Goal: Information Seeking & Learning: Learn about a topic

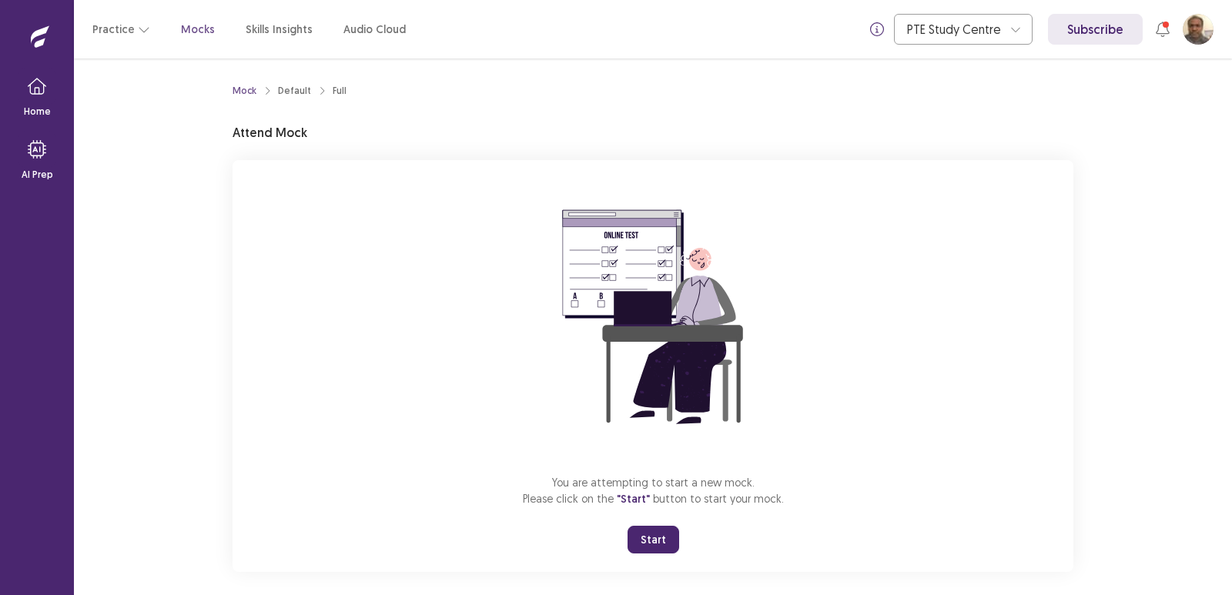
click at [655, 535] on button "Start" at bounding box center [653, 540] width 52 height 28
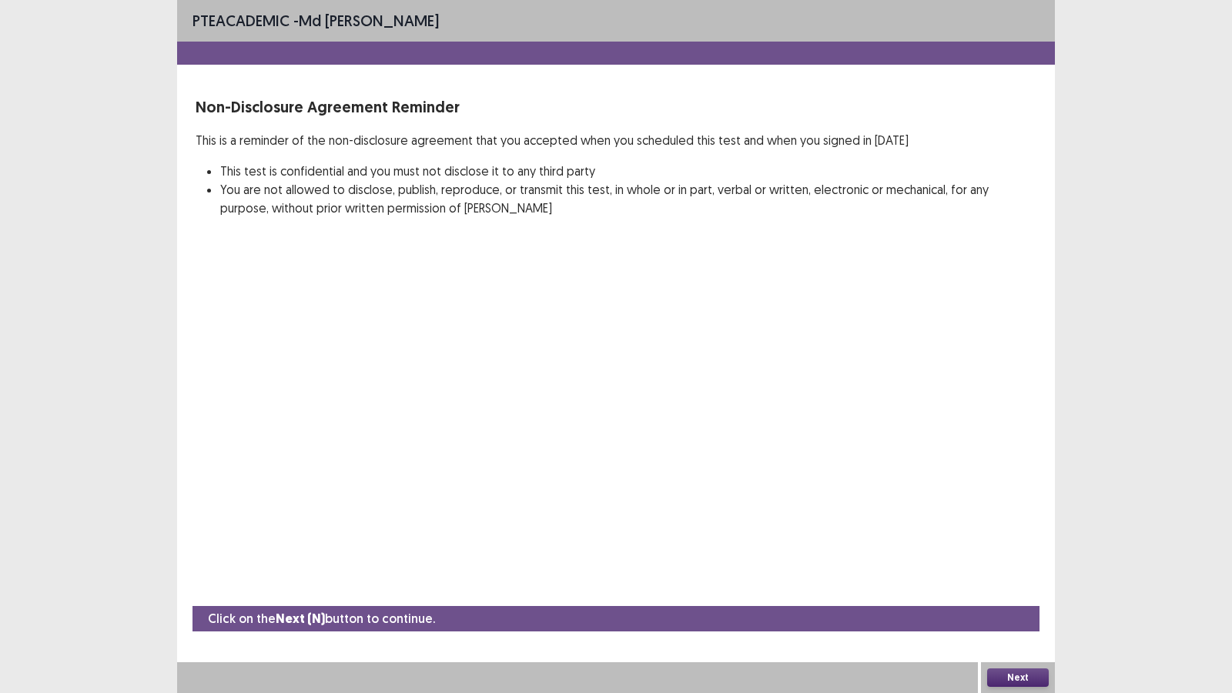
click at [1010, 594] on button "Next" at bounding box center [1018, 677] width 62 height 18
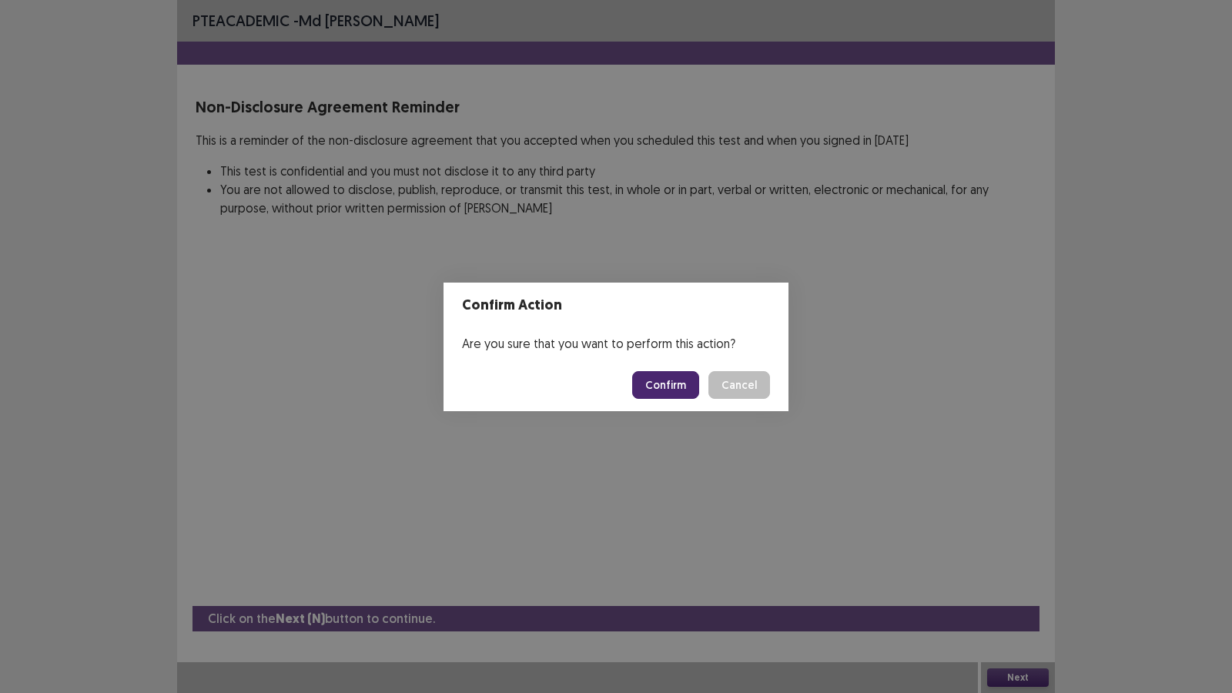
click at [670, 387] on button "Confirm" at bounding box center [665, 385] width 67 height 28
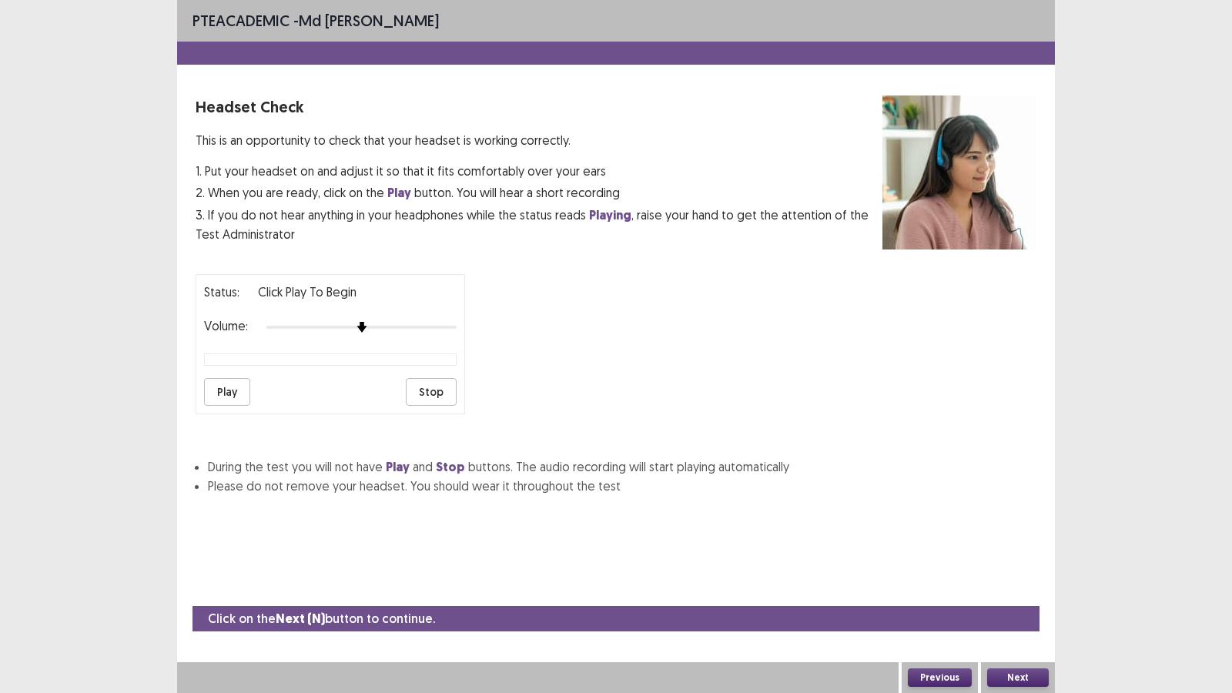
click at [233, 391] on button "Play" at bounding box center [227, 392] width 46 height 28
click at [1022, 594] on button "Next" at bounding box center [1018, 677] width 62 height 18
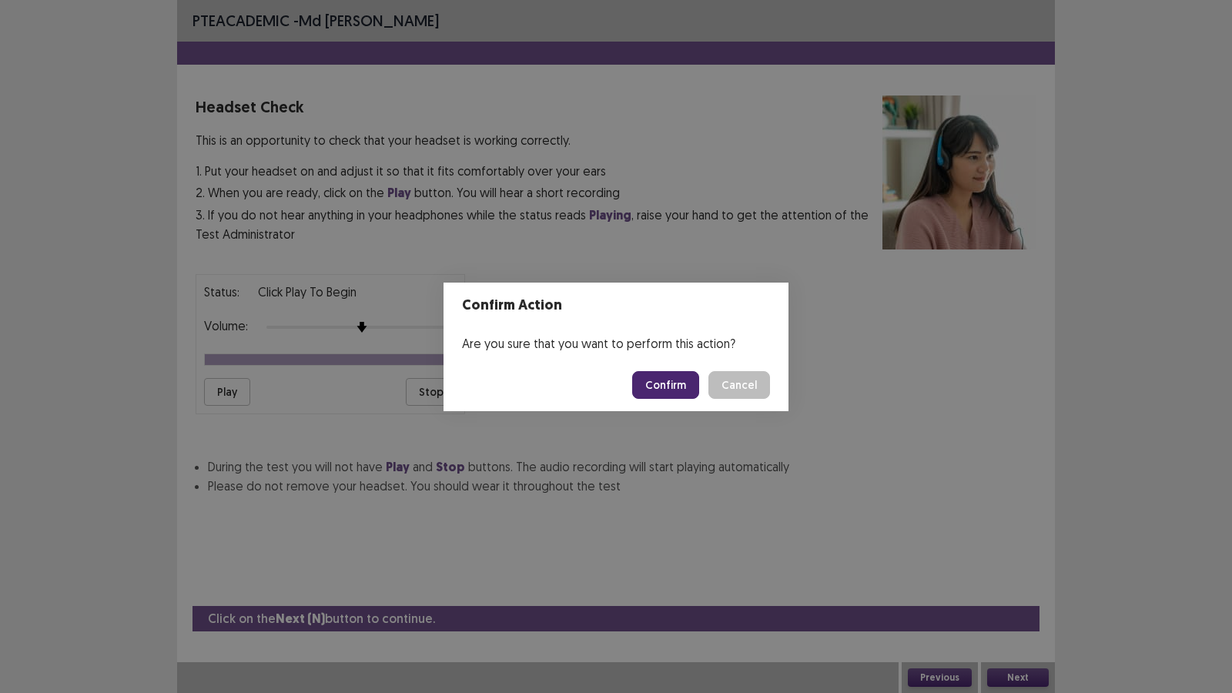
click at [675, 388] on button "Confirm" at bounding box center [665, 385] width 67 height 28
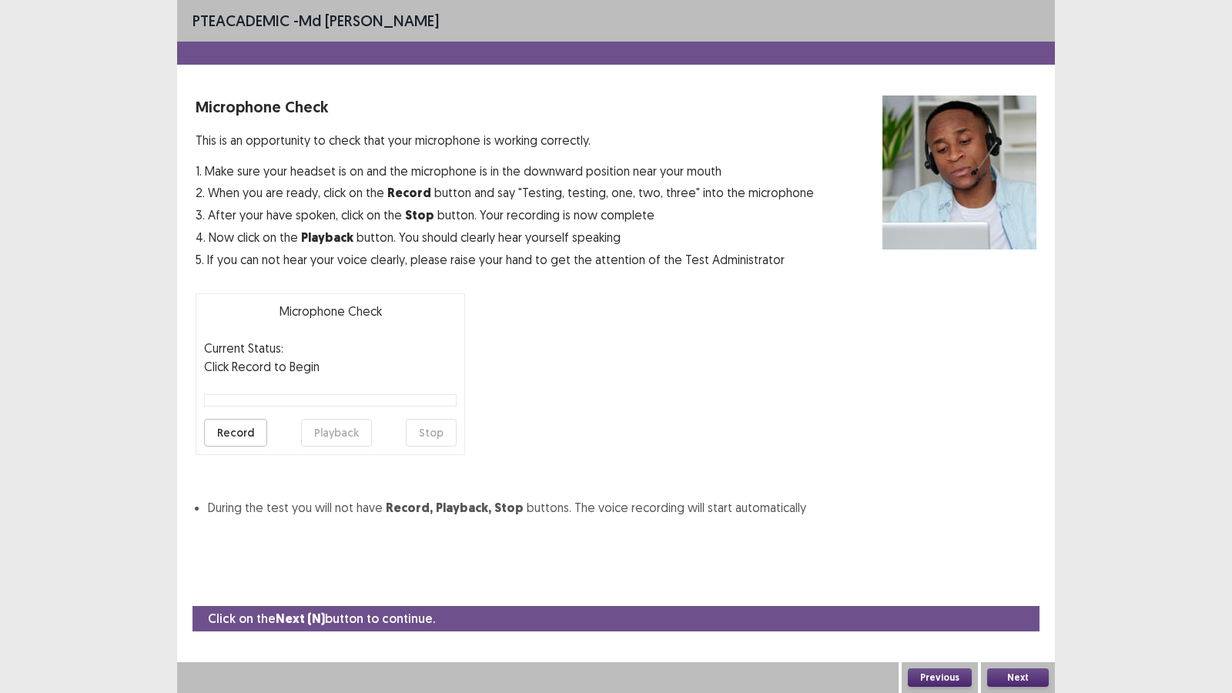
click at [236, 430] on button "Record" at bounding box center [235, 433] width 63 height 28
click at [433, 435] on button "Stop" at bounding box center [431, 433] width 51 height 28
click at [333, 433] on button "Playback" at bounding box center [336, 433] width 71 height 28
click at [1012, 594] on button "Next" at bounding box center [1018, 677] width 62 height 18
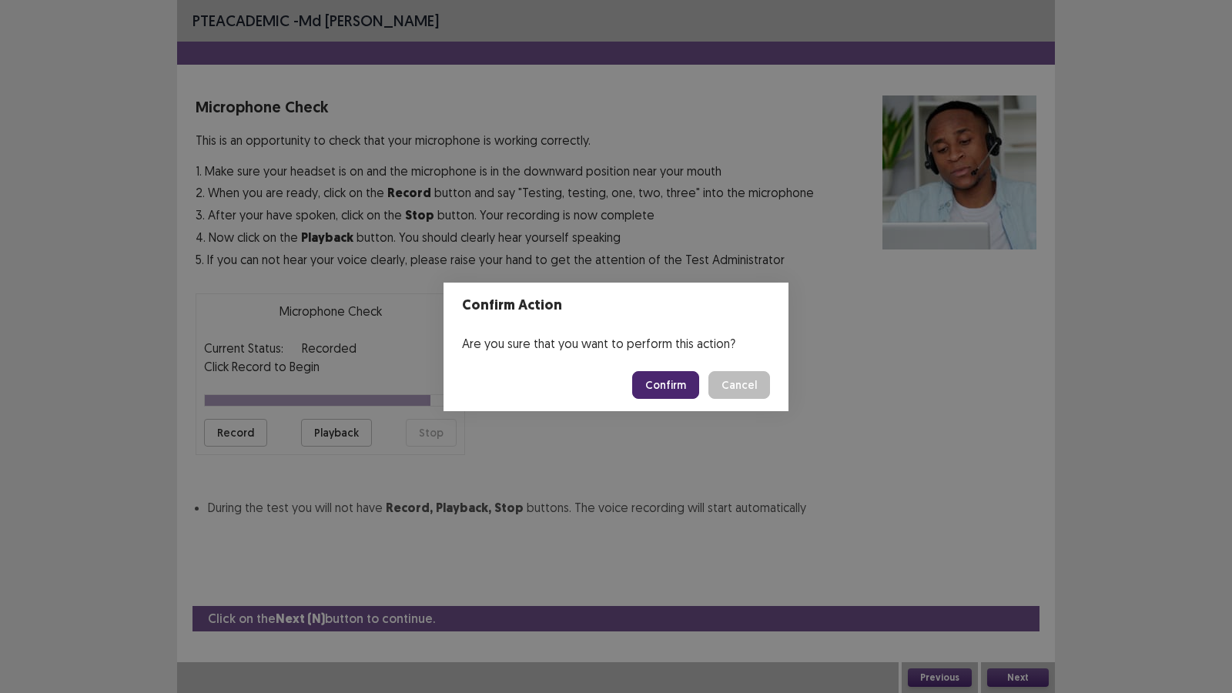
click at [670, 383] on button "Confirm" at bounding box center [665, 385] width 67 height 28
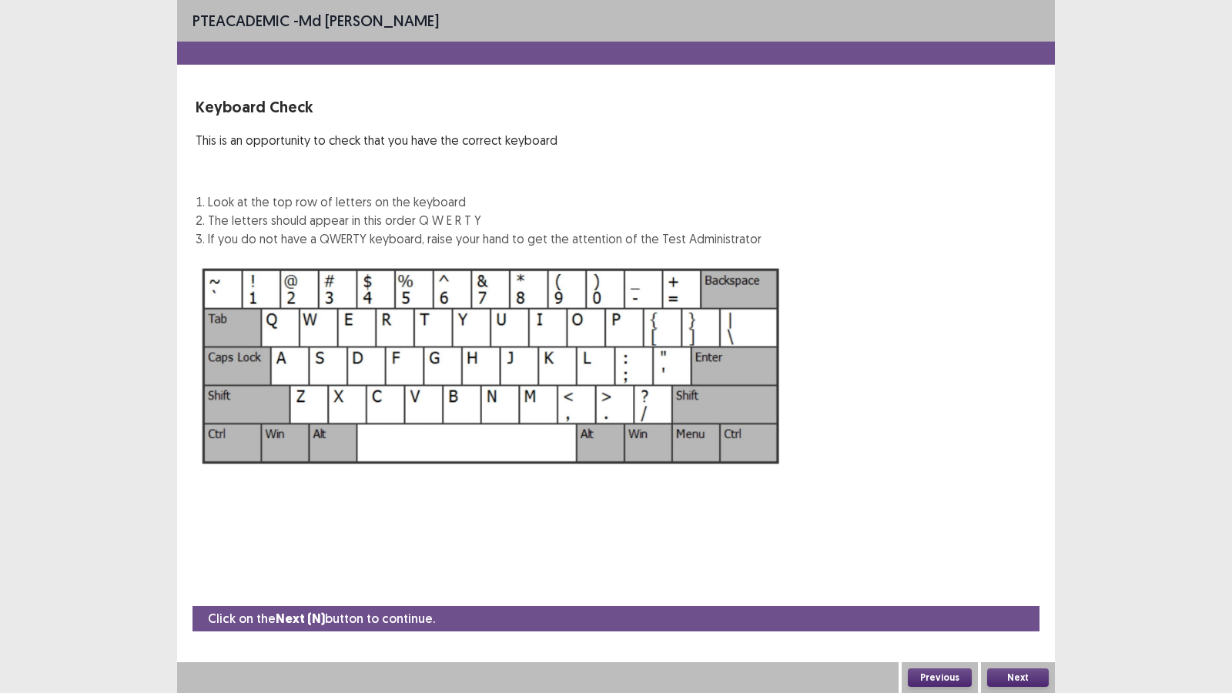
click at [1023, 594] on button "Next" at bounding box center [1018, 677] width 62 height 18
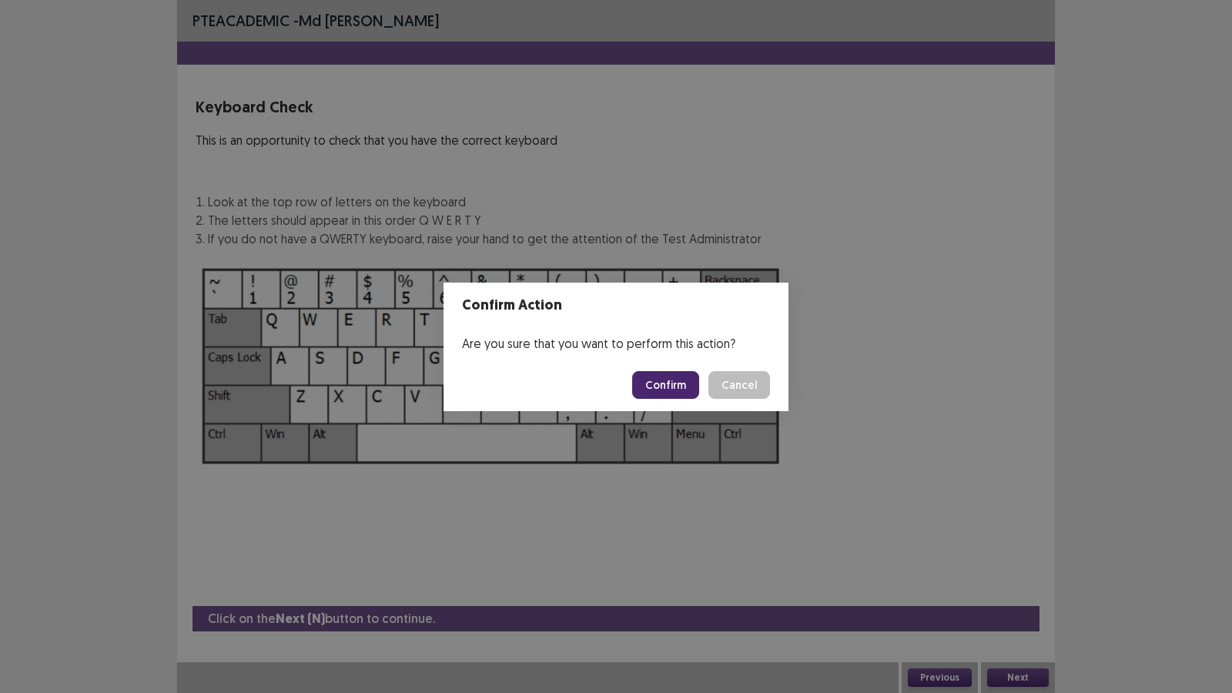
click at [658, 377] on button "Confirm" at bounding box center [665, 385] width 67 height 28
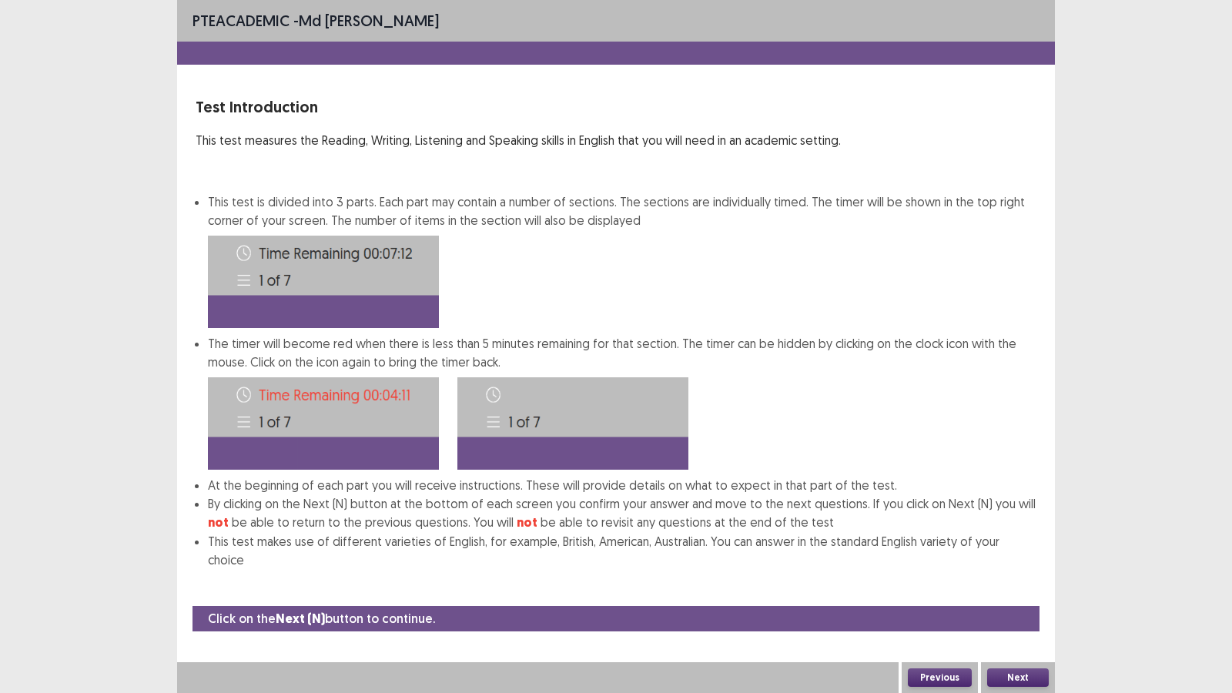
click at [1016, 594] on button "Next" at bounding box center [1018, 677] width 62 height 18
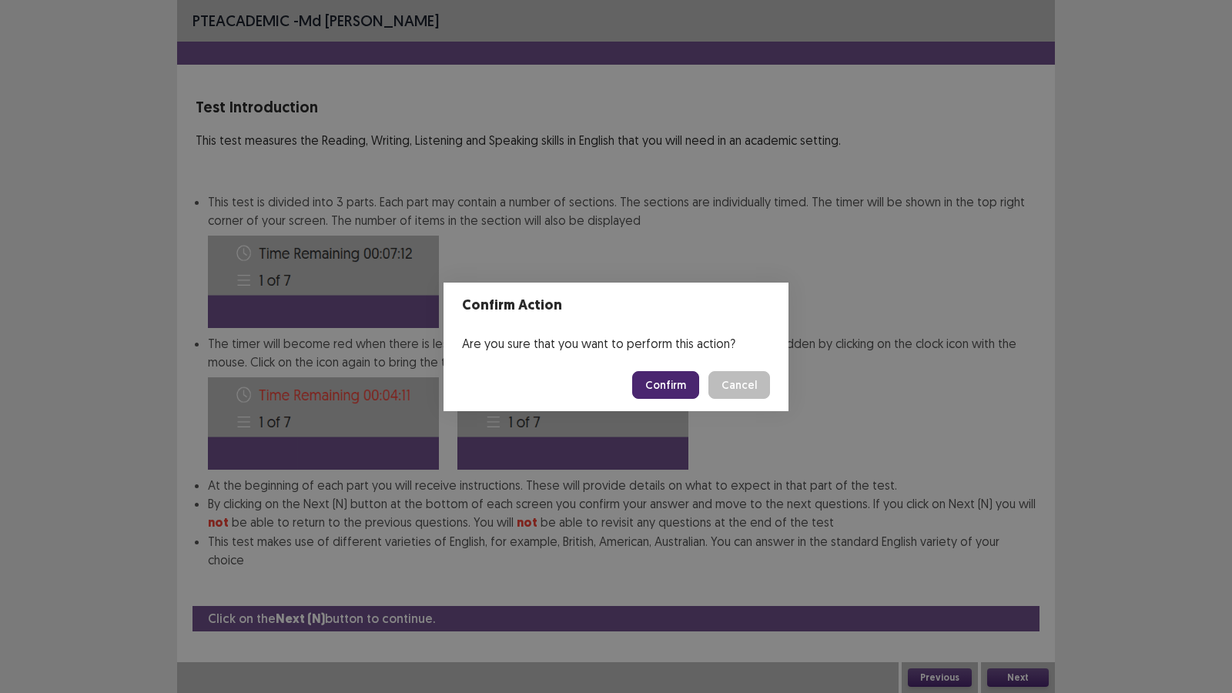
click at [680, 375] on button "Confirm" at bounding box center [665, 385] width 67 height 28
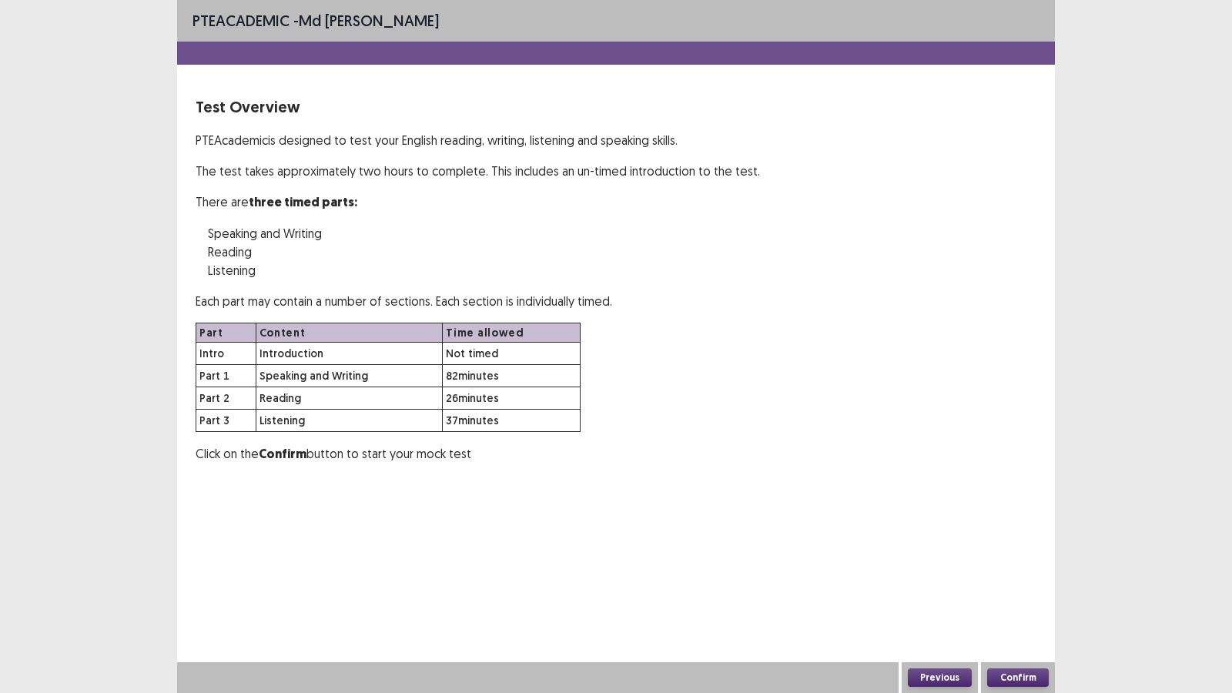
click at [1006, 594] on button "Confirm" at bounding box center [1018, 677] width 62 height 18
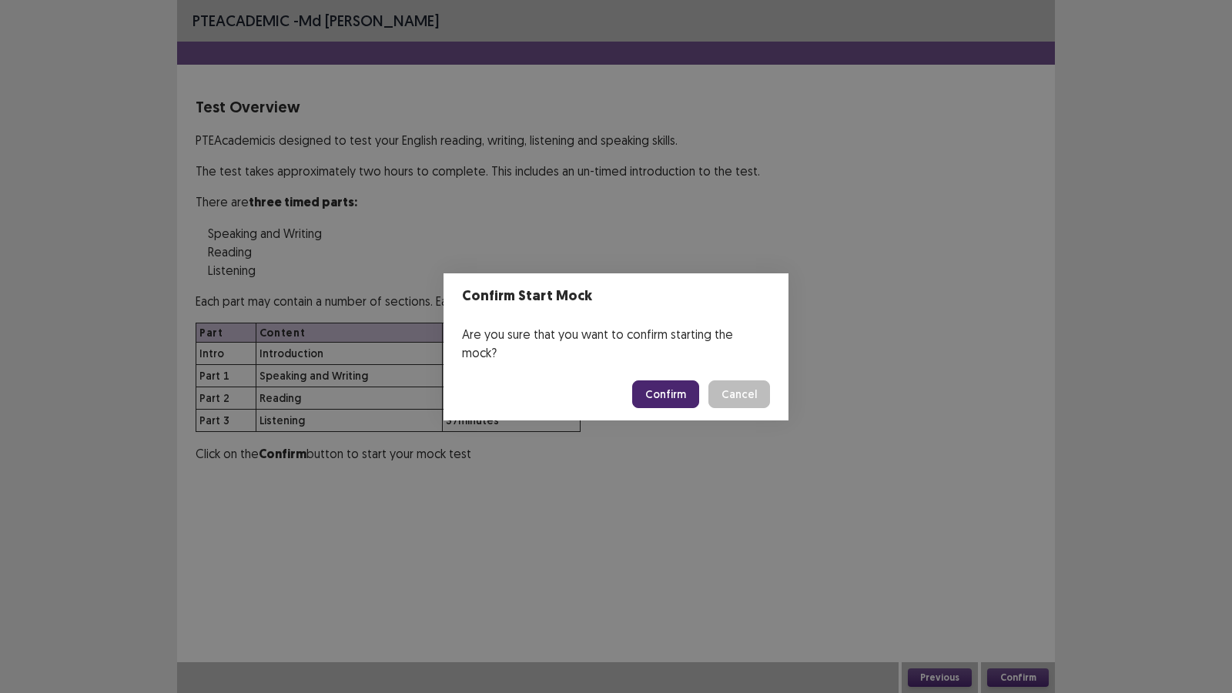
click at [653, 384] on button "Confirm" at bounding box center [665, 394] width 67 height 28
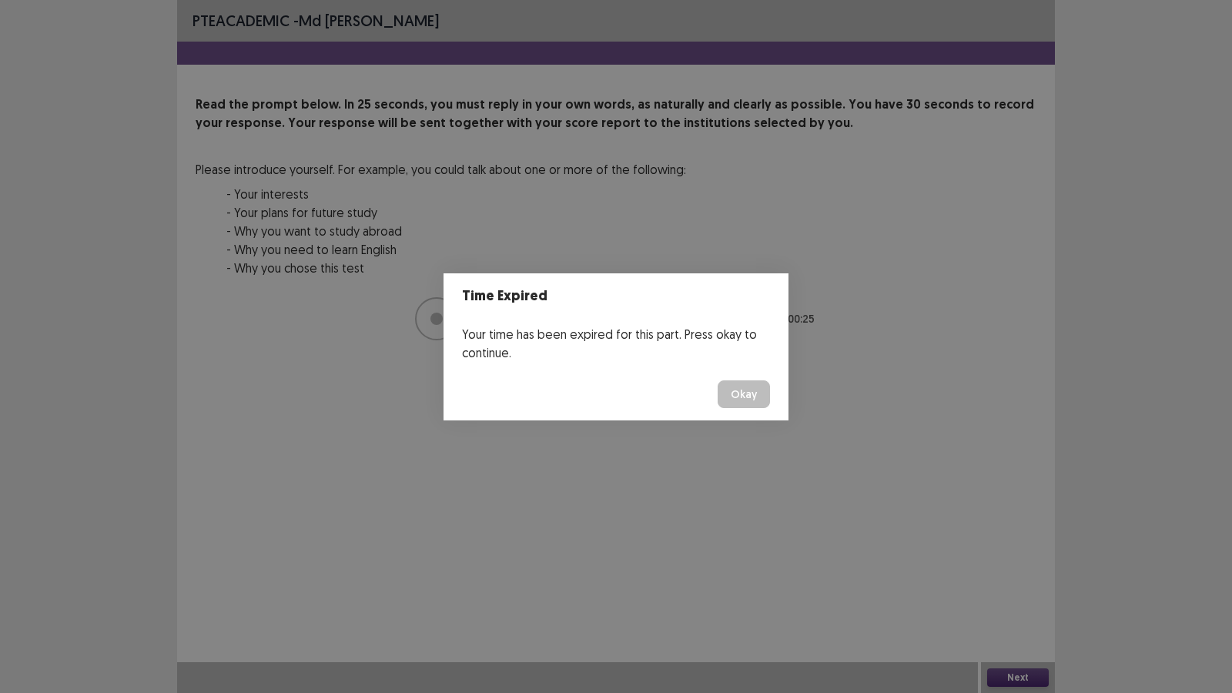
click at [745, 396] on button "Okay" at bounding box center [743, 394] width 52 height 28
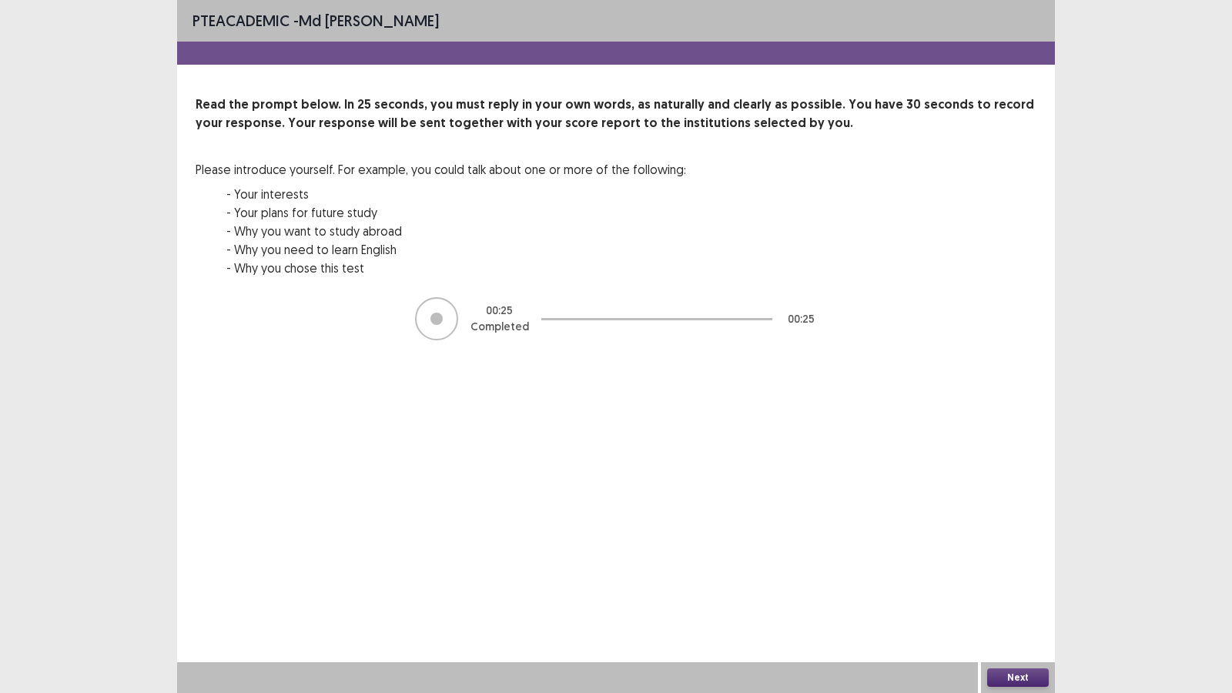
click at [1014, 594] on button "Next" at bounding box center [1018, 677] width 62 height 18
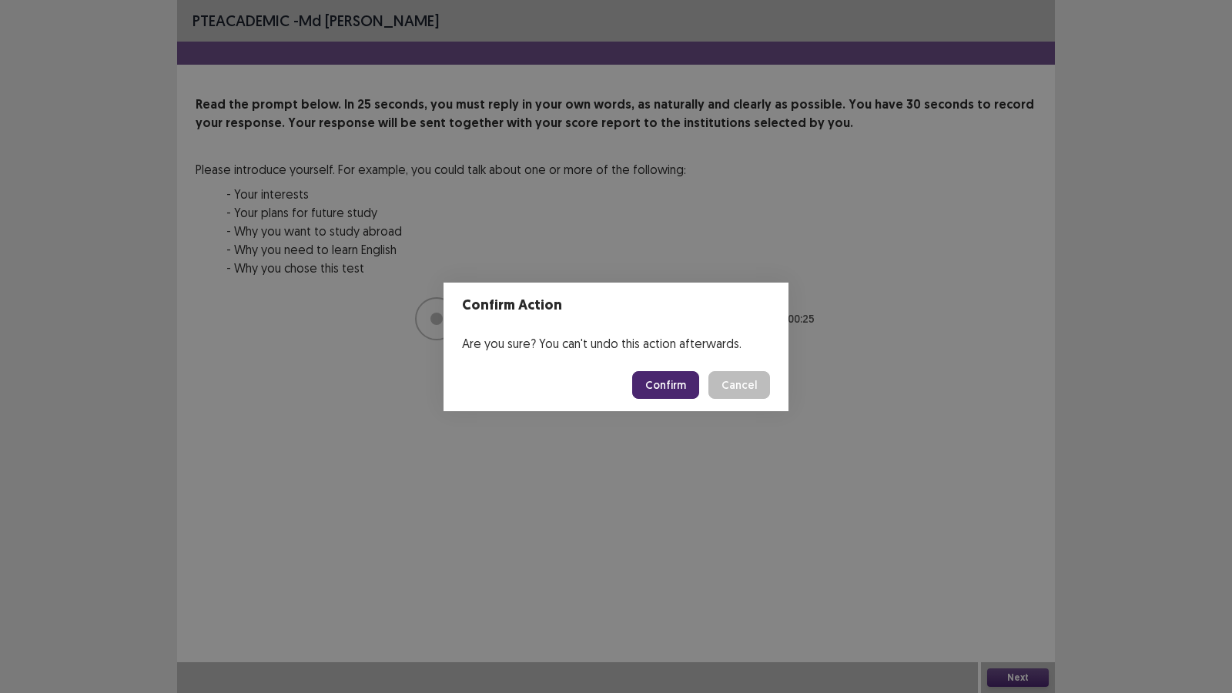
click at [665, 380] on button "Confirm" at bounding box center [665, 385] width 67 height 28
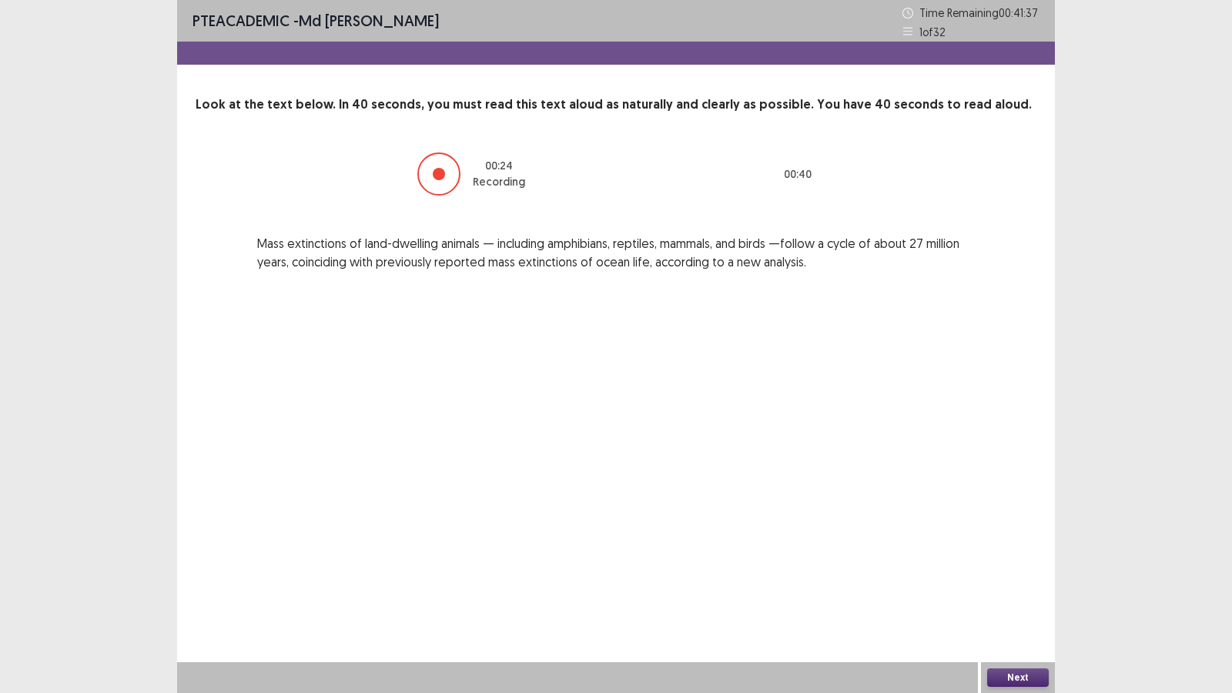
click at [998, 594] on button "Next" at bounding box center [1018, 677] width 62 height 18
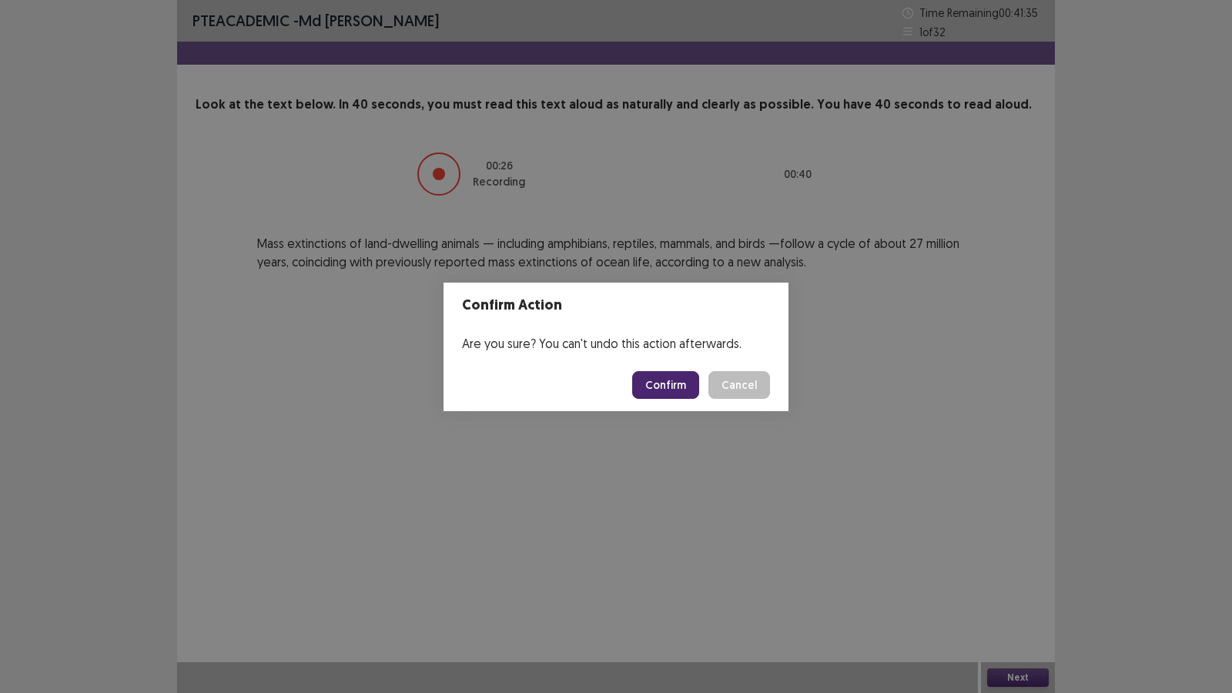
click at [657, 379] on button "Confirm" at bounding box center [665, 385] width 67 height 28
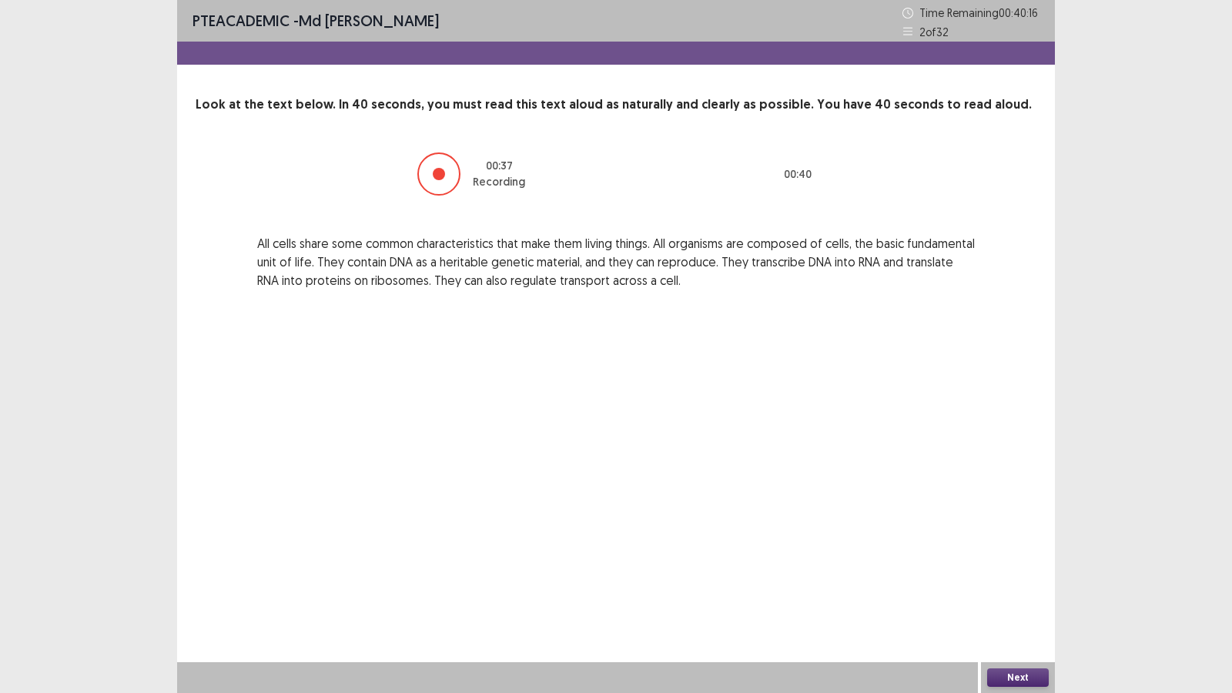
click at [1014, 594] on button "Next" at bounding box center [1018, 677] width 62 height 18
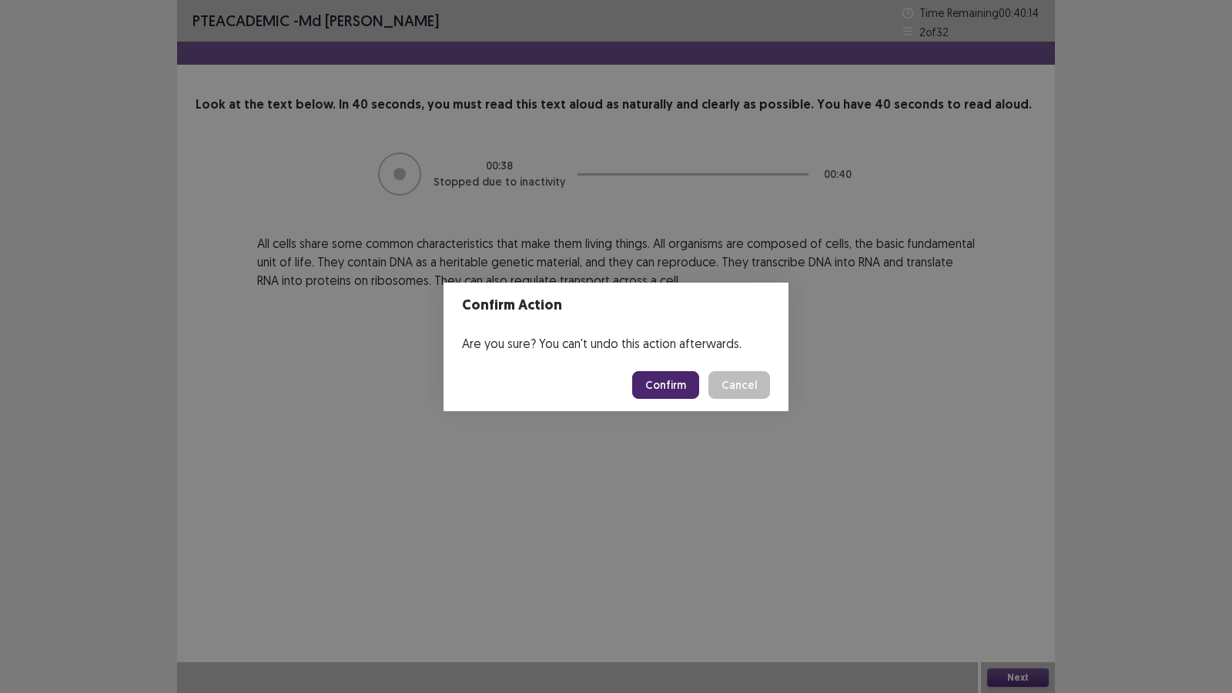
click at [673, 379] on button "Confirm" at bounding box center [665, 385] width 67 height 28
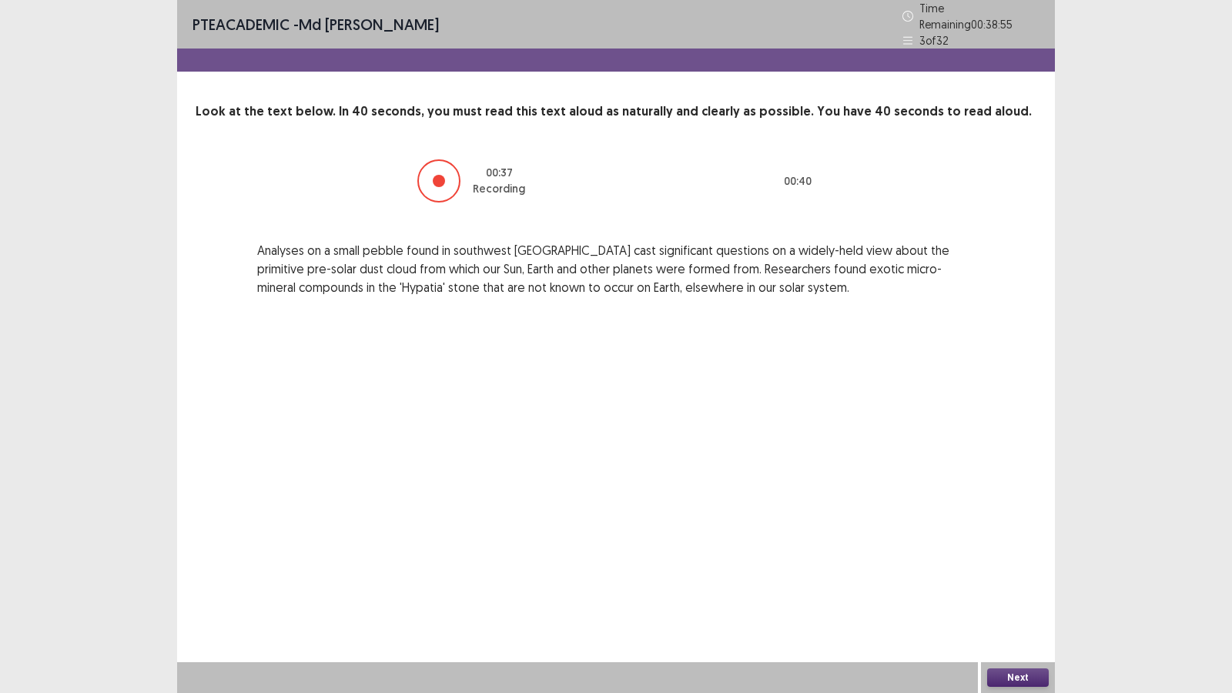
click at [1018, 594] on button "Next" at bounding box center [1018, 677] width 62 height 18
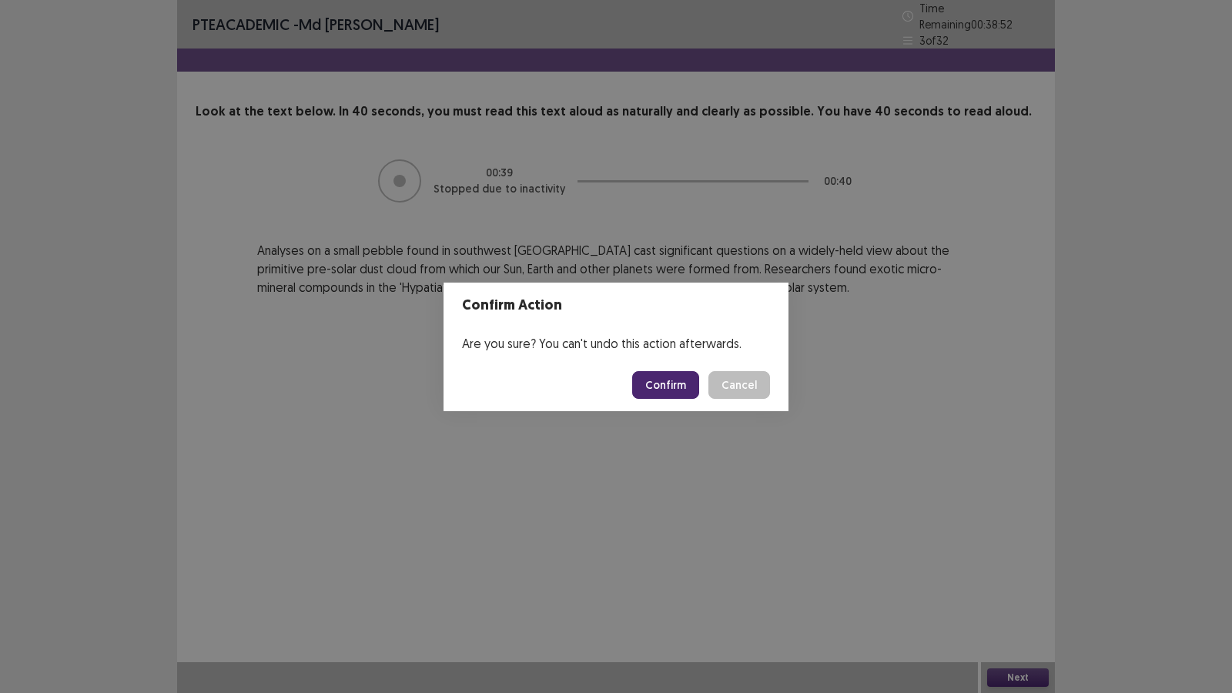
click at [694, 381] on button "Confirm" at bounding box center [665, 385] width 67 height 28
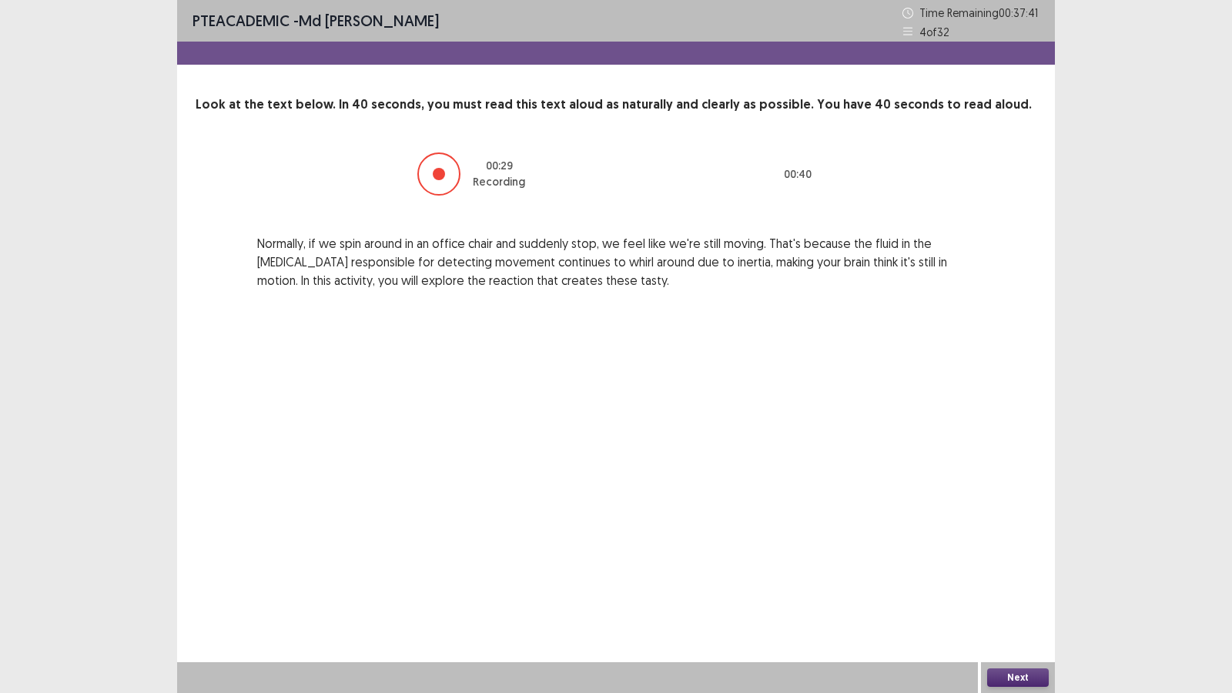
click at [1032, 594] on button "Next" at bounding box center [1018, 677] width 62 height 18
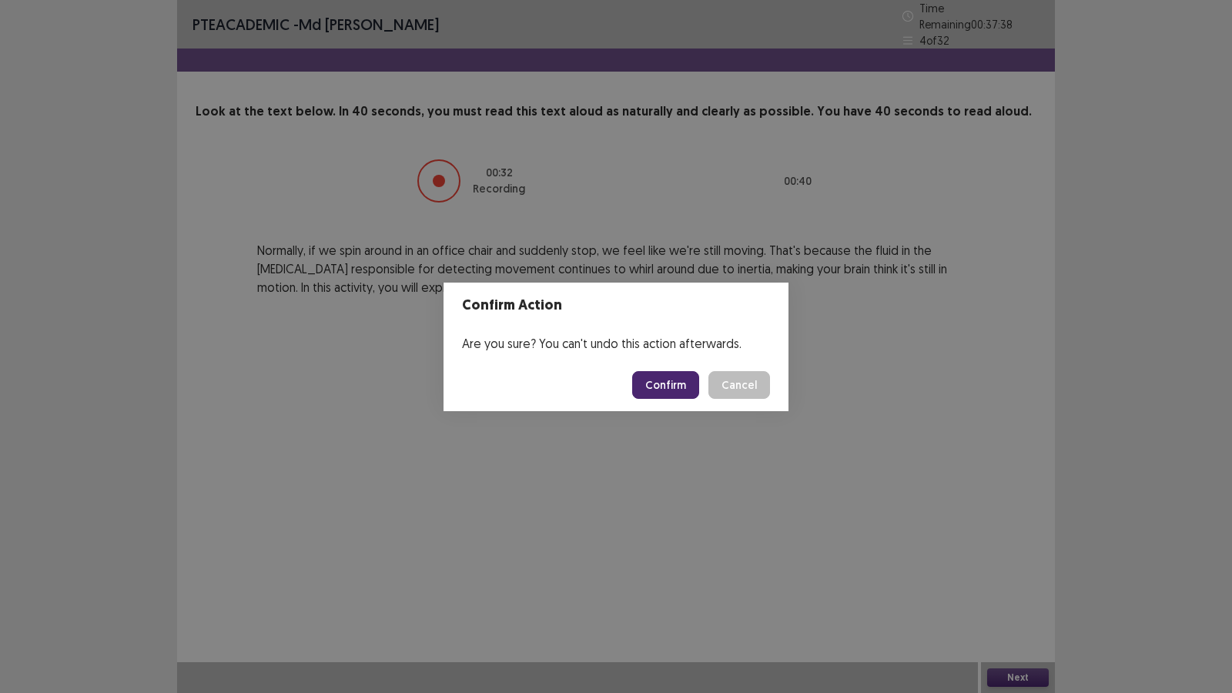
click at [674, 376] on button "Confirm" at bounding box center [665, 385] width 67 height 28
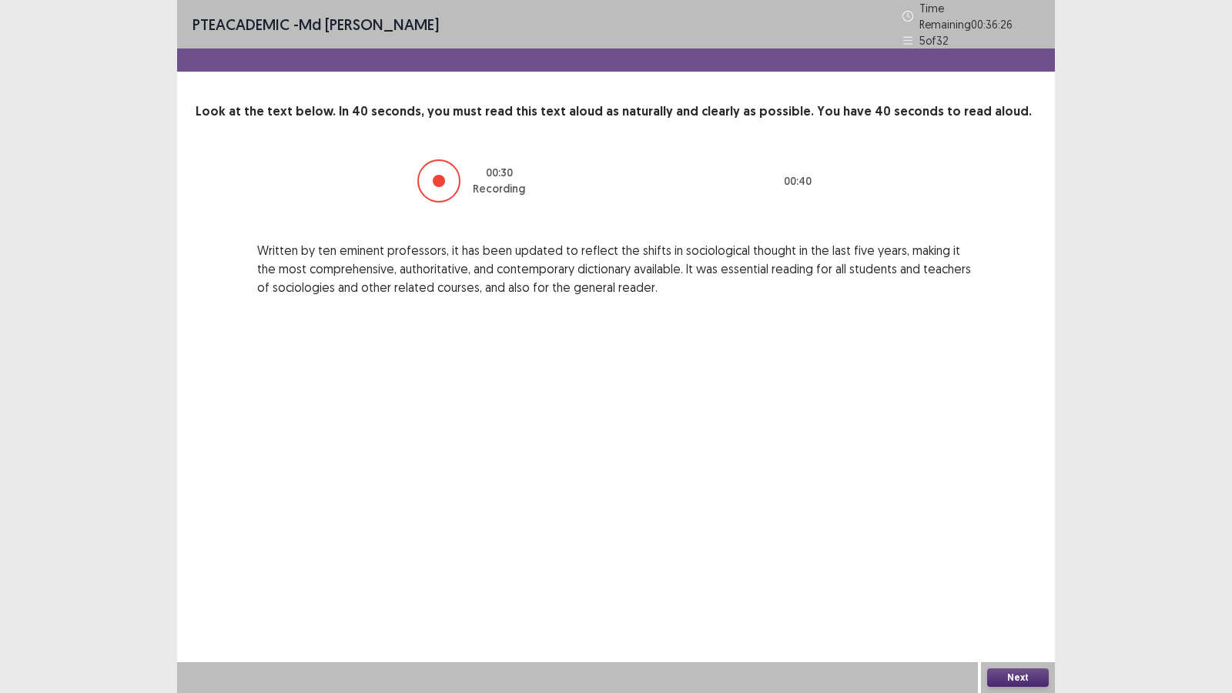
click at [1010, 594] on button "Next" at bounding box center [1018, 677] width 62 height 18
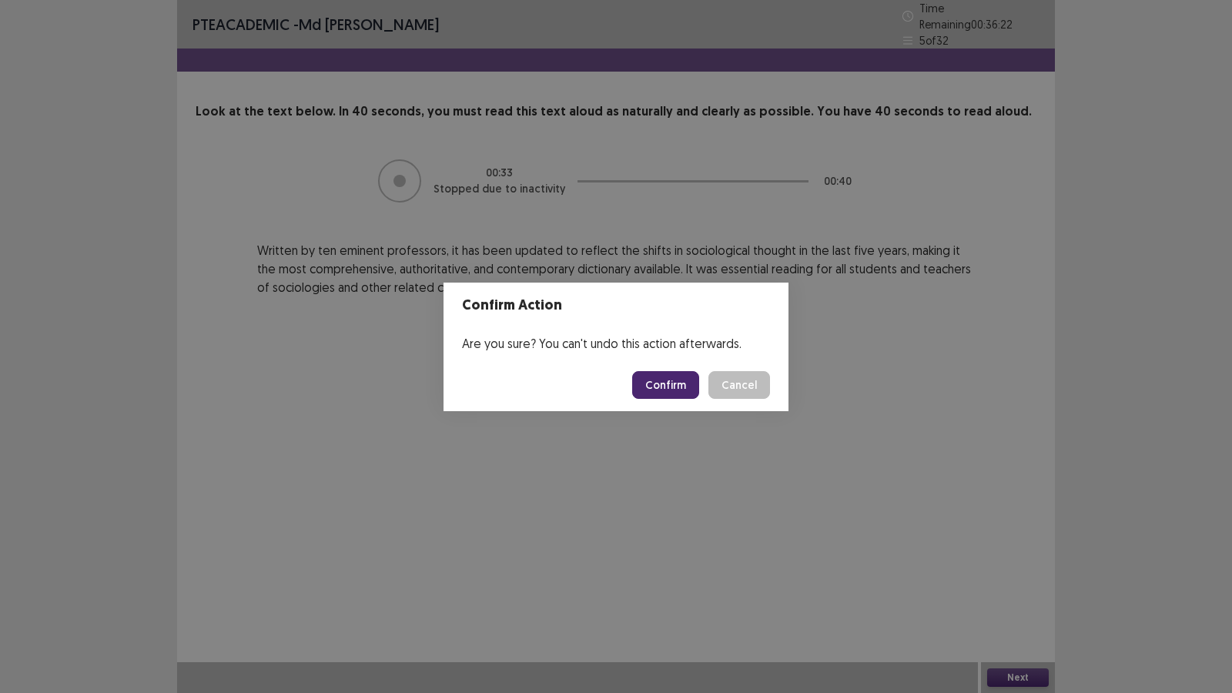
click at [661, 387] on button "Confirm" at bounding box center [665, 385] width 67 height 28
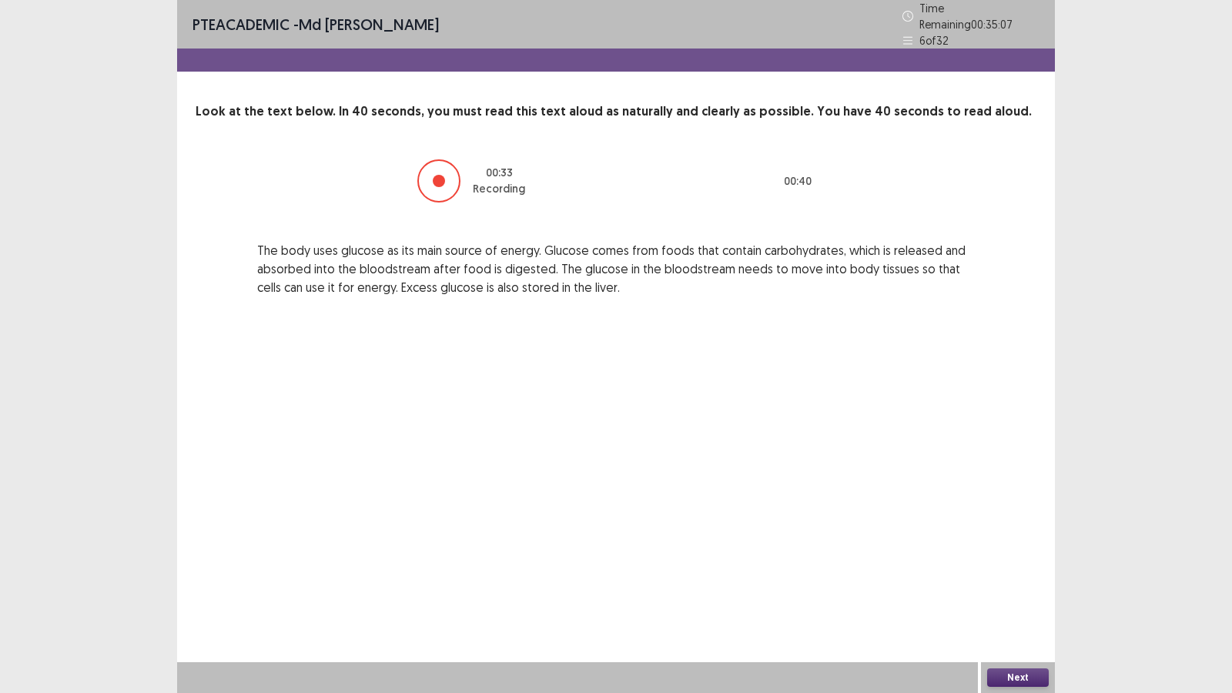
click at [1018, 594] on button "Next" at bounding box center [1018, 677] width 62 height 18
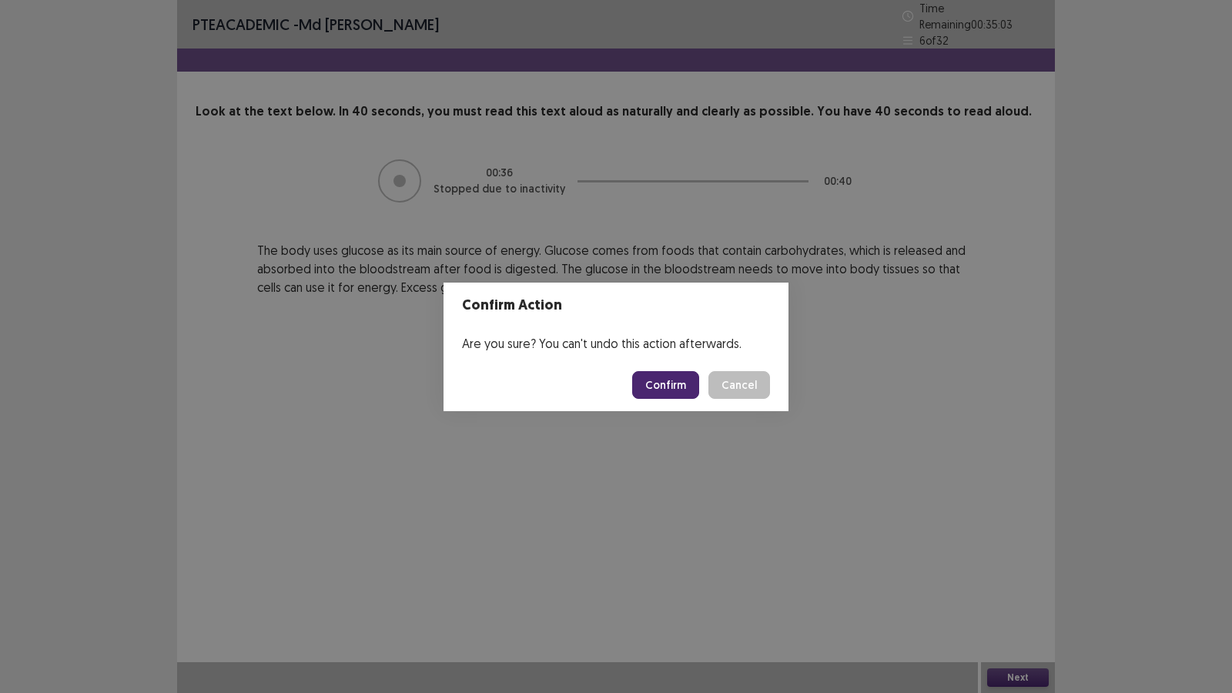
click at [685, 387] on button "Confirm" at bounding box center [665, 385] width 67 height 28
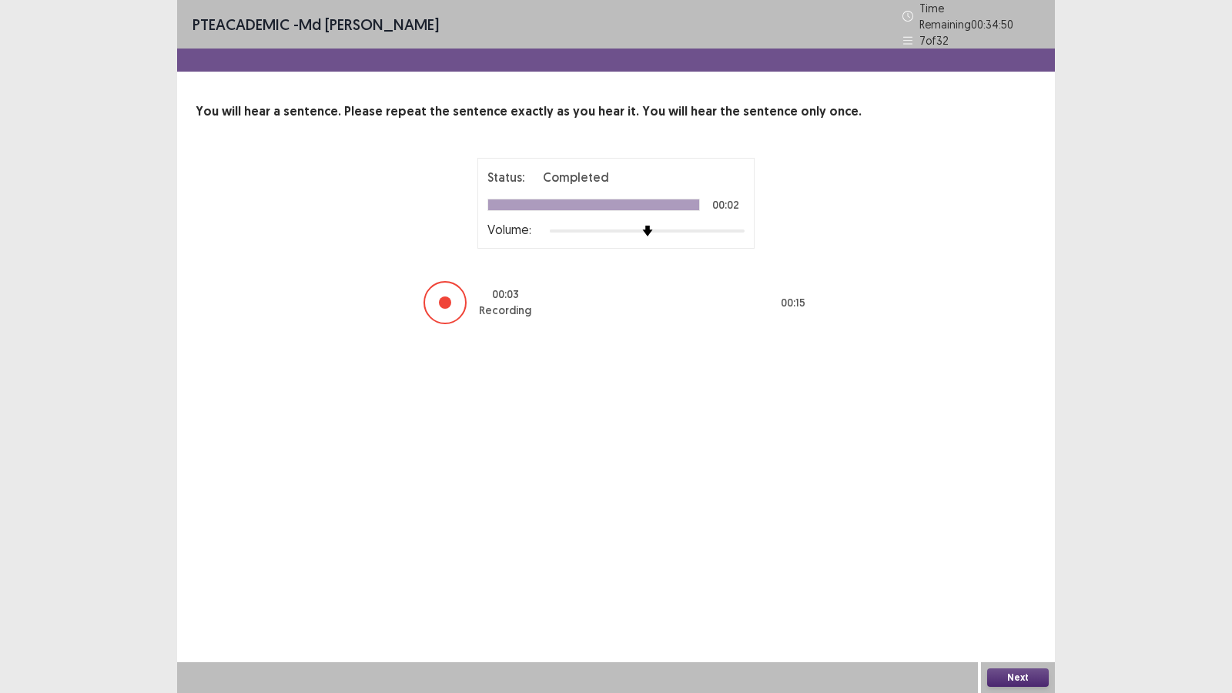
click at [1017, 594] on button "Next" at bounding box center [1018, 677] width 62 height 18
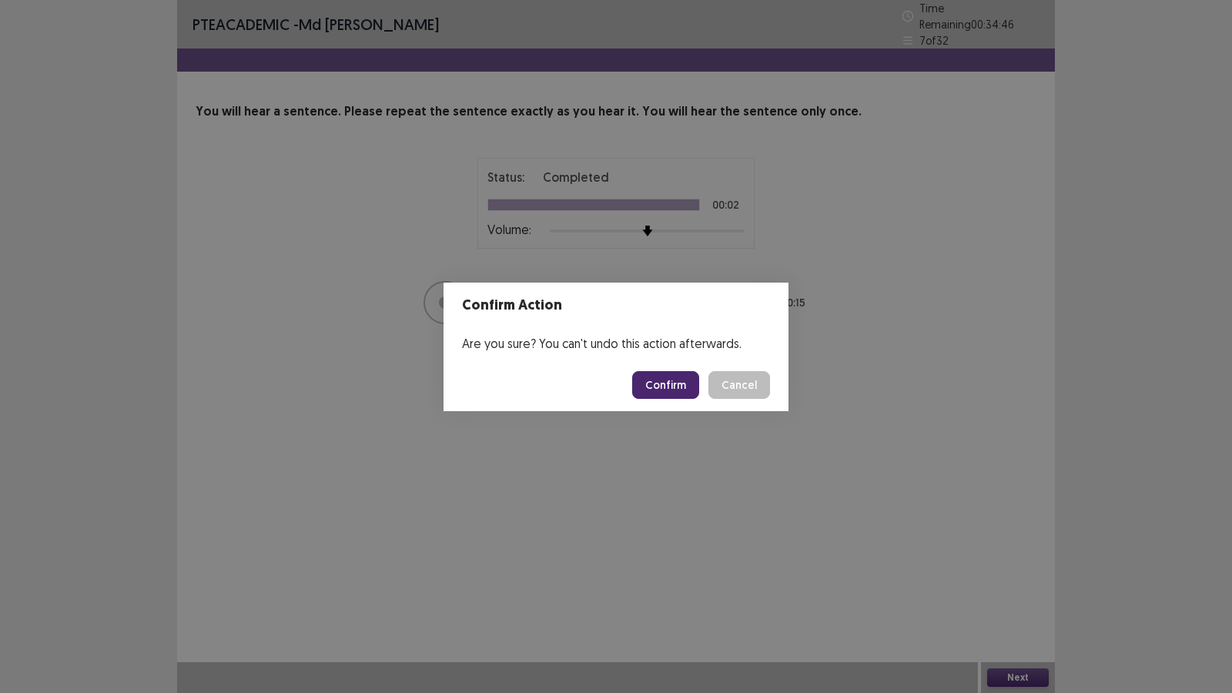
click at [663, 386] on button "Confirm" at bounding box center [665, 385] width 67 height 28
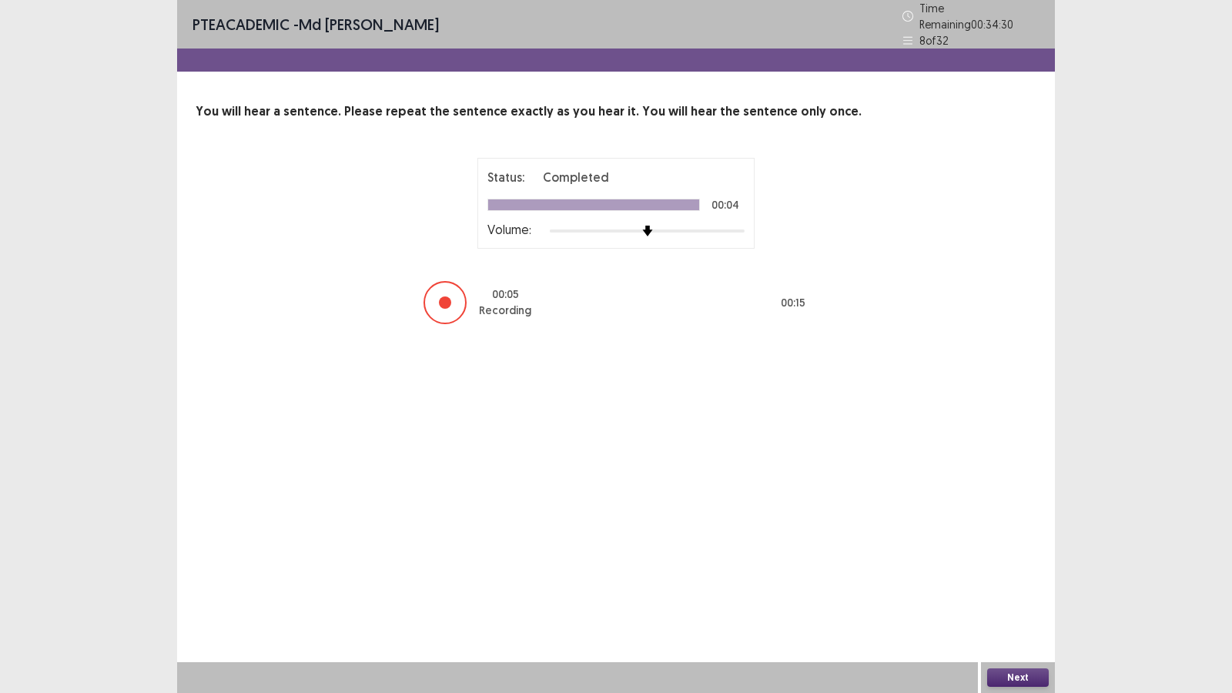
click at [1025, 594] on button "Next" at bounding box center [1018, 677] width 62 height 18
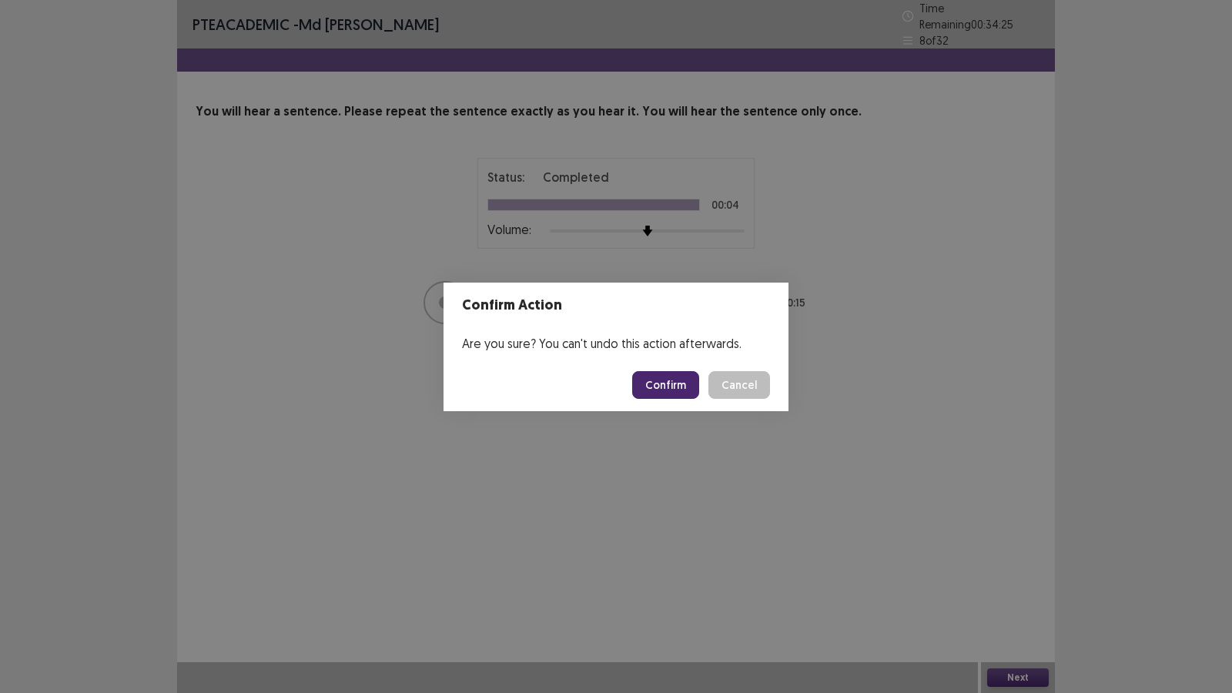
click at [684, 383] on button "Confirm" at bounding box center [665, 385] width 67 height 28
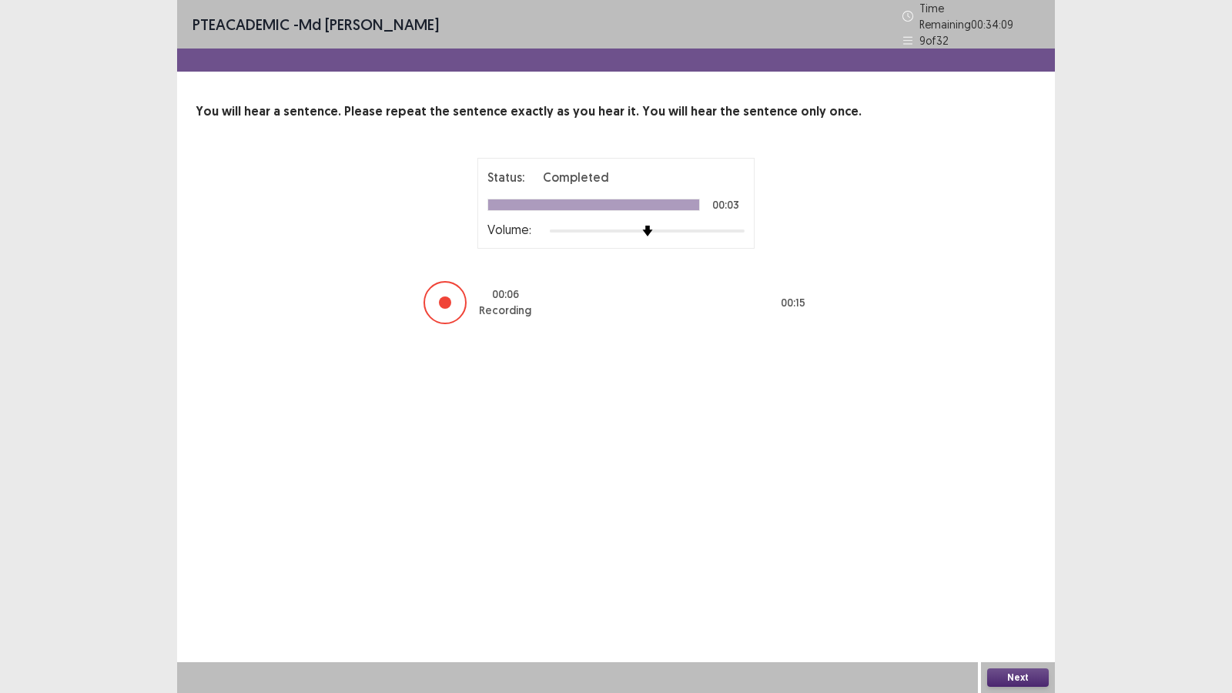
click at [1008, 594] on button "Next" at bounding box center [1018, 677] width 62 height 18
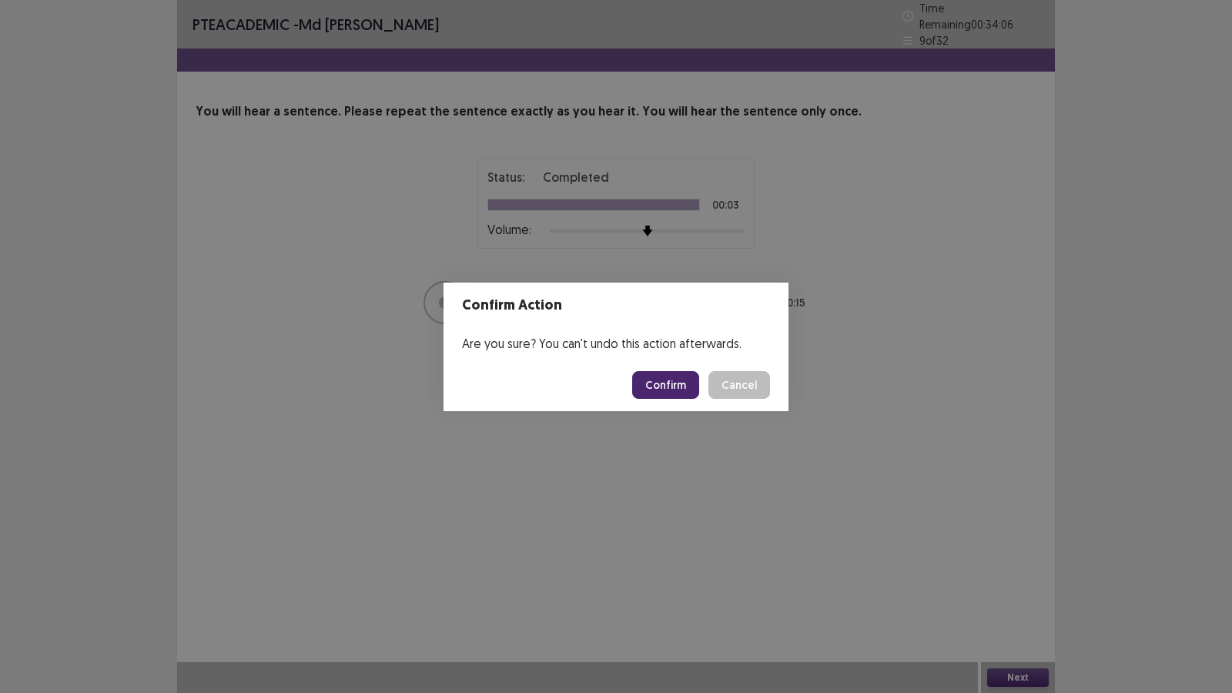
click at [679, 385] on button "Confirm" at bounding box center [665, 385] width 67 height 28
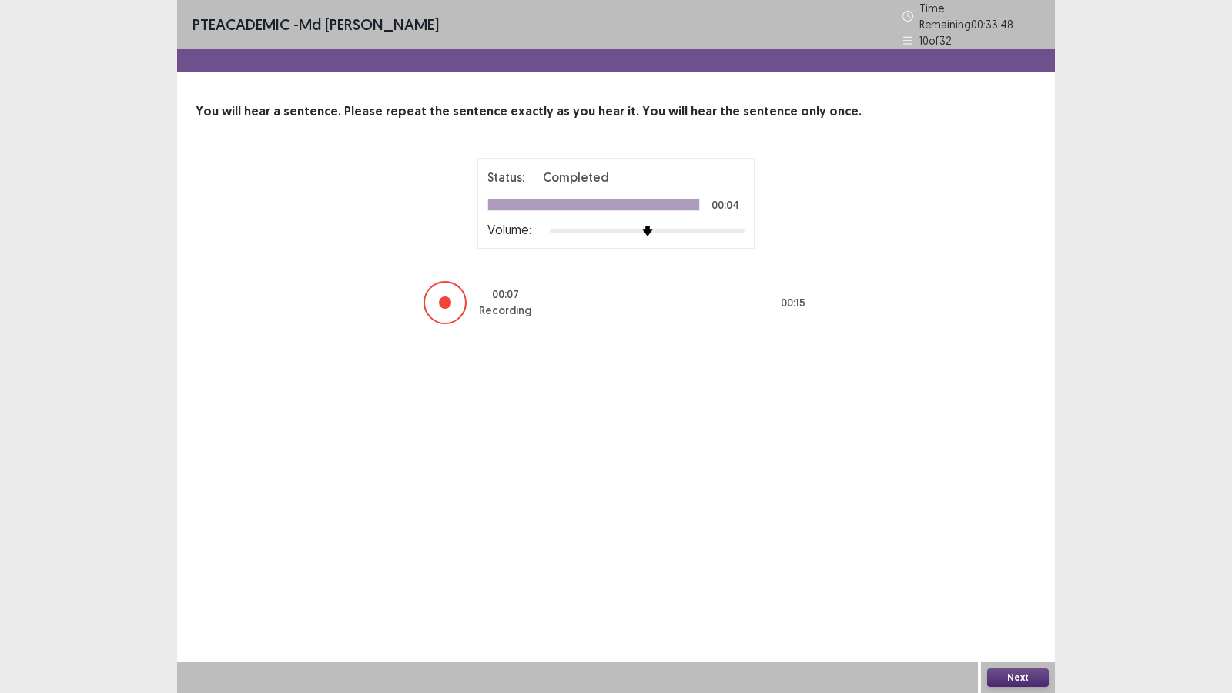
click at [1003, 594] on button "Next" at bounding box center [1018, 677] width 62 height 18
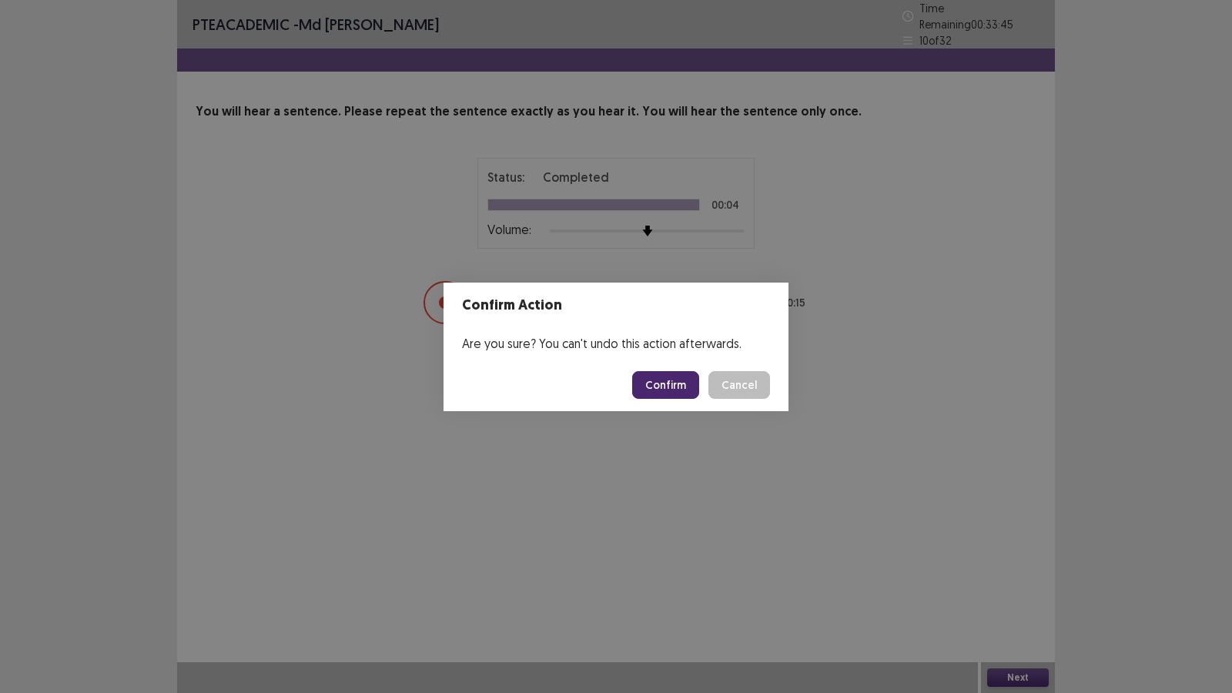
click at [685, 384] on button "Confirm" at bounding box center [665, 385] width 67 height 28
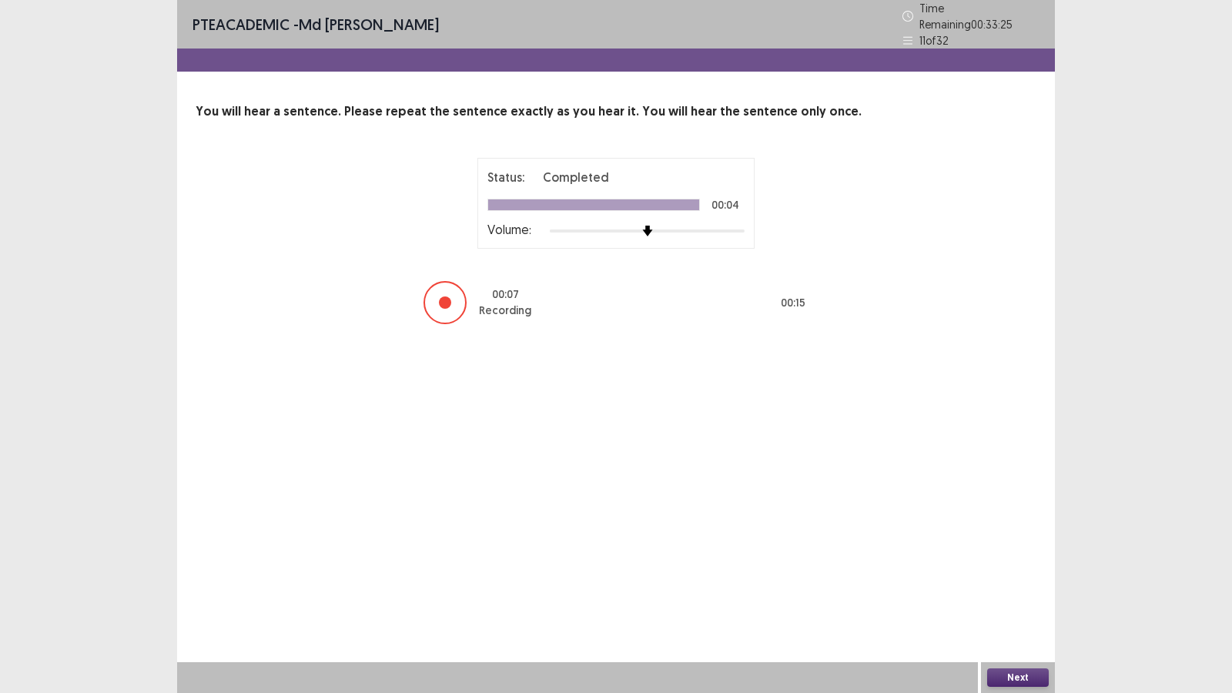
click at [1010, 594] on button "Next" at bounding box center [1018, 677] width 62 height 18
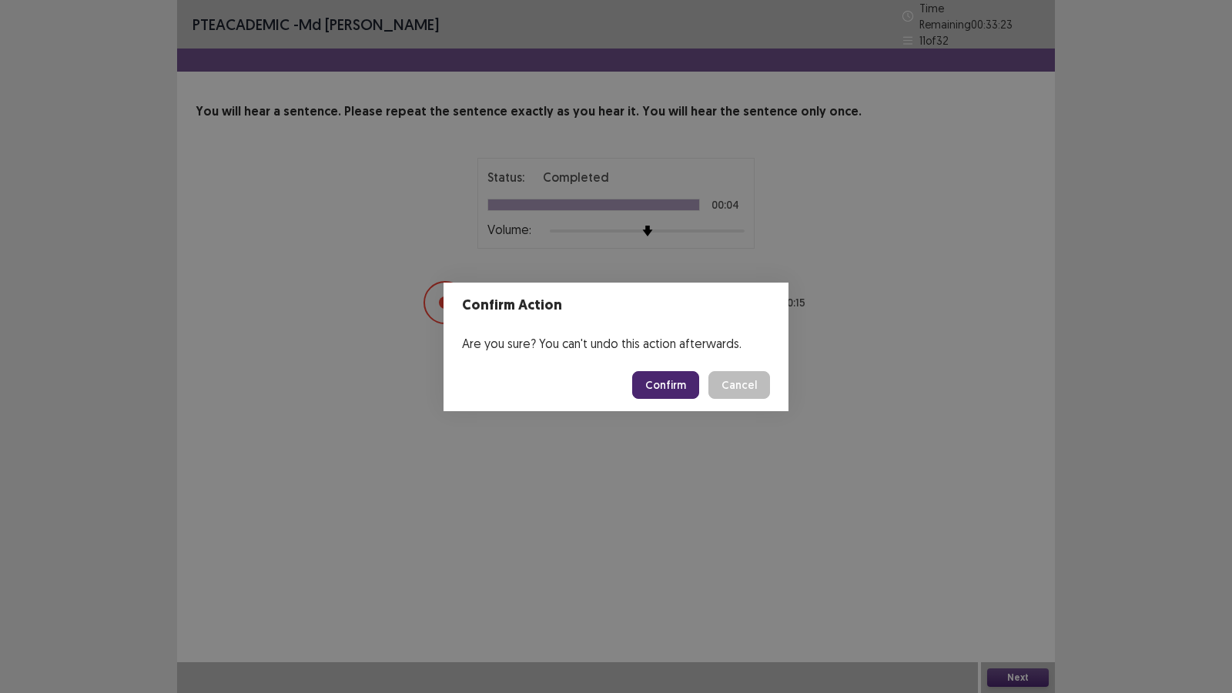
click at [677, 383] on button "Confirm" at bounding box center [665, 385] width 67 height 28
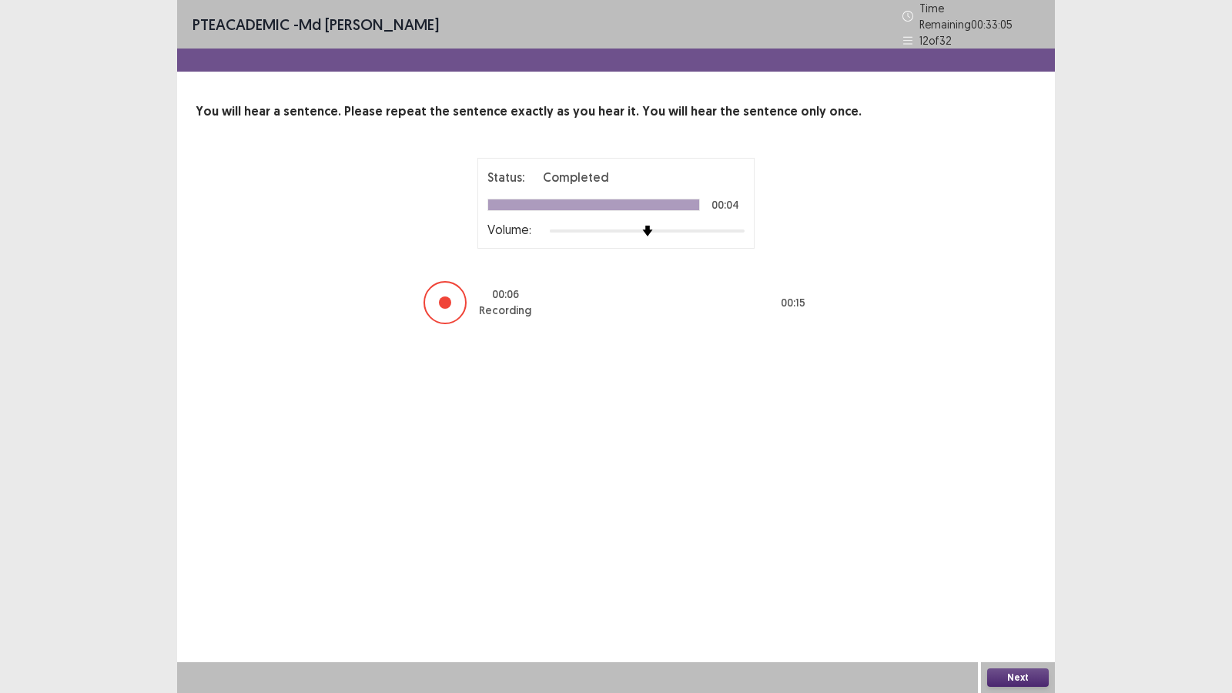
click at [1012, 594] on button "Next" at bounding box center [1018, 677] width 62 height 18
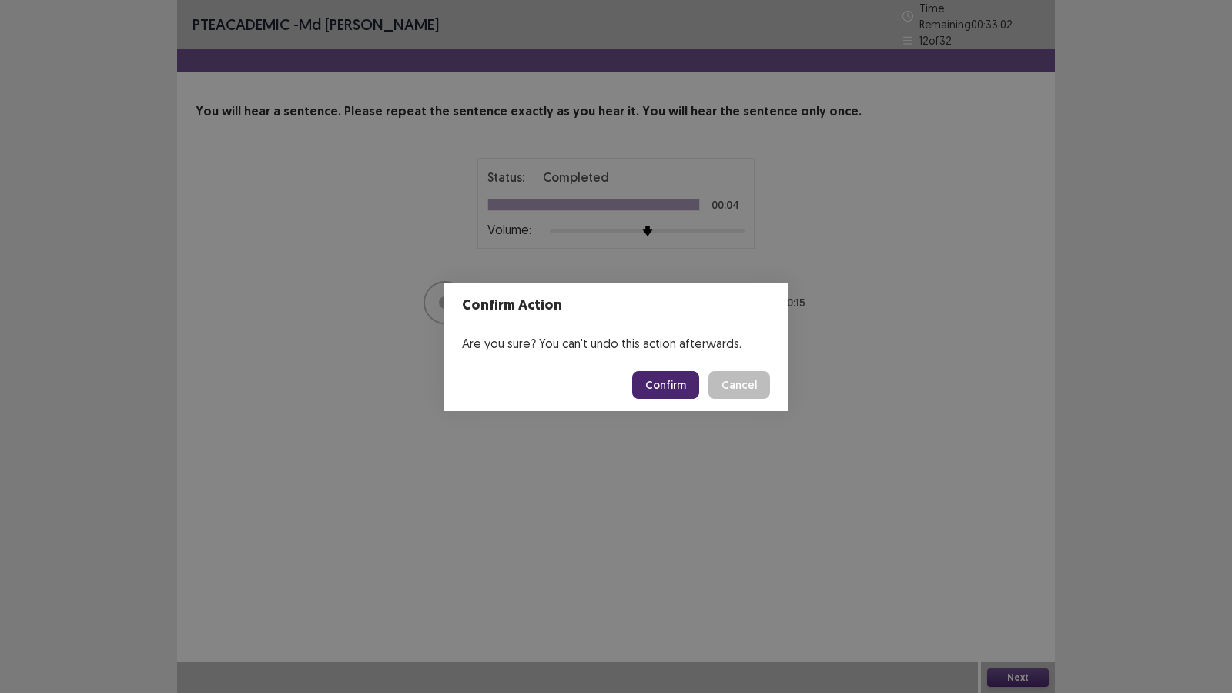
click at [684, 384] on button "Confirm" at bounding box center [665, 385] width 67 height 28
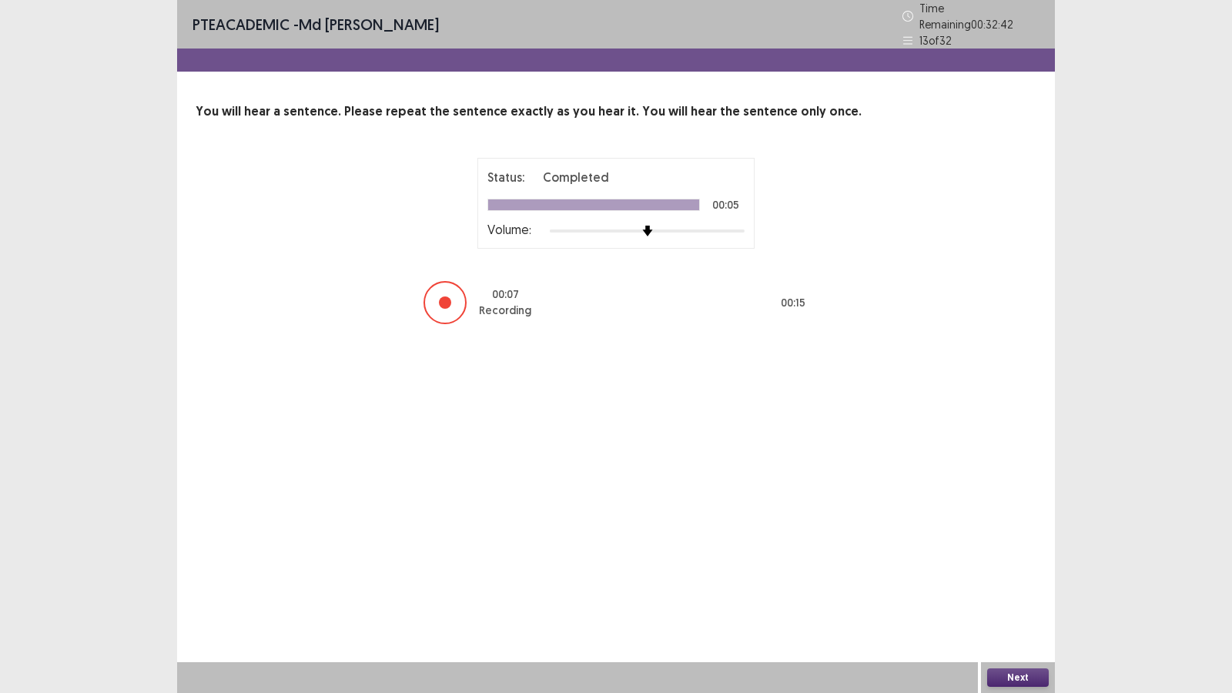
click at [1011, 594] on button "Next" at bounding box center [1018, 677] width 62 height 18
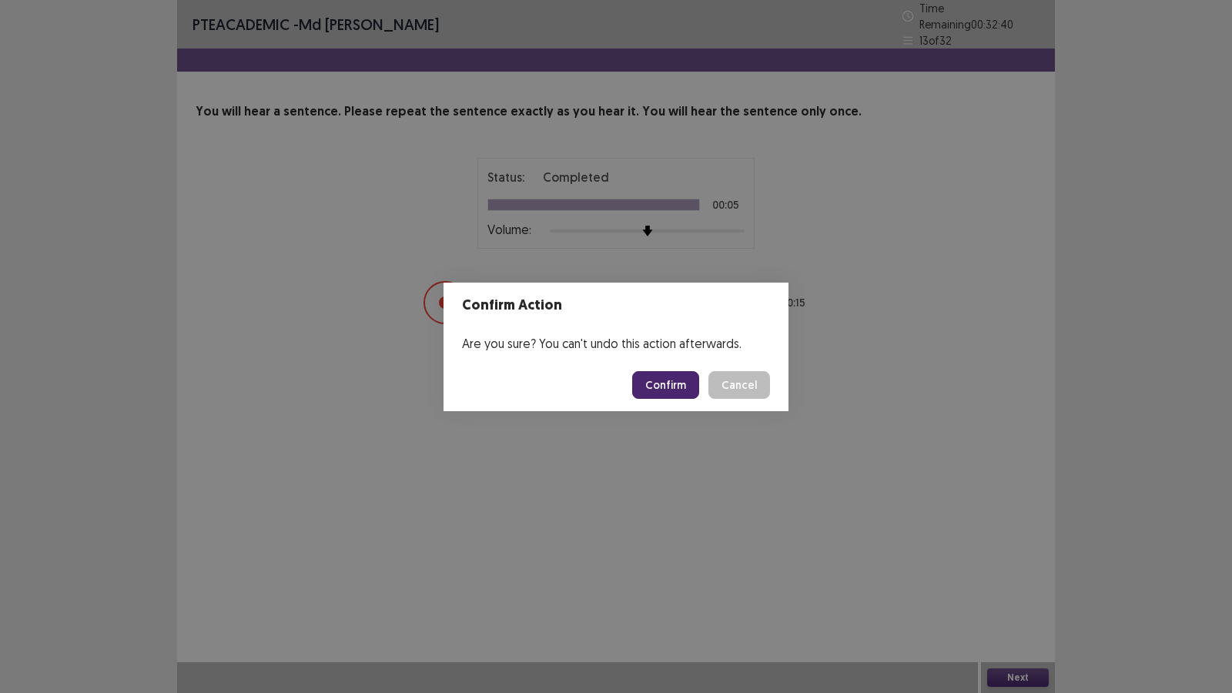
click at [668, 376] on button "Confirm" at bounding box center [665, 385] width 67 height 28
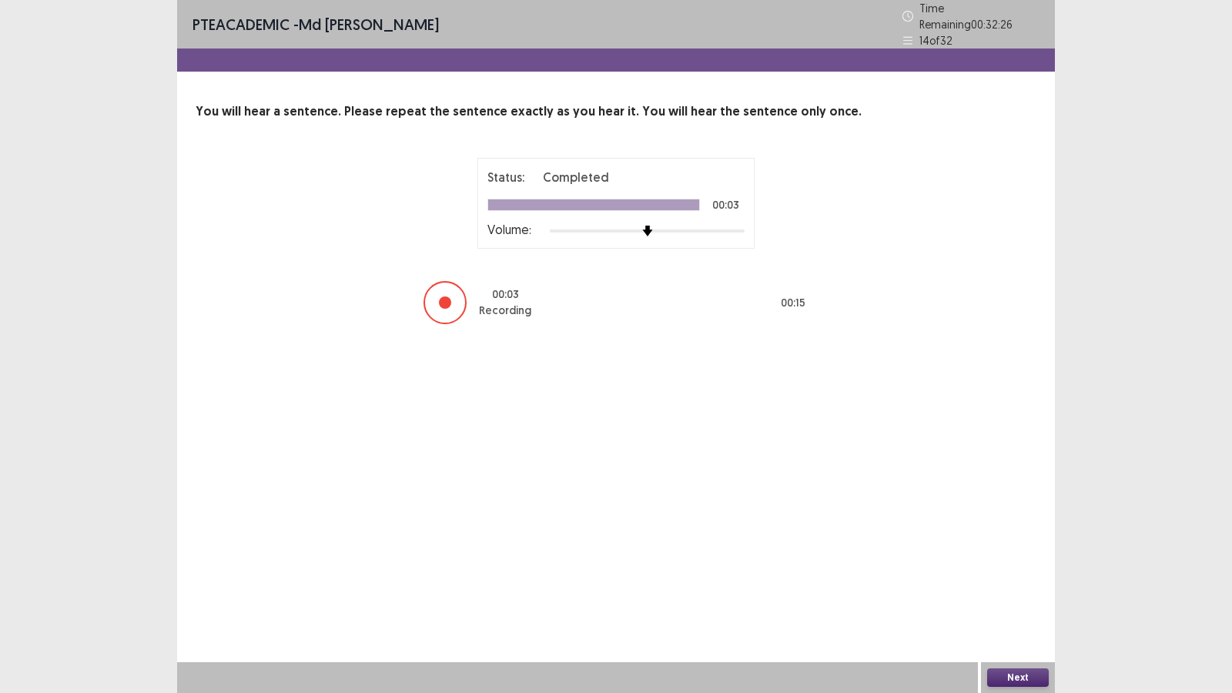
click at [1014, 594] on button "Next" at bounding box center [1018, 677] width 62 height 18
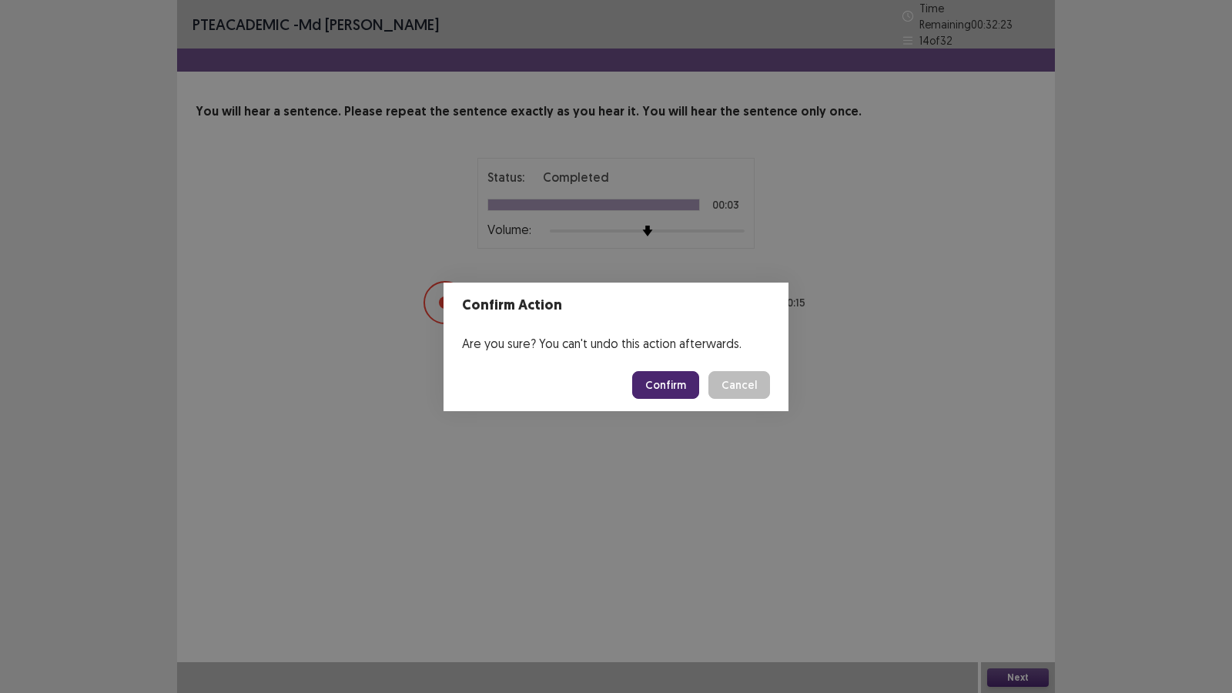
click at [658, 383] on button "Confirm" at bounding box center [665, 385] width 67 height 28
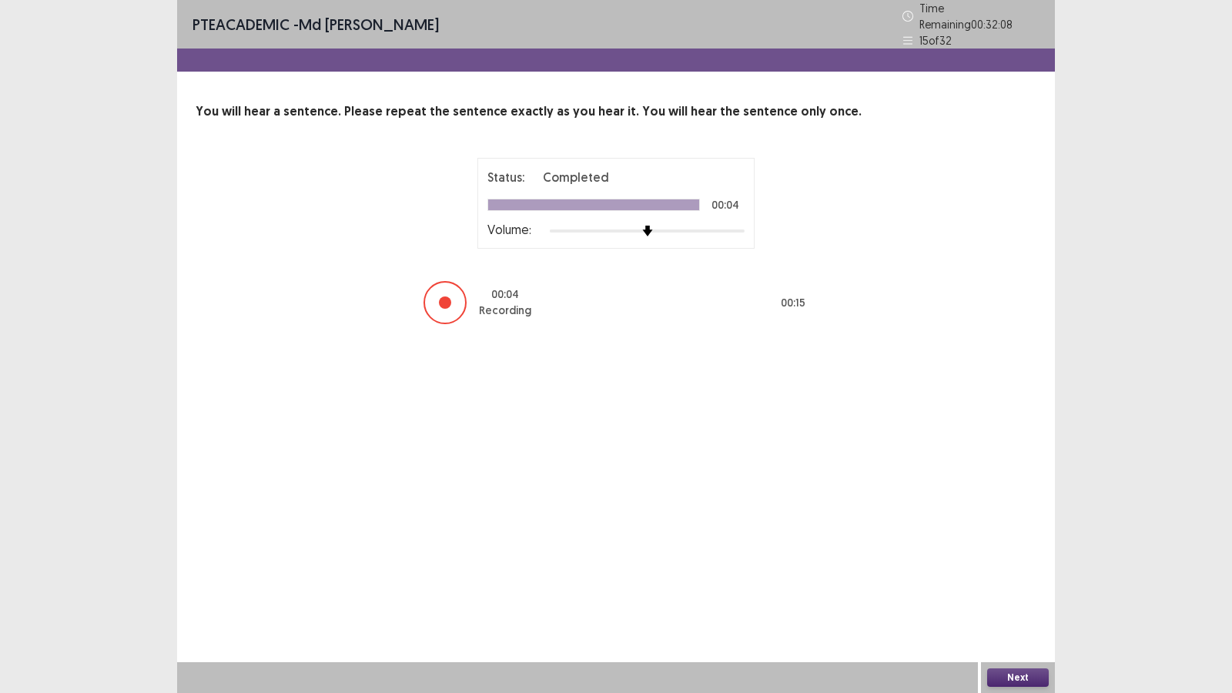
click at [1012, 594] on button "Next" at bounding box center [1018, 677] width 62 height 18
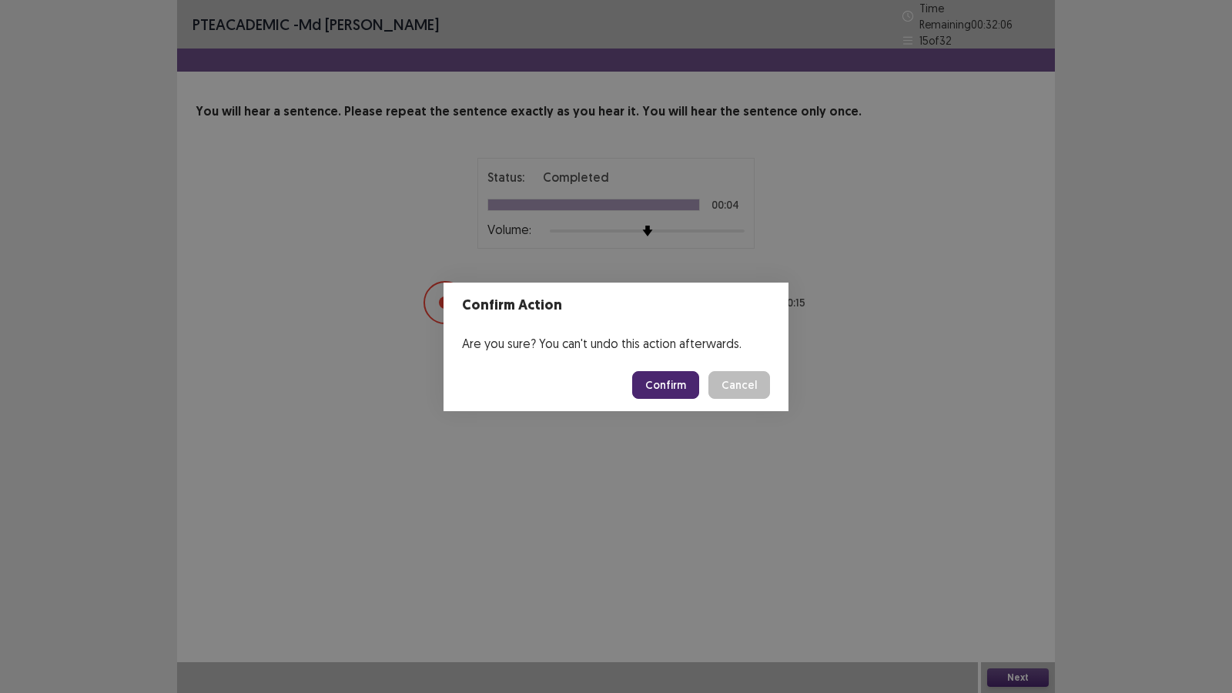
click at [679, 375] on button "Confirm" at bounding box center [665, 385] width 67 height 28
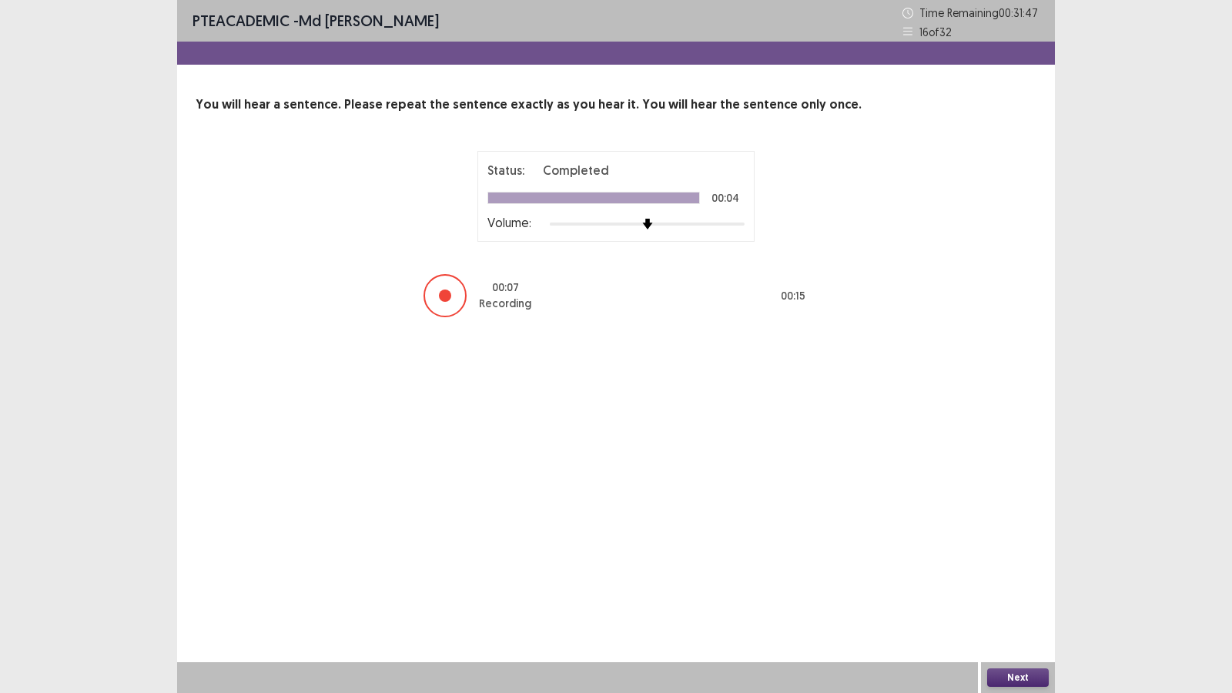
click at [1015, 594] on button "Next" at bounding box center [1018, 677] width 62 height 18
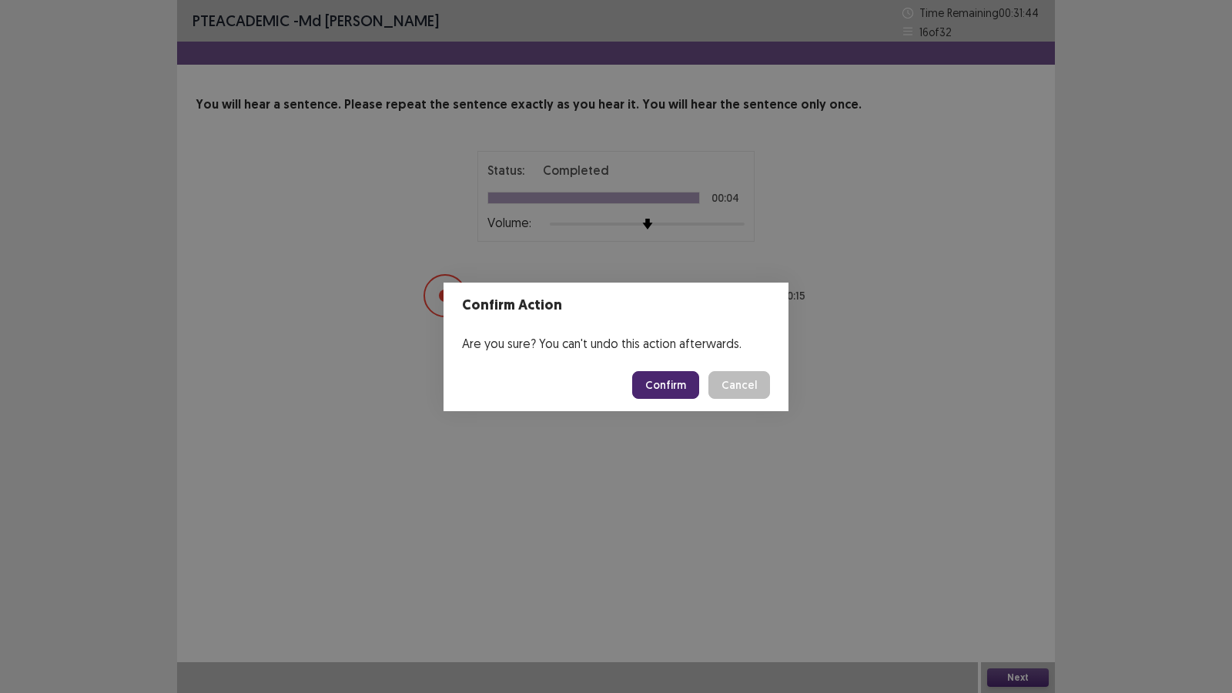
click at [680, 383] on button "Confirm" at bounding box center [665, 385] width 67 height 28
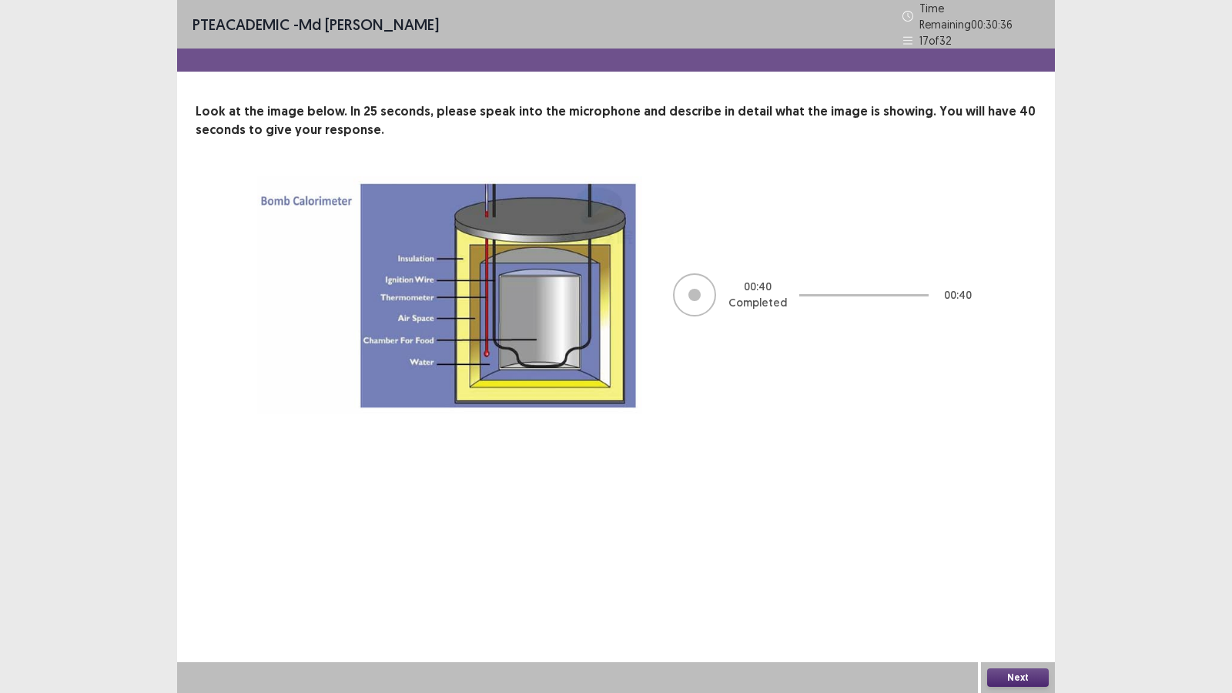
click at [1015, 594] on button "Next" at bounding box center [1018, 677] width 62 height 18
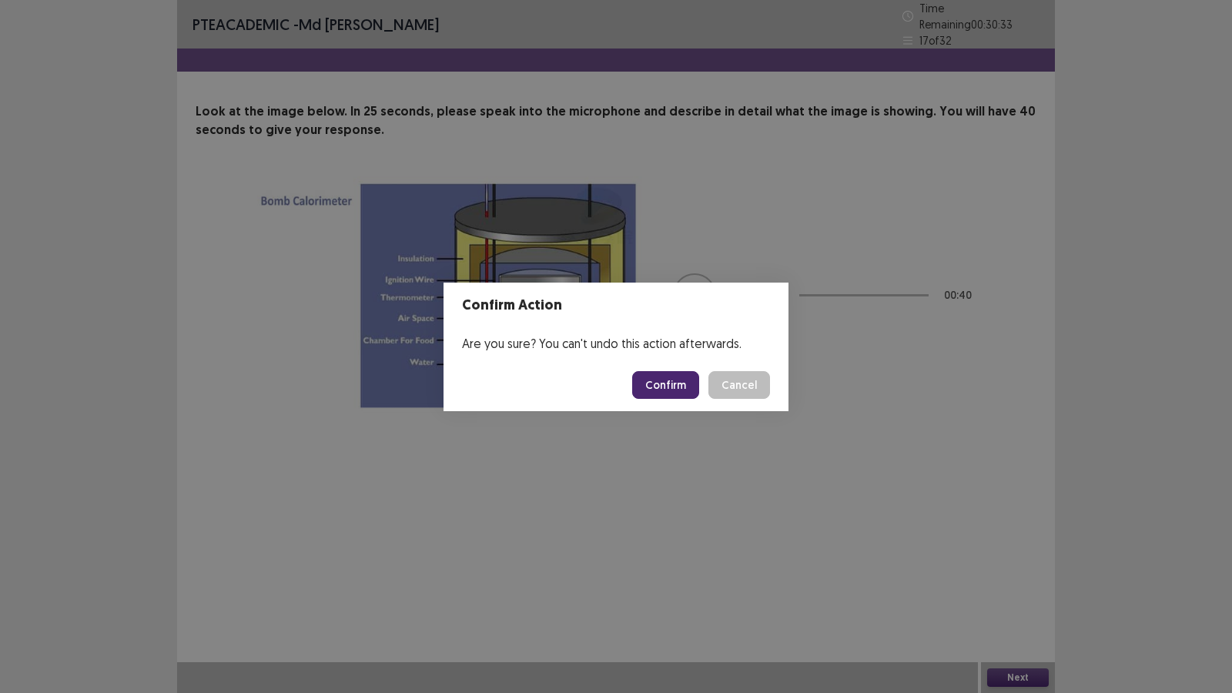
click at [672, 381] on button "Confirm" at bounding box center [665, 385] width 67 height 28
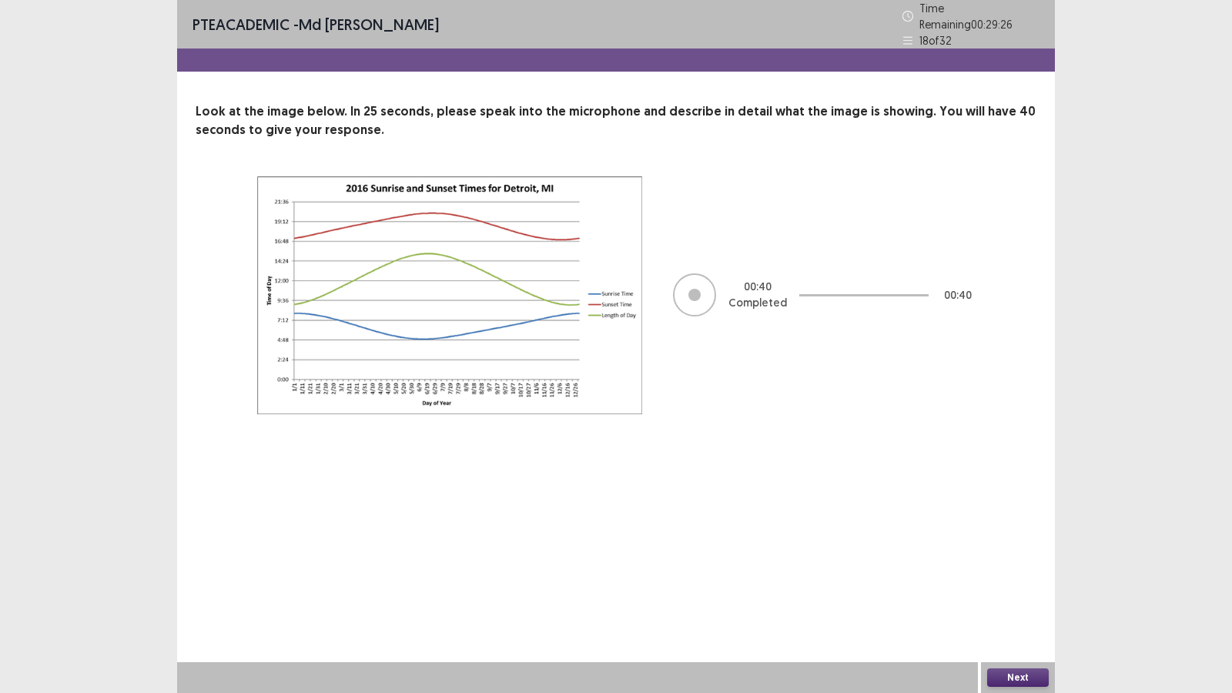
click at [1029, 594] on button "Next" at bounding box center [1018, 677] width 62 height 18
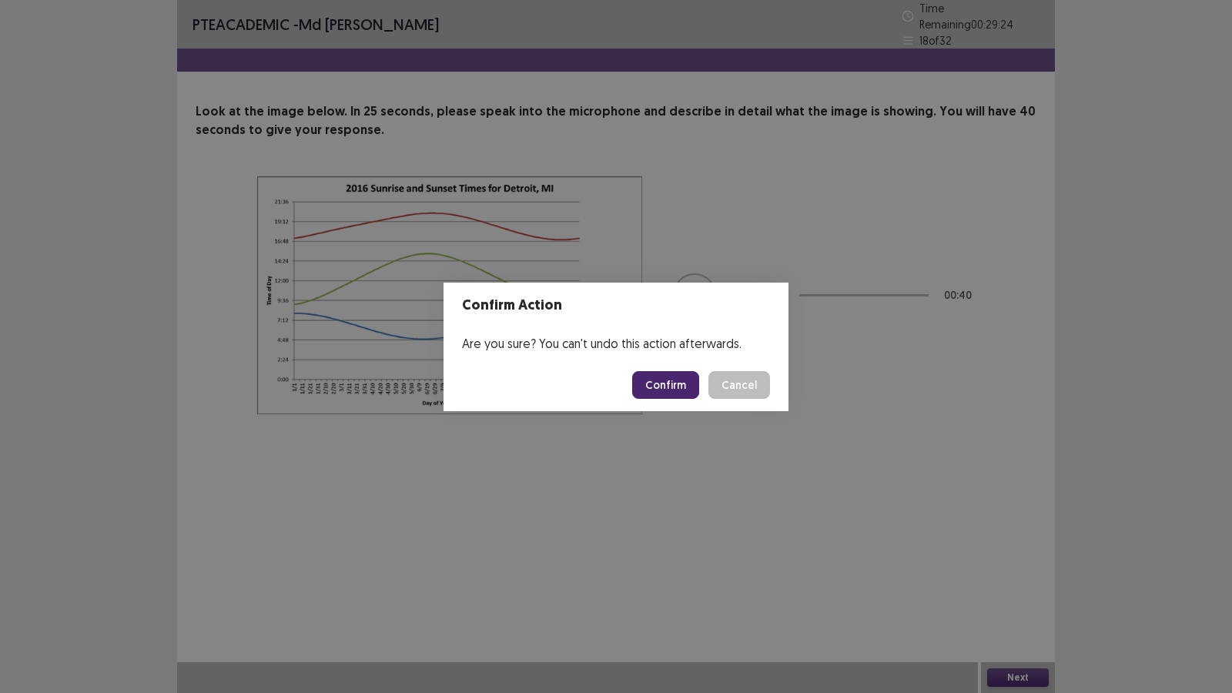
click at [661, 383] on button "Confirm" at bounding box center [665, 385] width 67 height 28
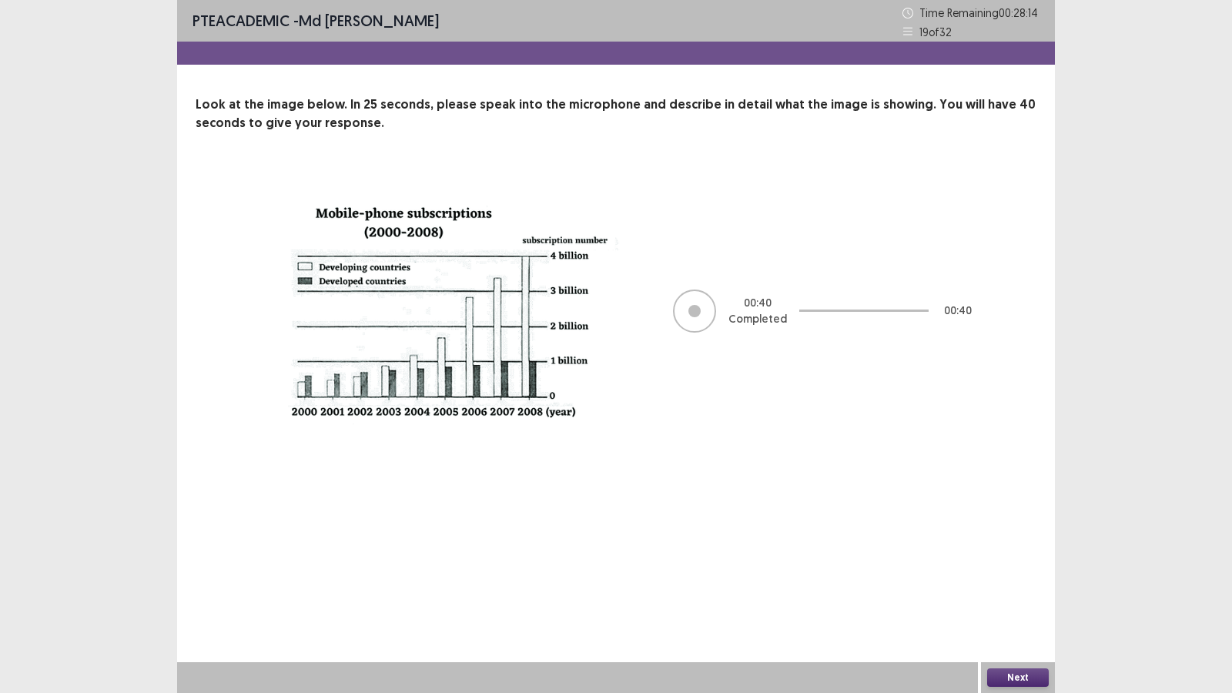
click at [1021, 594] on button "Next" at bounding box center [1018, 677] width 62 height 18
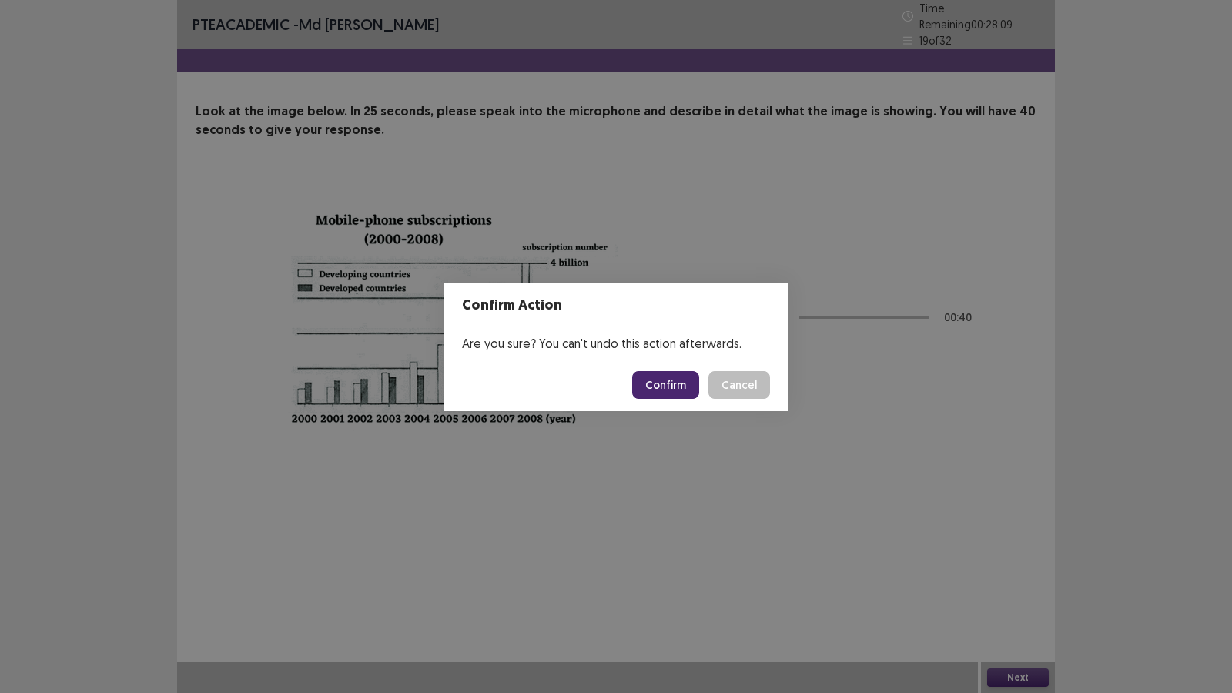
click at [660, 384] on button "Confirm" at bounding box center [665, 385] width 67 height 28
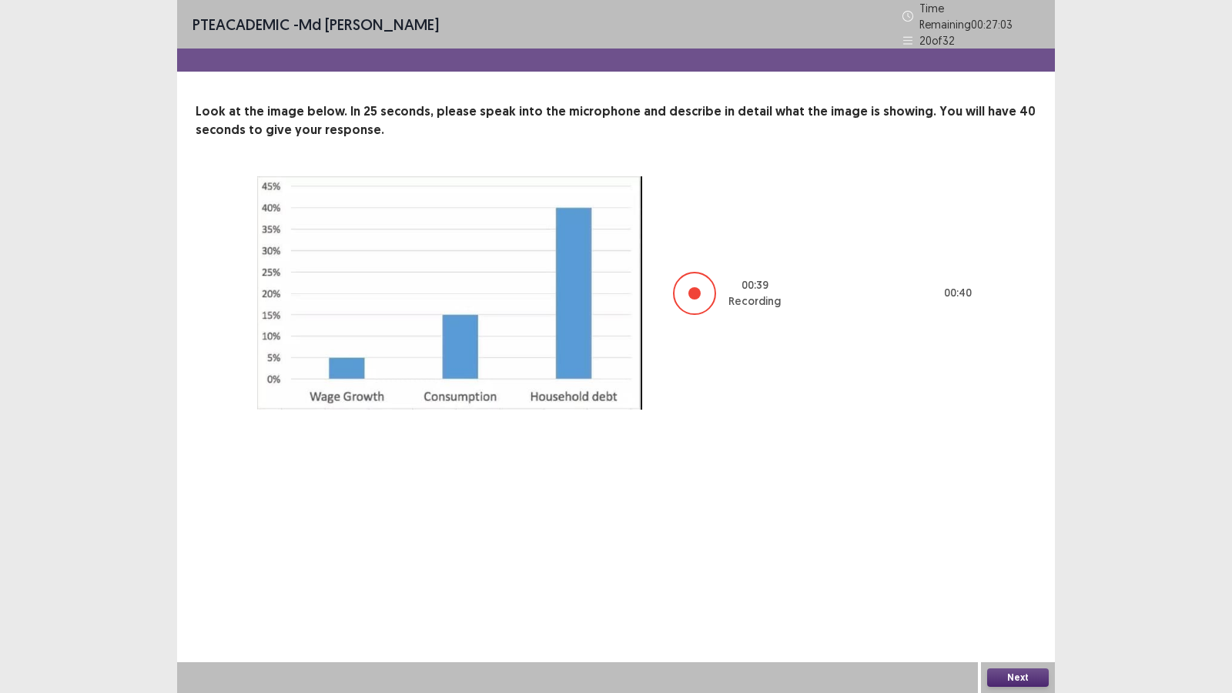
click at [1015, 594] on button "Next" at bounding box center [1018, 677] width 62 height 18
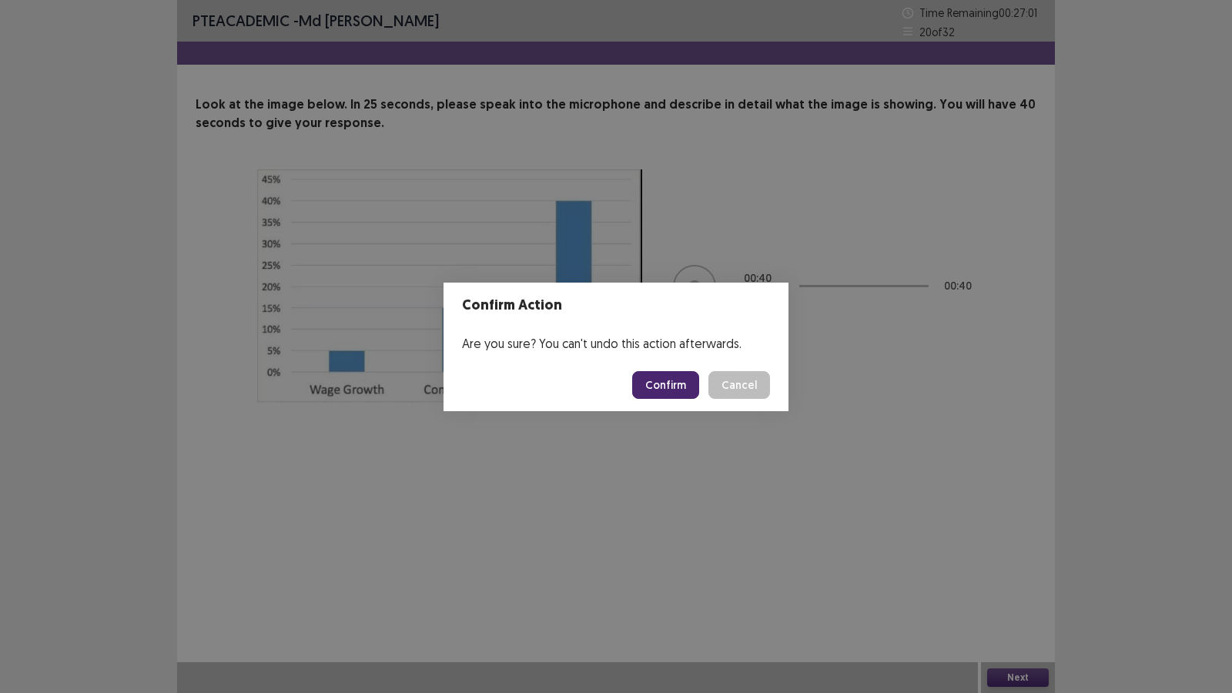
click at [662, 387] on button "Confirm" at bounding box center [665, 385] width 67 height 28
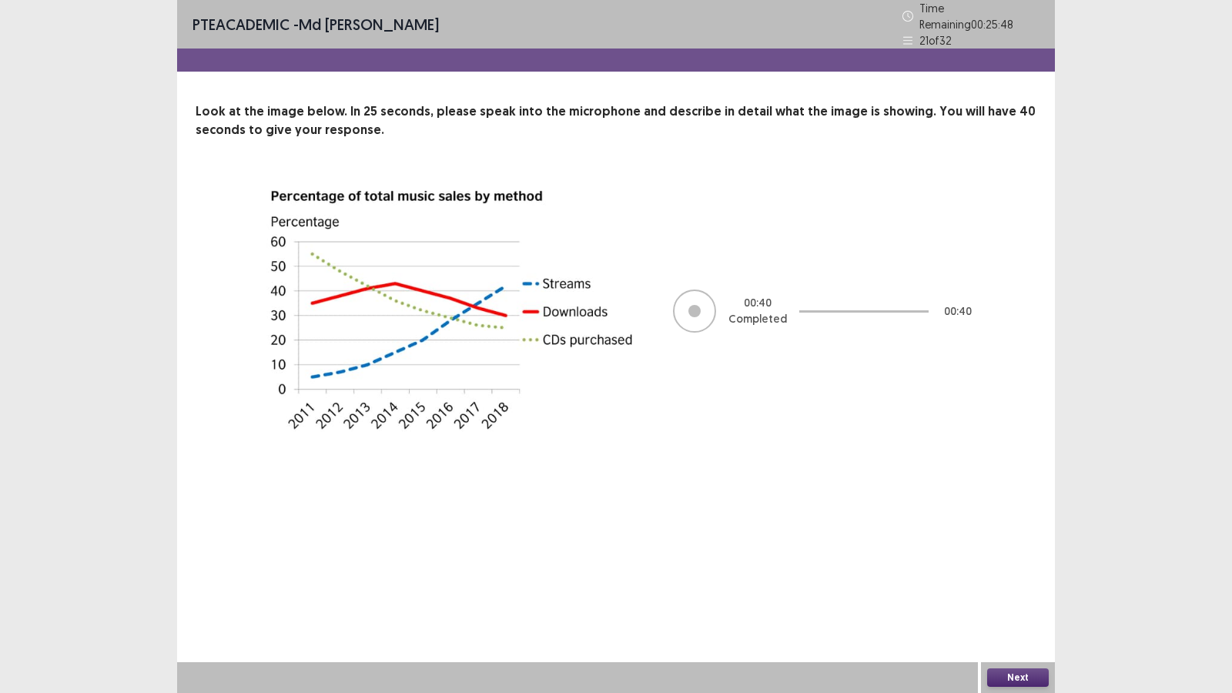
click at [1030, 594] on button "Next" at bounding box center [1018, 677] width 62 height 18
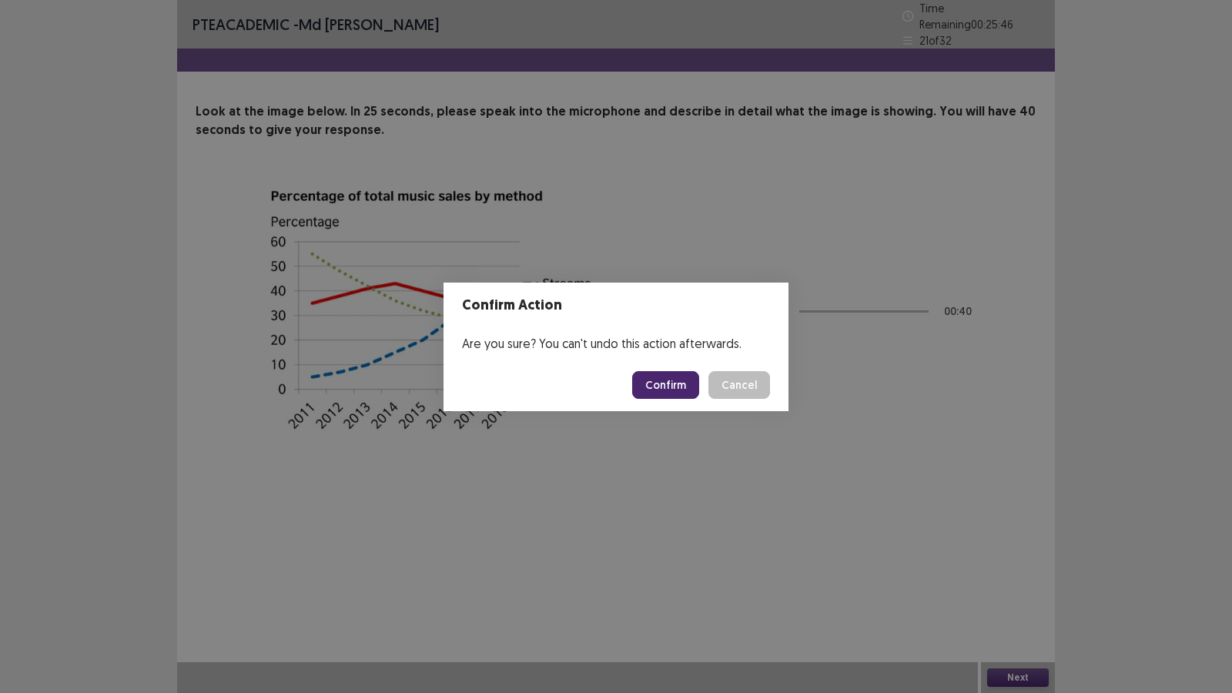
click at [679, 376] on button "Confirm" at bounding box center [665, 385] width 67 height 28
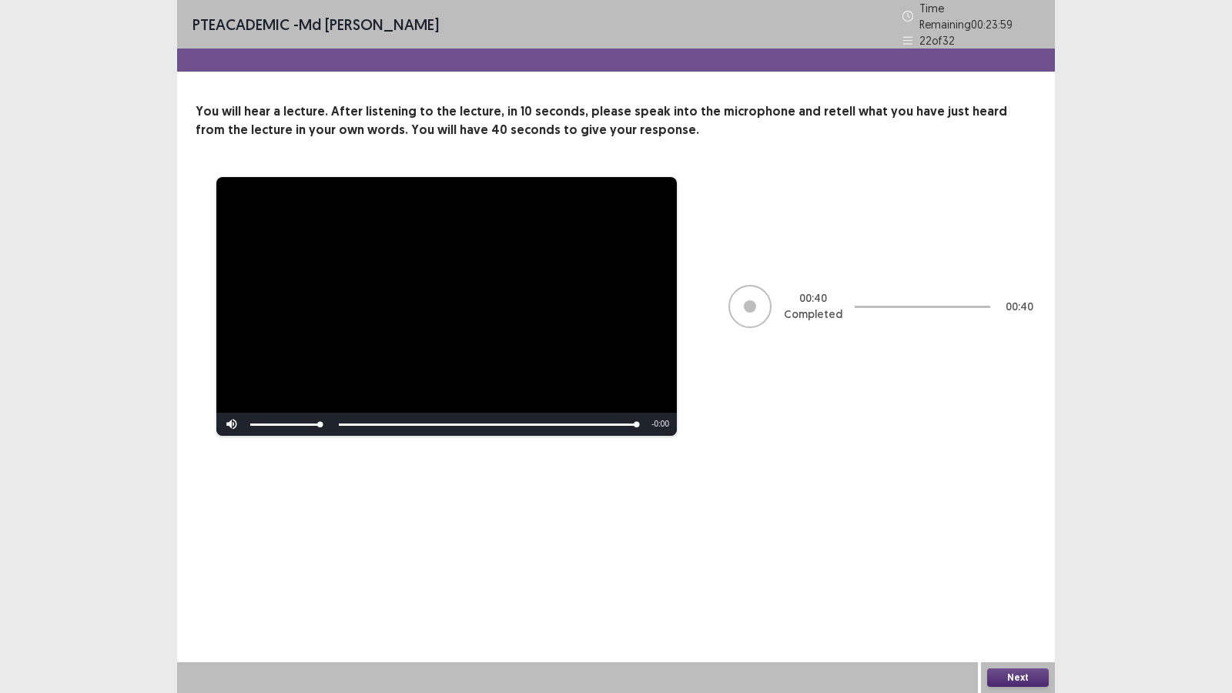
click at [1018, 594] on button "Next" at bounding box center [1018, 677] width 62 height 18
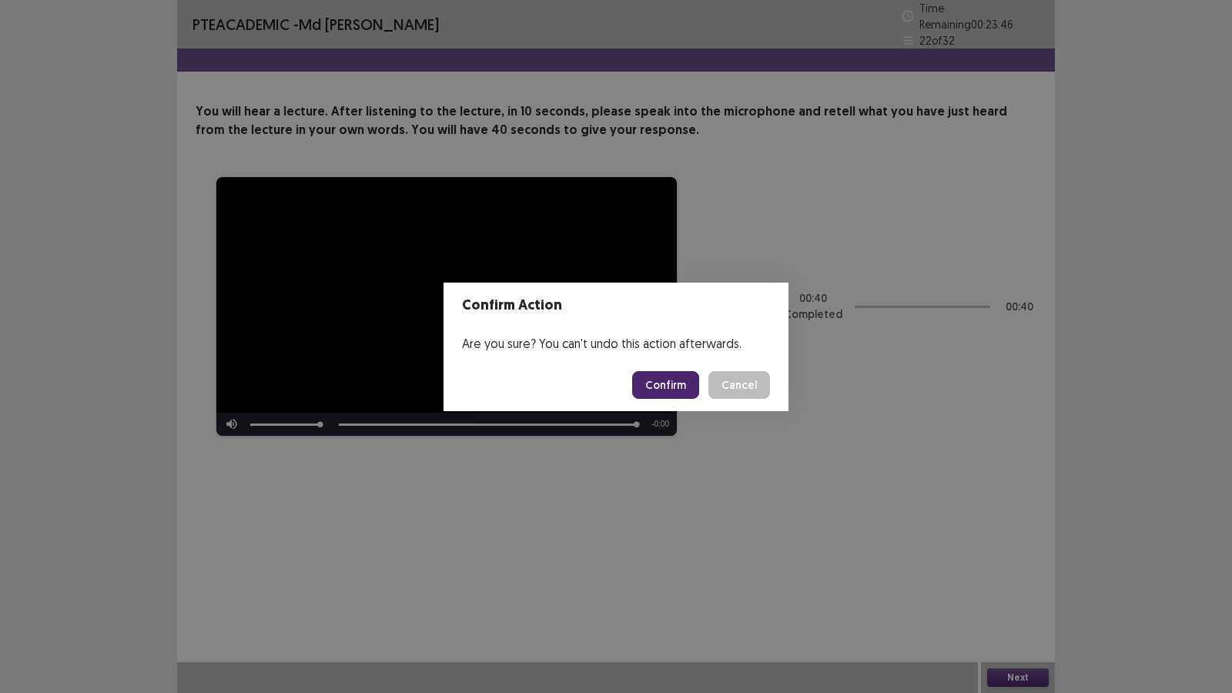
click at [674, 376] on button "Confirm" at bounding box center [665, 385] width 67 height 28
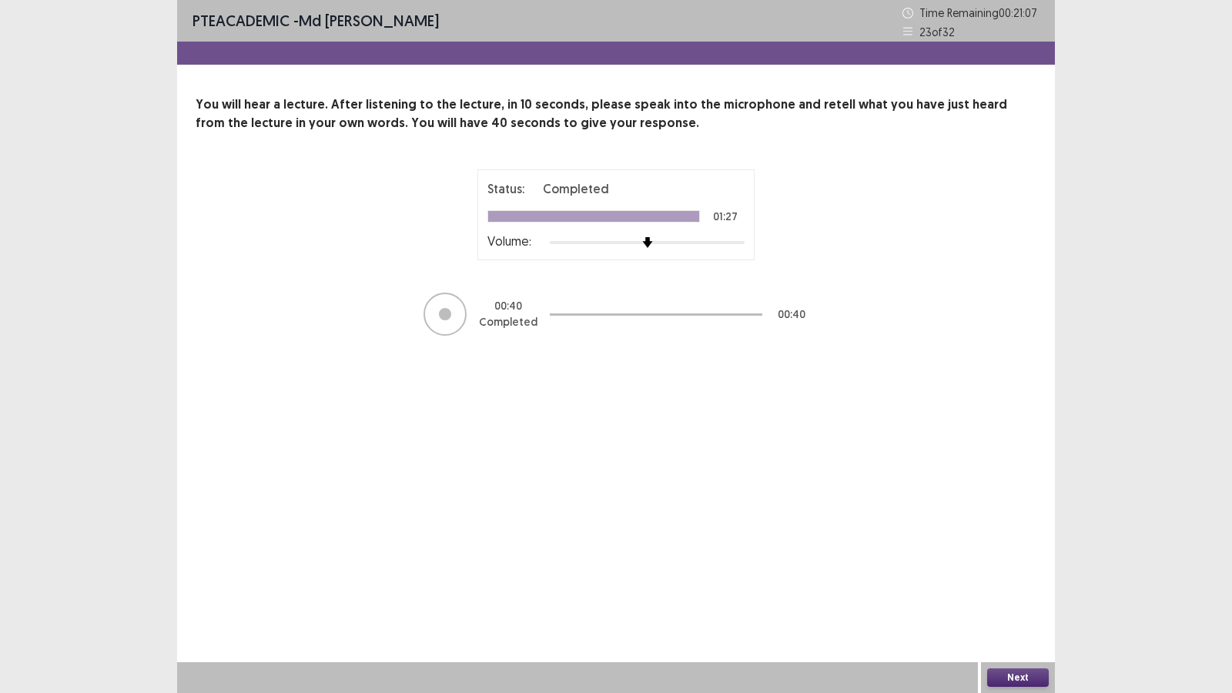
click at [1025, 594] on button "Next" at bounding box center [1018, 677] width 62 height 18
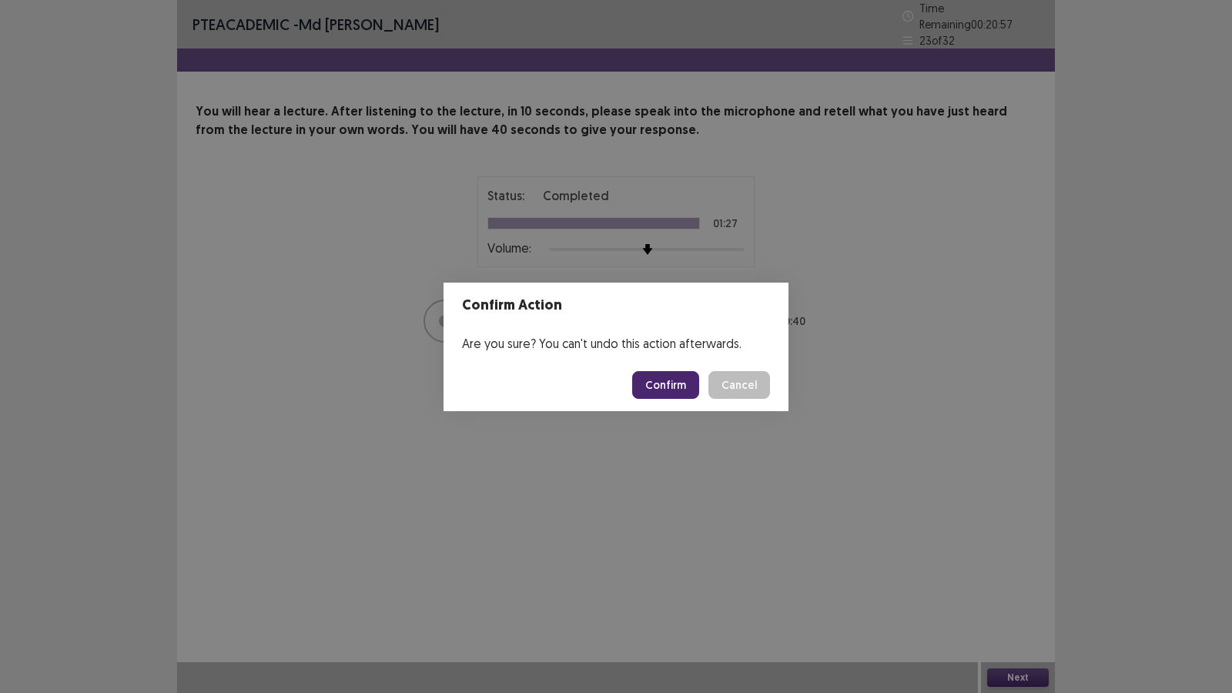
click at [678, 378] on button "Confirm" at bounding box center [665, 385] width 67 height 28
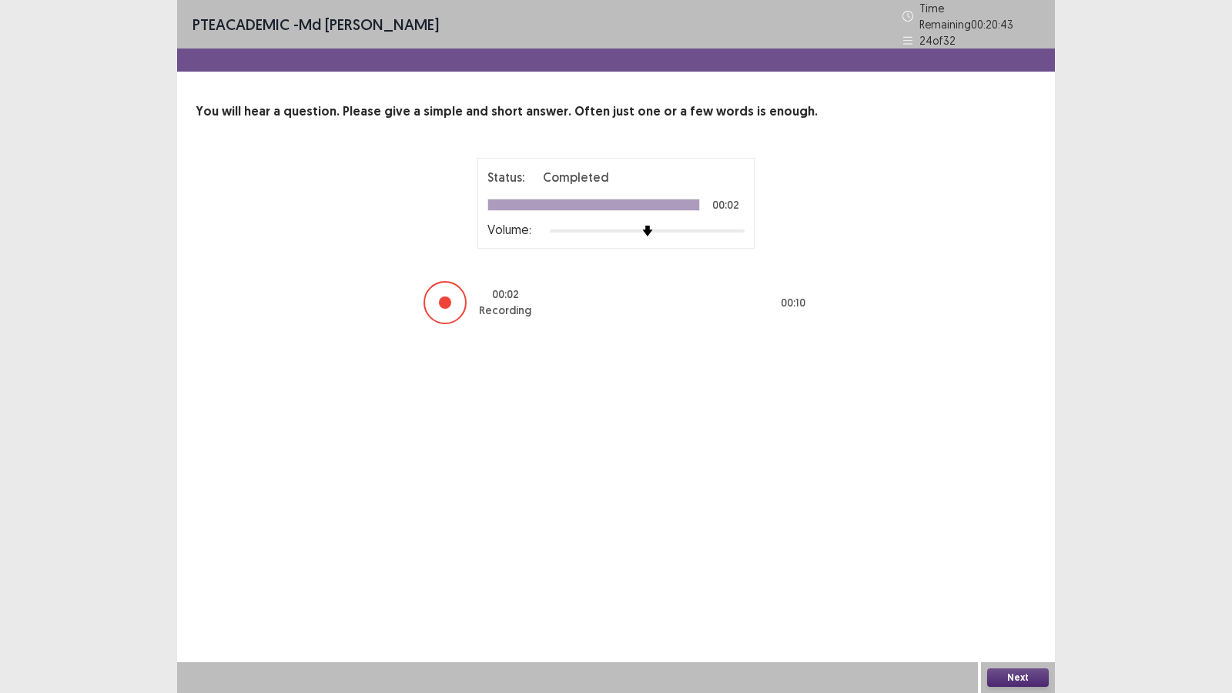
click at [1015, 594] on button "Next" at bounding box center [1018, 677] width 62 height 18
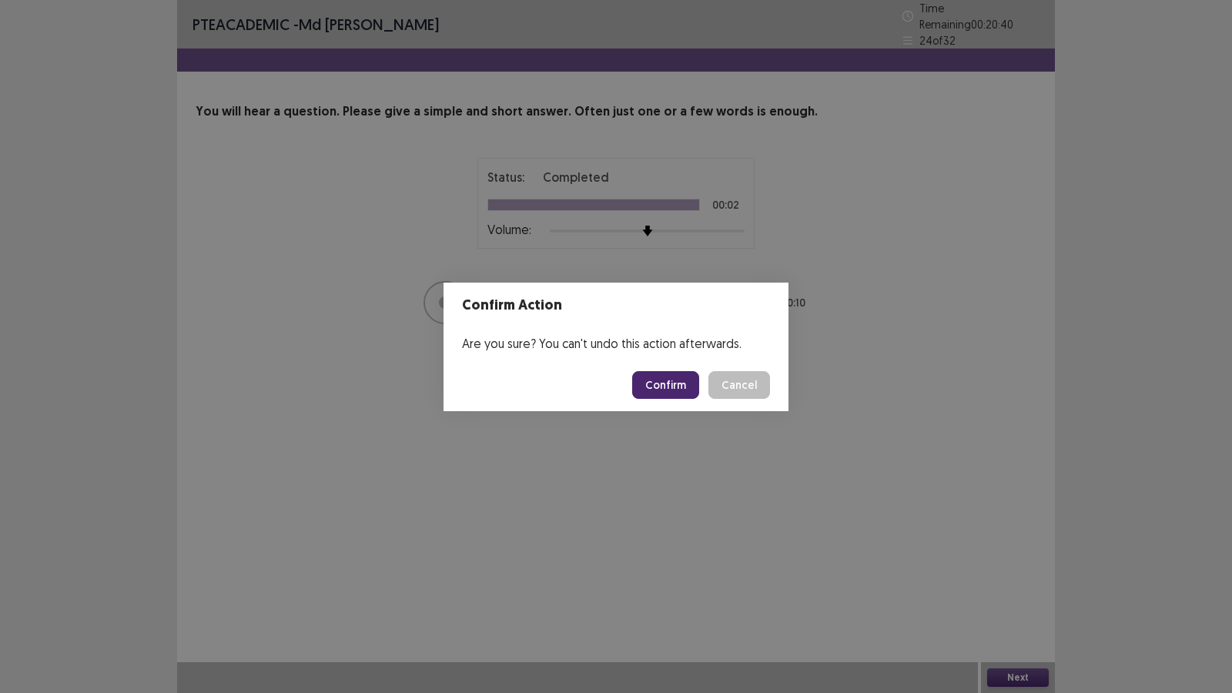
click at [676, 383] on button "Confirm" at bounding box center [665, 385] width 67 height 28
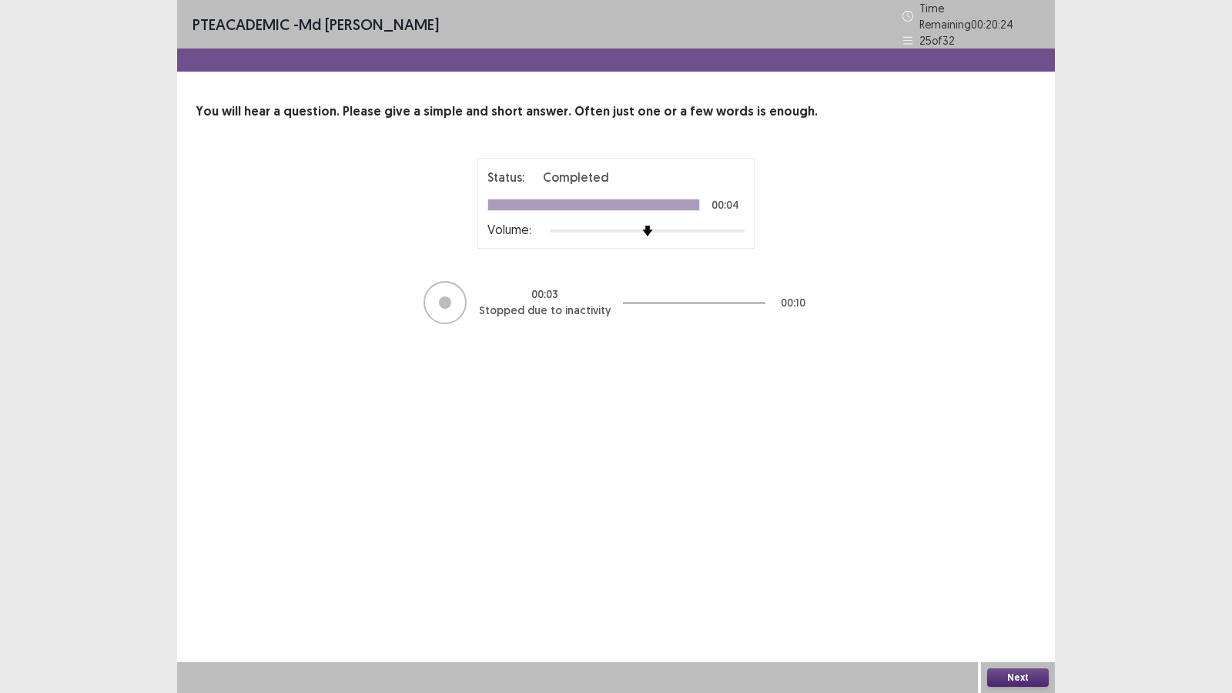
click at [1017, 594] on button "Next" at bounding box center [1018, 677] width 62 height 18
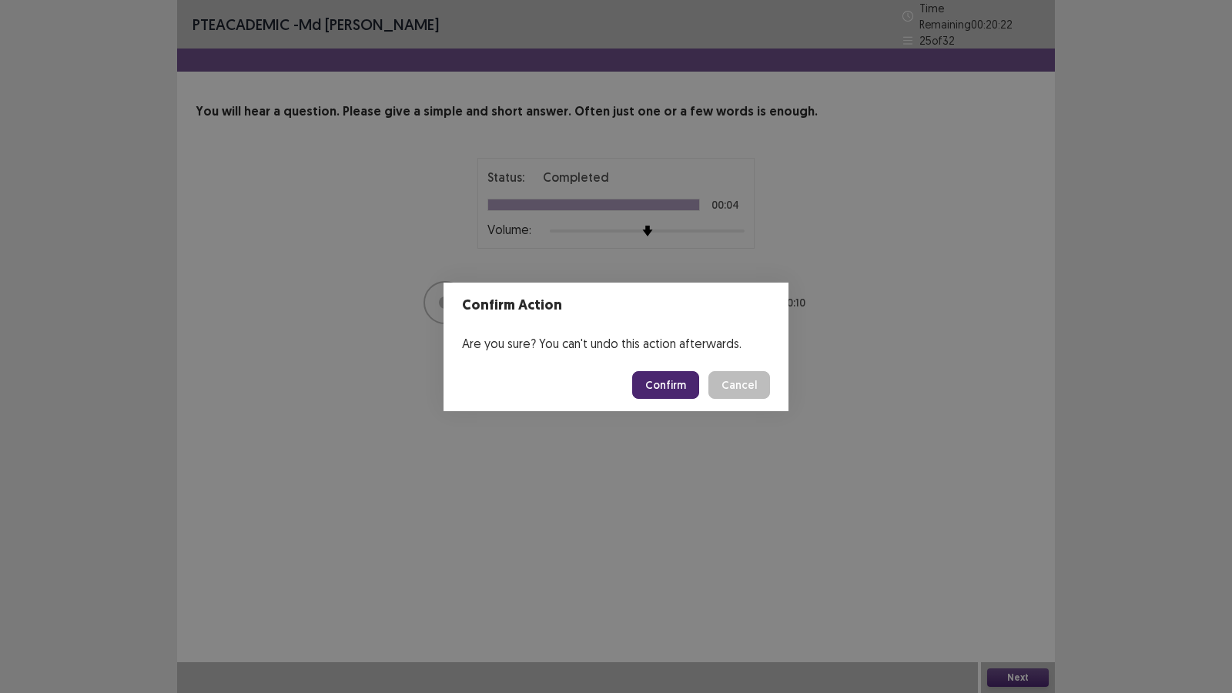
click at [663, 379] on button "Confirm" at bounding box center [665, 385] width 67 height 28
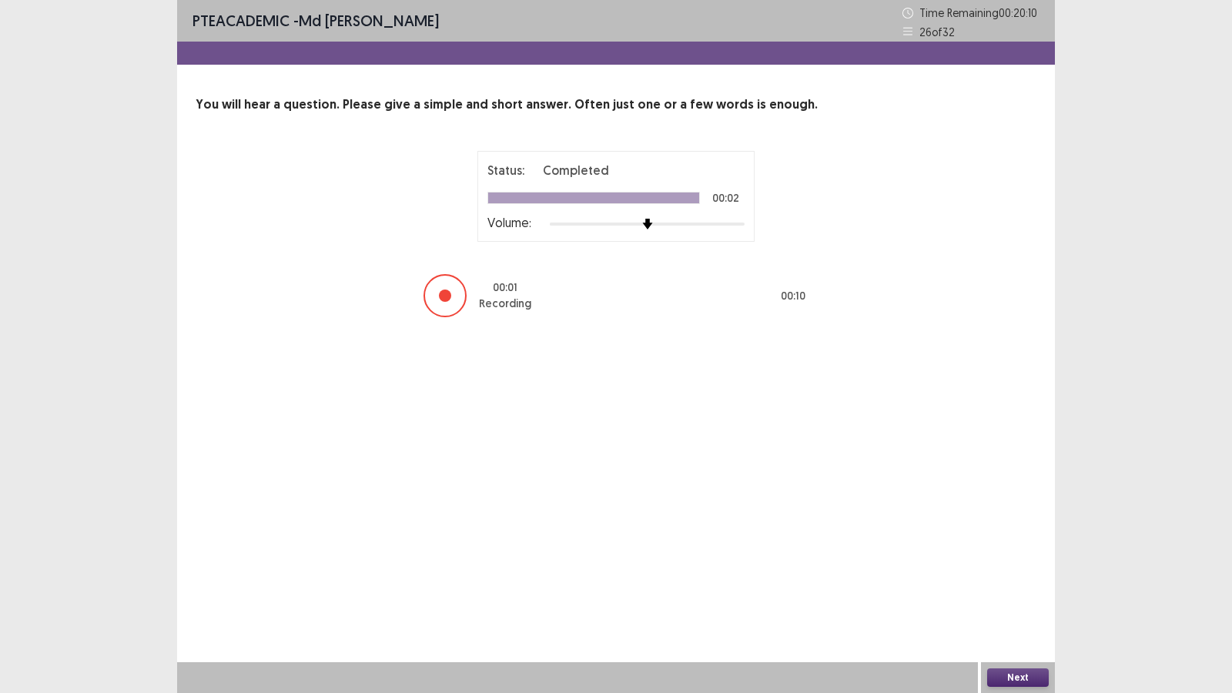
click at [1010, 594] on button "Next" at bounding box center [1018, 677] width 62 height 18
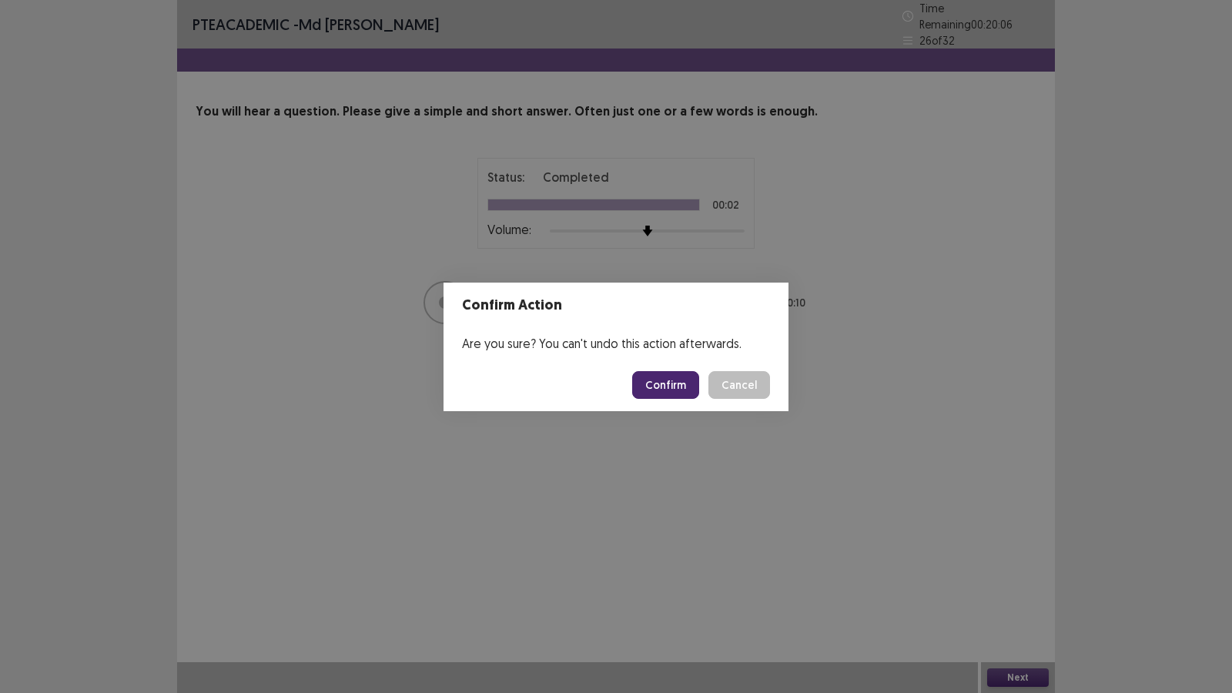
click at [677, 376] on button "Confirm" at bounding box center [665, 385] width 67 height 28
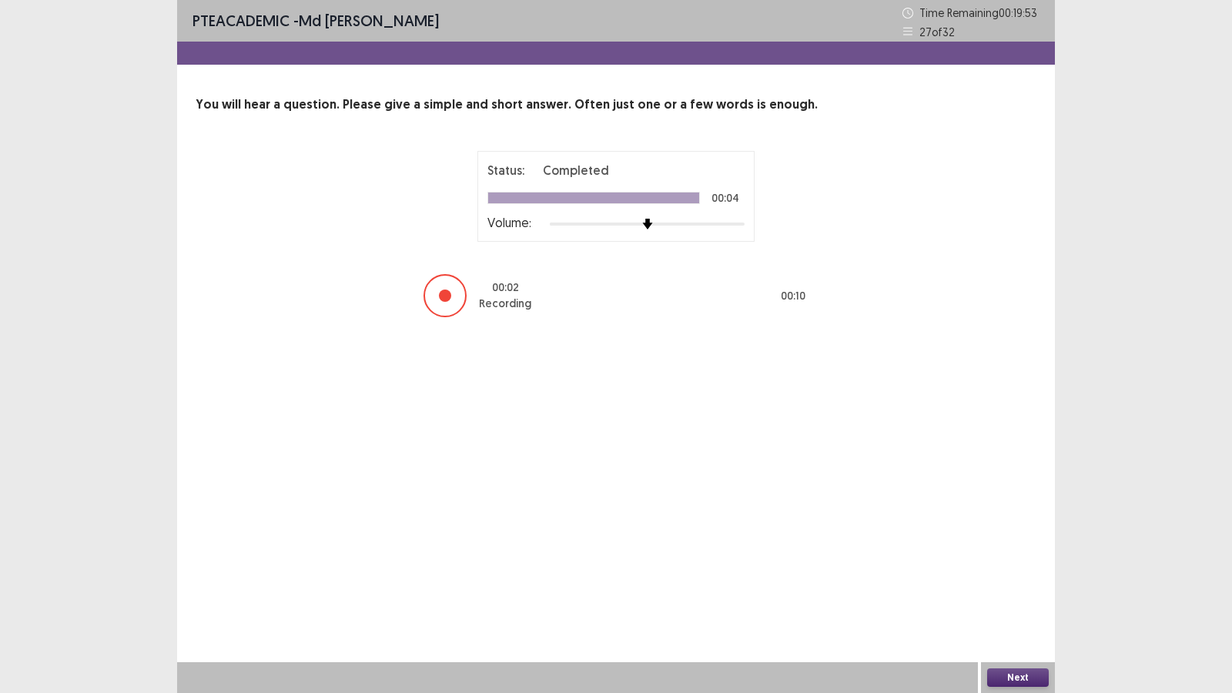
click at [1027, 594] on button "Next" at bounding box center [1018, 677] width 62 height 18
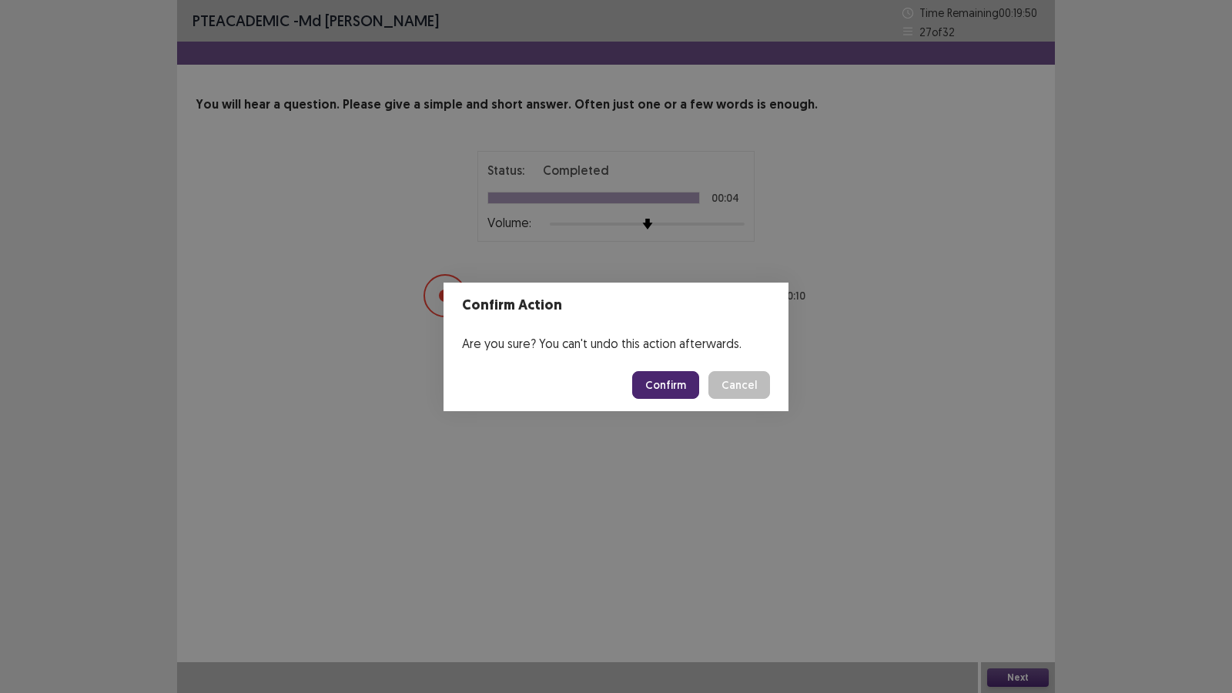
click at [687, 383] on button "Confirm" at bounding box center [665, 385] width 67 height 28
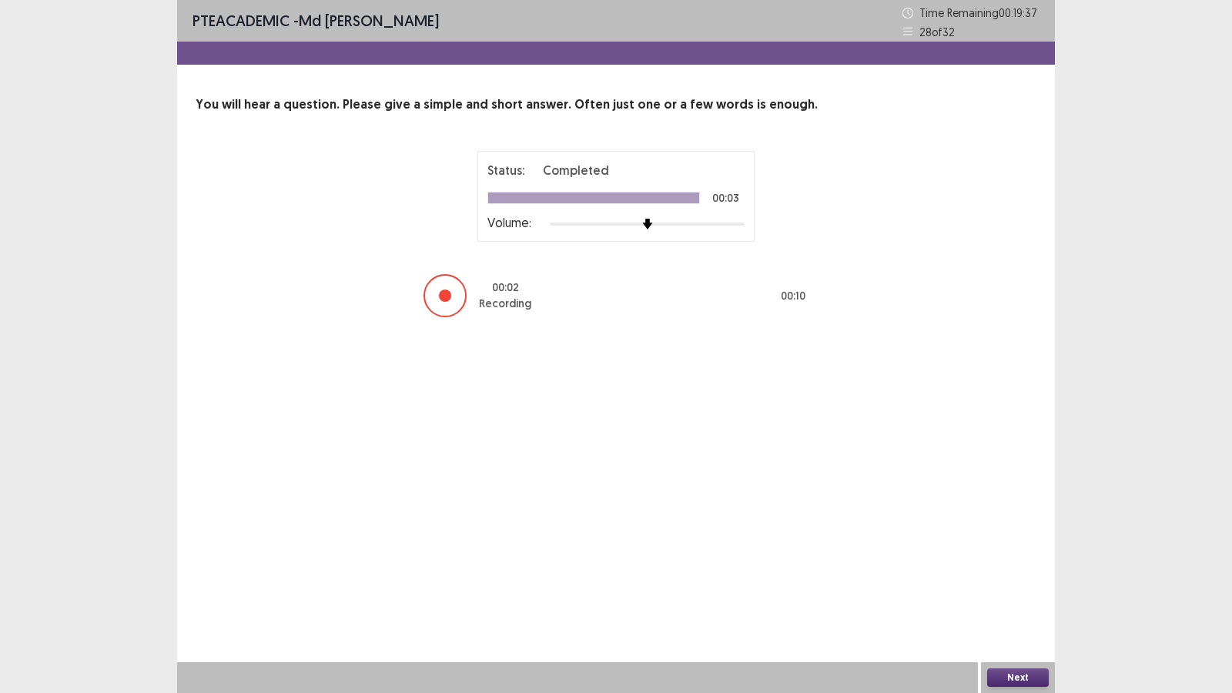
click at [1009, 594] on button "Next" at bounding box center [1018, 677] width 62 height 18
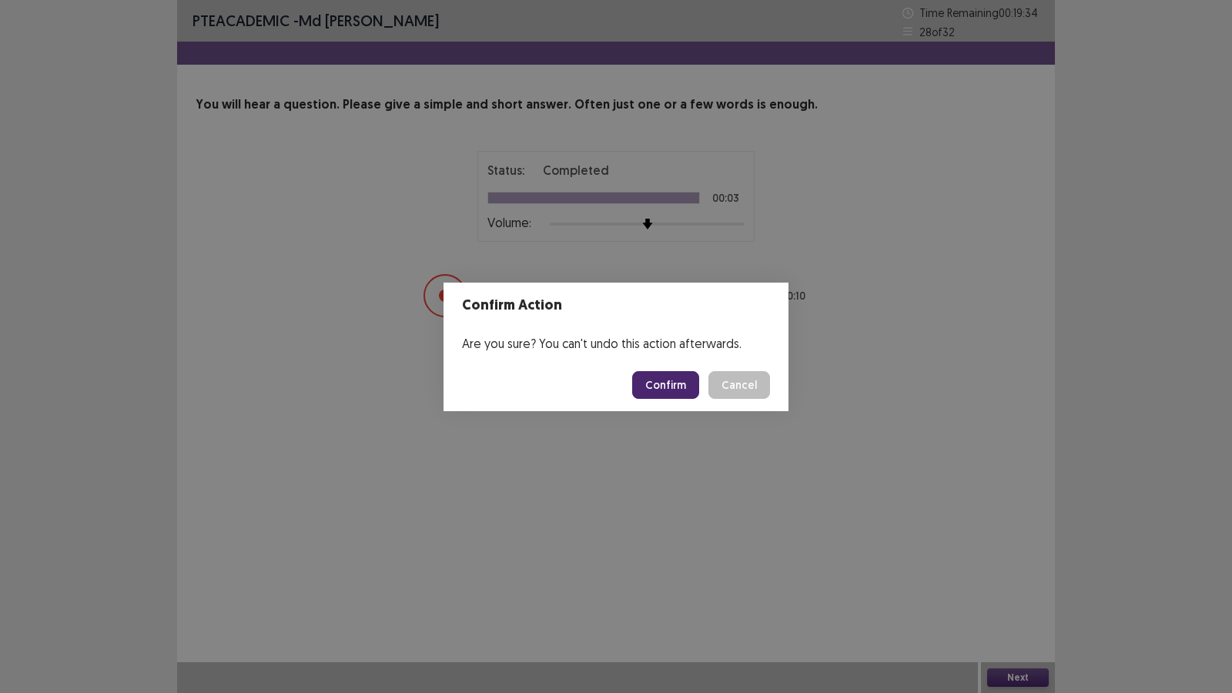
click at [680, 387] on button "Confirm" at bounding box center [665, 385] width 67 height 28
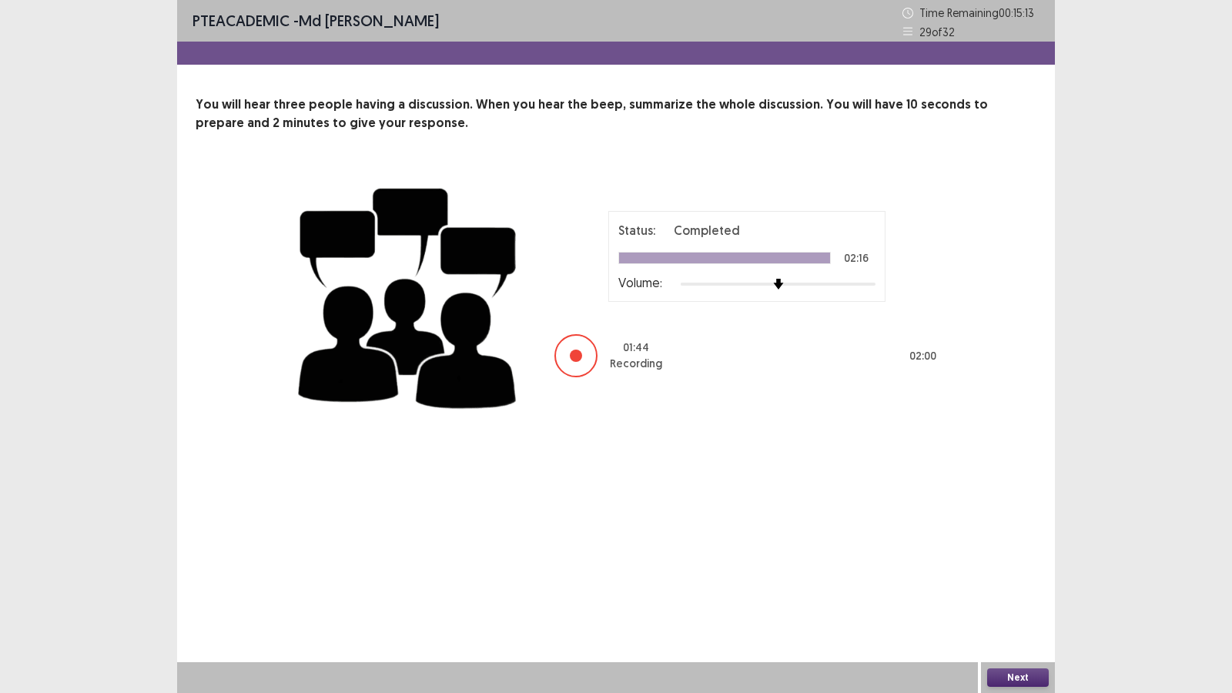
click at [1010, 594] on button "Next" at bounding box center [1018, 677] width 62 height 18
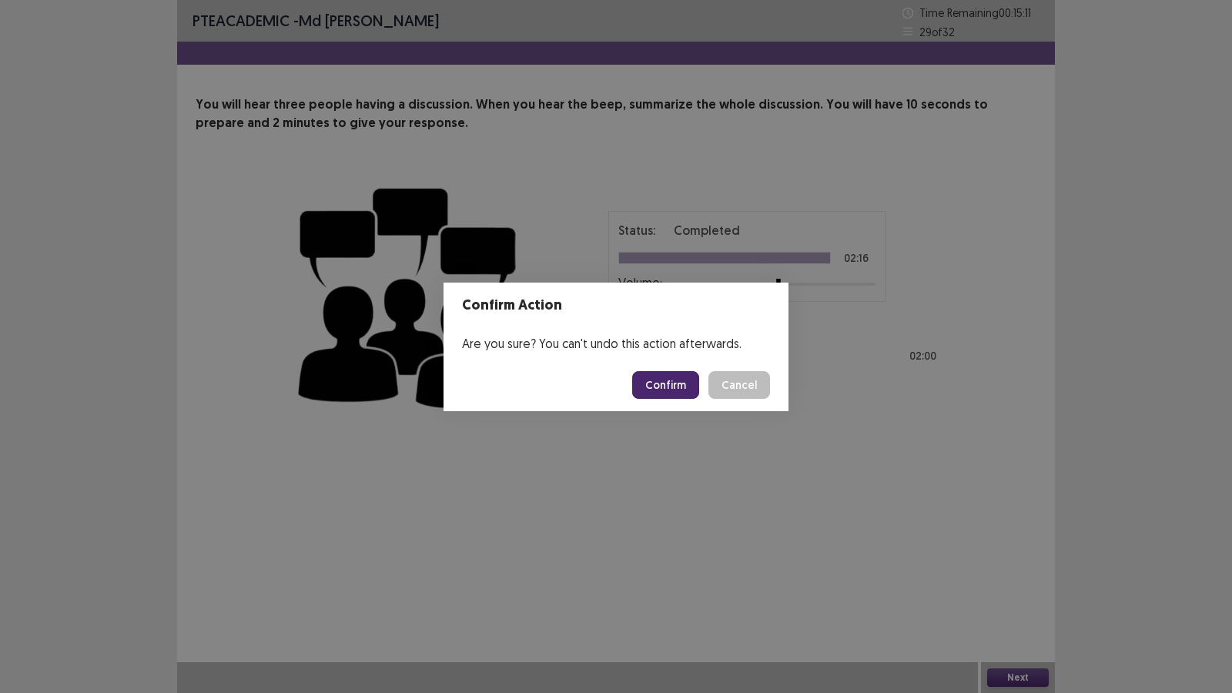
click at [680, 388] on button "Confirm" at bounding box center [665, 385] width 67 height 28
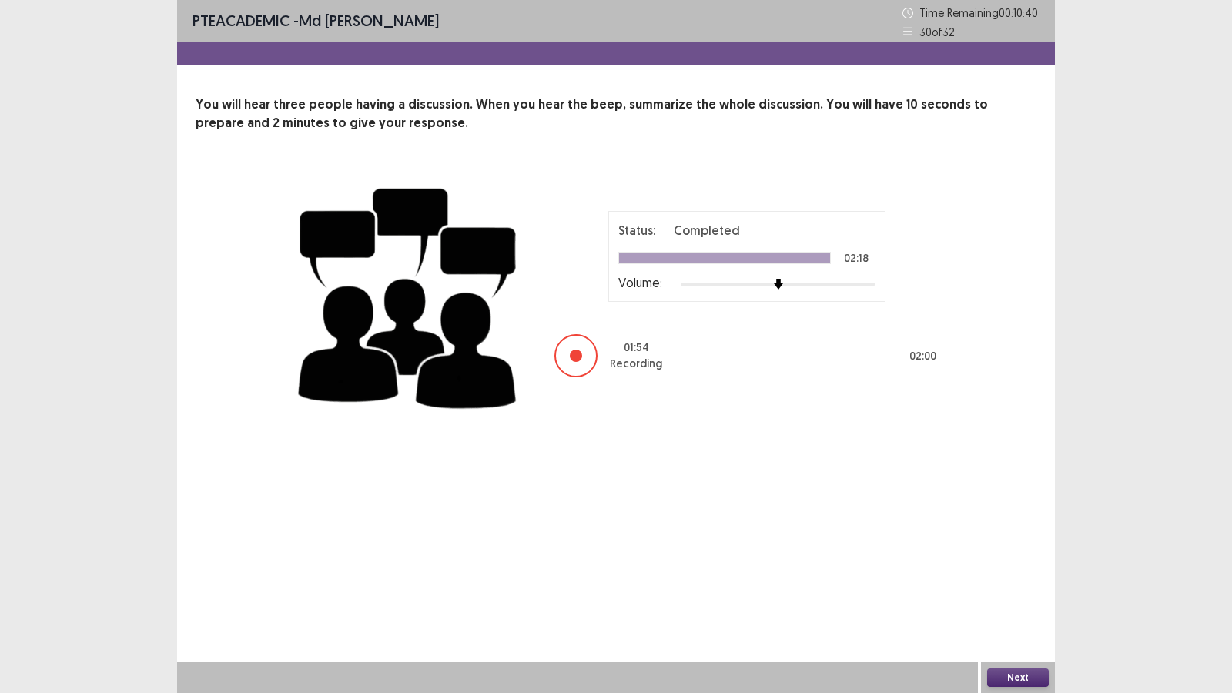
click at [1025, 594] on button "Next" at bounding box center [1018, 677] width 62 height 18
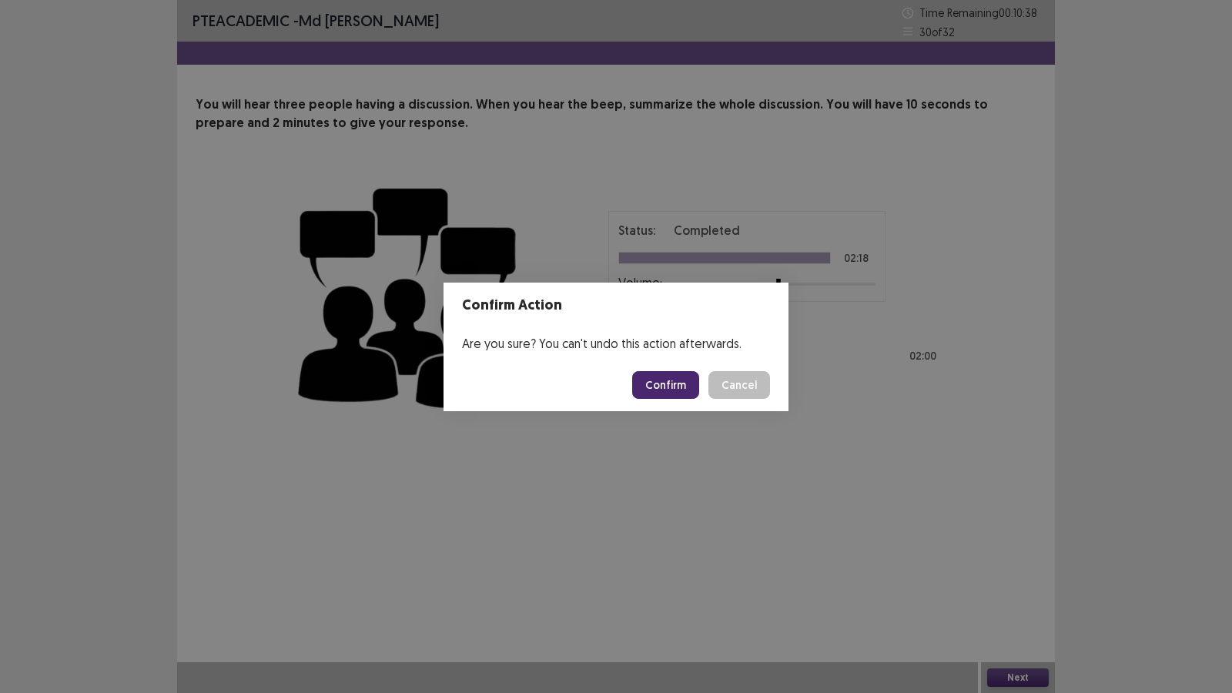
click at [667, 376] on button "Confirm" at bounding box center [665, 385] width 67 height 28
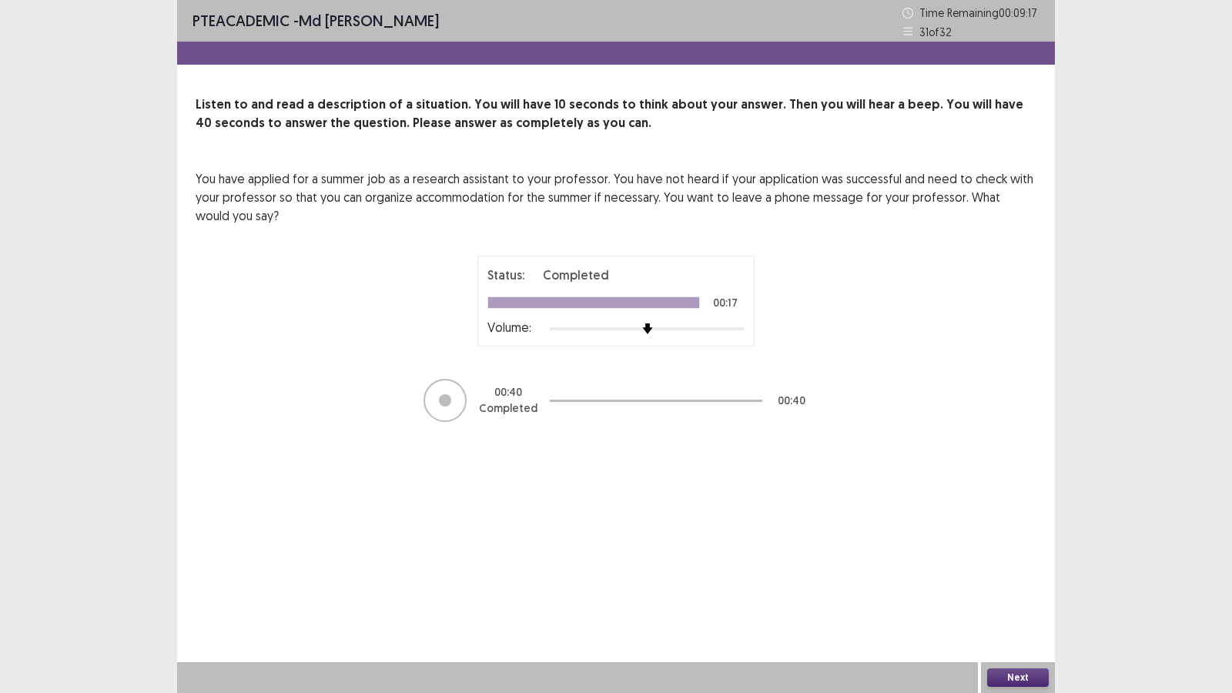
click at [1022, 594] on button "Next" at bounding box center [1018, 677] width 62 height 18
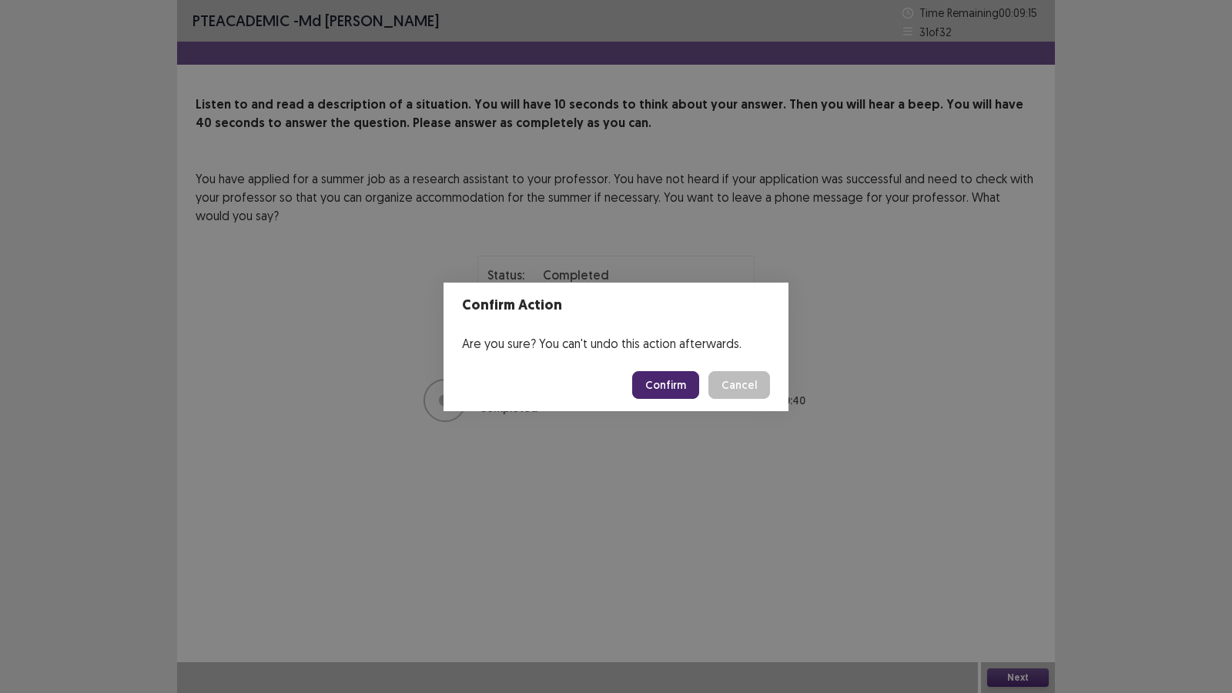
click at [681, 389] on button "Confirm" at bounding box center [665, 385] width 67 height 28
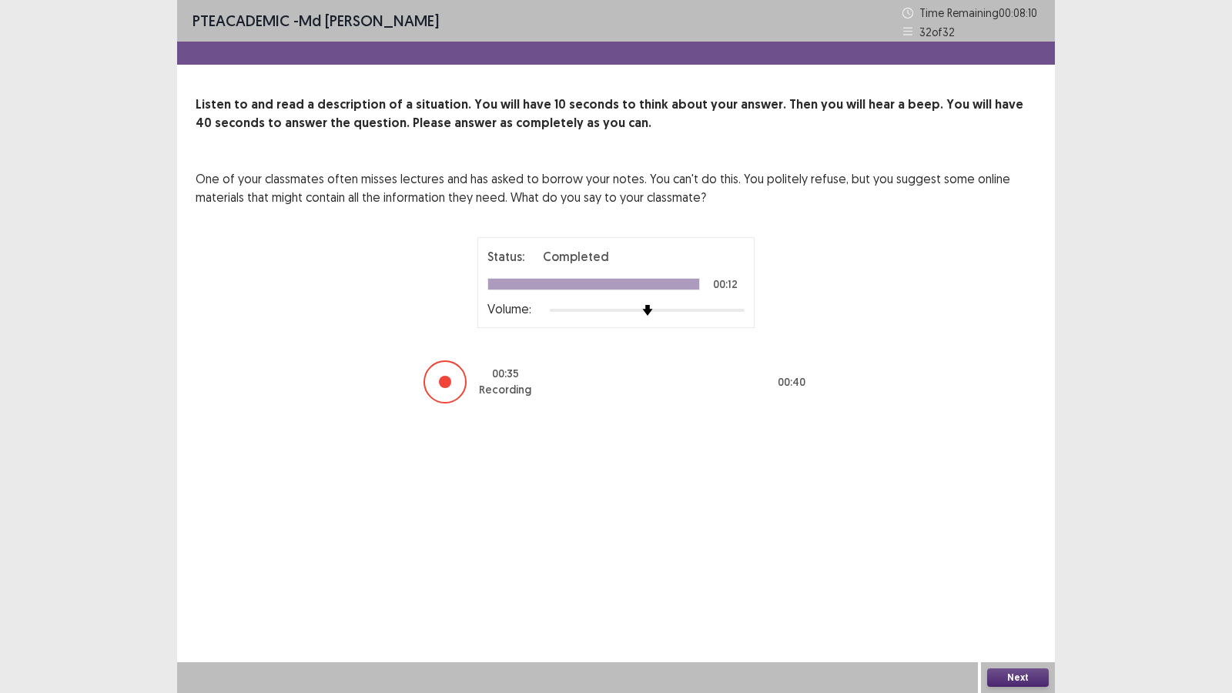
click at [1023, 594] on button "Next" at bounding box center [1018, 677] width 62 height 18
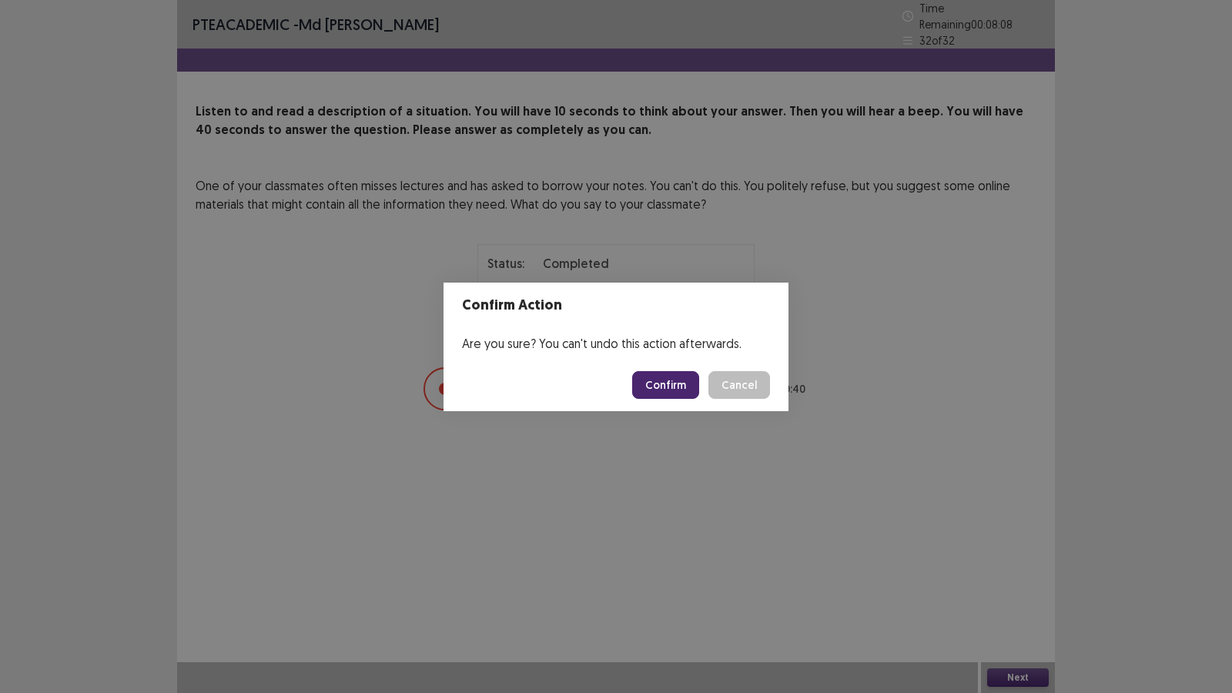
click at [683, 379] on button "Confirm" at bounding box center [665, 385] width 67 height 28
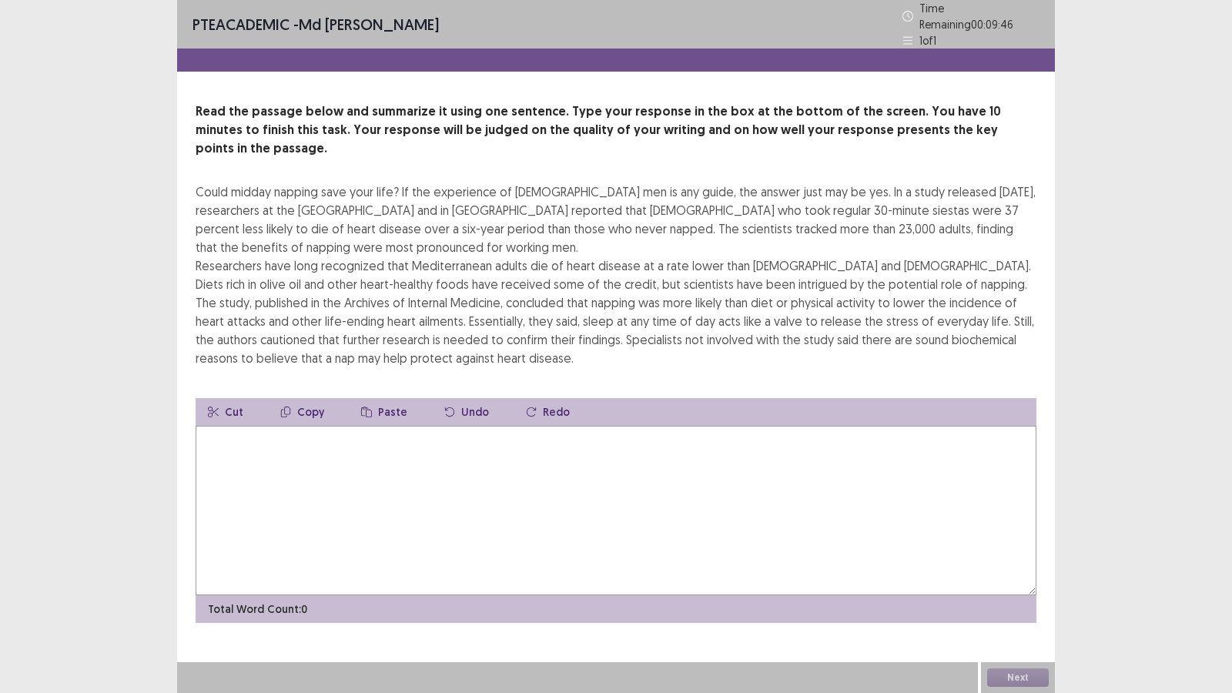
click at [285, 426] on textarea at bounding box center [616, 510] width 841 height 169
type textarea "*"
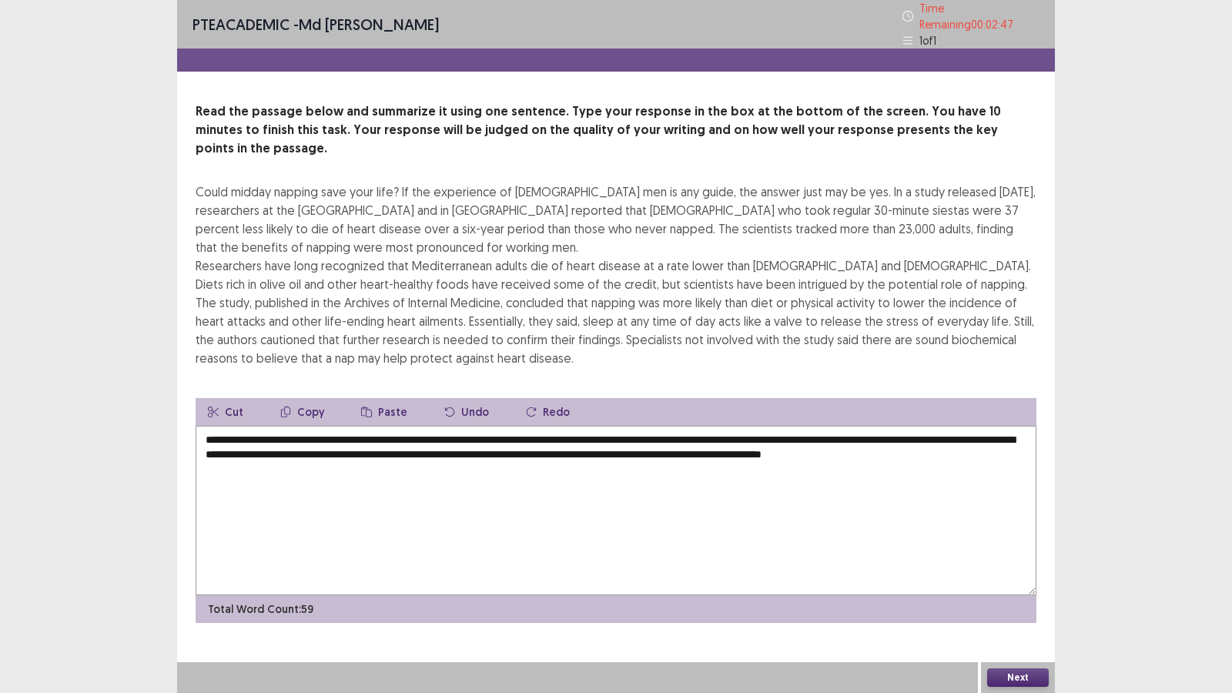
click at [281, 446] on textarea "**********" at bounding box center [616, 510] width 841 height 169
type textarea "**********"
click at [1021, 594] on button "Next" at bounding box center [1018, 677] width 62 height 18
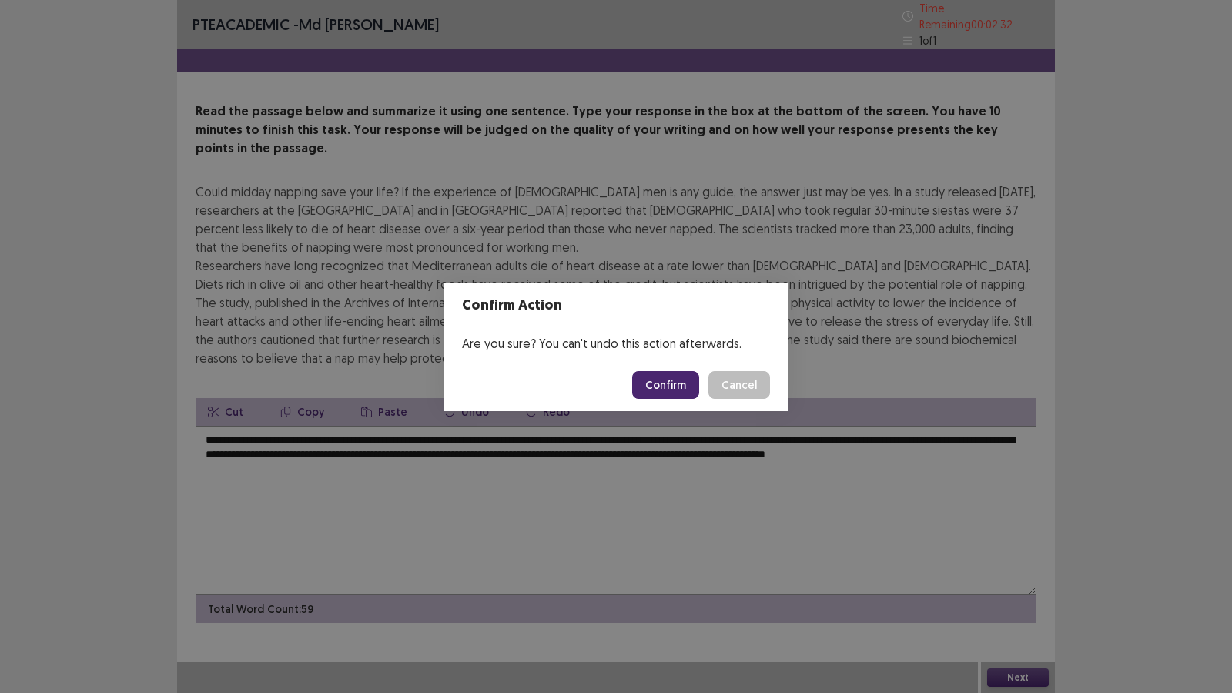
click at [680, 378] on button "Confirm" at bounding box center [665, 385] width 67 height 28
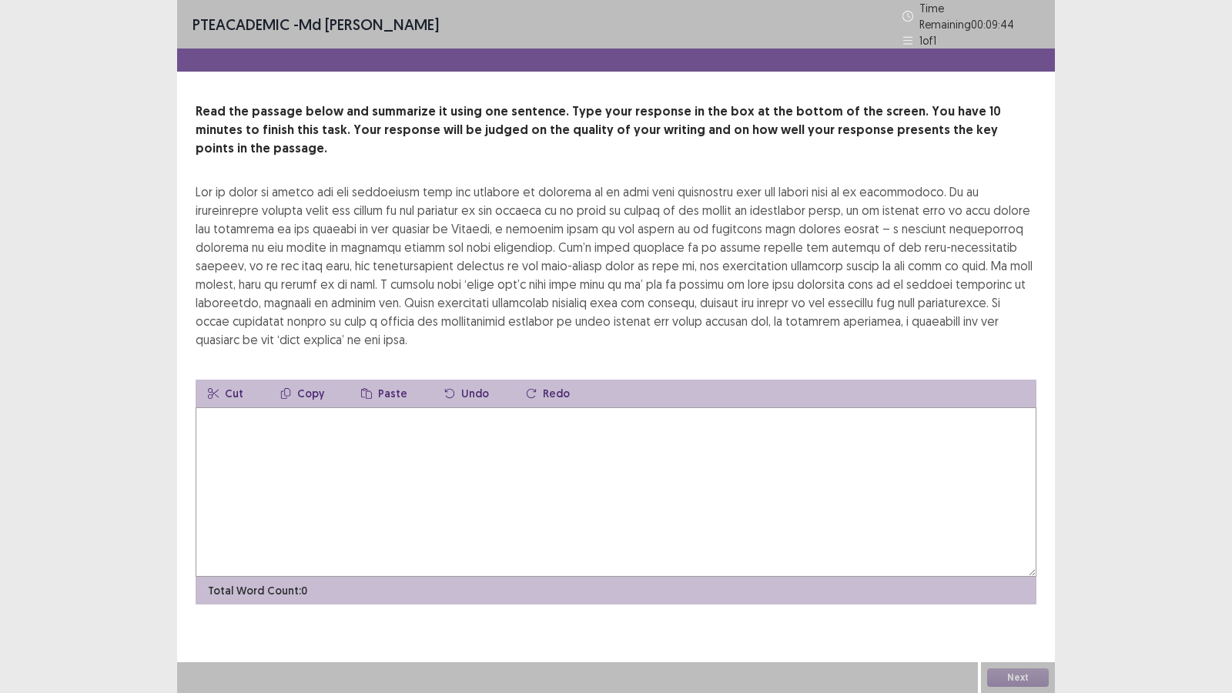
click at [575, 407] on textarea at bounding box center [616, 491] width 841 height 169
click at [333, 407] on textarea "**********" at bounding box center [616, 491] width 841 height 169
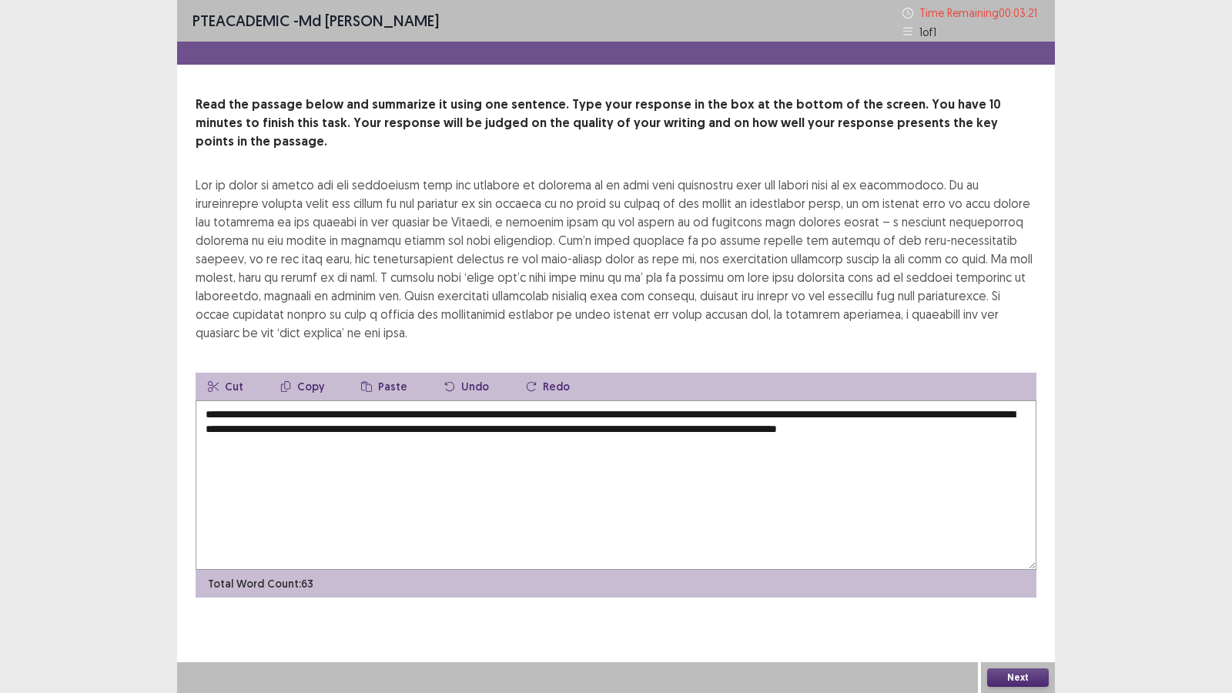
click at [826, 400] on textarea "**********" at bounding box center [616, 484] width 841 height 169
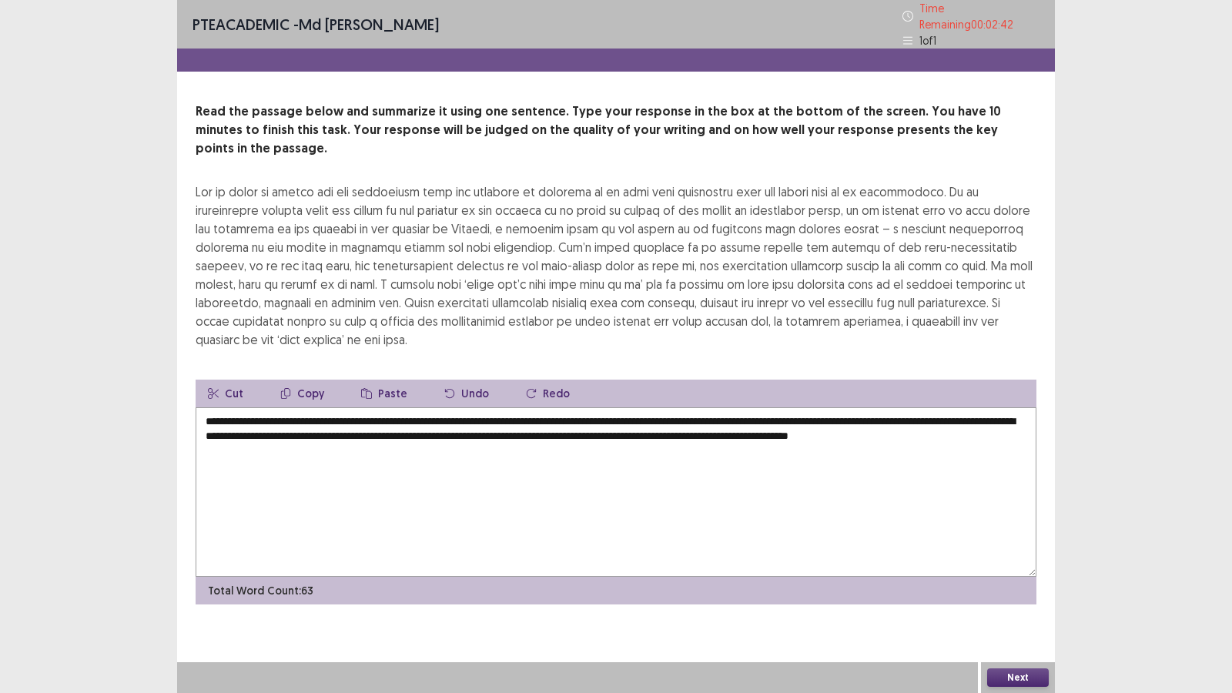
click at [557, 407] on textarea "**********" at bounding box center [616, 491] width 841 height 169
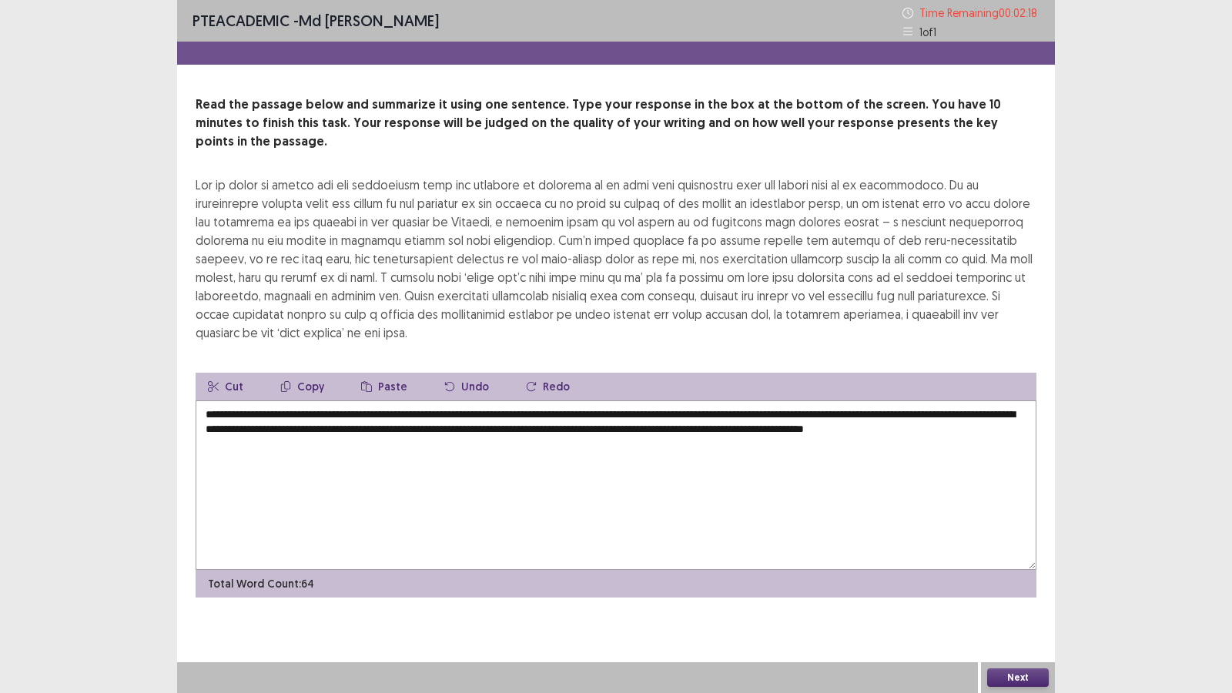
type textarea "**********"
click at [1018, 594] on button "Next" at bounding box center [1018, 677] width 62 height 18
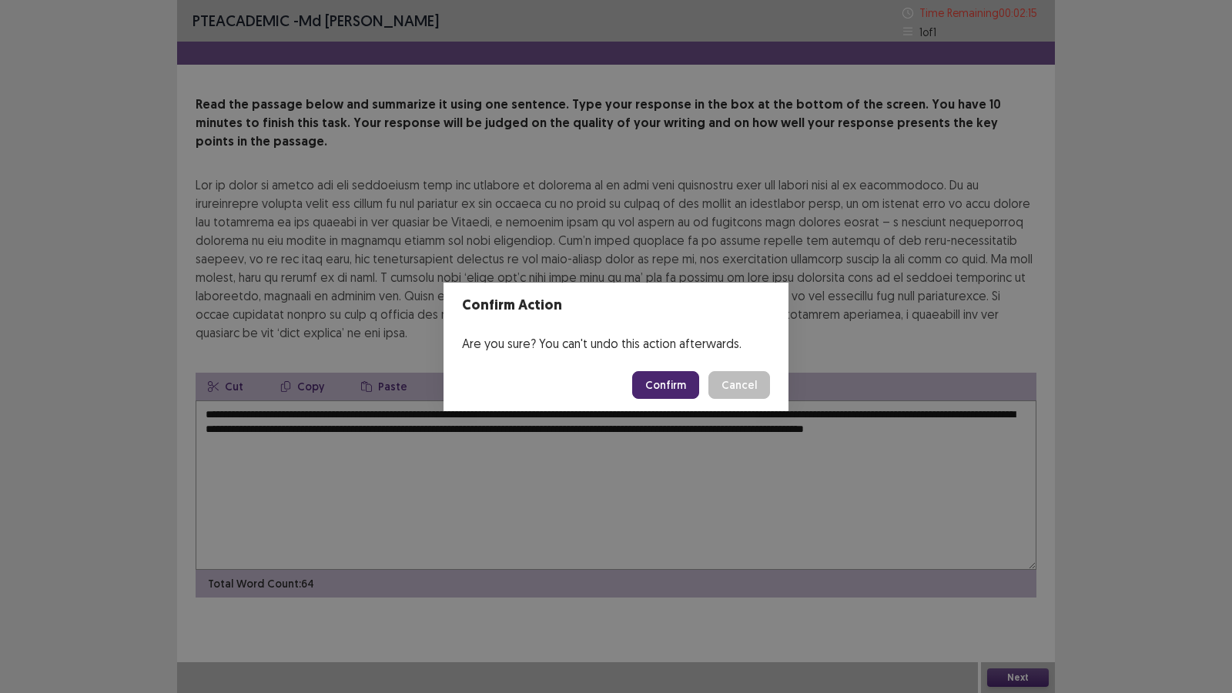
click at [674, 379] on button "Confirm" at bounding box center [665, 385] width 67 height 28
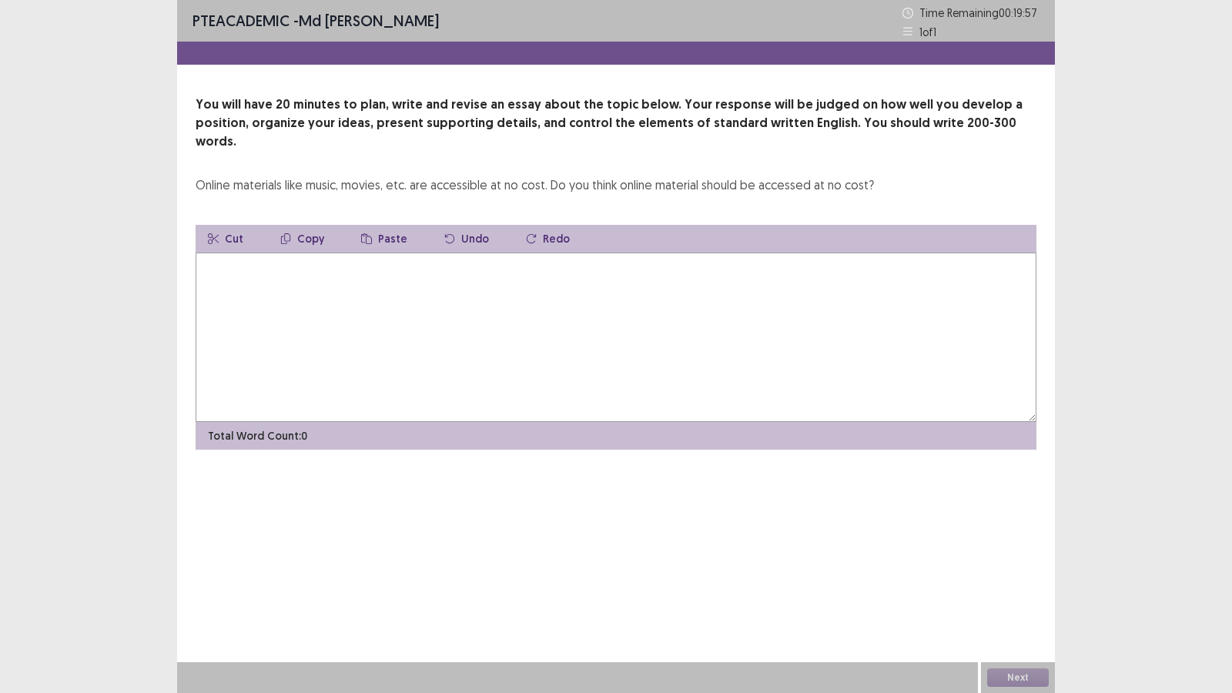
click at [527, 343] on textarea at bounding box center [616, 336] width 841 height 169
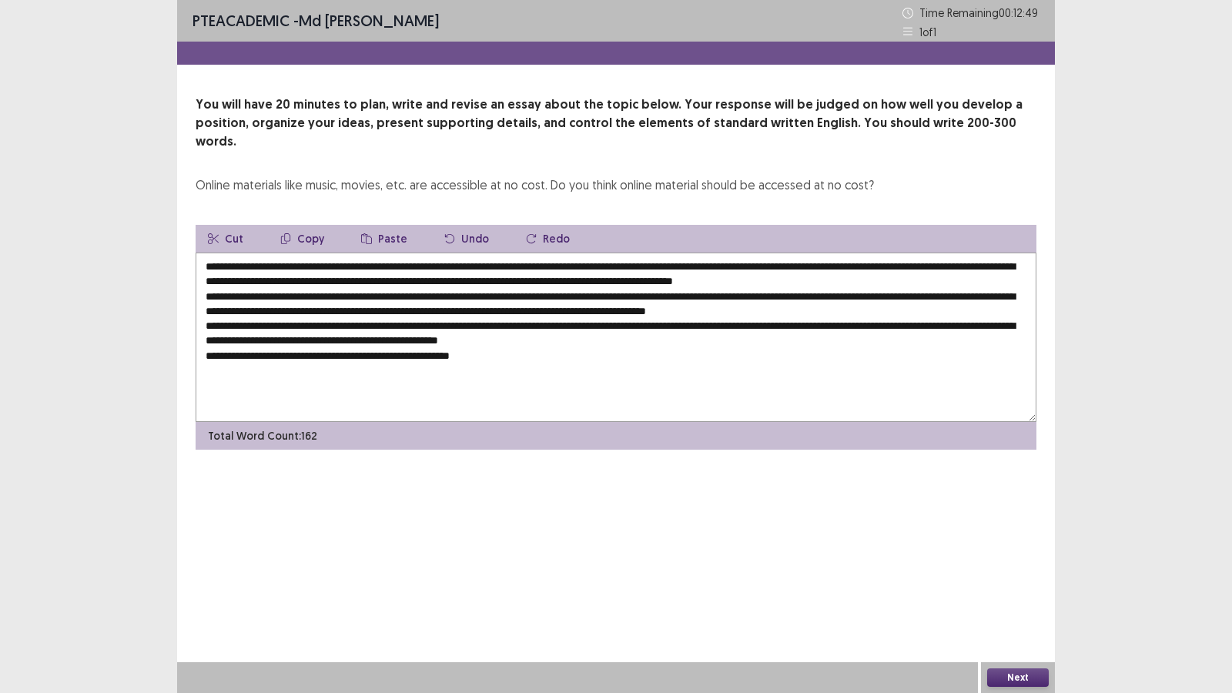
click at [369, 252] on textarea "**********" at bounding box center [616, 336] width 841 height 169
click at [897, 262] on textarea at bounding box center [616, 336] width 841 height 169
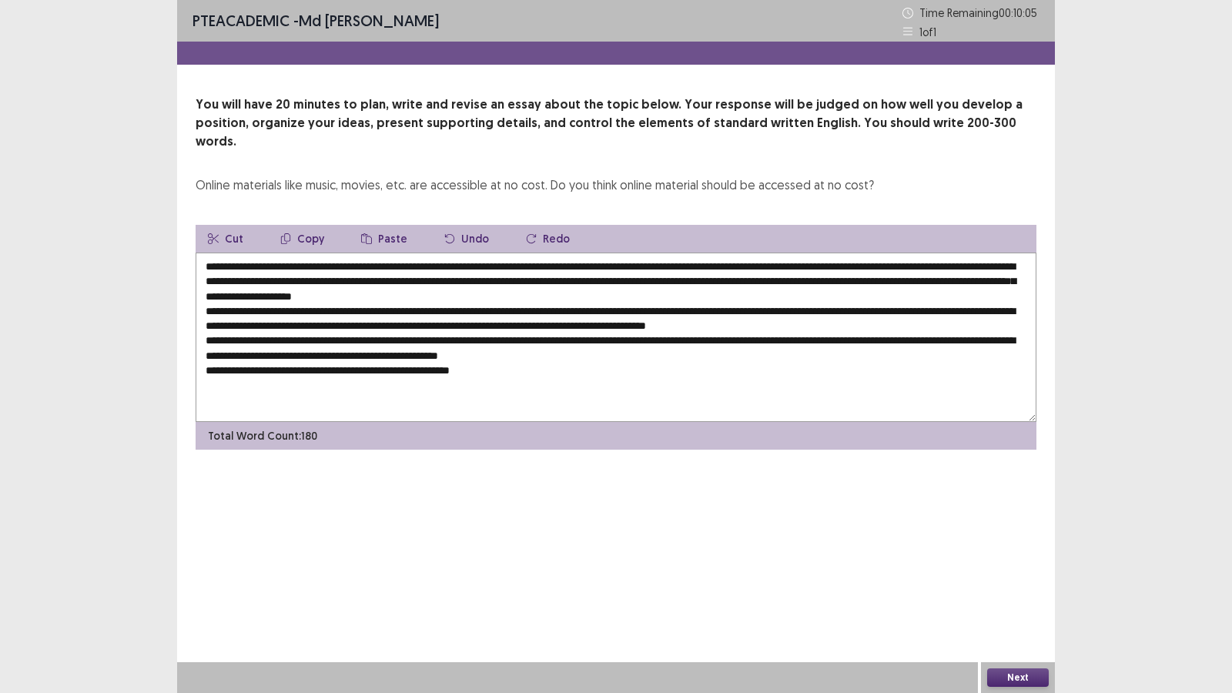
click at [396, 279] on textarea at bounding box center [616, 336] width 841 height 169
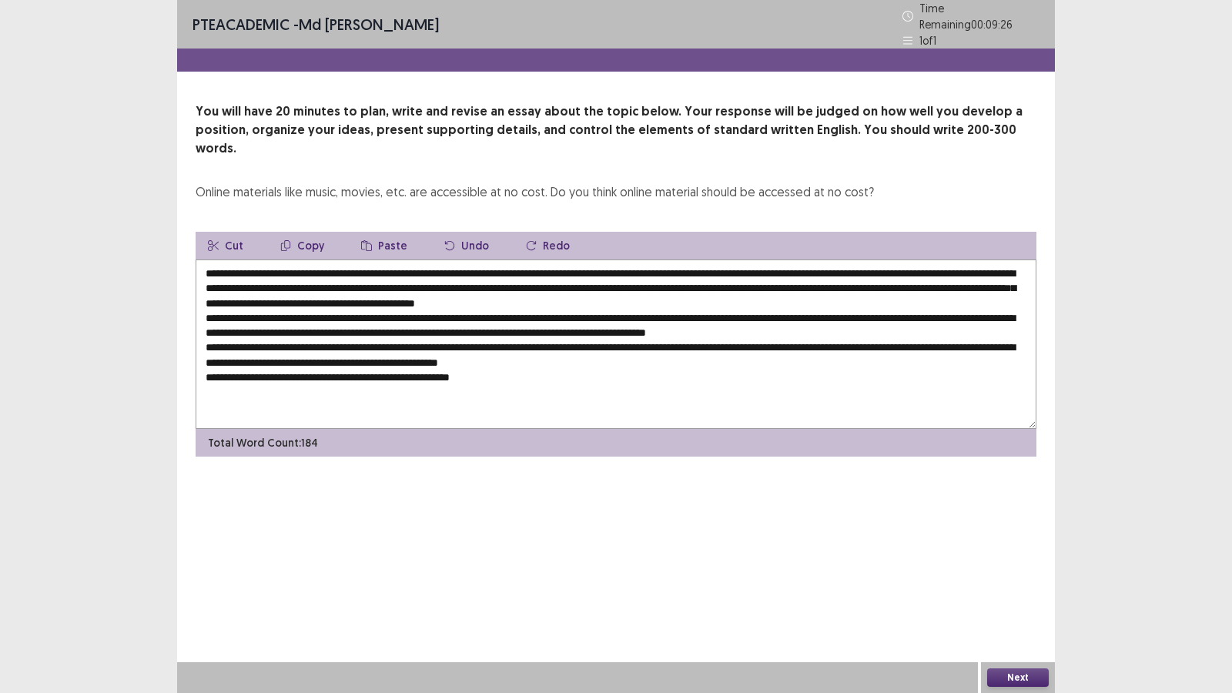
click at [550, 275] on textarea at bounding box center [616, 343] width 841 height 169
click at [923, 279] on textarea at bounding box center [616, 343] width 841 height 169
click at [999, 279] on textarea at bounding box center [616, 343] width 841 height 169
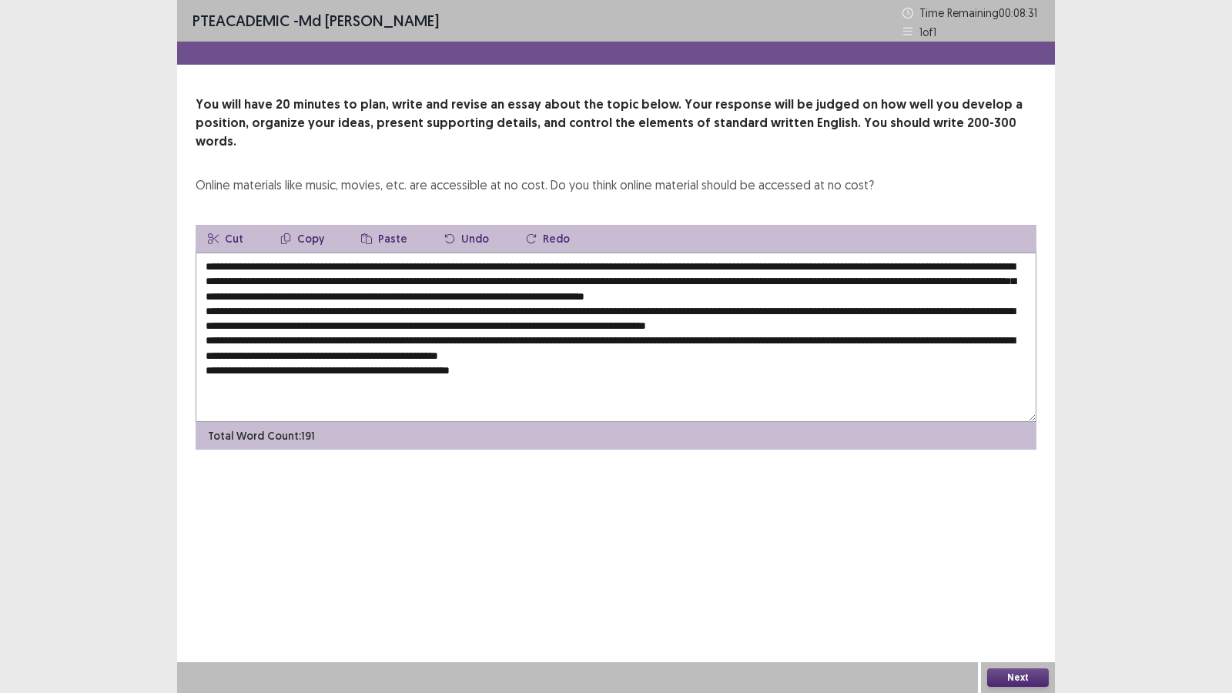
click at [997, 276] on textarea at bounding box center [616, 336] width 841 height 169
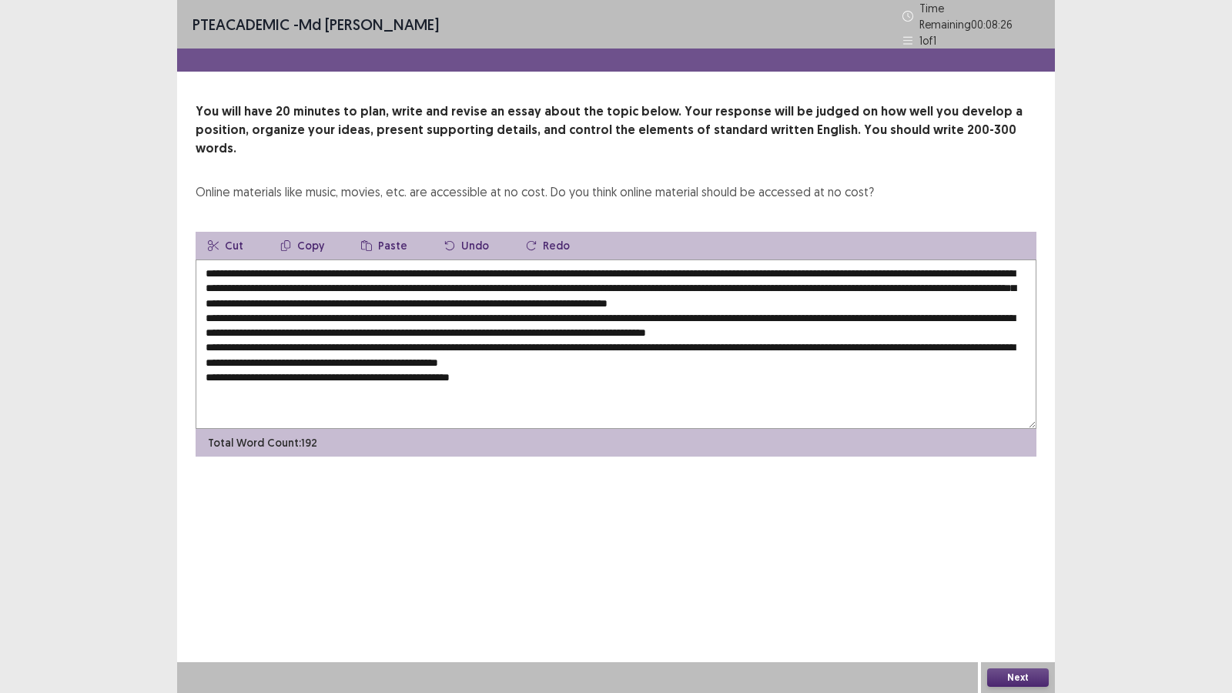
click at [293, 289] on textarea at bounding box center [616, 343] width 841 height 169
click at [346, 259] on textarea at bounding box center [616, 343] width 841 height 169
click at [430, 309] on textarea at bounding box center [616, 343] width 841 height 169
paste textarea "**********"
click at [227, 338] on textarea at bounding box center [616, 343] width 841 height 169
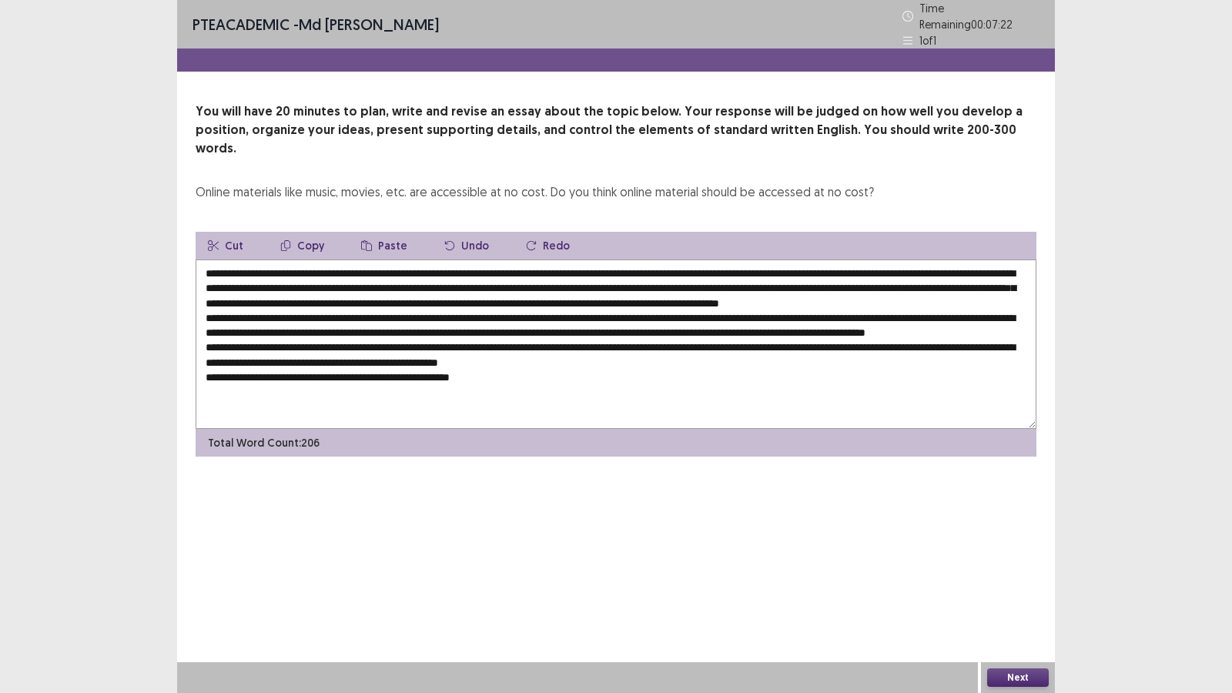
paste textarea "**********"
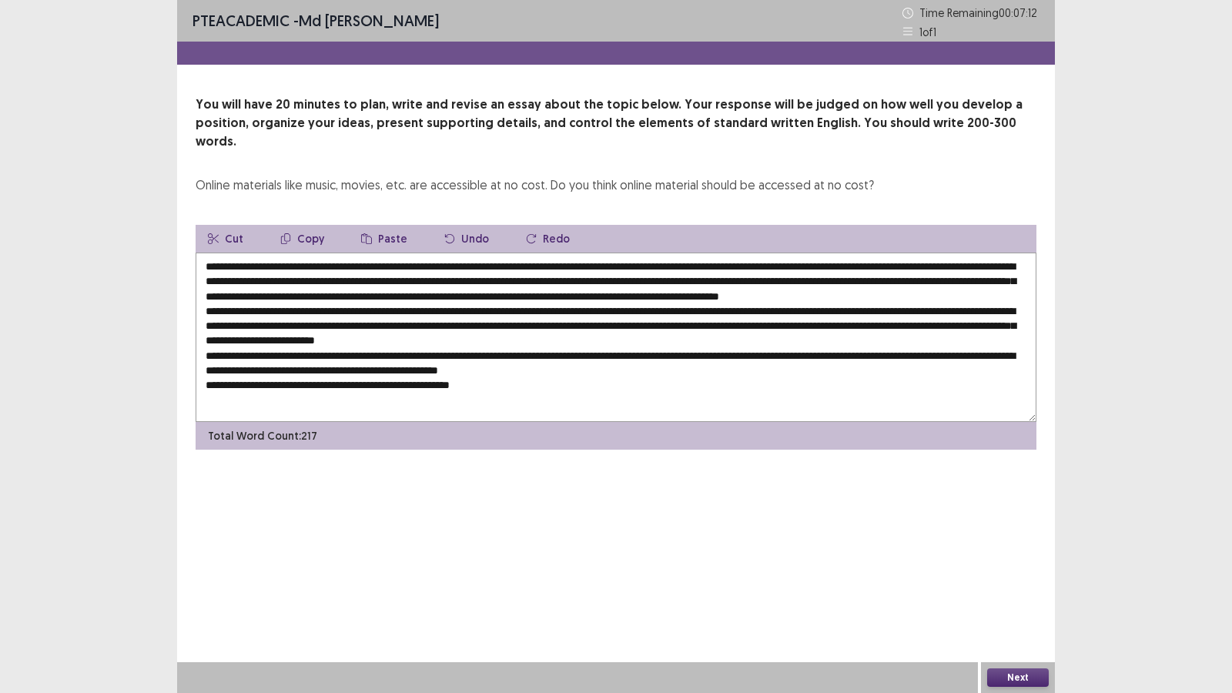
click at [456, 351] on textarea at bounding box center [616, 336] width 841 height 169
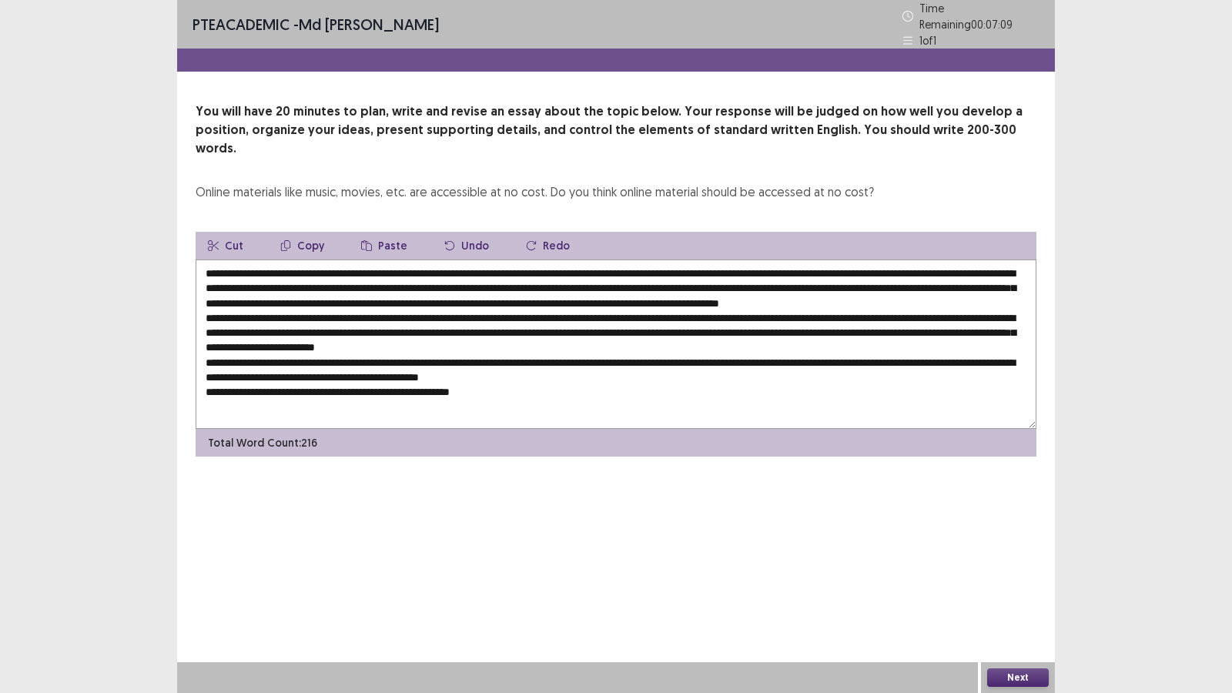
paste textarea "**********"
click at [913, 367] on textarea at bounding box center [616, 343] width 841 height 169
paste textarea "**********"
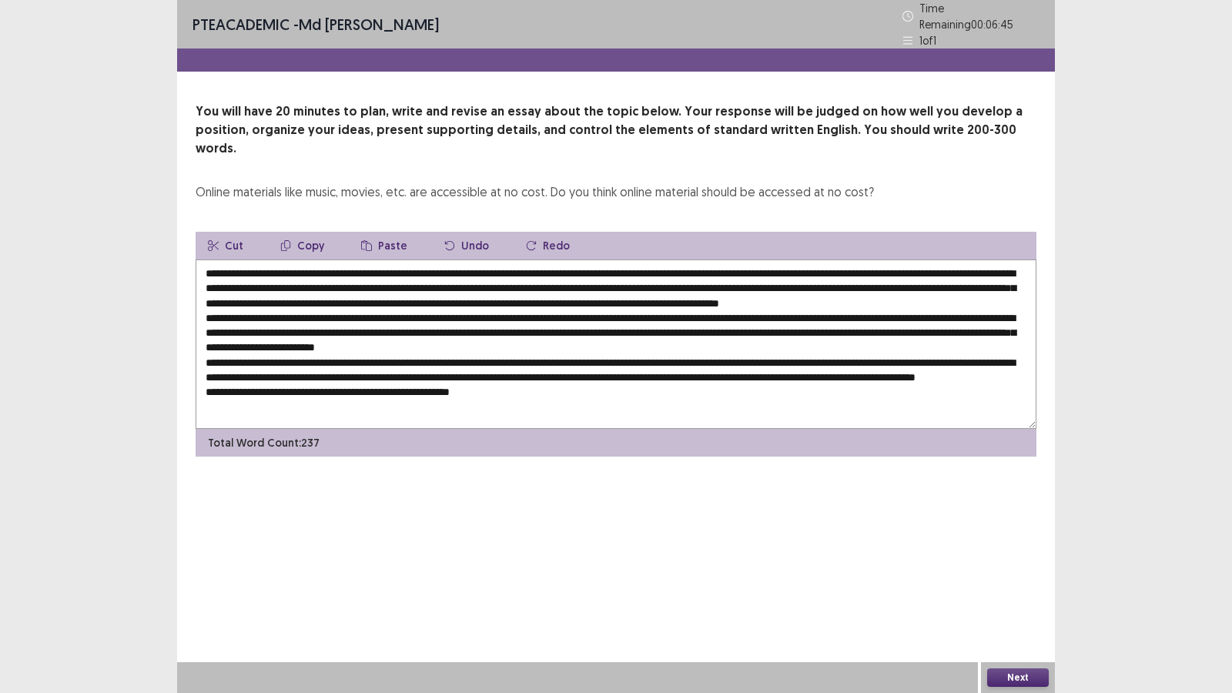
click at [281, 320] on textarea at bounding box center [616, 343] width 841 height 169
click at [874, 262] on textarea at bounding box center [616, 343] width 841 height 169
click at [263, 319] on textarea at bounding box center [616, 343] width 841 height 169
paste textarea "**********"
click at [874, 263] on textarea at bounding box center [616, 343] width 841 height 169
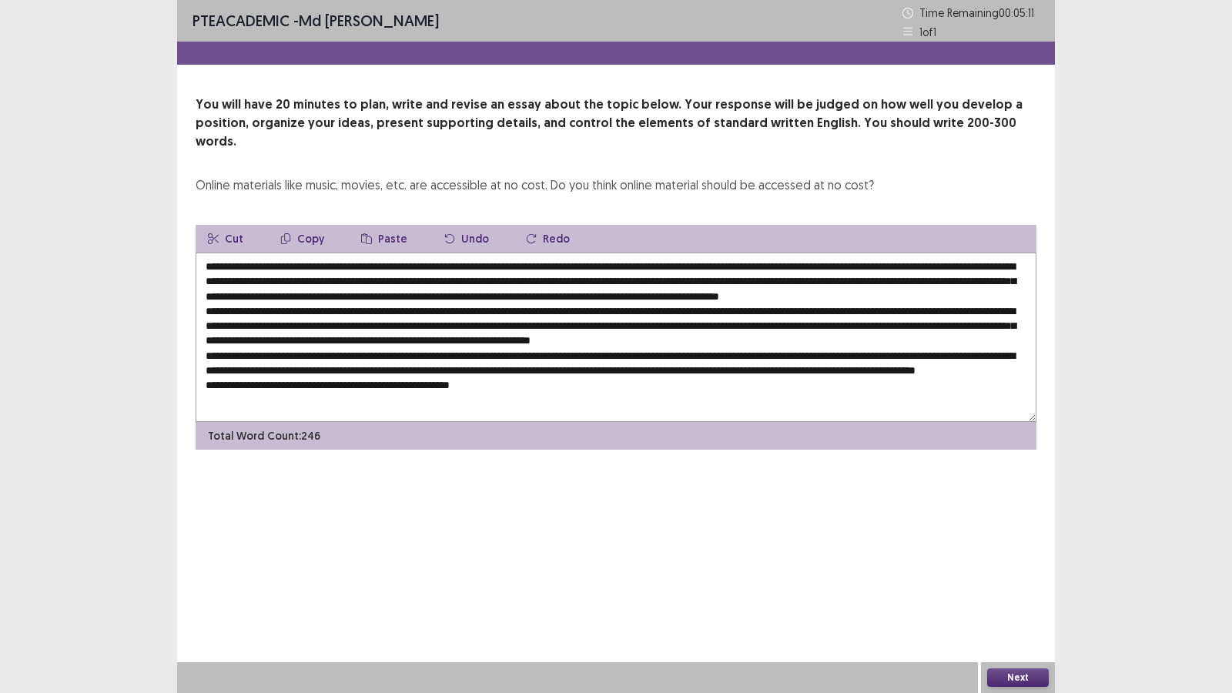
click at [542, 323] on textarea at bounding box center [616, 336] width 841 height 169
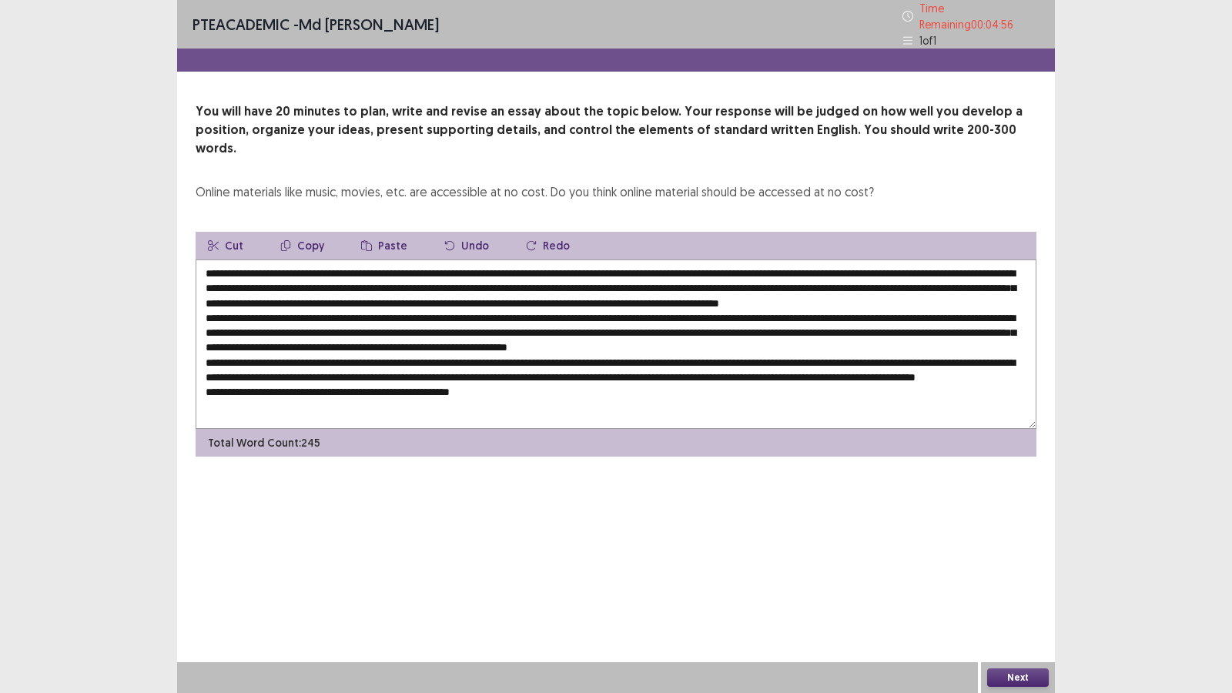
click at [483, 321] on textarea at bounding box center [616, 343] width 841 height 169
click at [647, 322] on textarea at bounding box center [616, 343] width 841 height 169
click at [813, 325] on textarea at bounding box center [616, 343] width 841 height 169
click at [552, 336] on textarea at bounding box center [616, 343] width 841 height 169
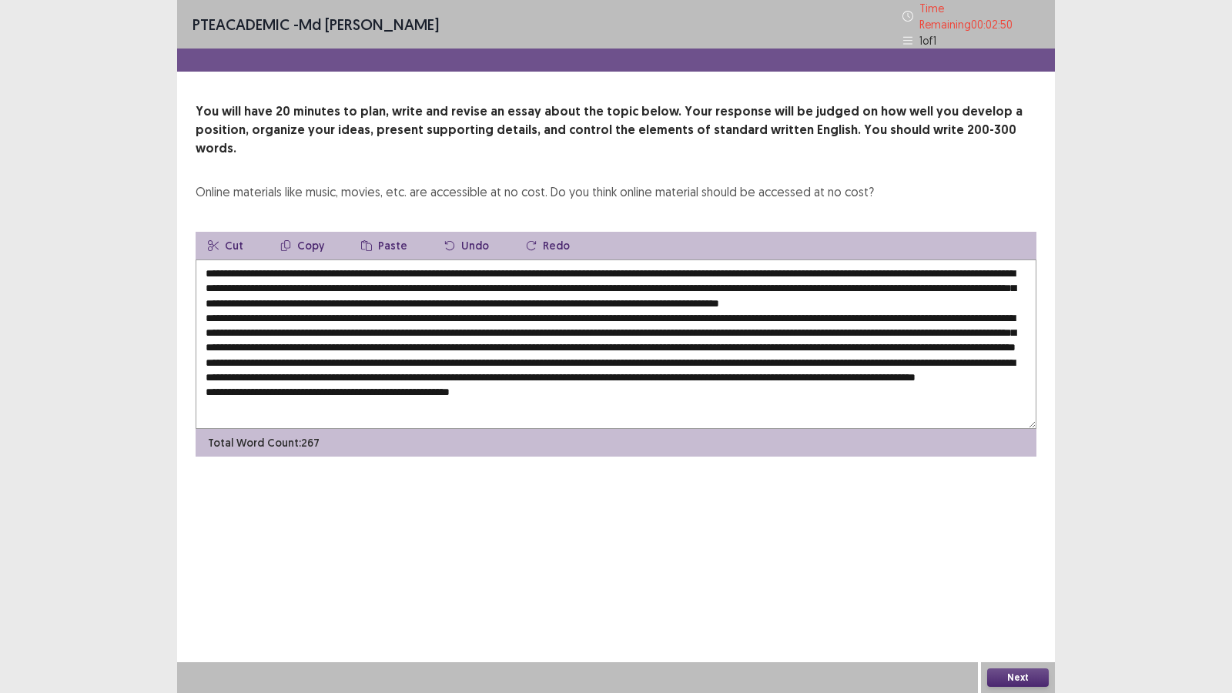
click at [821, 337] on textarea at bounding box center [616, 343] width 841 height 169
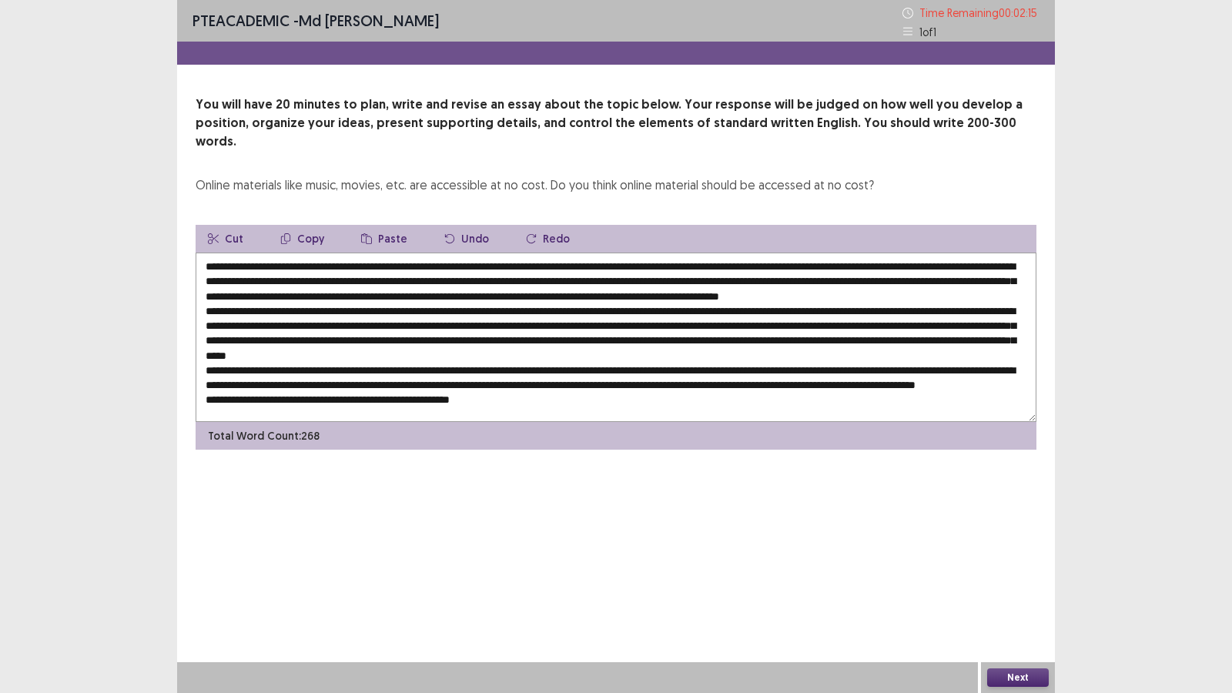
click at [710, 368] on textarea at bounding box center [616, 336] width 841 height 169
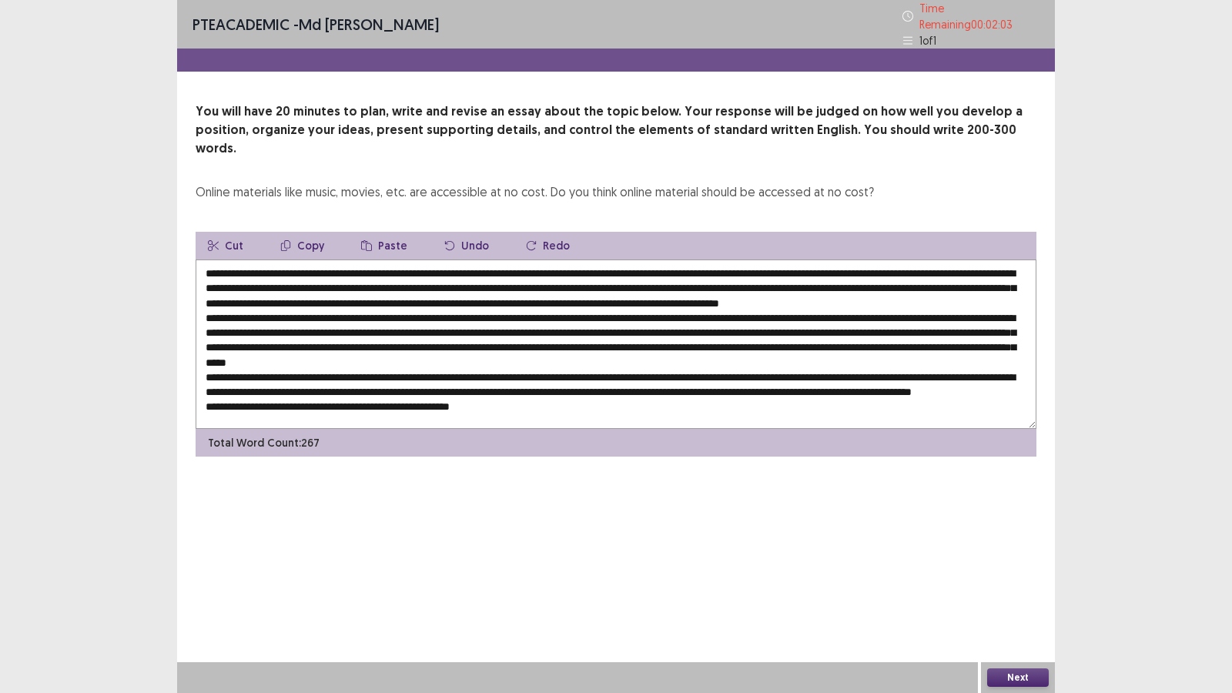
click at [369, 277] on textarea at bounding box center [616, 343] width 841 height 169
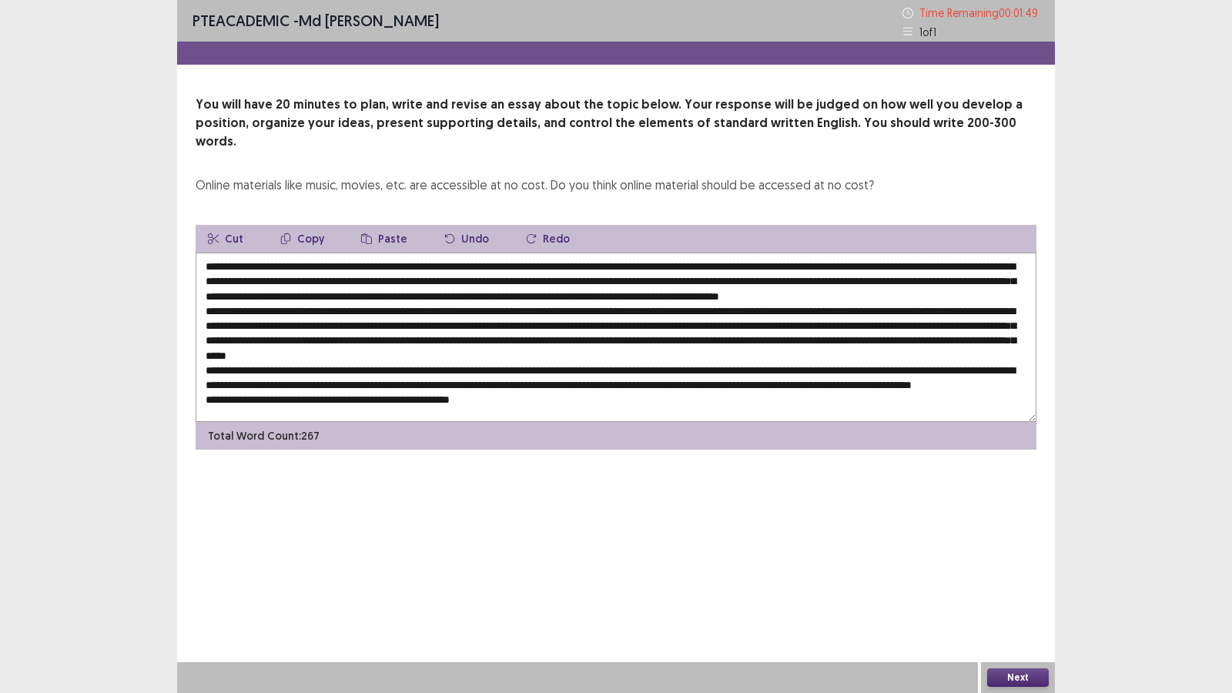
click at [496, 381] on textarea at bounding box center [616, 336] width 841 height 169
paste textarea "**********"
click at [674, 396] on textarea at bounding box center [616, 336] width 841 height 169
click at [784, 393] on textarea at bounding box center [616, 336] width 841 height 169
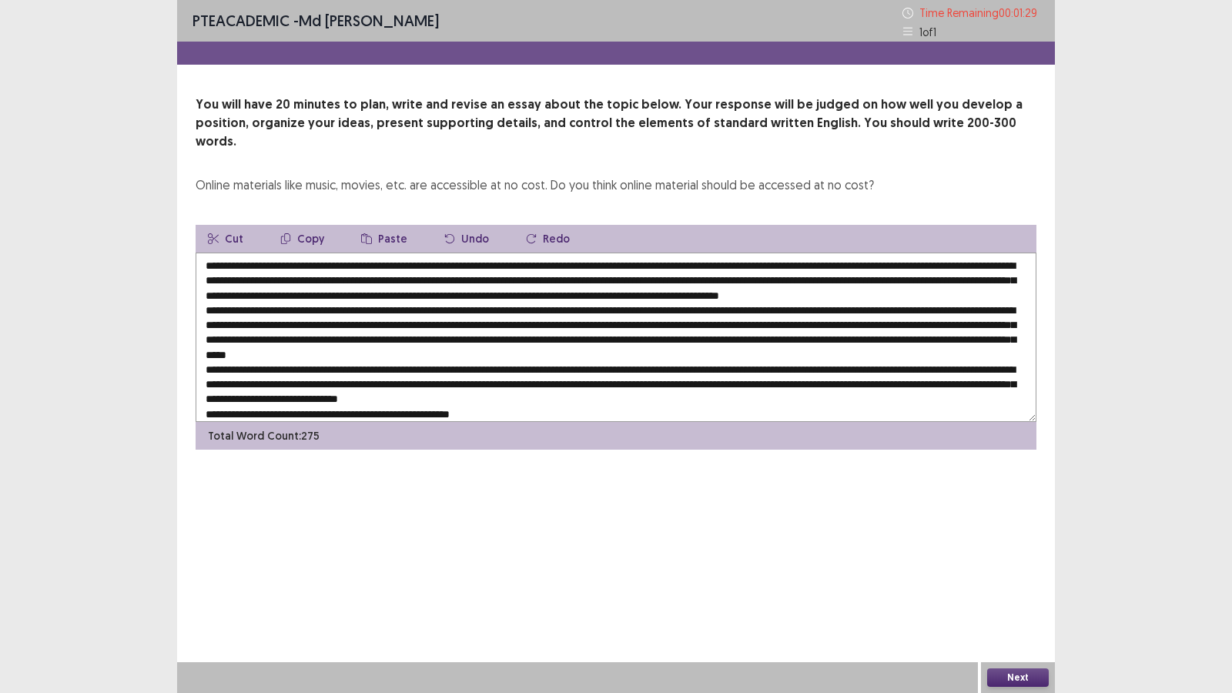
scroll to position [15, 0]
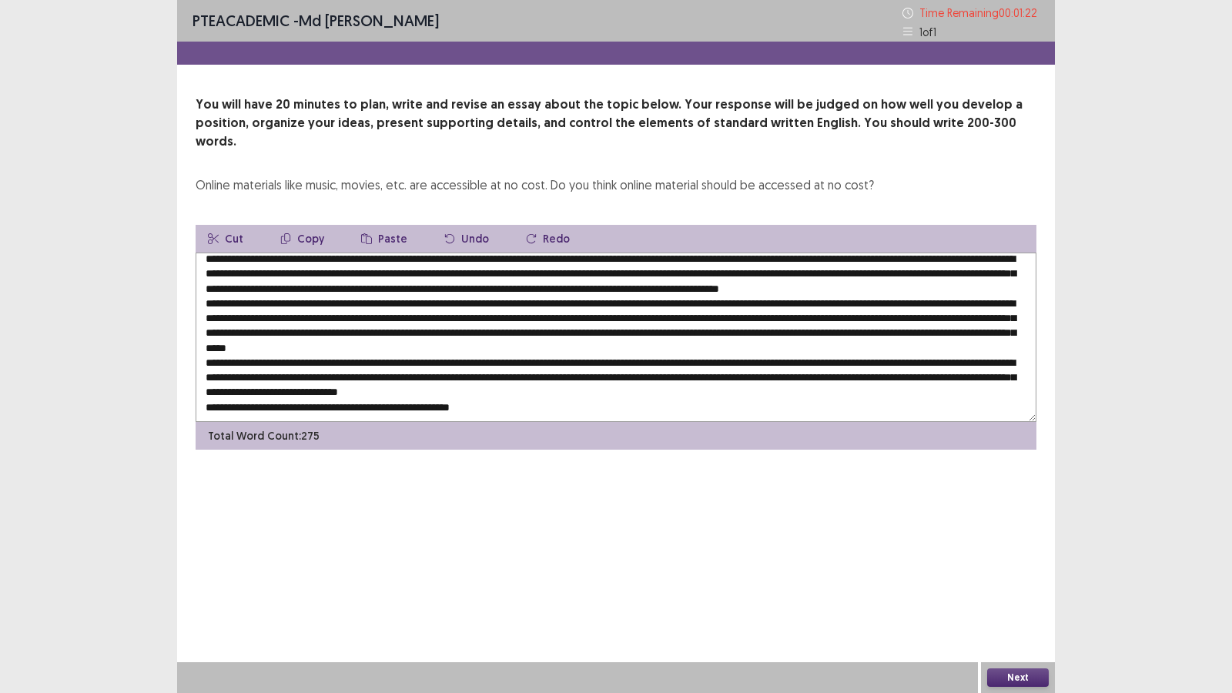
click at [996, 262] on textarea at bounding box center [616, 336] width 841 height 169
click at [511, 396] on textarea at bounding box center [616, 336] width 841 height 169
click at [995, 263] on textarea at bounding box center [616, 336] width 841 height 169
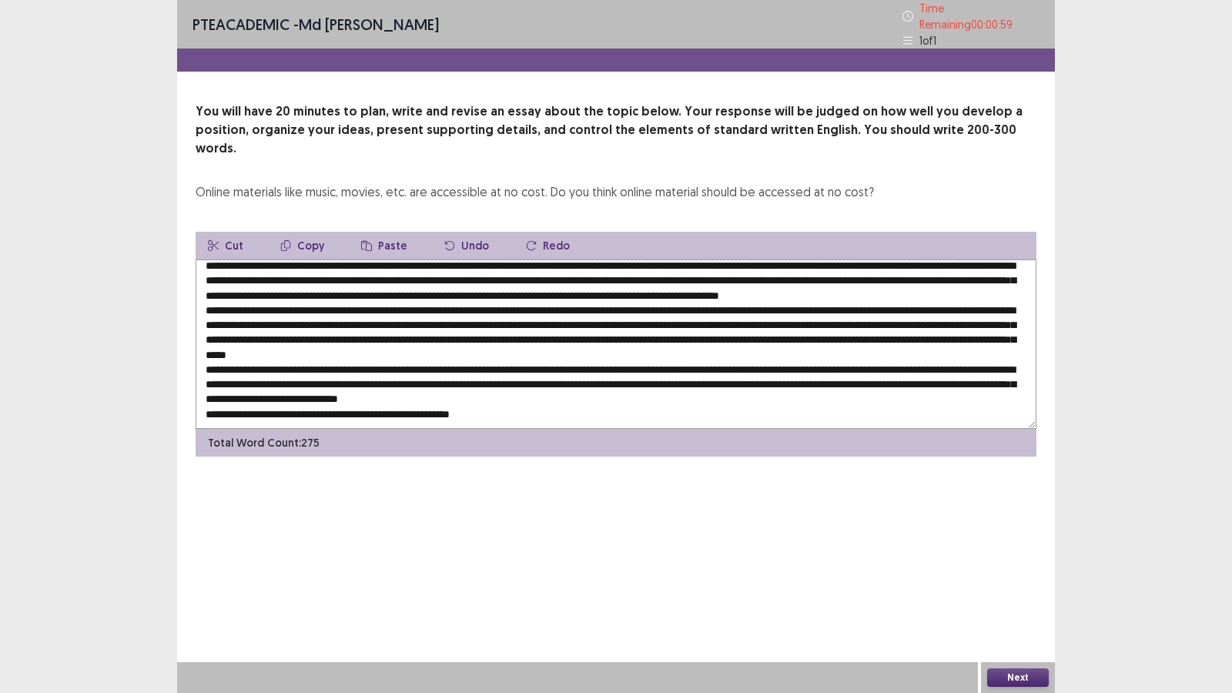
click at [577, 392] on textarea at bounding box center [616, 343] width 841 height 169
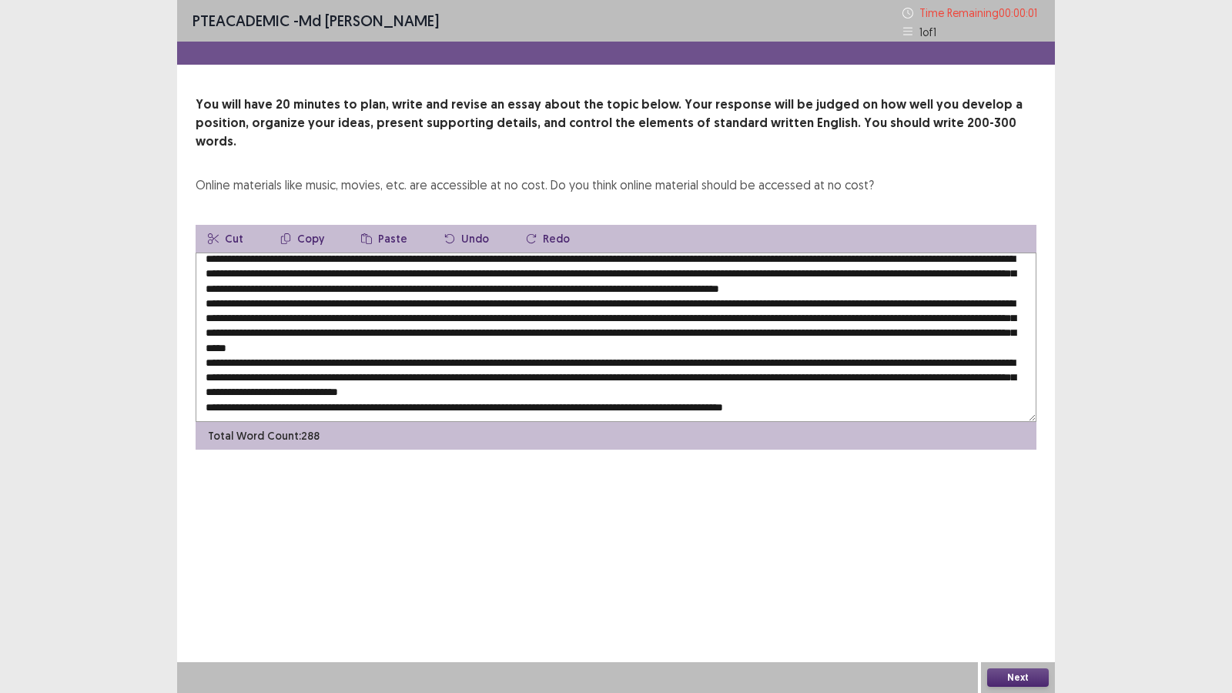
type textarea "**********"
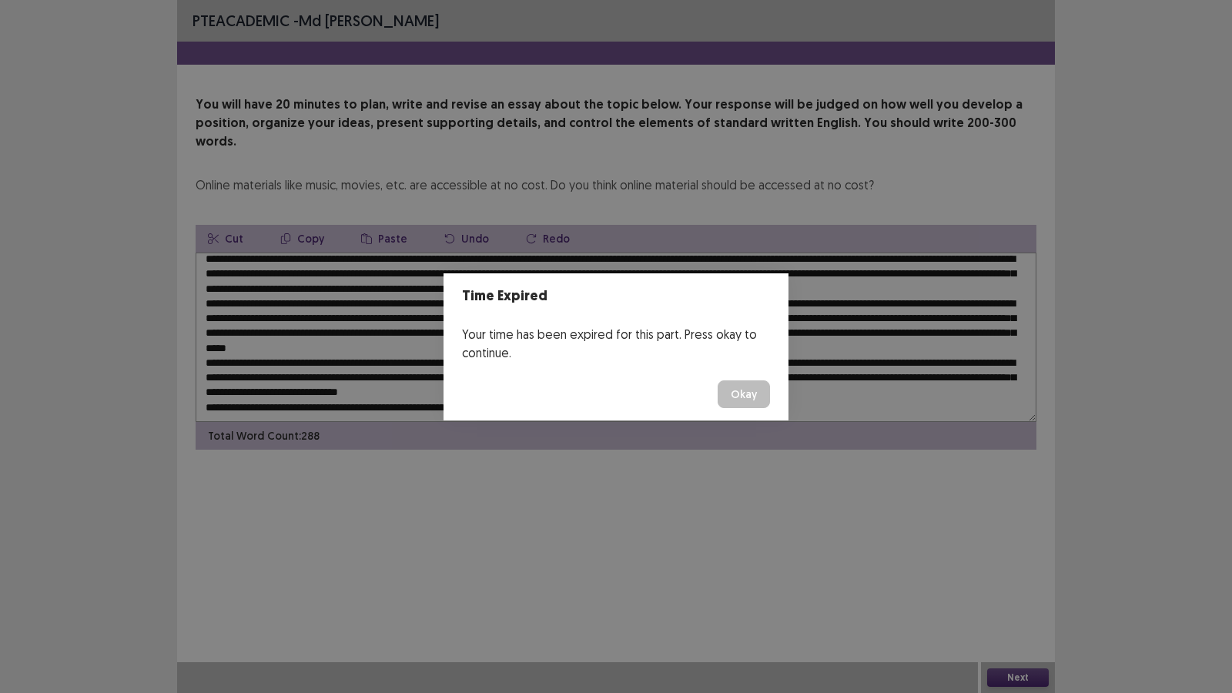
click at [733, 393] on button "Okay" at bounding box center [743, 394] width 52 height 28
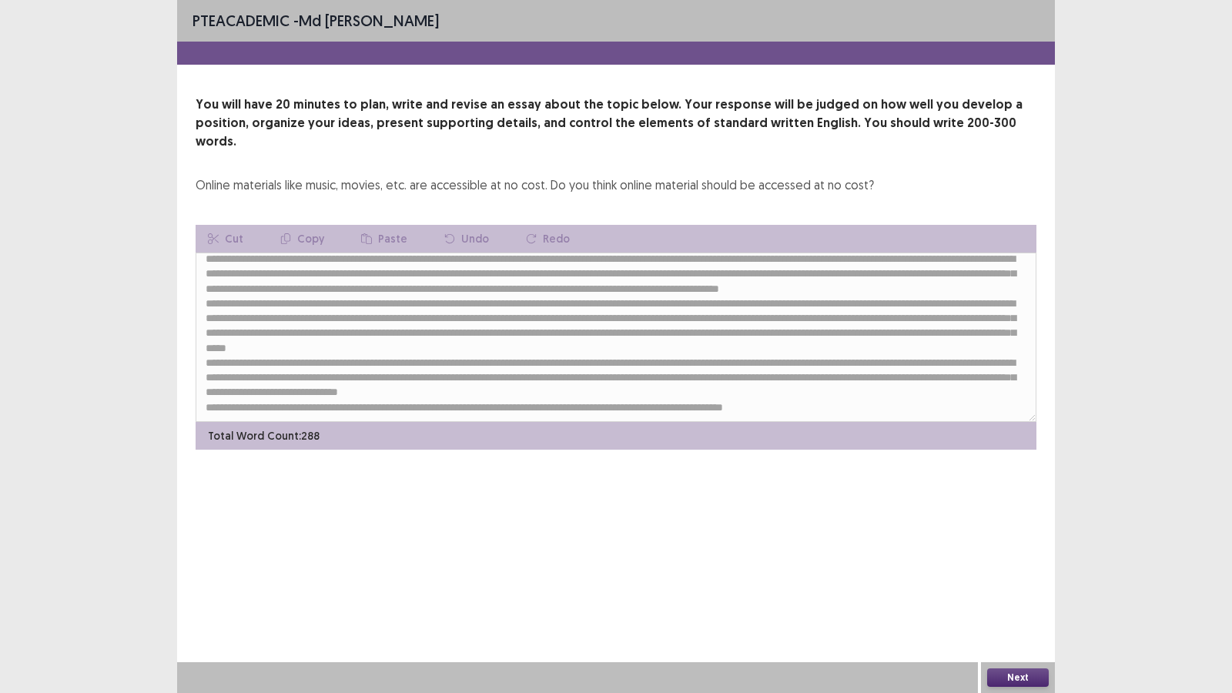
click at [1008, 594] on button "Next" at bounding box center [1018, 677] width 62 height 18
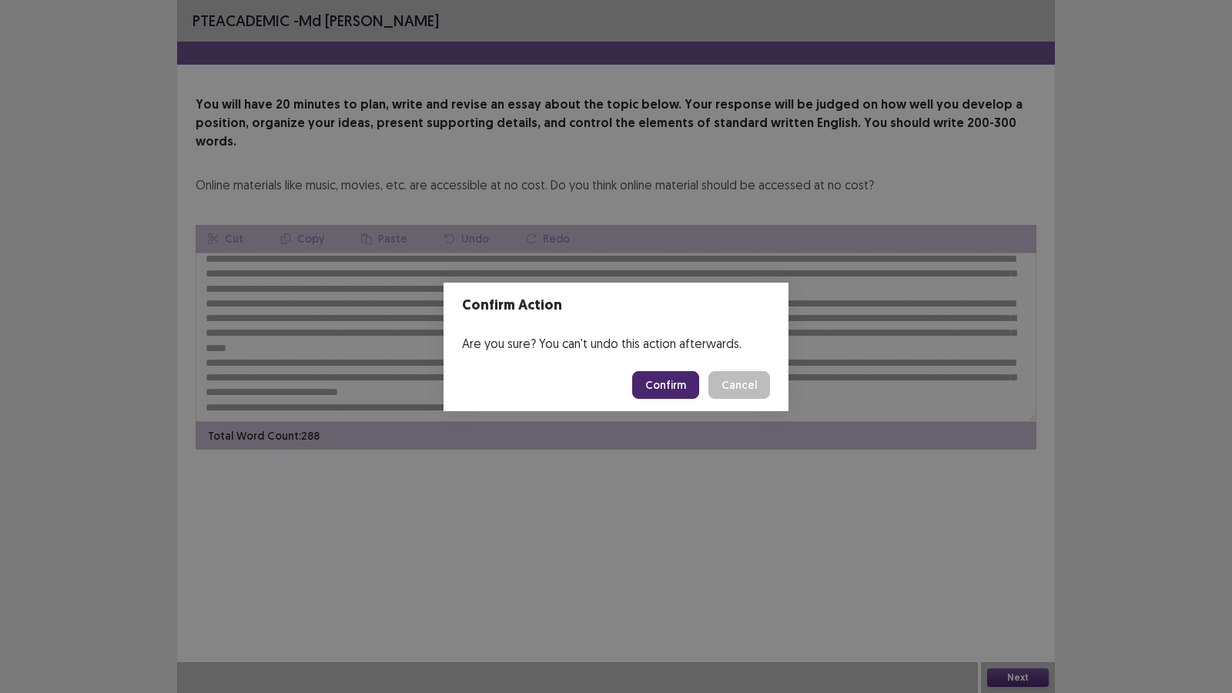
click at [674, 388] on button "Confirm" at bounding box center [665, 385] width 67 height 28
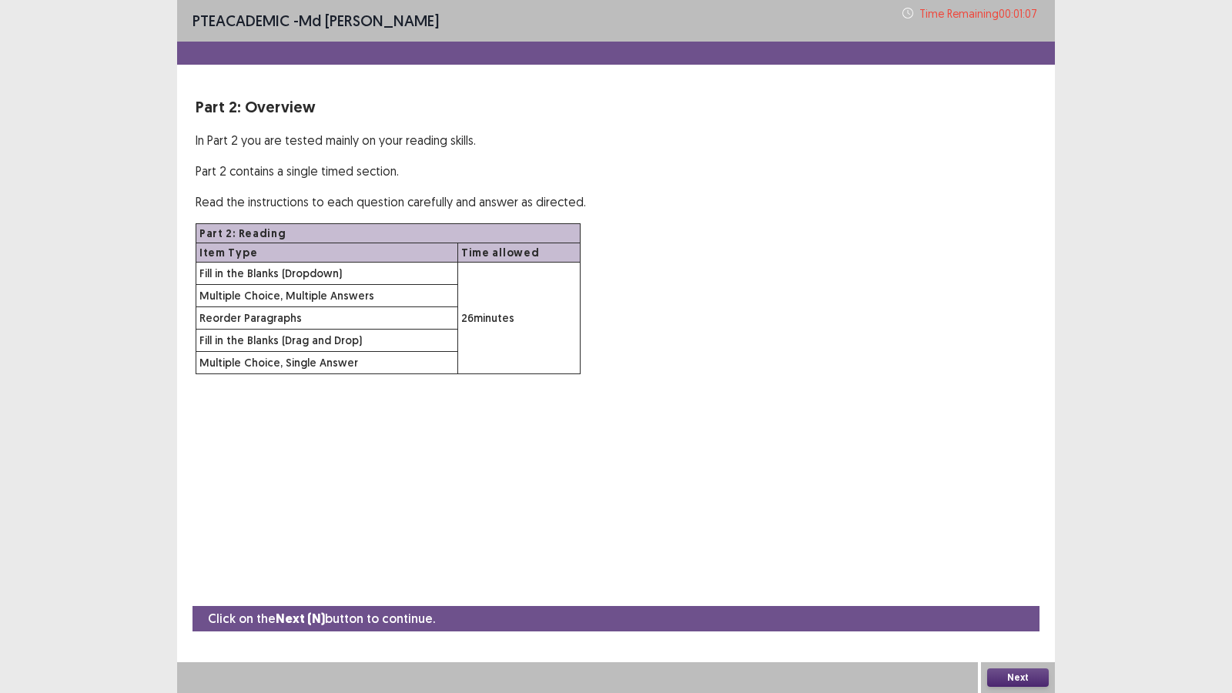
click at [1016, 594] on button "Next" at bounding box center [1018, 677] width 62 height 18
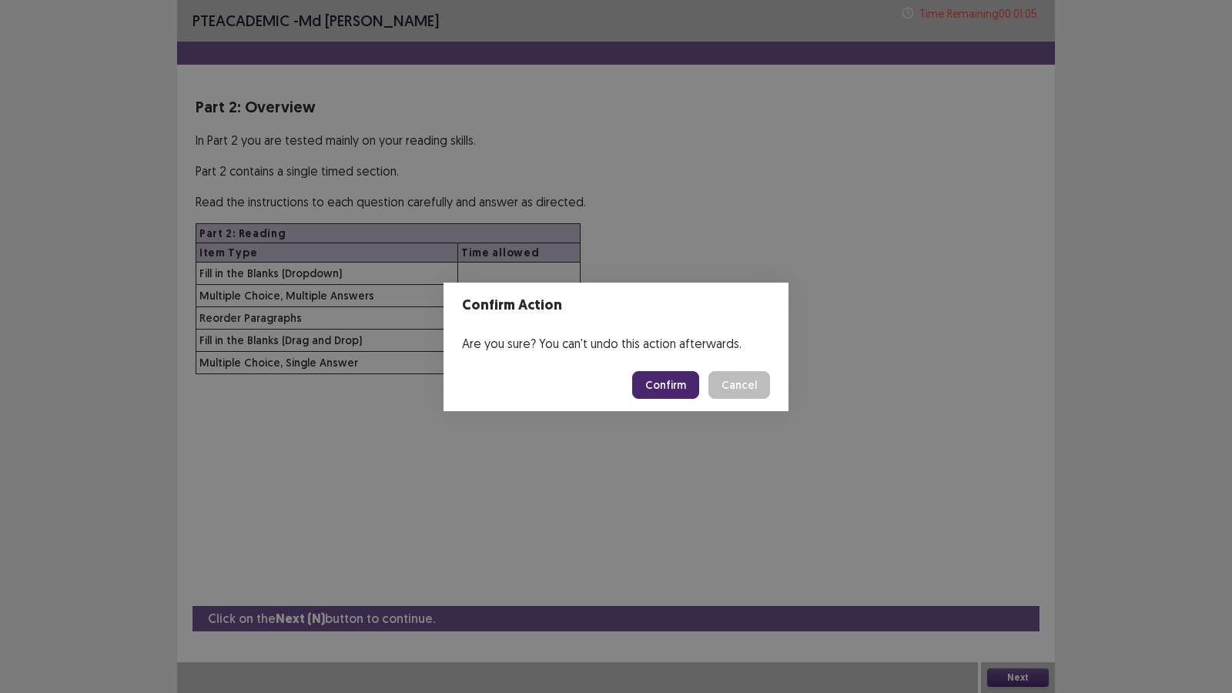
click at [669, 387] on button "Confirm" at bounding box center [665, 385] width 67 height 28
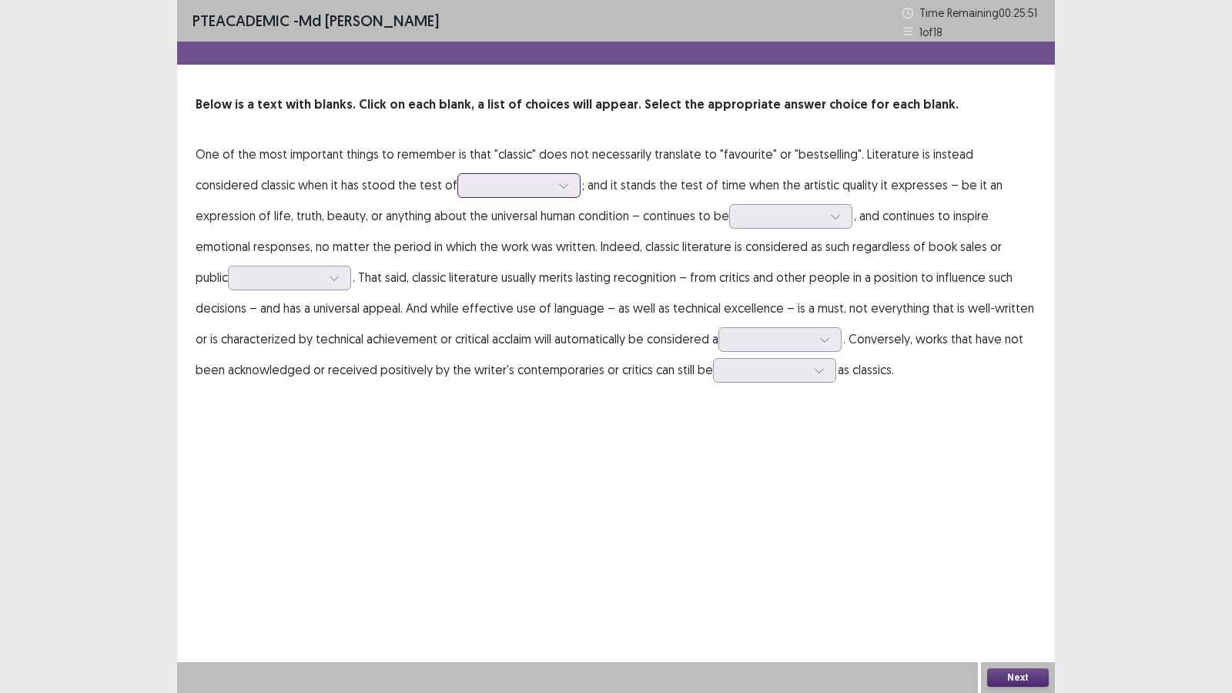
click at [469, 194] on div at bounding box center [510, 185] width 83 height 18
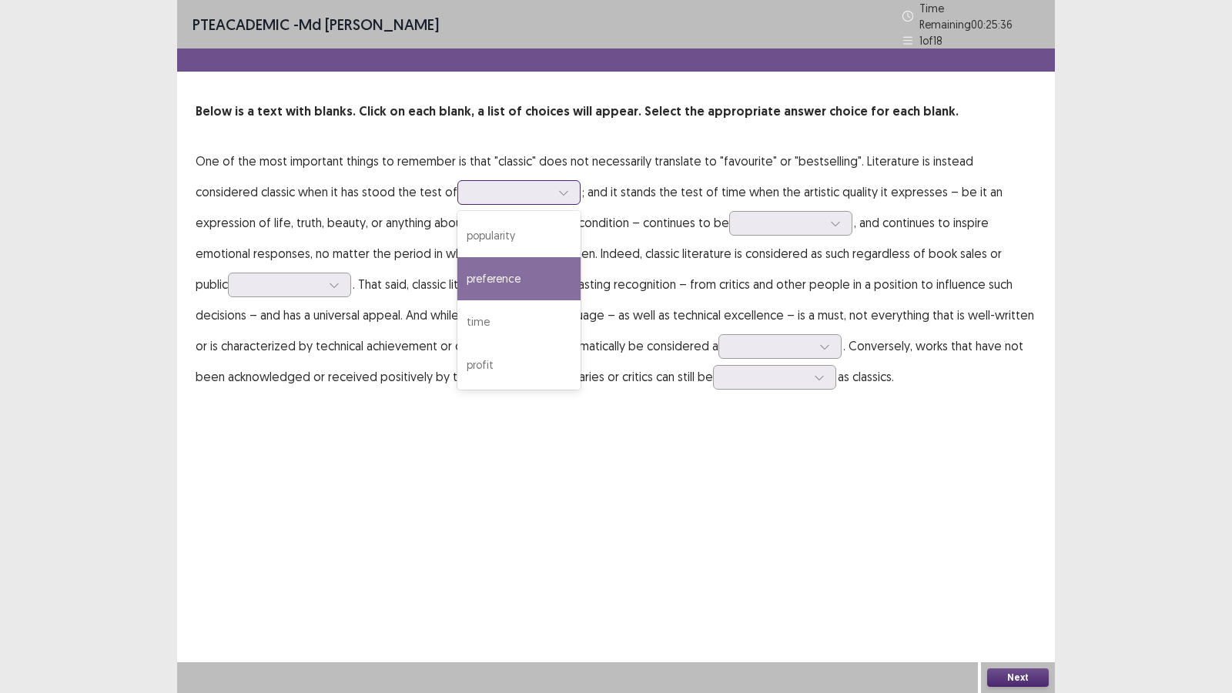
click at [457, 277] on div "preference" at bounding box center [518, 278] width 123 height 43
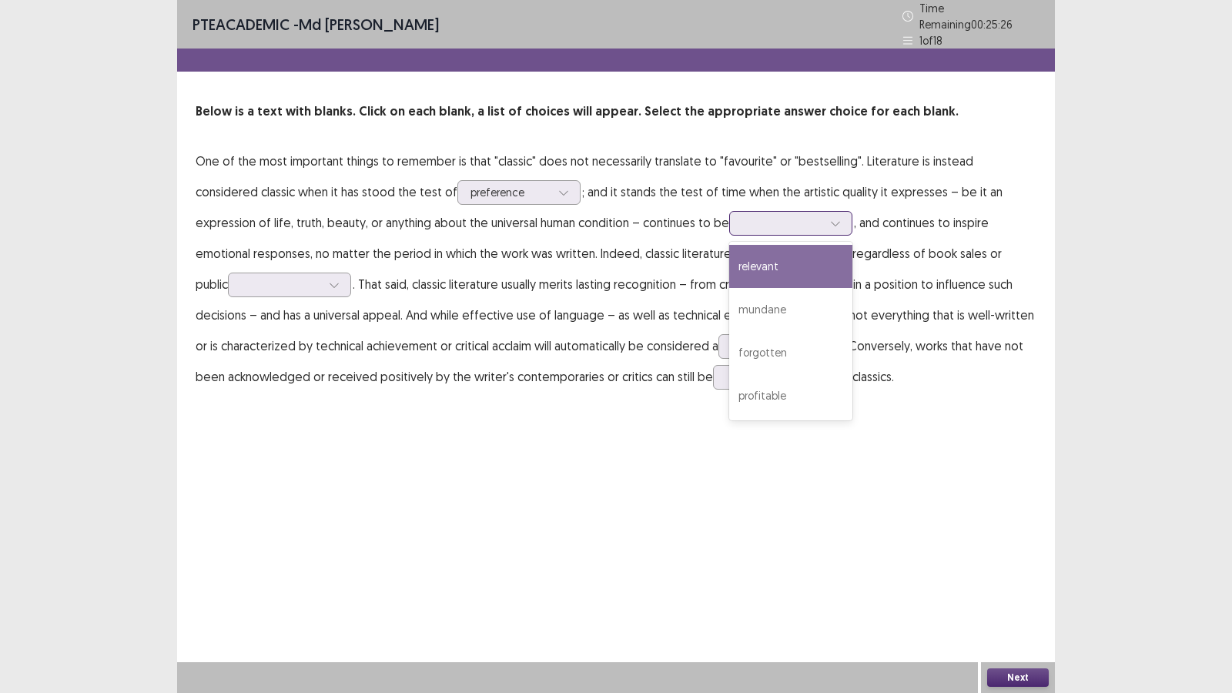
click at [742, 216] on div at bounding box center [782, 223] width 80 height 15
click at [729, 266] on div "relevant" at bounding box center [790, 266] width 123 height 43
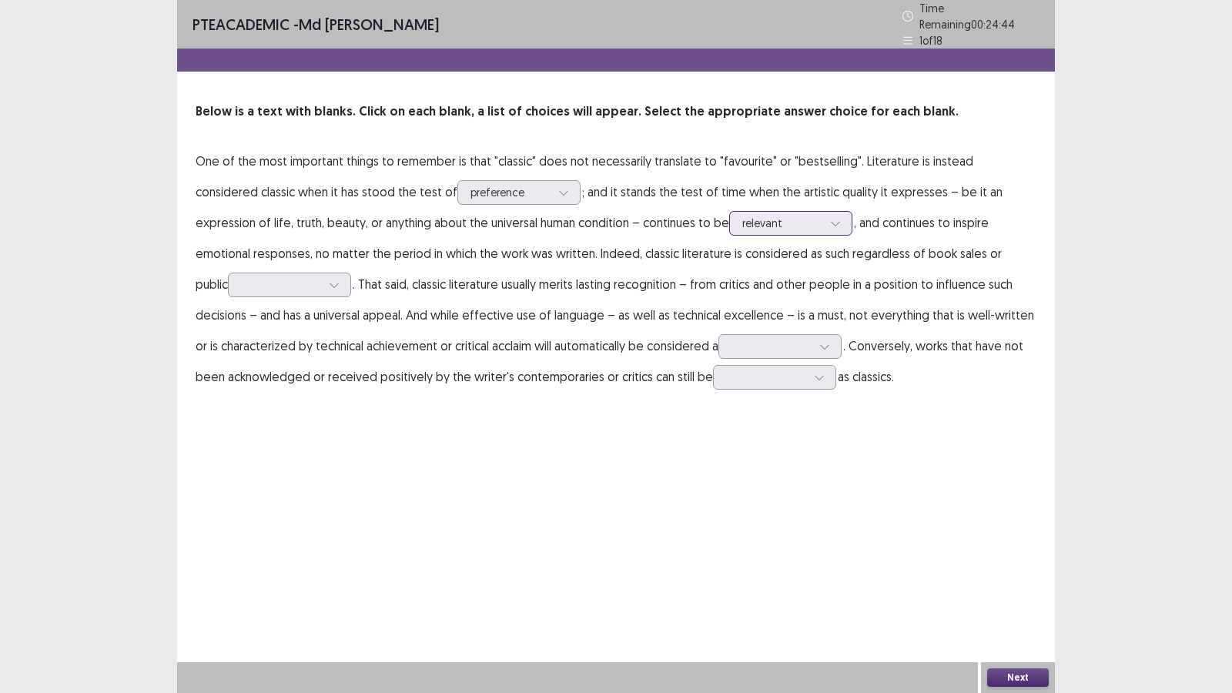
click at [742, 216] on div at bounding box center [782, 223] width 80 height 15
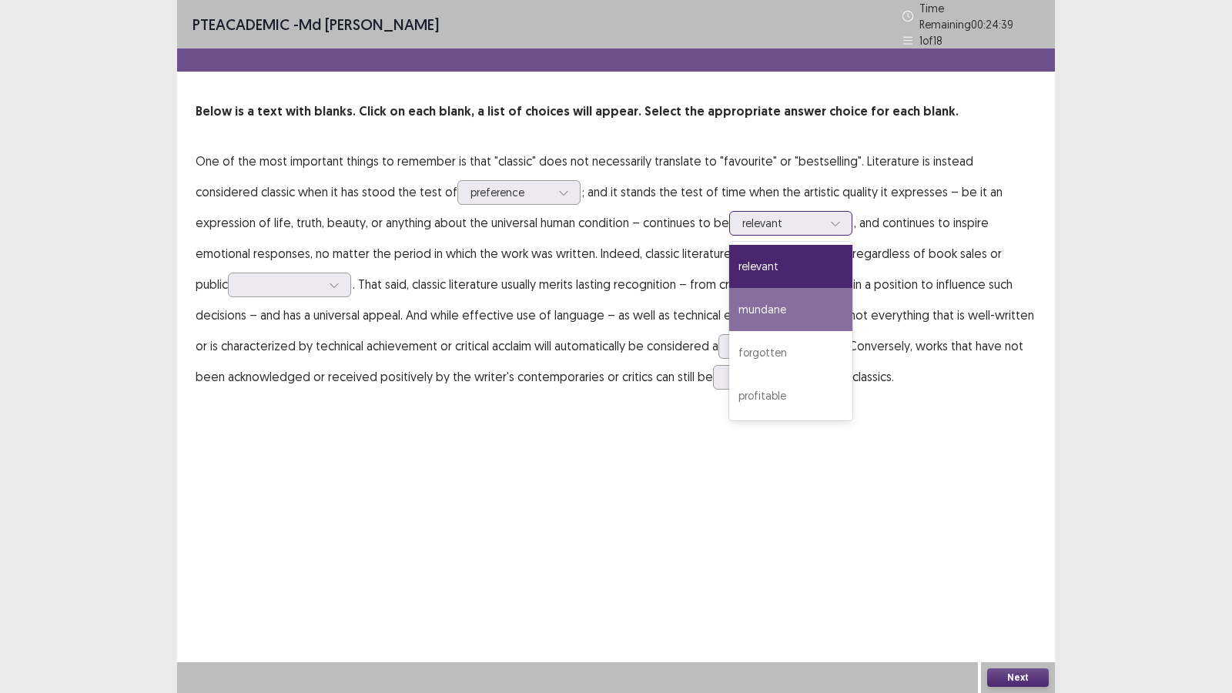
click at [729, 303] on div "mundane" at bounding box center [790, 309] width 123 height 43
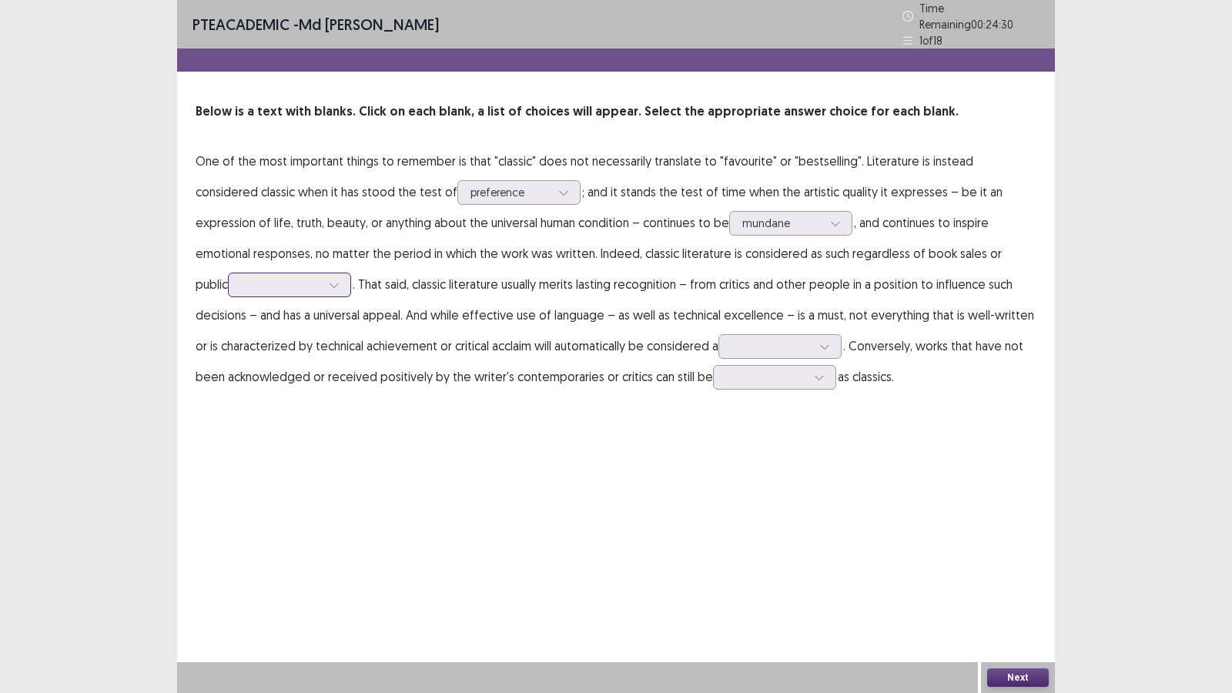
click at [321, 277] on div at bounding box center [281, 284] width 80 height 15
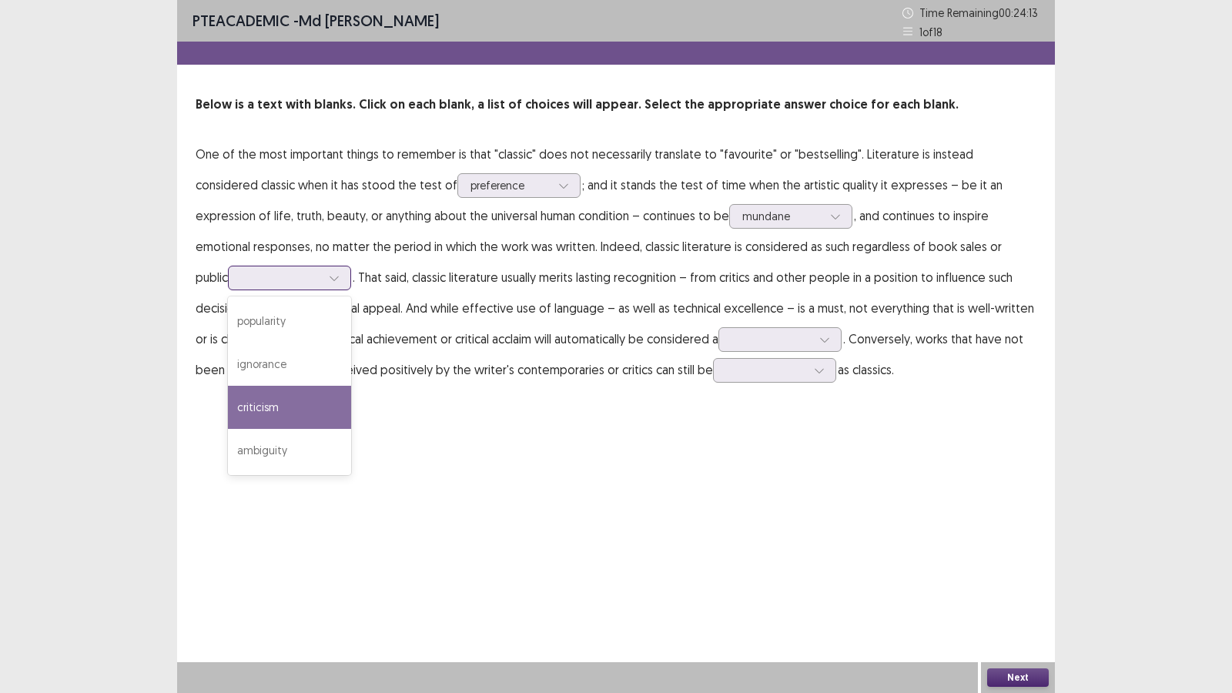
click at [351, 386] on div "criticism" at bounding box center [289, 407] width 123 height 43
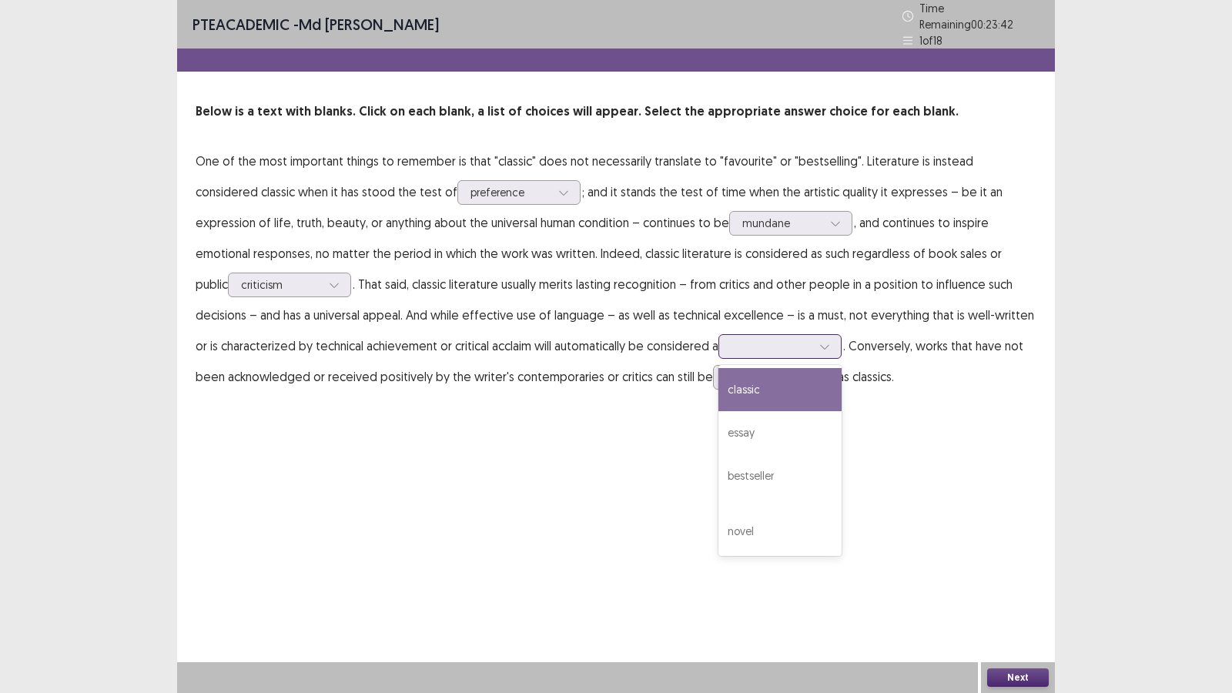
click at [731, 339] on div at bounding box center [771, 346] width 80 height 15
click at [718, 376] on div "classic" at bounding box center [779, 389] width 123 height 43
click at [726, 371] on div at bounding box center [766, 376] width 80 height 15
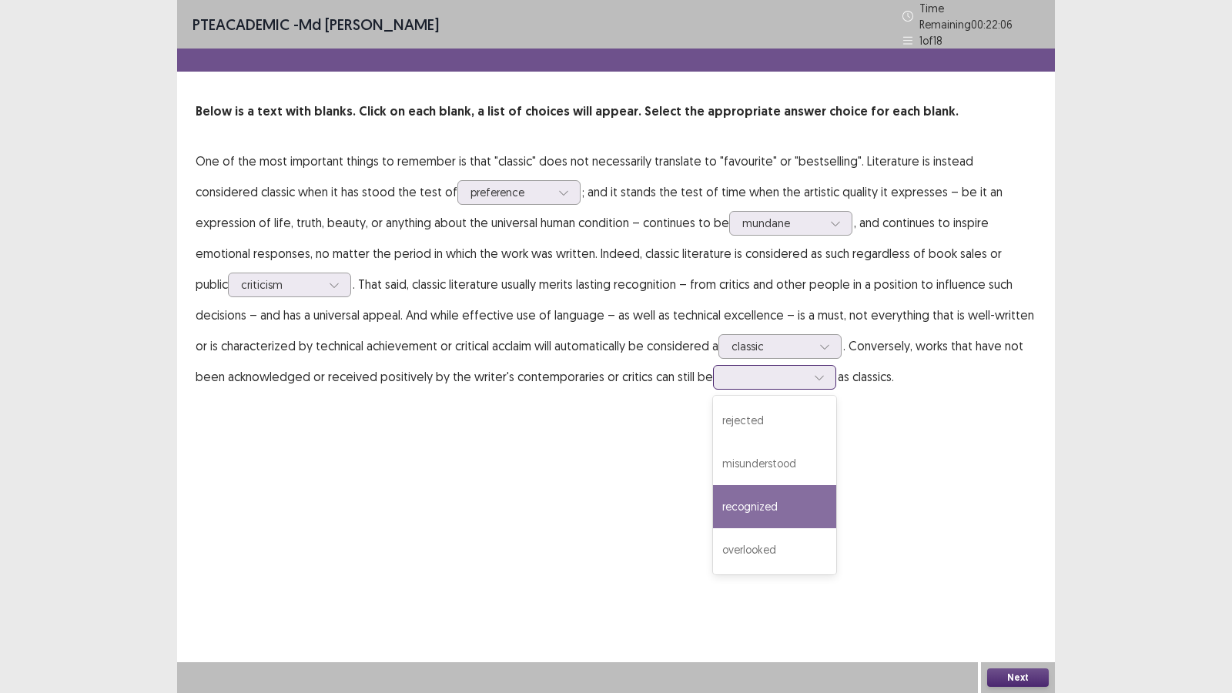
click at [713, 495] on div "recognized" at bounding box center [774, 506] width 123 height 43
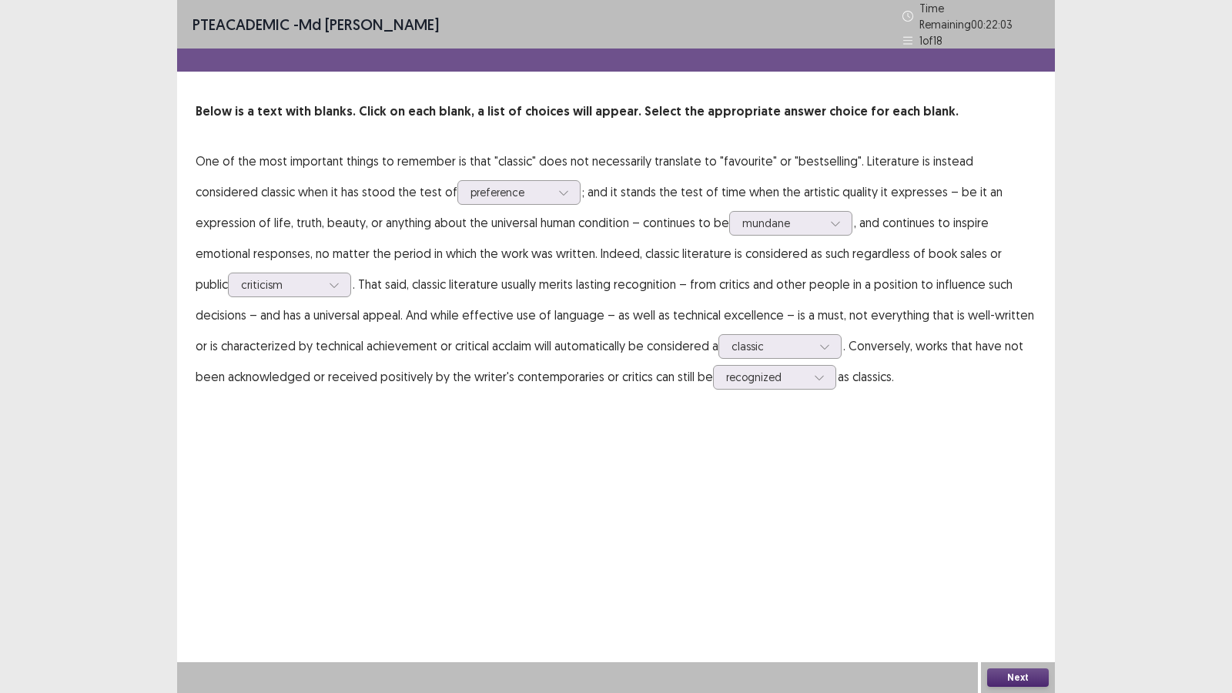
click at [1013, 594] on button "Next" at bounding box center [1018, 677] width 62 height 18
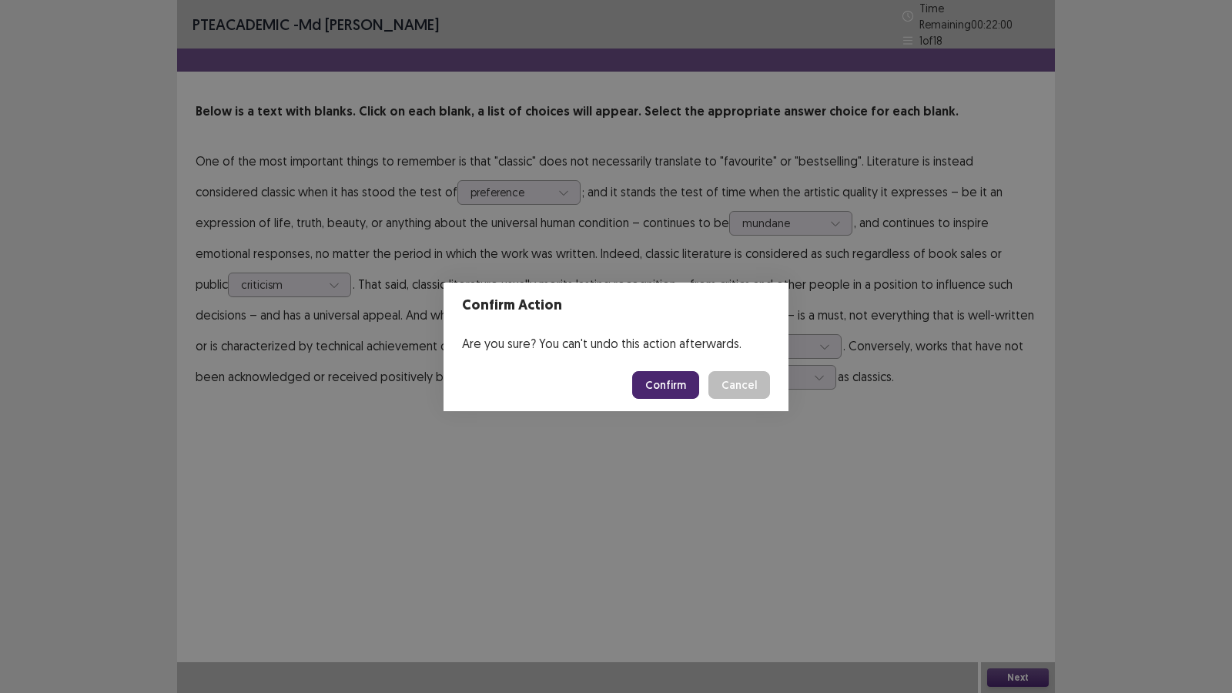
click at [682, 387] on button "Confirm" at bounding box center [665, 385] width 67 height 28
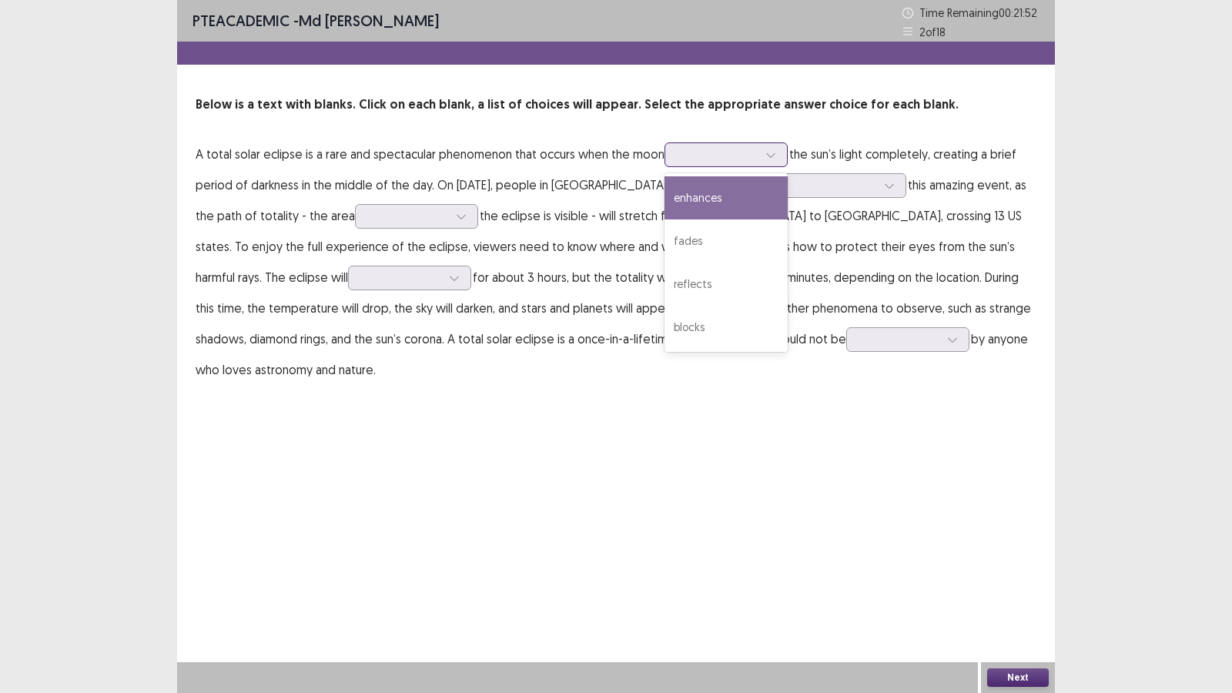
click at [747, 150] on div at bounding box center [717, 154] width 80 height 15
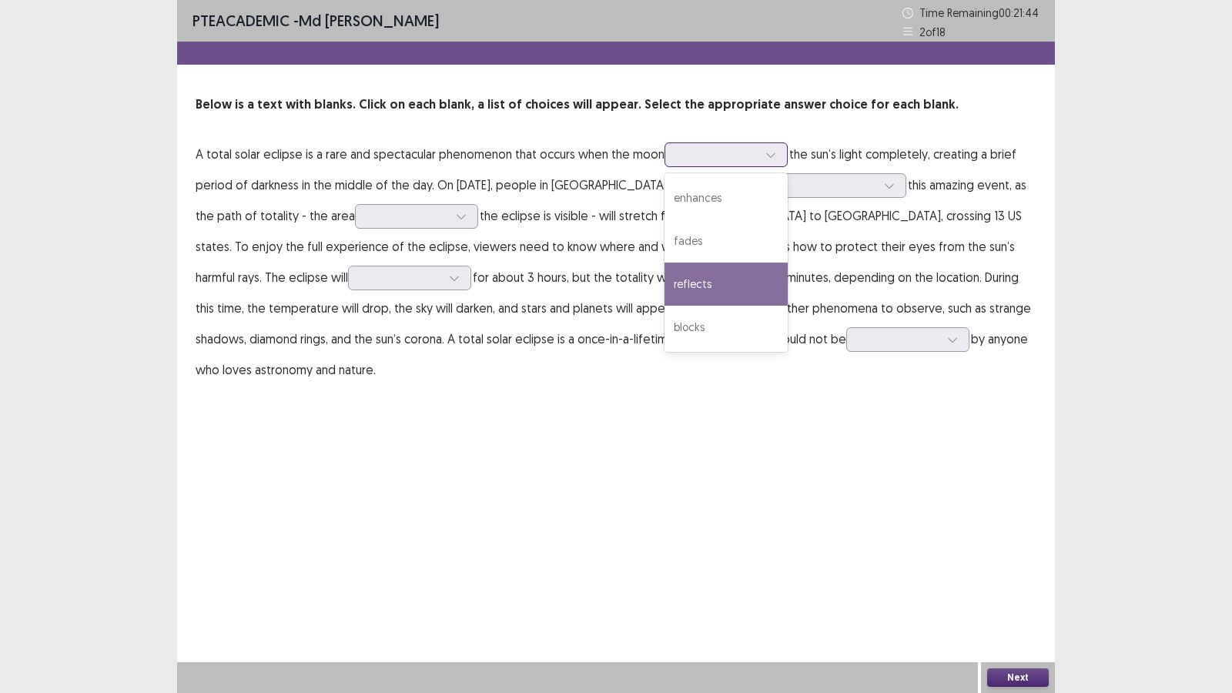
click at [723, 289] on div "reflects" at bounding box center [725, 283] width 123 height 43
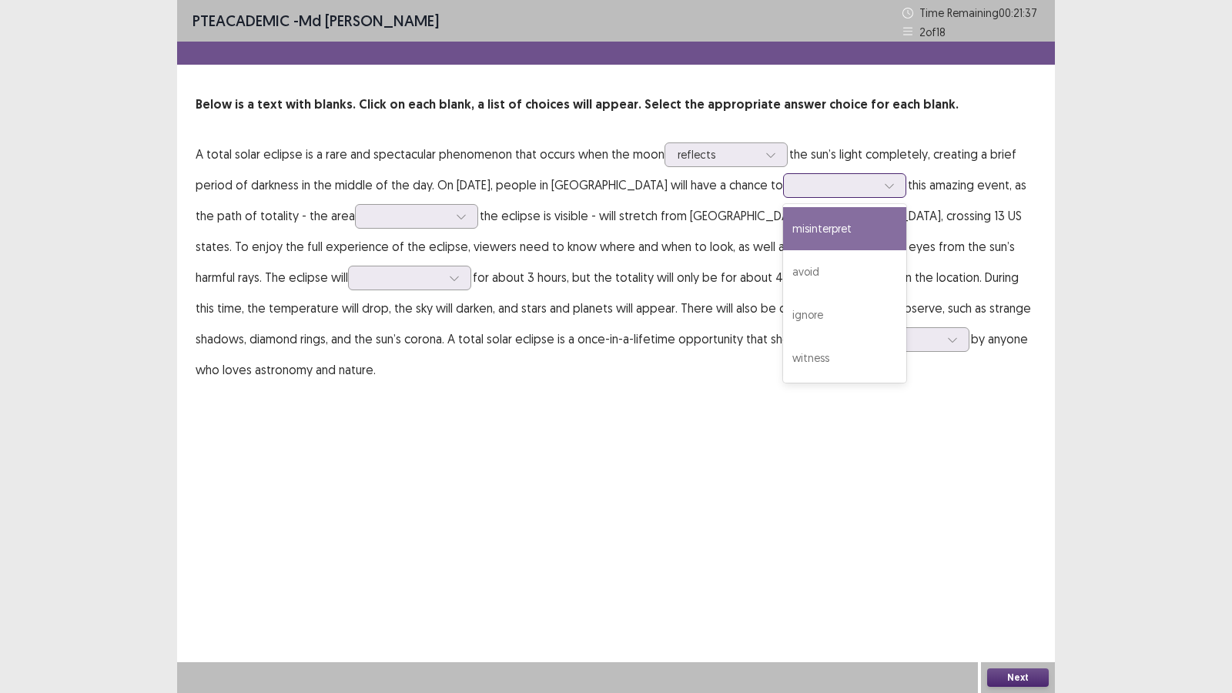
click at [813, 182] on div at bounding box center [836, 185] width 80 height 15
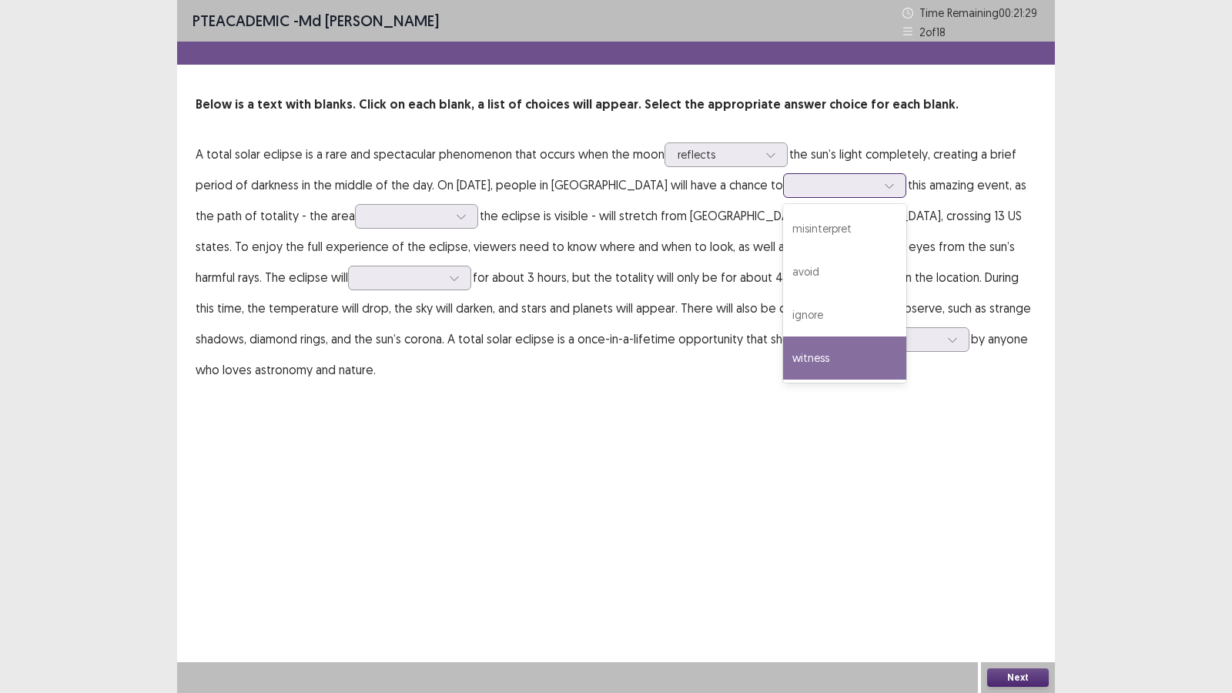
click at [814, 350] on div "witness" at bounding box center [844, 357] width 123 height 43
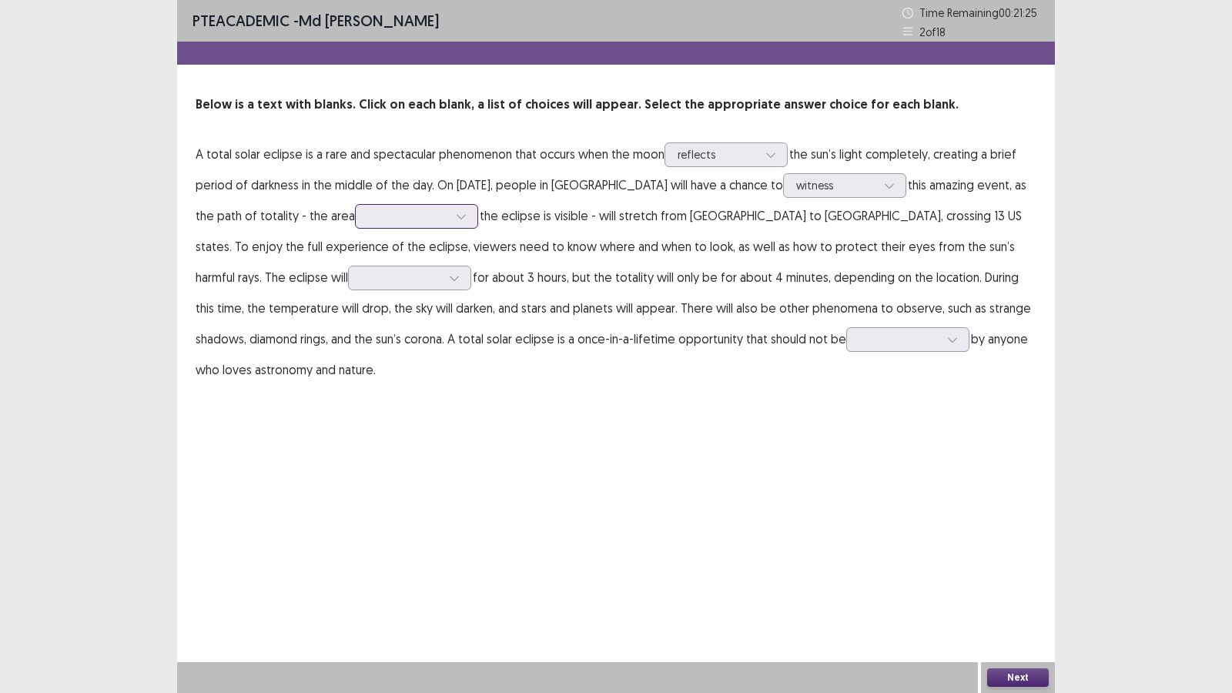
click at [381, 215] on div at bounding box center [408, 216] width 80 height 15
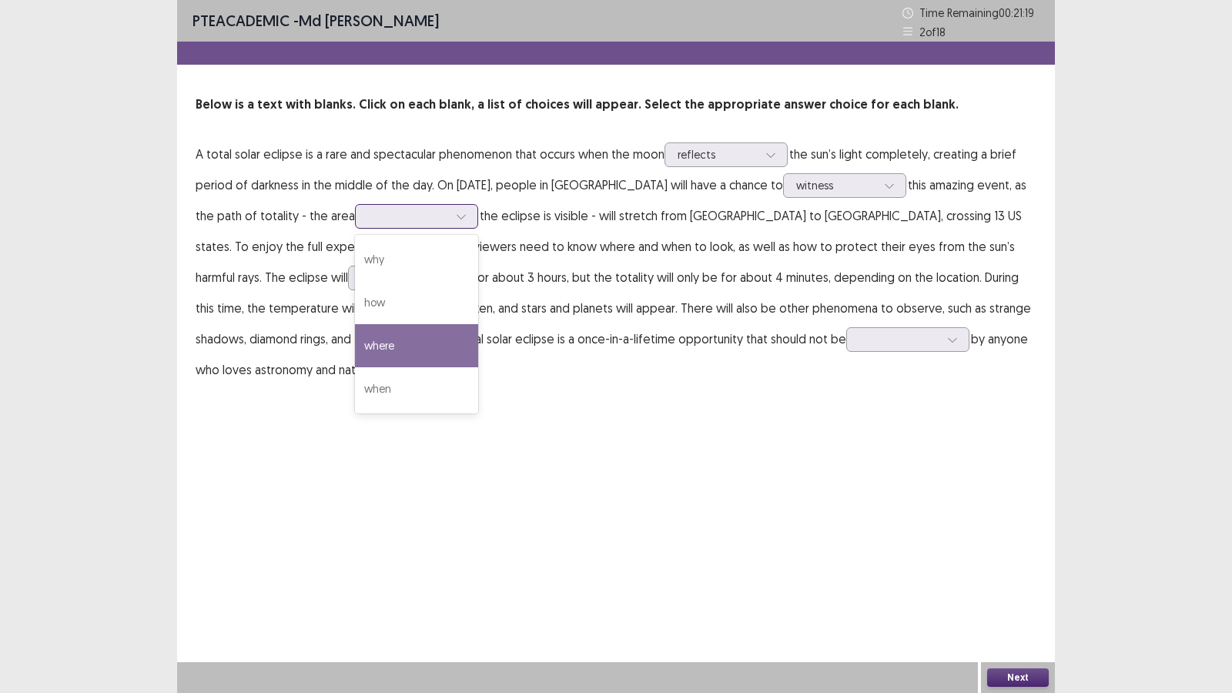
click at [405, 340] on div "where" at bounding box center [416, 345] width 123 height 43
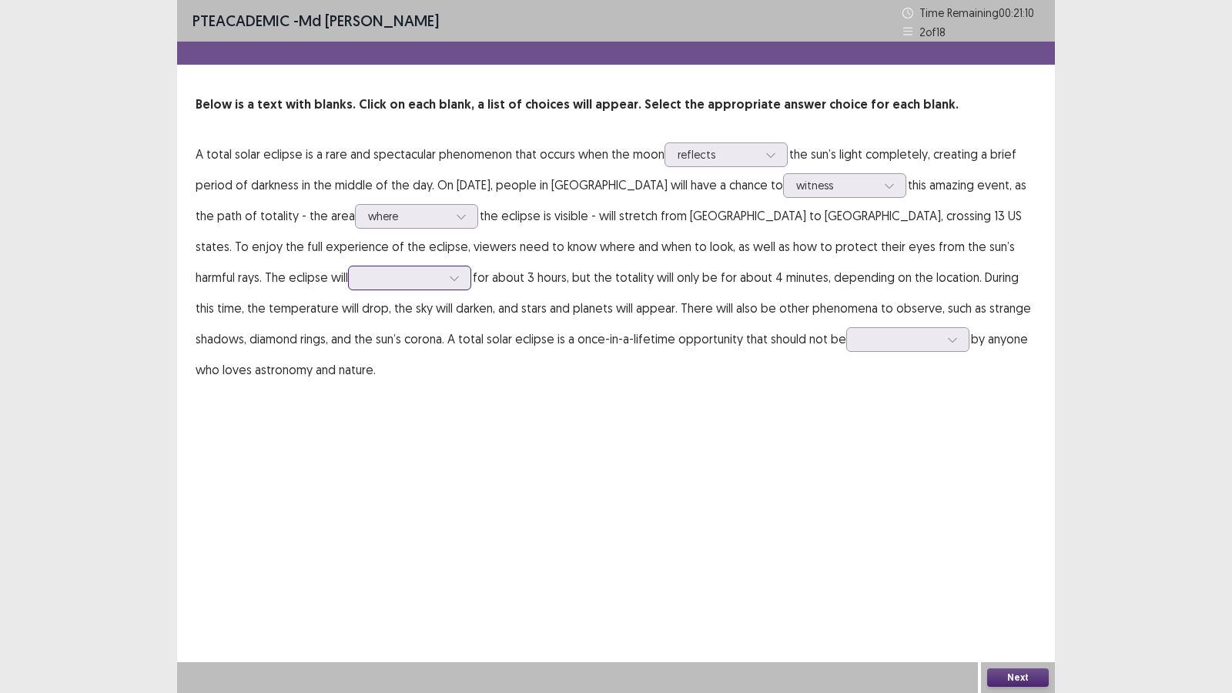
click at [361, 276] on div at bounding box center [401, 277] width 80 height 15
click at [348, 326] on div "last" at bounding box center [409, 320] width 123 height 43
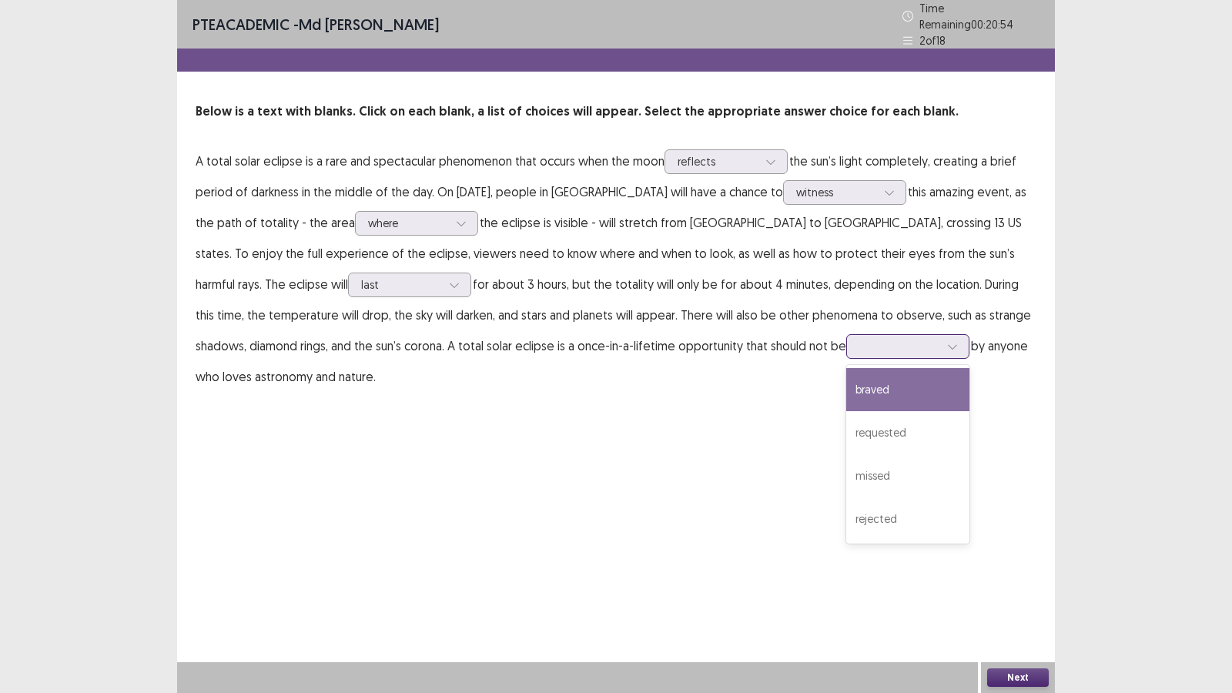
click at [859, 346] on div at bounding box center [899, 346] width 80 height 15
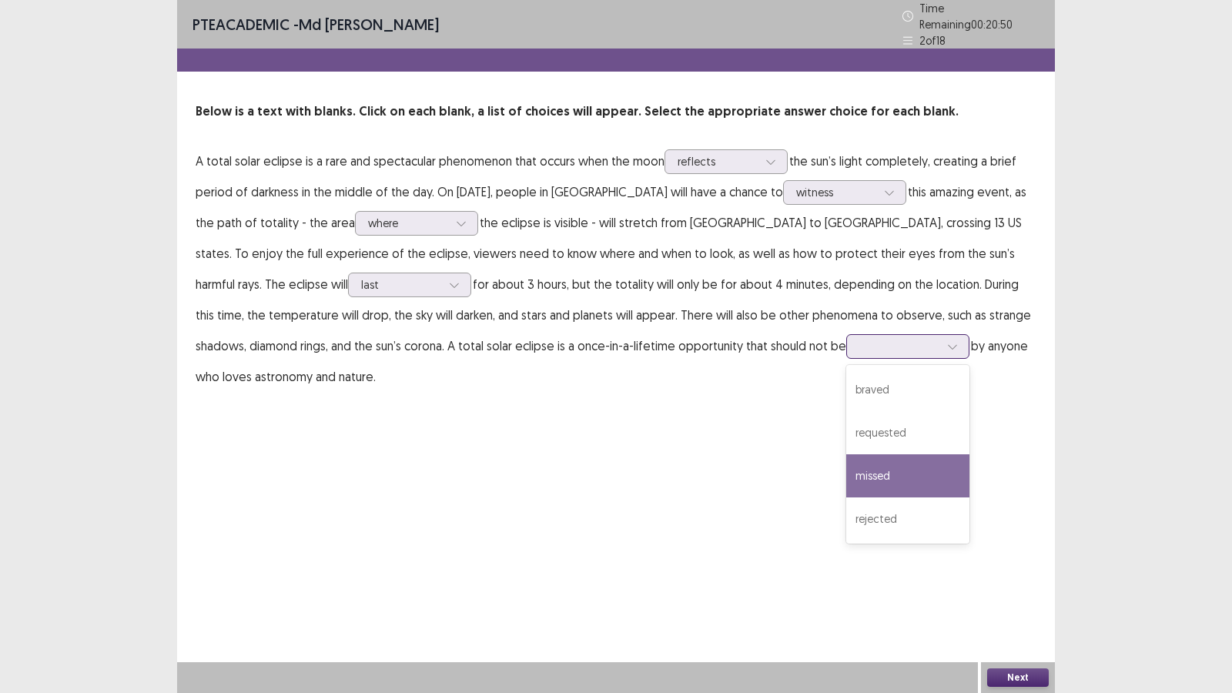
click at [846, 454] on div "missed" at bounding box center [907, 475] width 123 height 43
click at [1024, 594] on button "Next" at bounding box center [1018, 677] width 62 height 18
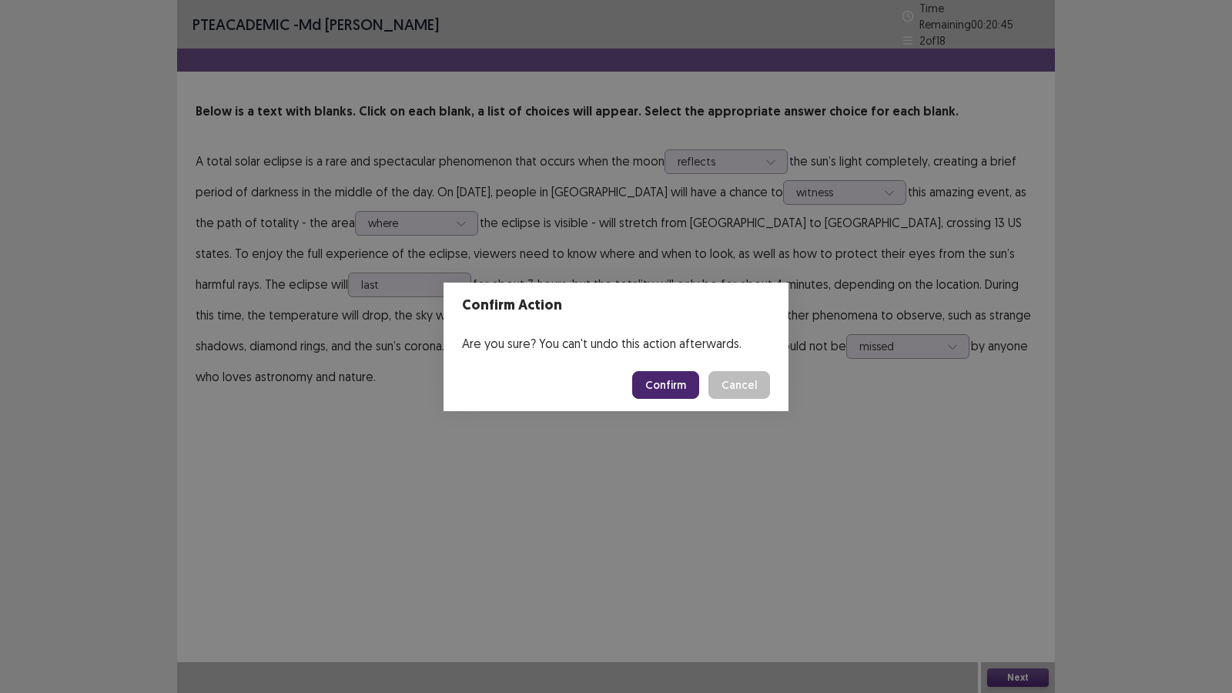
click at [667, 372] on button "Confirm" at bounding box center [665, 385] width 67 height 28
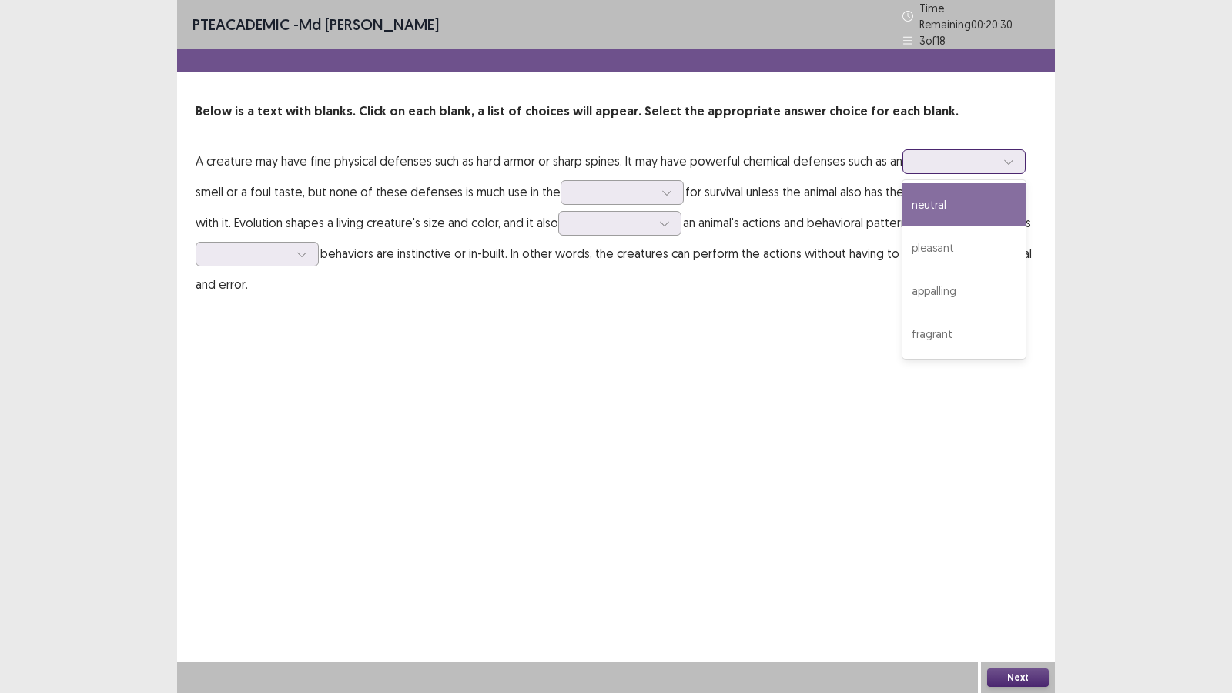
click at [963, 155] on div at bounding box center [955, 161] width 80 height 15
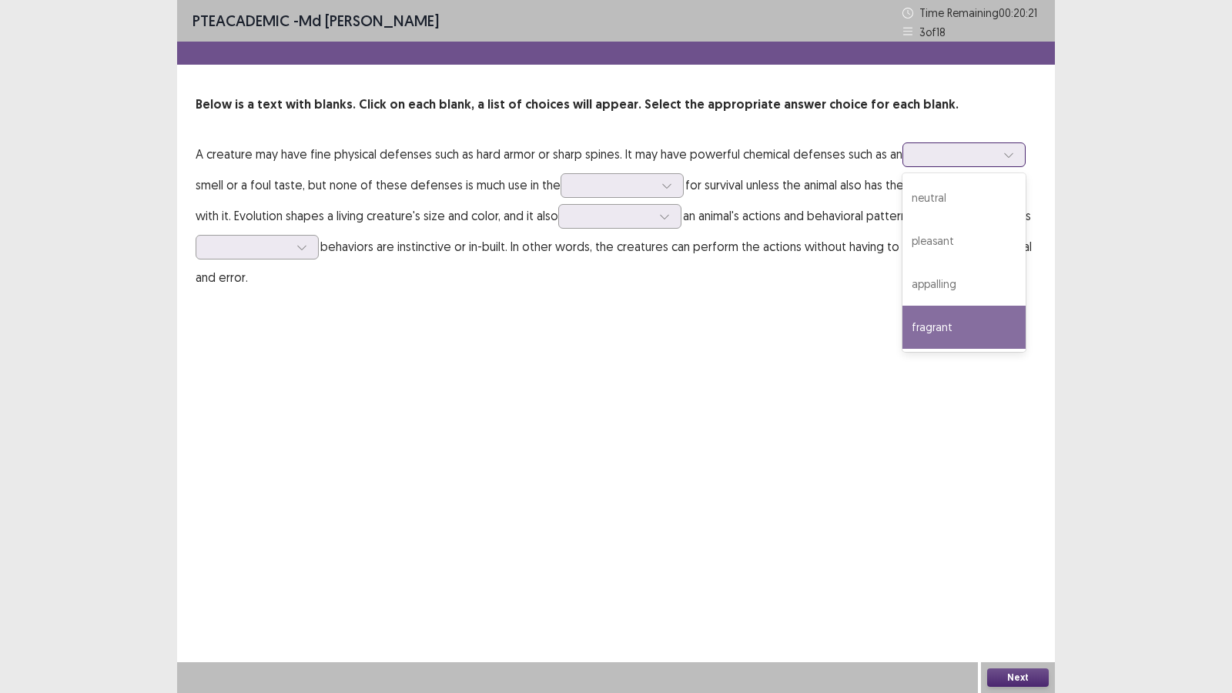
click at [945, 319] on div "fragrant" at bounding box center [963, 327] width 123 height 43
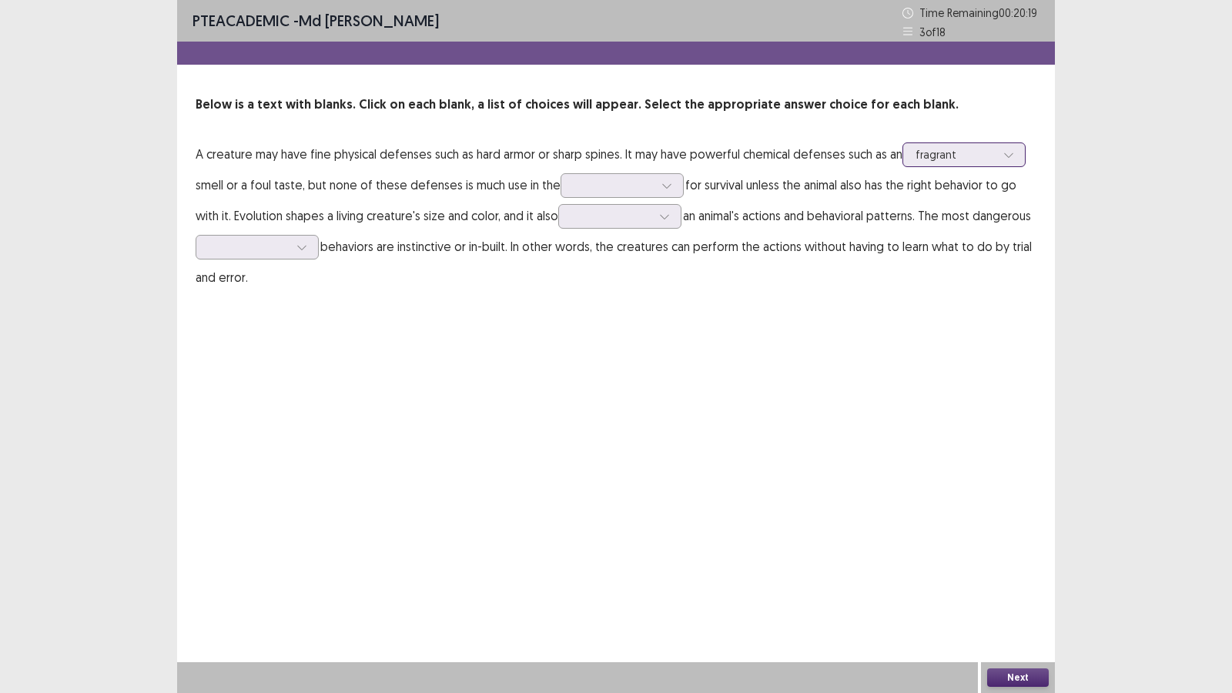
click at [975, 155] on div at bounding box center [955, 154] width 80 height 15
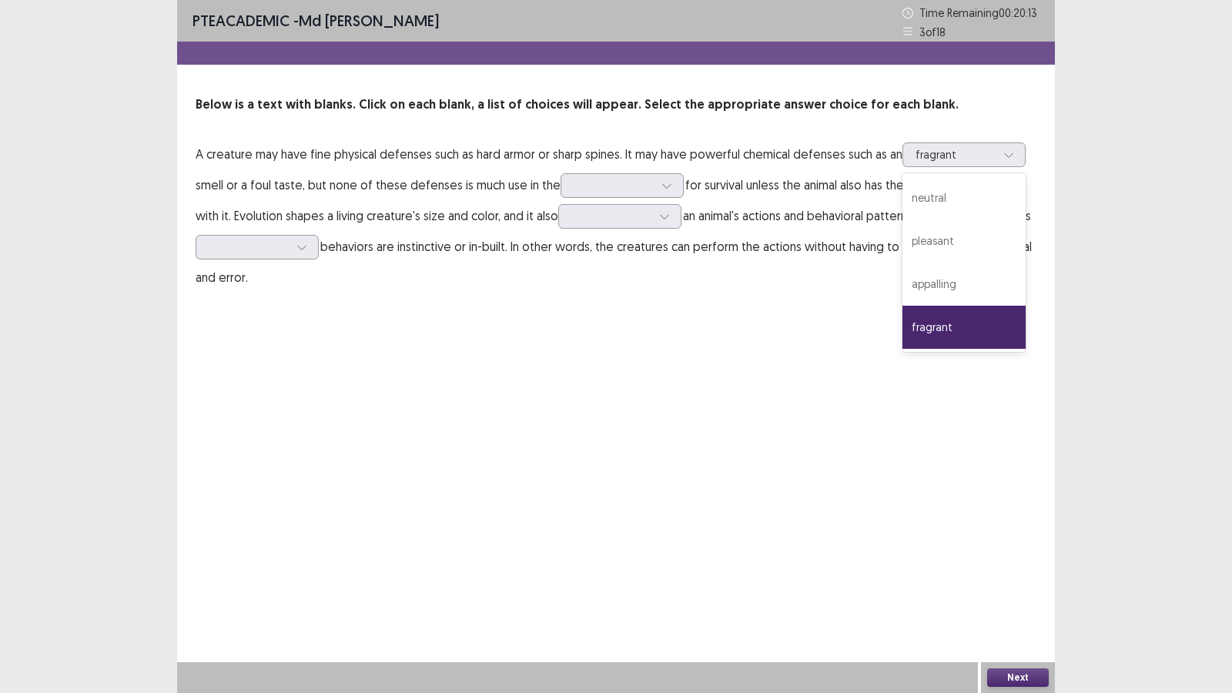
click at [763, 363] on div "PTE academic - [PERSON_NAME] Time Remaining 00 : 20 : 13 3 of 18 Below is a tex…" at bounding box center [616, 346] width 878 height 693
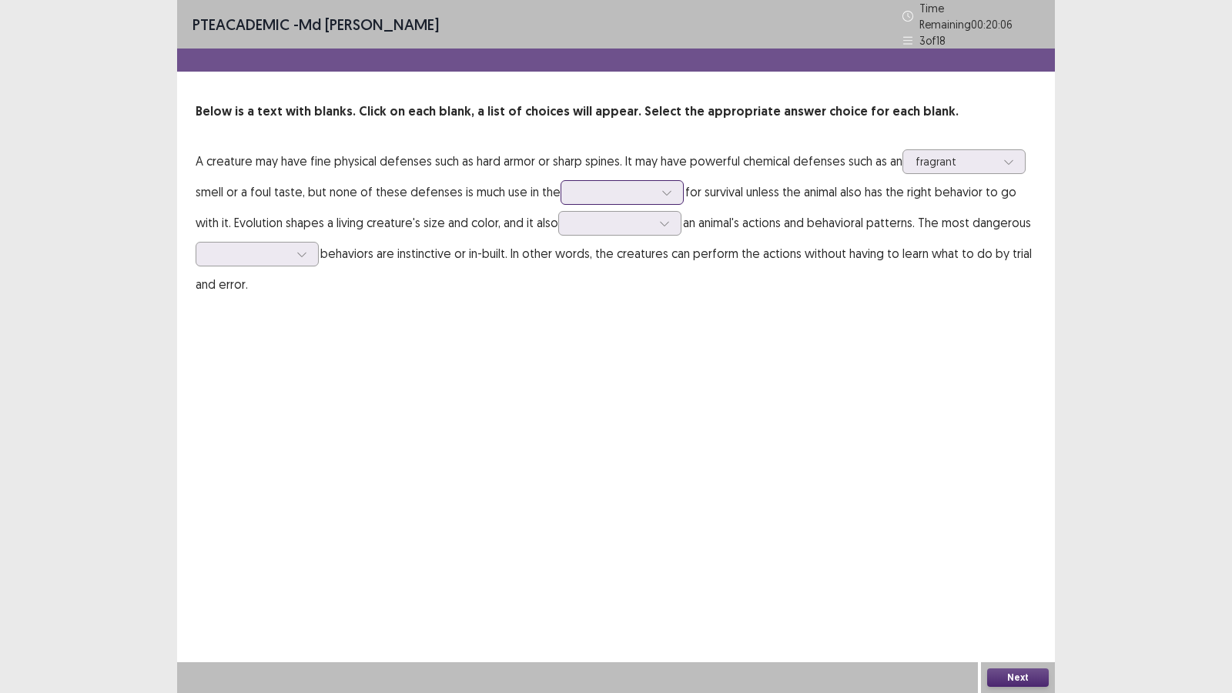
click at [620, 185] on div at bounding box center [613, 192] width 80 height 15
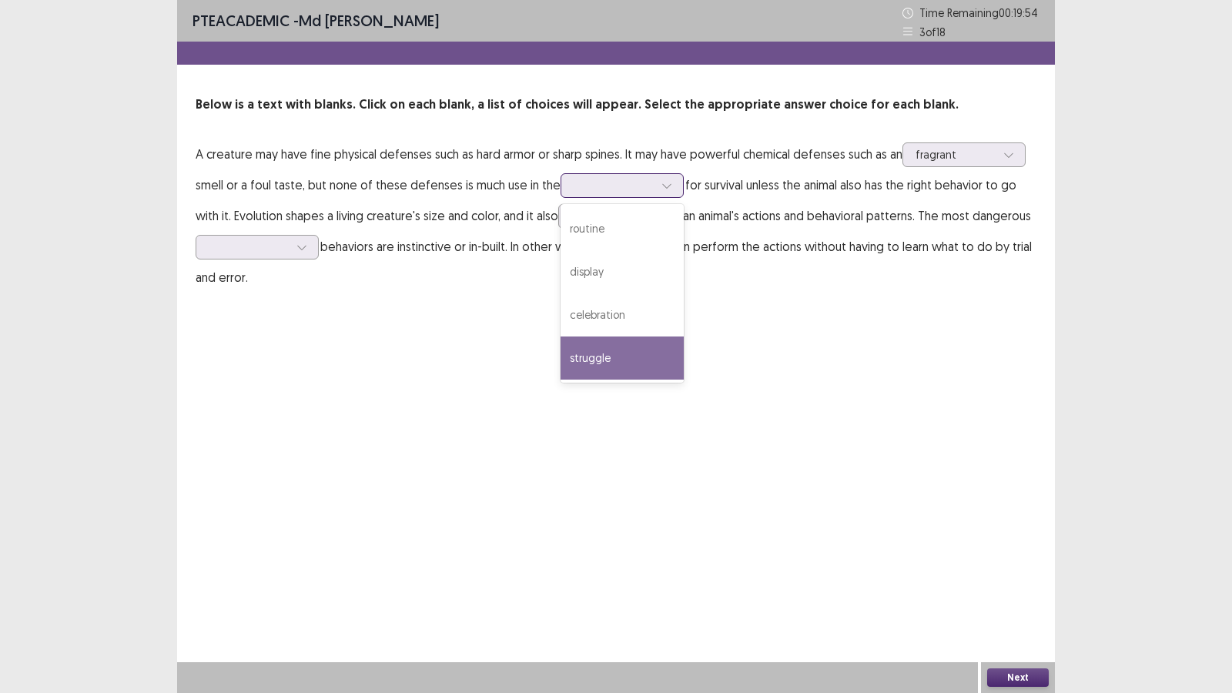
click at [612, 349] on div "struggle" at bounding box center [621, 357] width 123 height 43
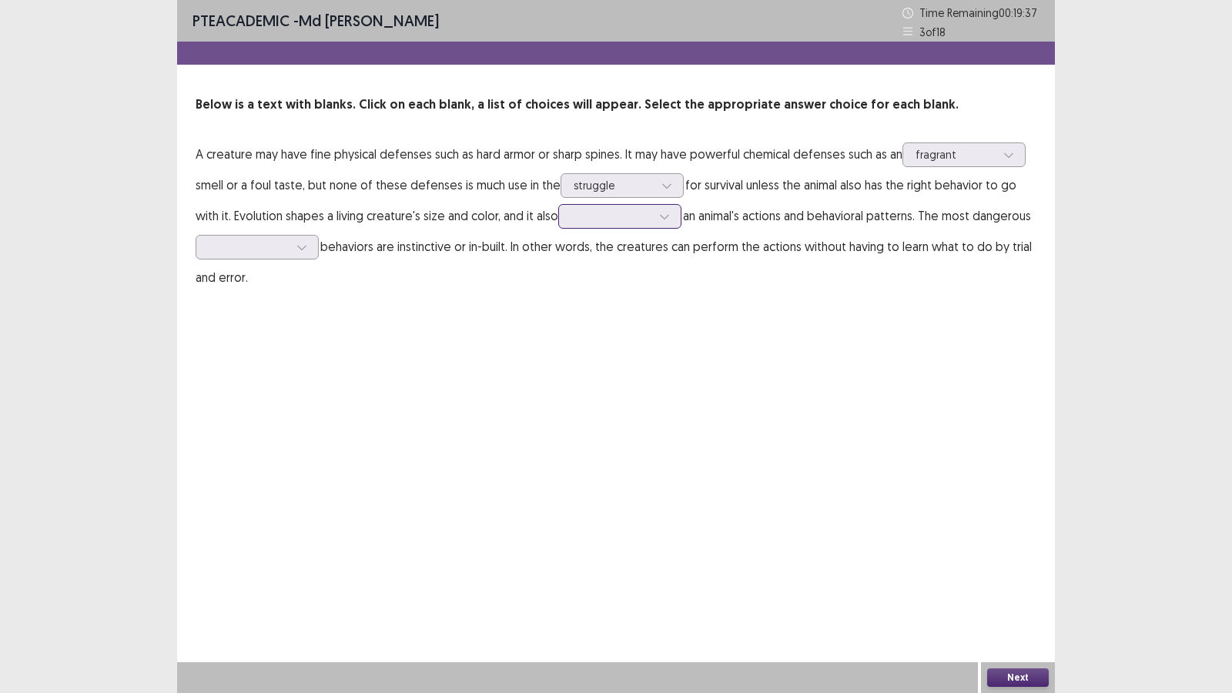
click at [627, 212] on div at bounding box center [611, 216] width 80 height 15
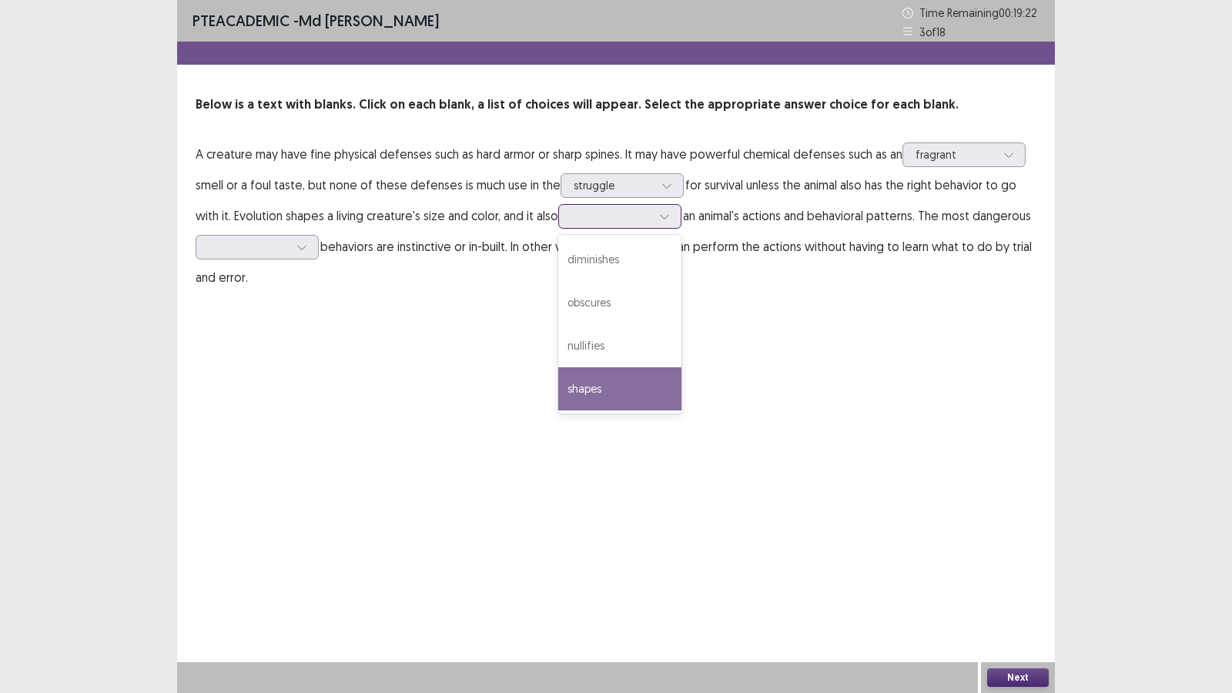
click at [606, 381] on div "shapes" at bounding box center [619, 388] width 123 height 43
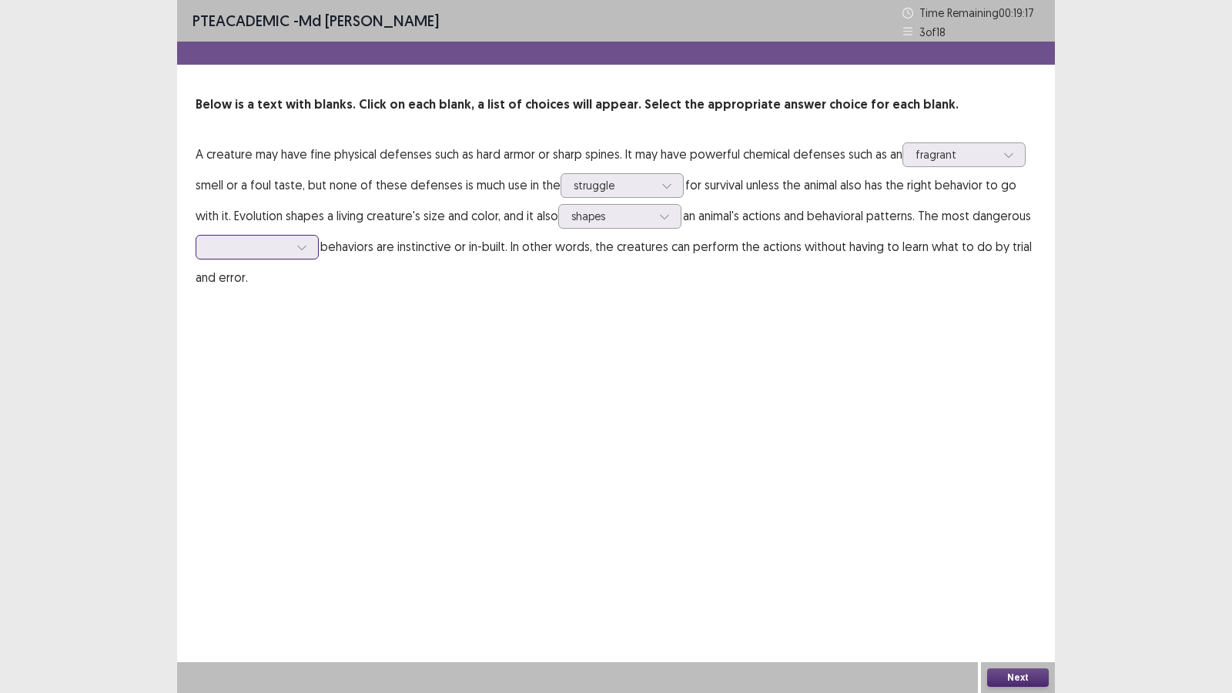
click at [243, 245] on div at bounding box center [249, 246] width 80 height 15
click at [244, 386] on div "automatic" at bounding box center [257, 376] width 123 height 43
click at [1014, 594] on button "Next" at bounding box center [1018, 677] width 62 height 18
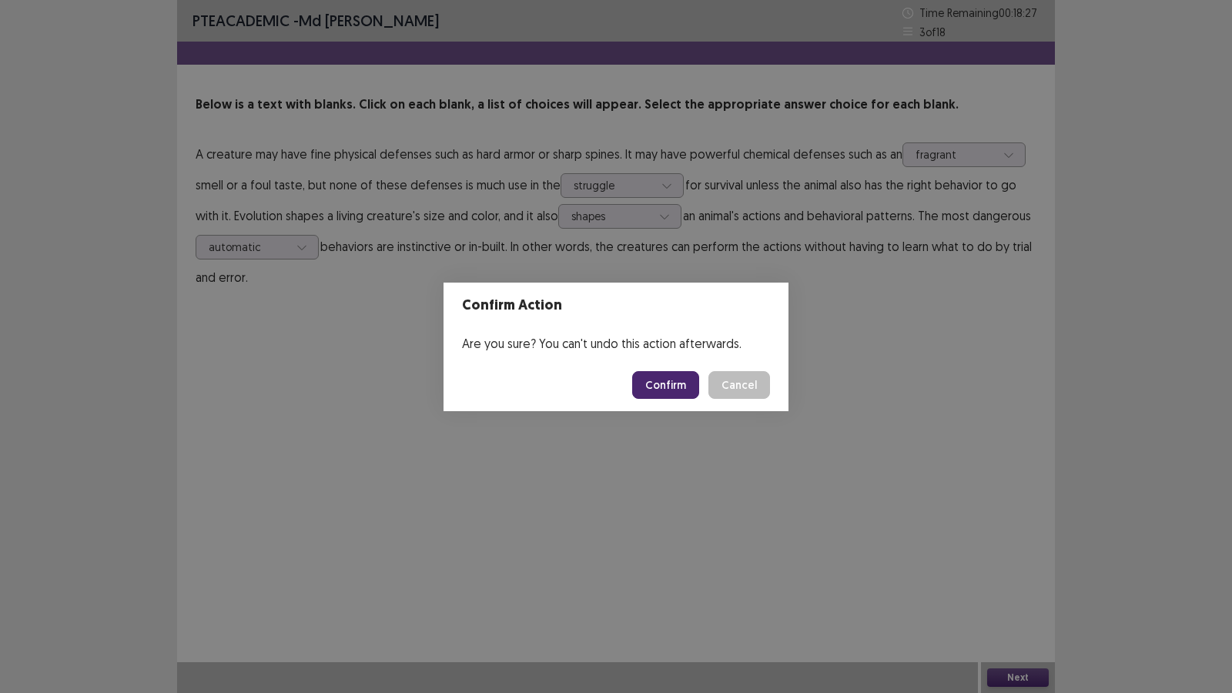
click at [672, 383] on button "Confirm" at bounding box center [665, 385] width 67 height 28
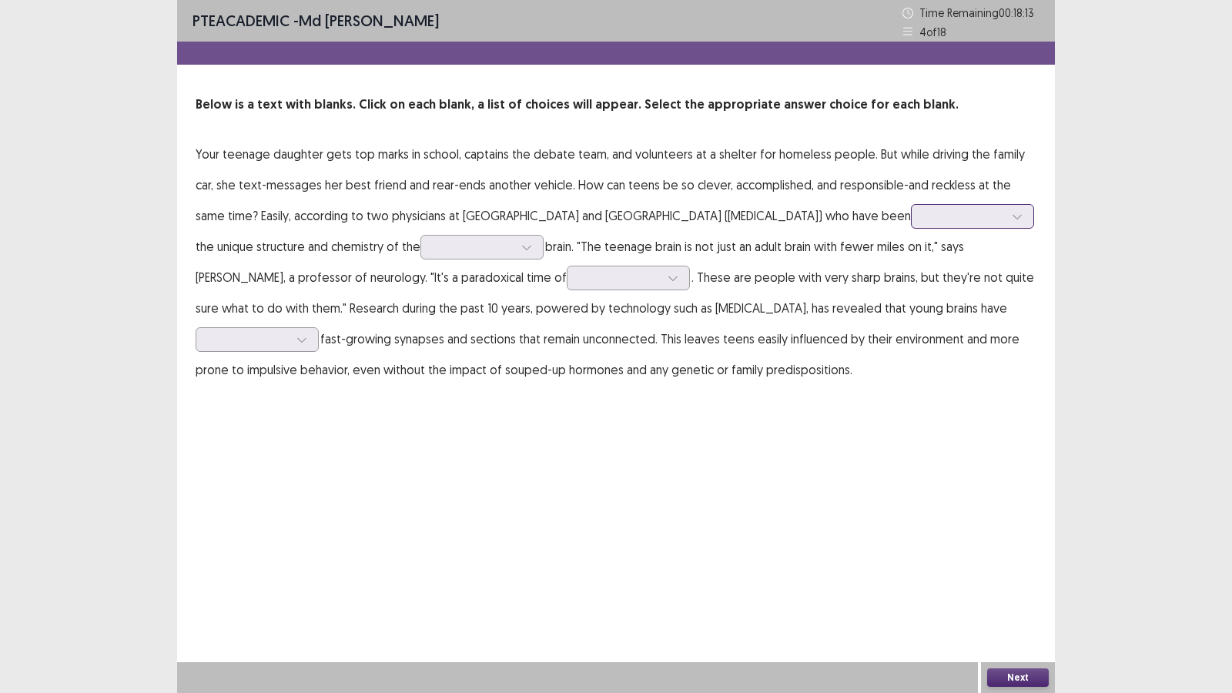
click at [942, 218] on div at bounding box center [964, 216] width 80 height 15
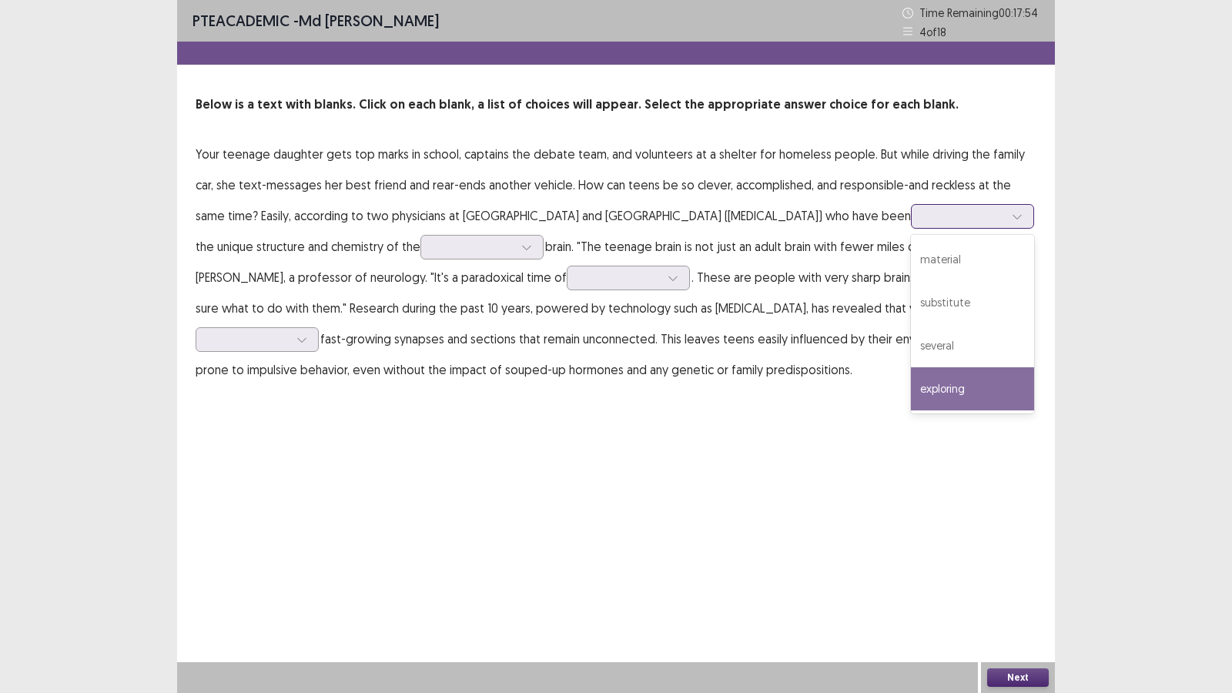
click at [911, 377] on div "exploring" at bounding box center [972, 388] width 123 height 43
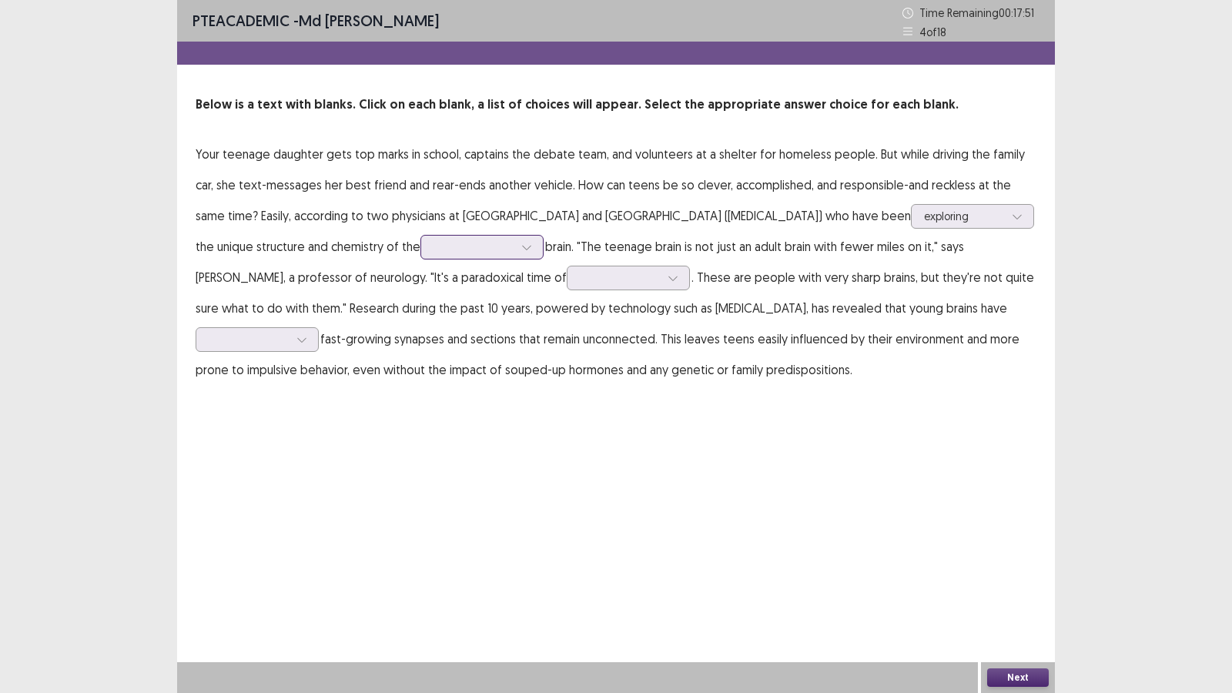
click at [459, 246] on div at bounding box center [473, 246] width 80 height 15
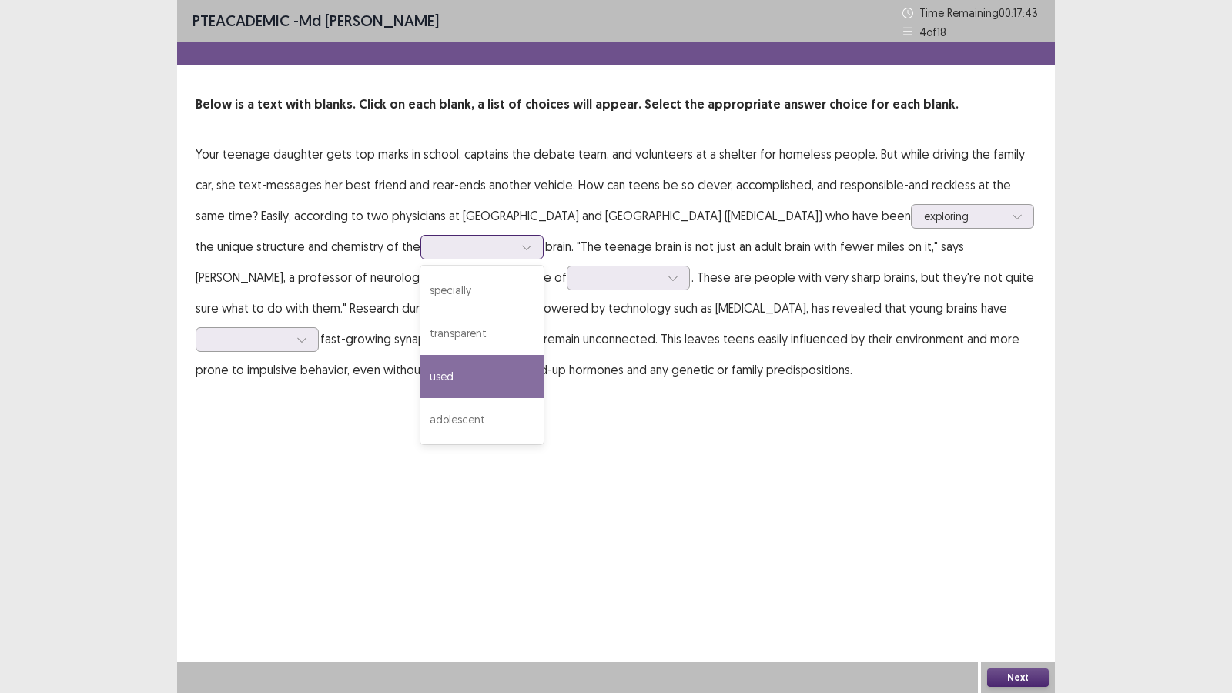
click at [449, 378] on div "used" at bounding box center [481, 376] width 123 height 43
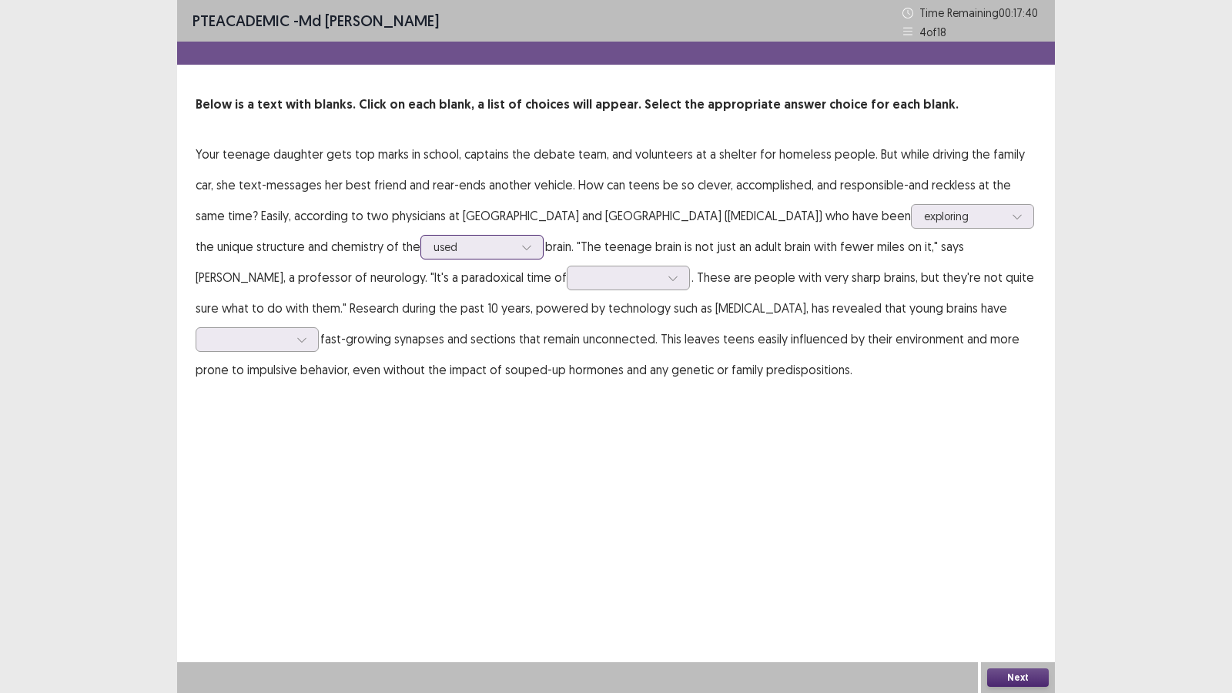
click at [491, 246] on div at bounding box center [473, 246] width 80 height 15
click at [719, 236] on p "Your teenage daughter gets top marks in school, captains the debate team, and v…" at bounding box center [616, 262] width 841 height 246
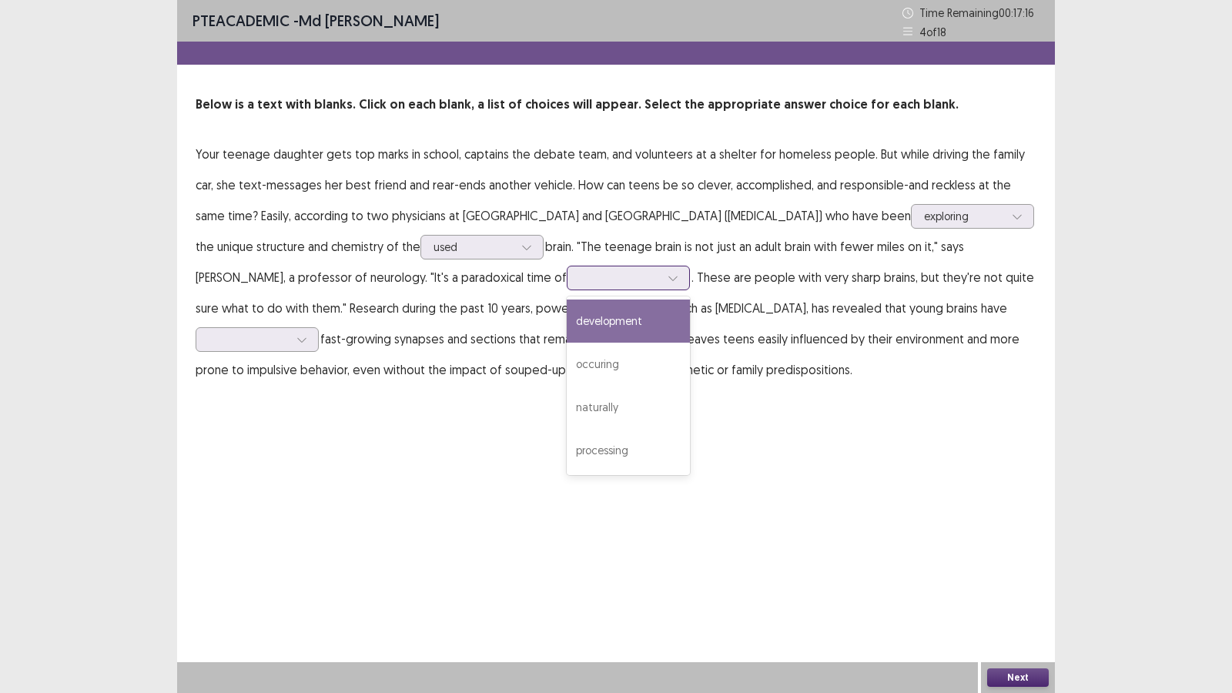
click at [586, 279] on div at bounding box center [620, 277] width 80 height 15
click at [577, 315] on div "development" at bounding box center [628, 320] width 123 height 43
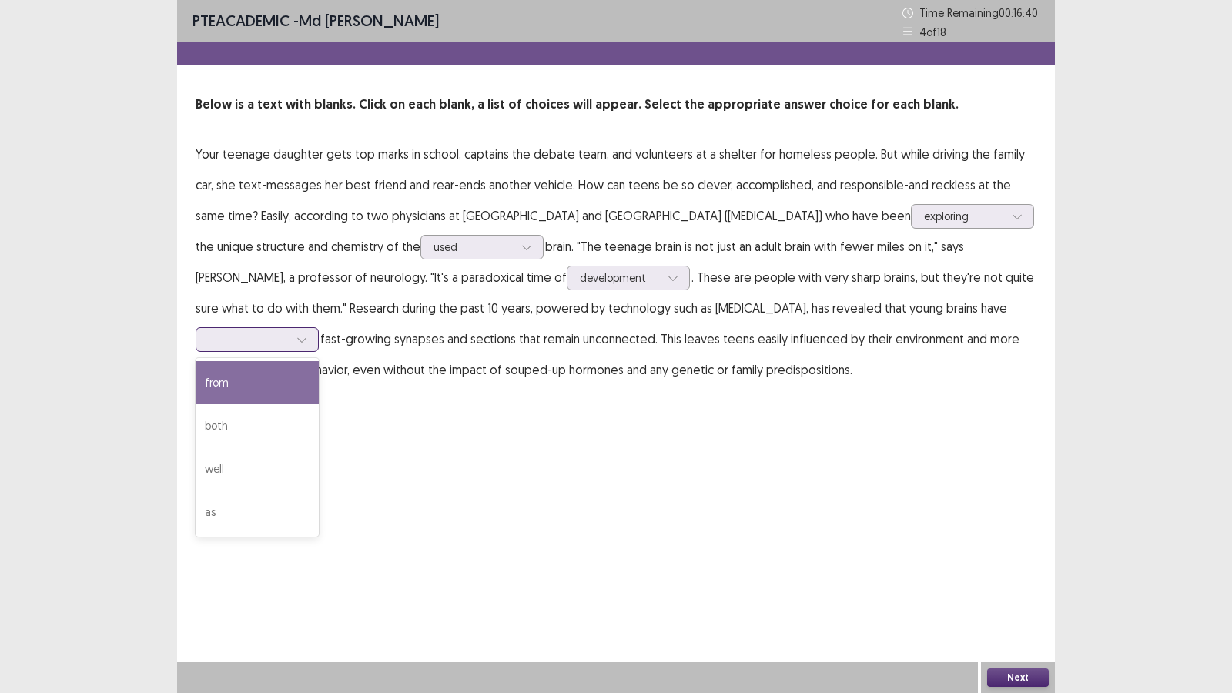
click at [289, 337] on div at bounding box center [249, 339] width 80 height 15
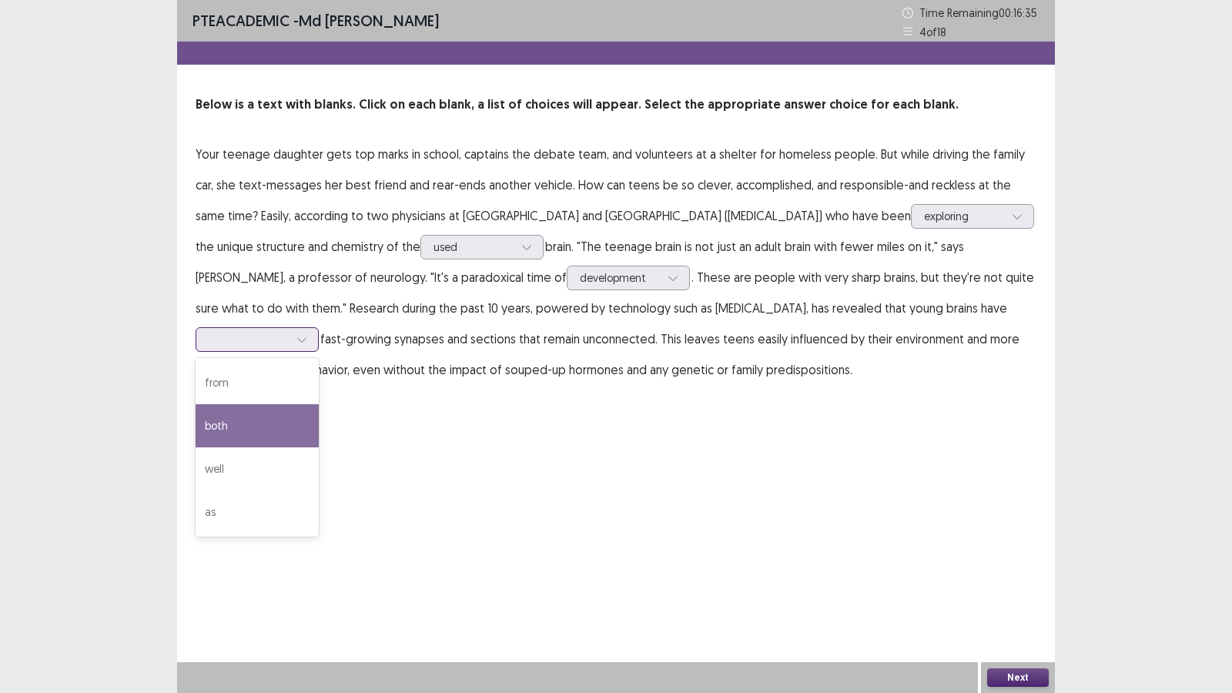
click at [310, 413] on div "both" at bounding box center [257, 425] width 123 height 43
click at [1030, 594] on div "Next" at bounding box center [1018, 677] width 74 height 31
click at [1028, 594] on button "Next" at bounding box center [1018, 677] width 62 height 18
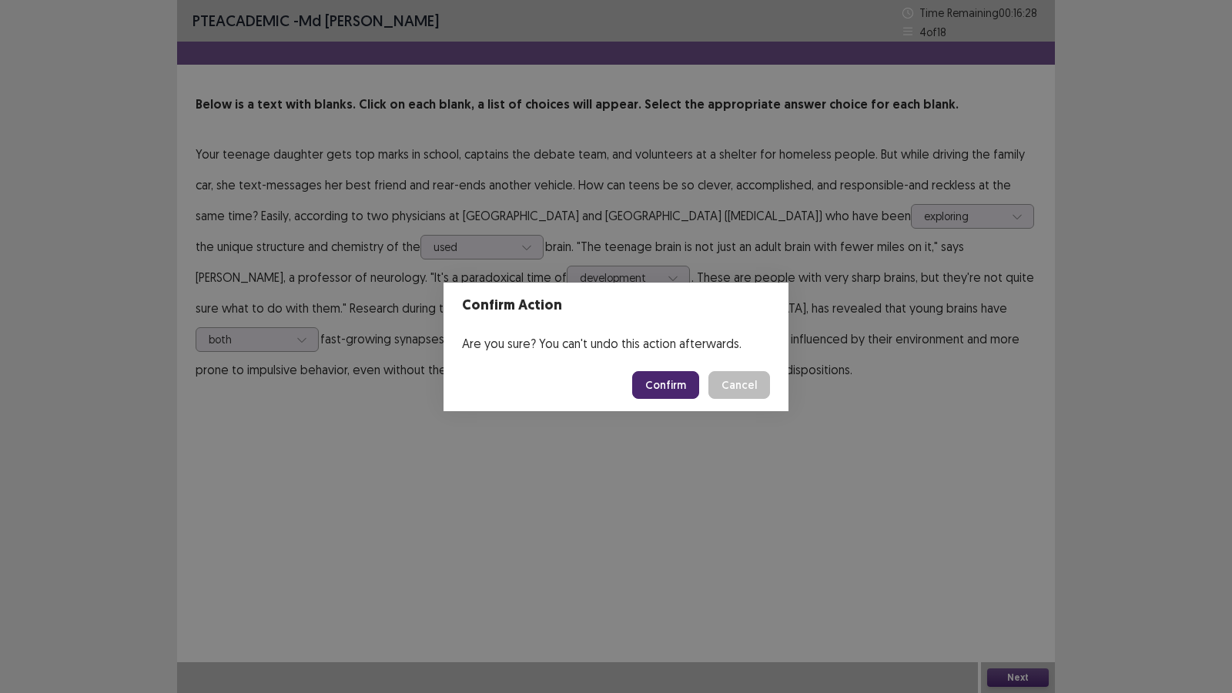
click at [677, 375] on button "Confirm" at bounding box center [665, 385] width 67 height 28
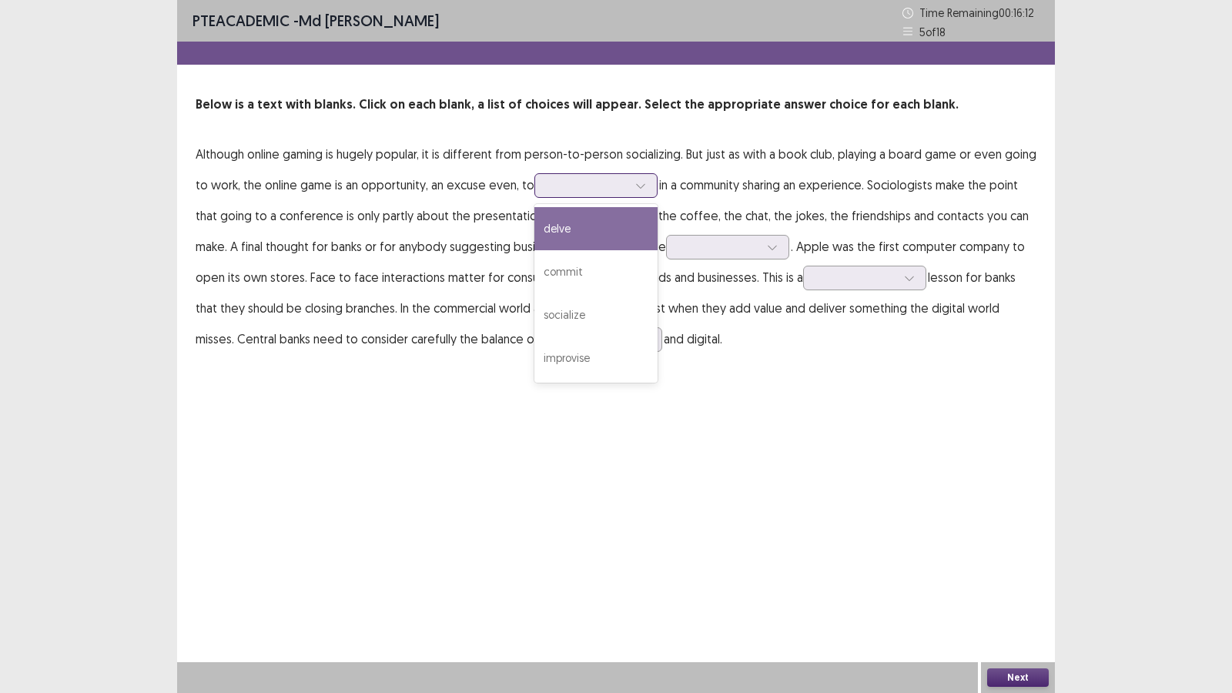
click at [577, 186] on div at bounding box center [587, 185] width 80 height 15
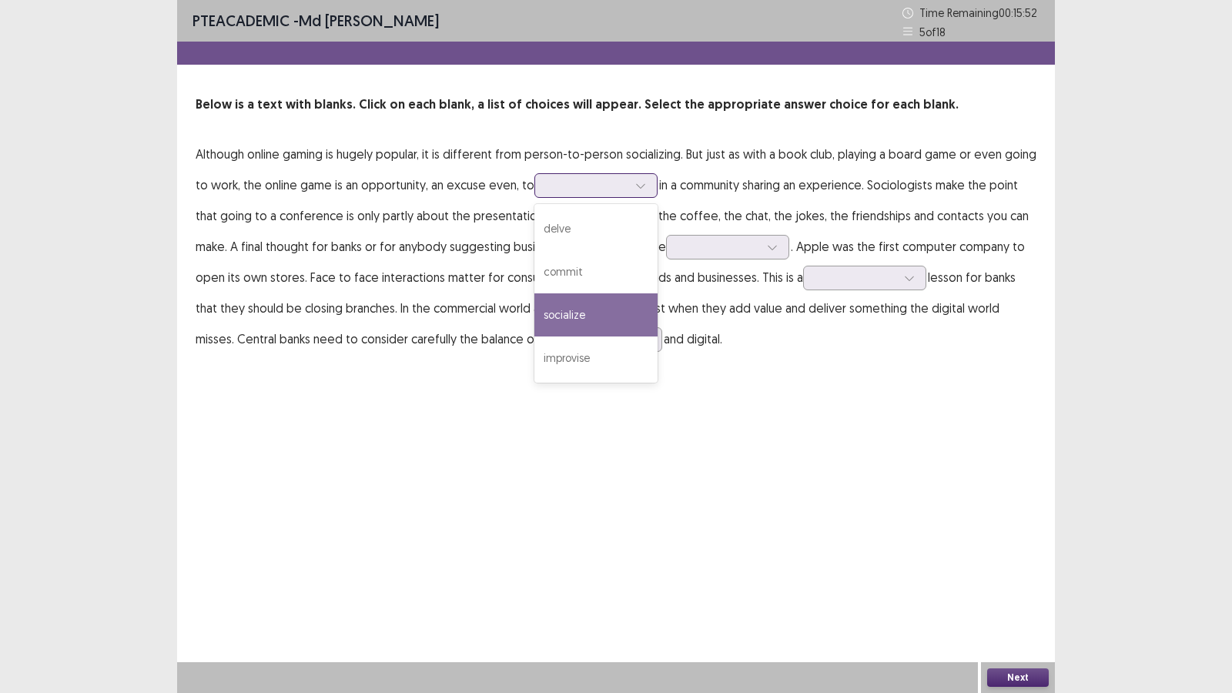
click at [578, 308] on div "socialize" at bounding box center [595, 314] width 123 height 43
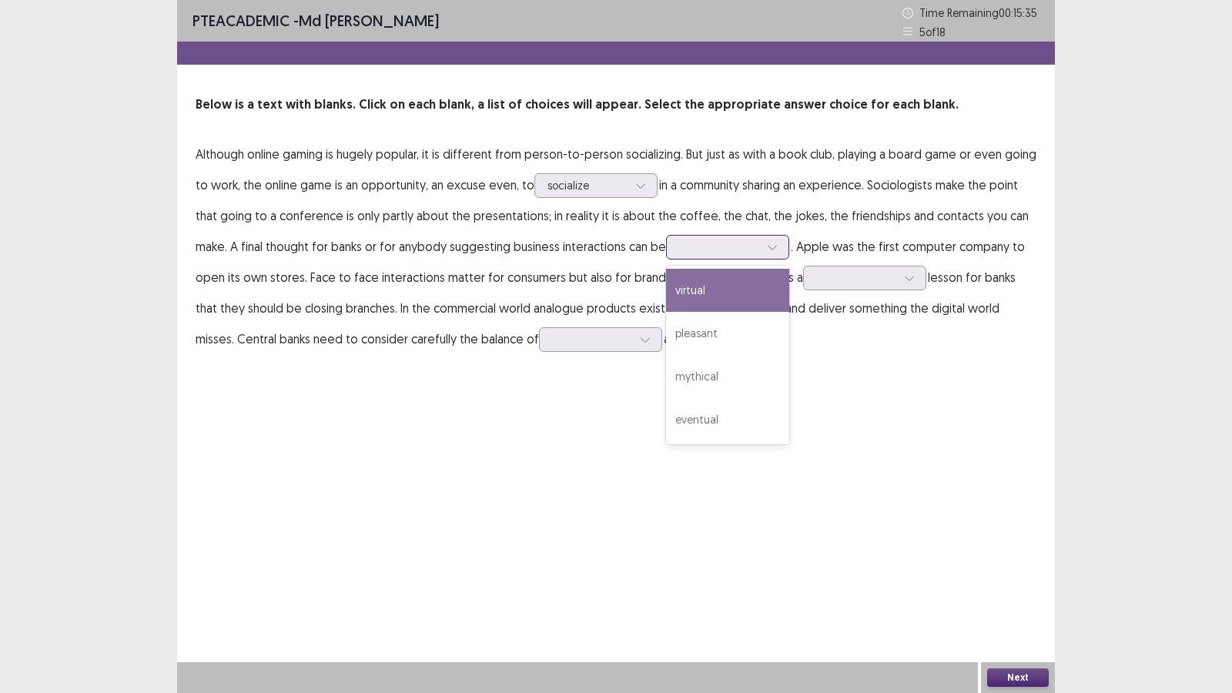
click at [738, 240] on div at bounding box center [719, 246] width 80 height 15
click at [722, 298] on div "virtual" at bounding box center [727, 290] width 123 height 43
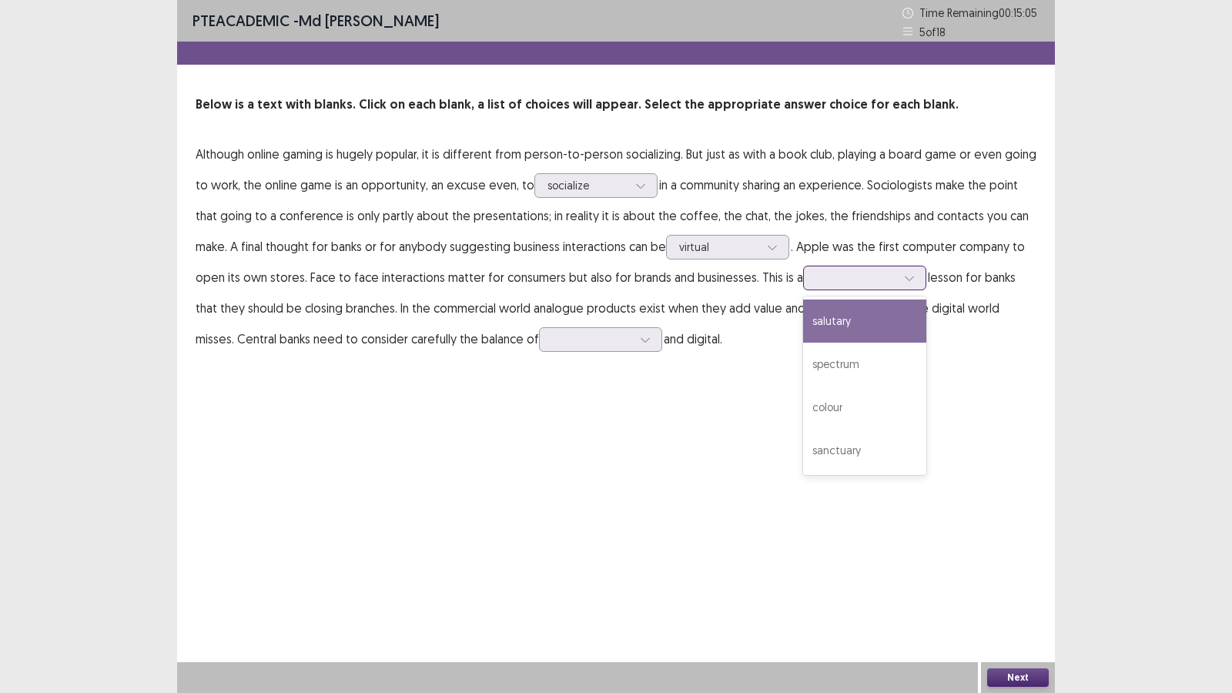
click at [838, 276] on div at bounding box center [856, 277] width 80 height 15
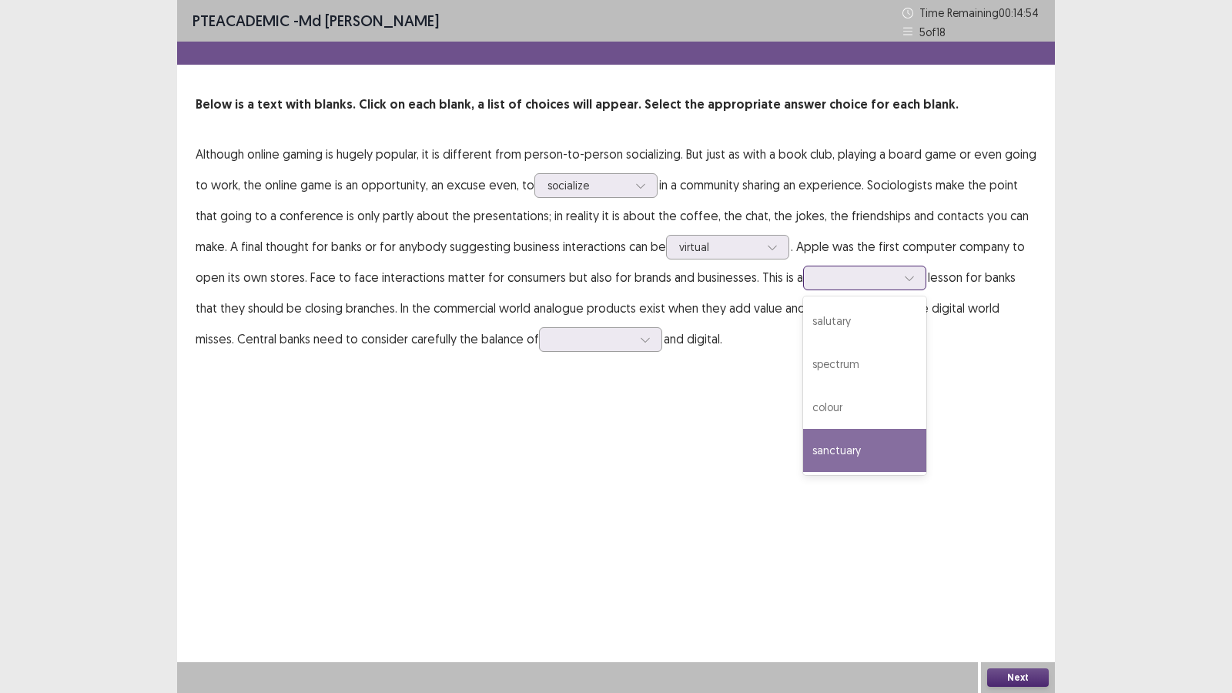
click at [853, 443] on div "sanctuary" at bounding box center [864, 450] width 123 height 43
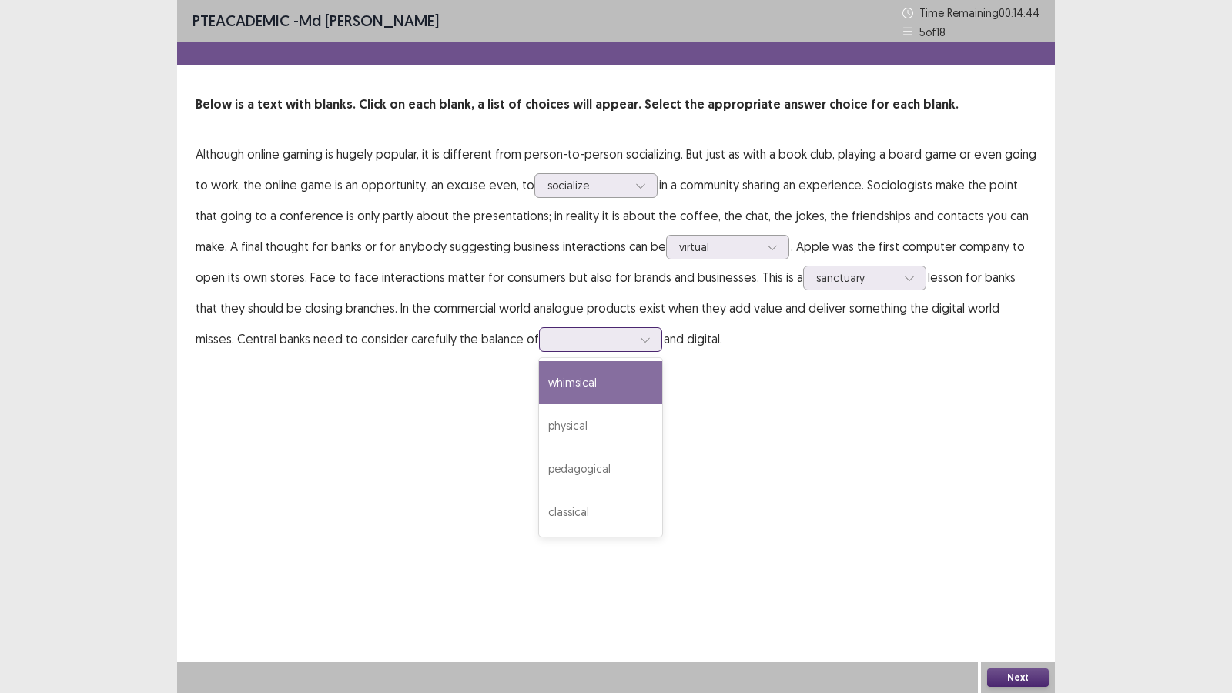
click at [552, 336] on div at bounding box center [592, 339] width 80 height 15
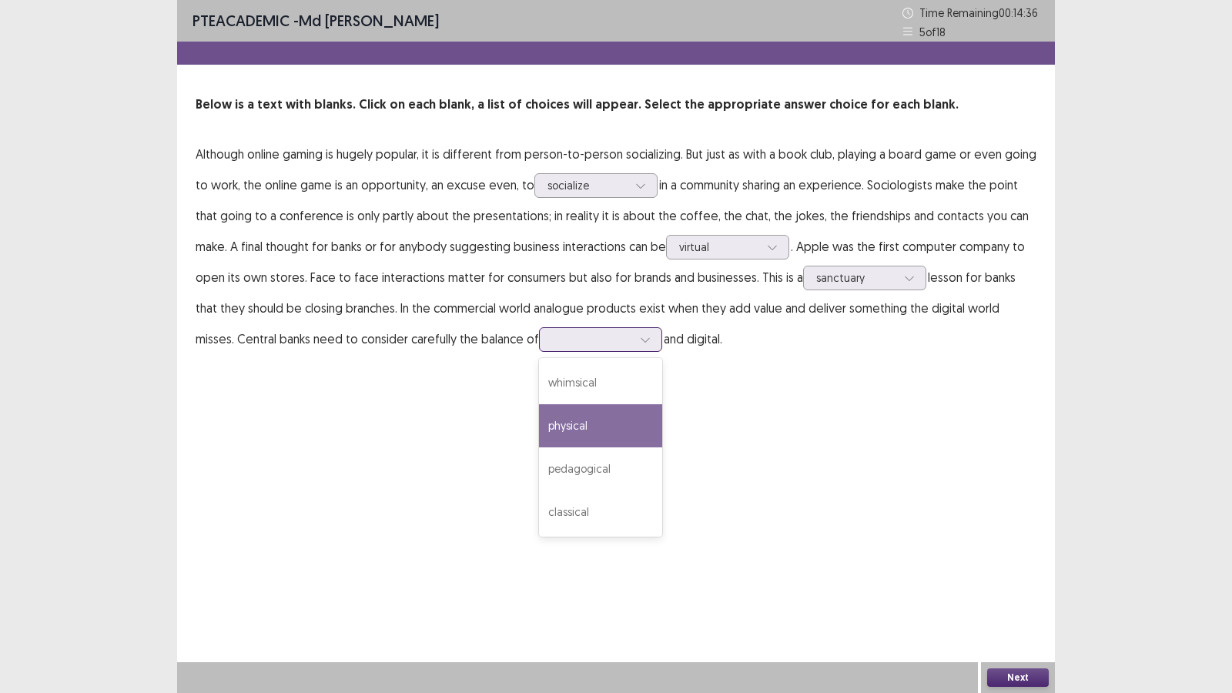
click at [547, 434] on div "physical" at bounding box center [600, 425] width 123 height 43
click at [1029, 594] on button "Next" at bounding box center [1018, 677] width 62 height 18
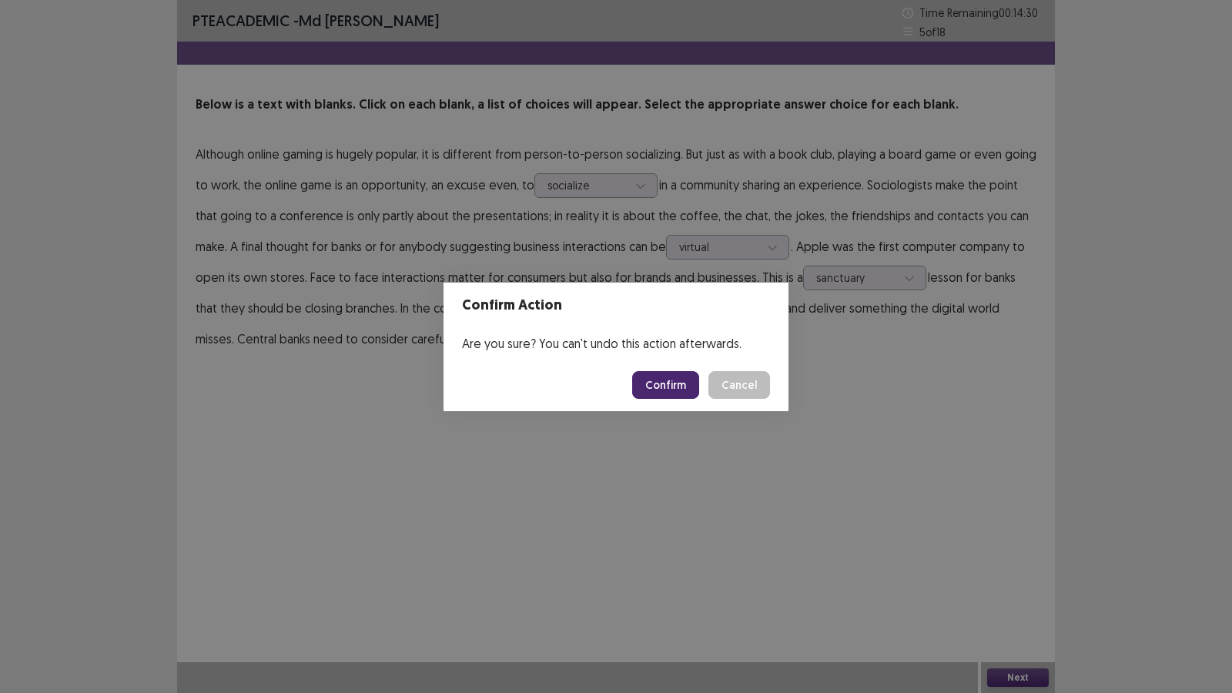
click at [660, 384] on button "Confirm" at bounding box center [665, 385] width 67 height 28
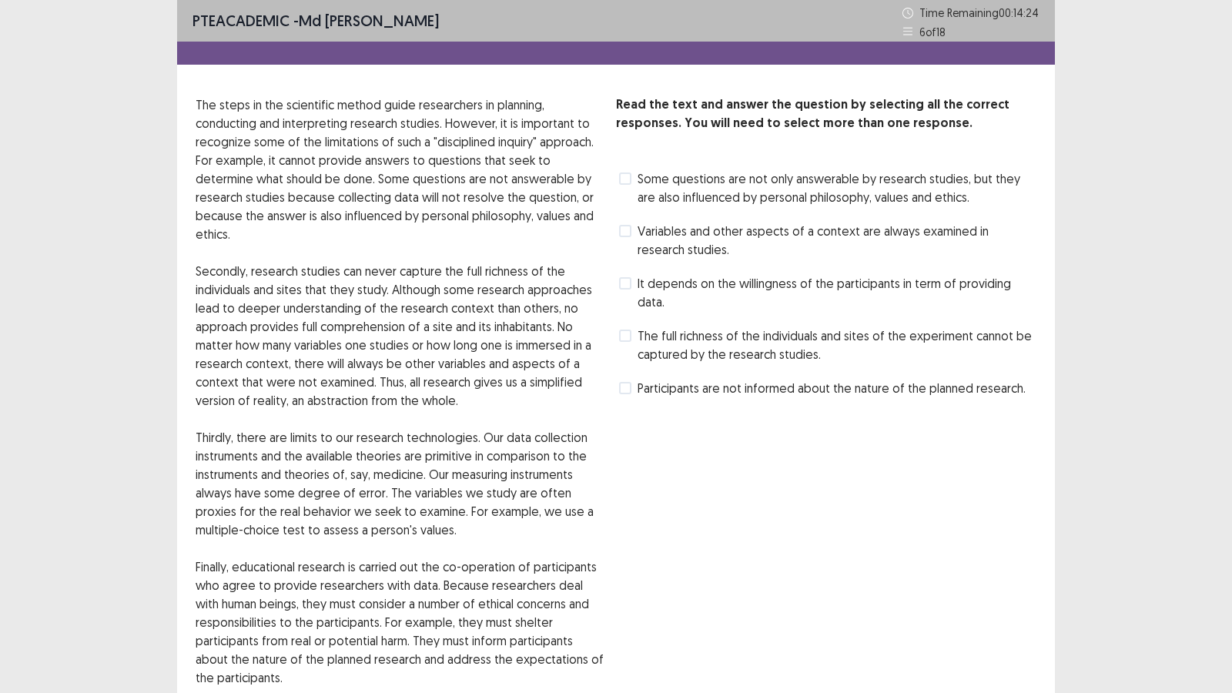
click at [625, 282] on span at bounding box center [625, 283] width 12 height 12
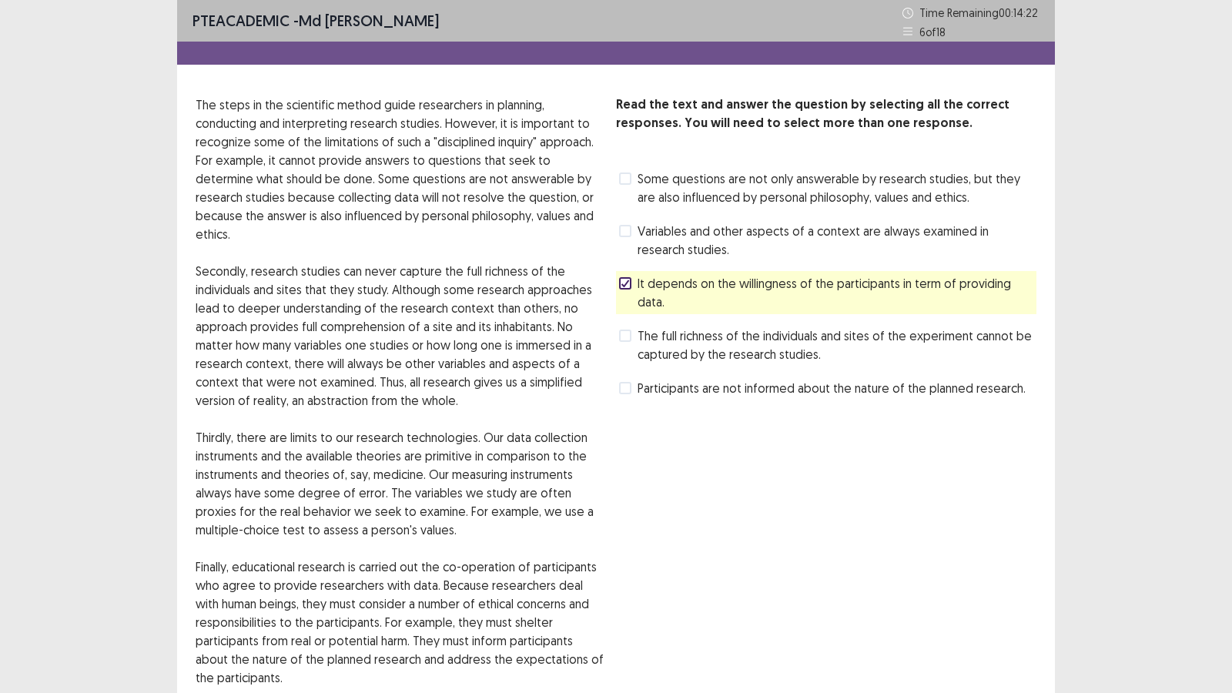
click at [855, 466] on div "Read the text and answer the question by selecting all the correct responses. Y…" at bounding box center [826, 437] width 420 height 685
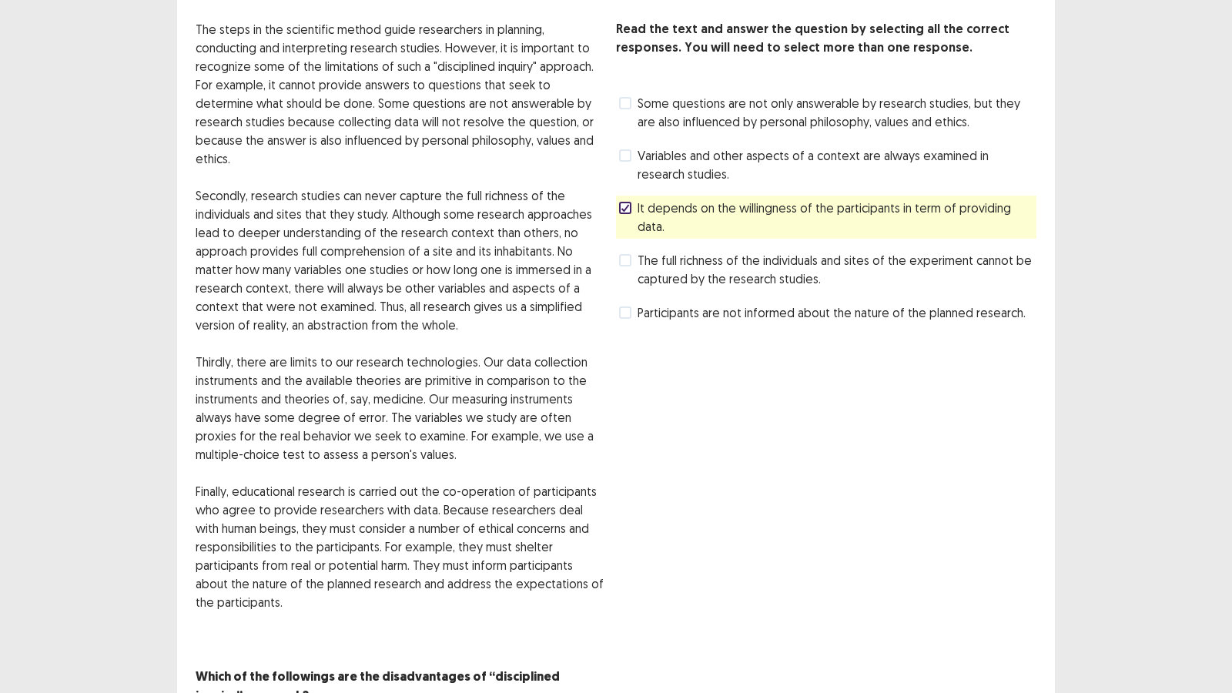
scroll to position [45, 0]
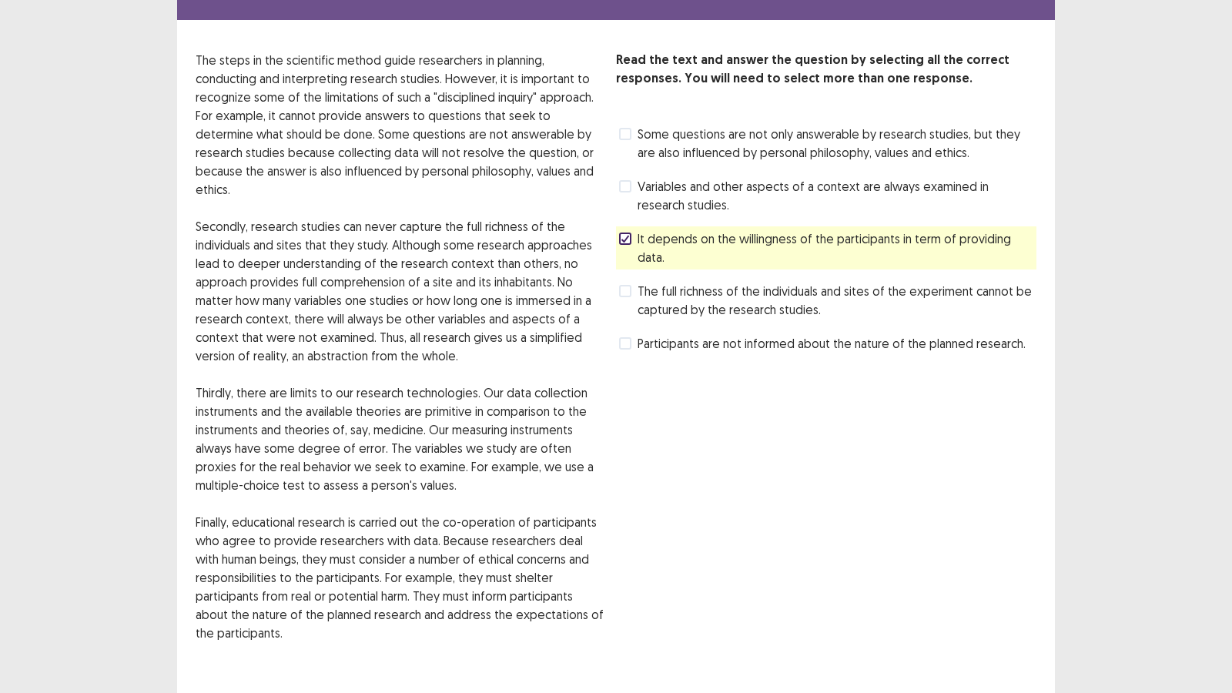
click at [627, 184] on span at bounding box center [625, 186] width 12 height 12
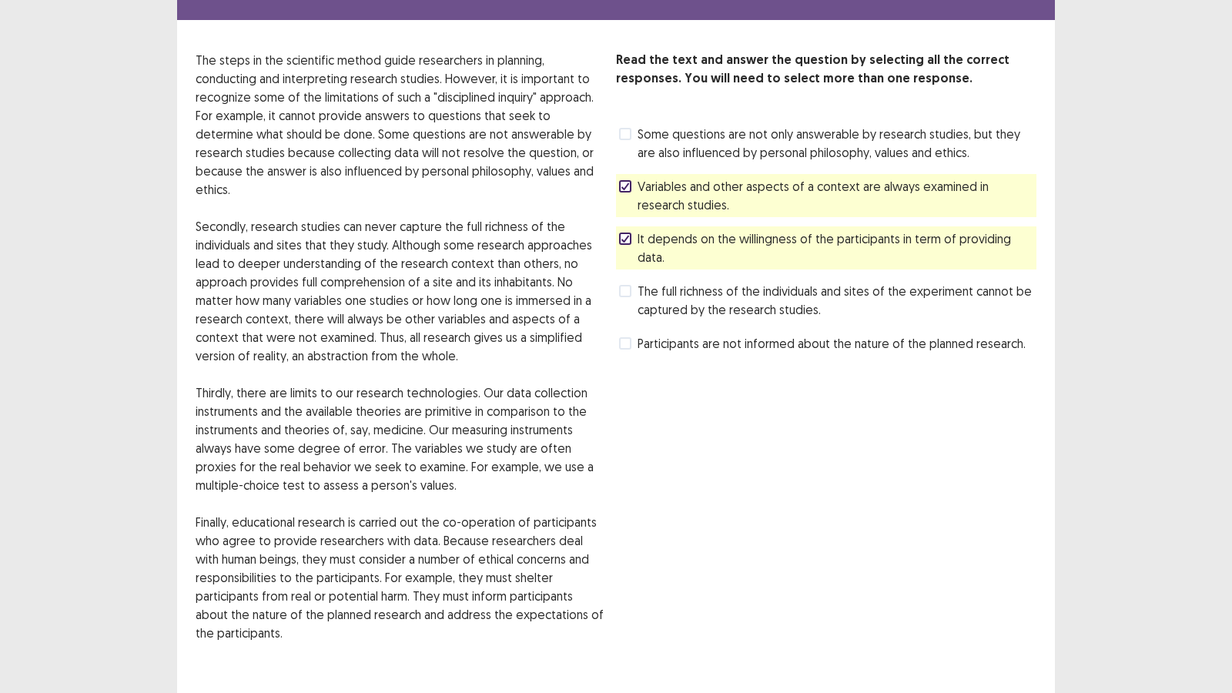
click at [621, 240] on icon at bounding box center [624, 239] width 9 height 8
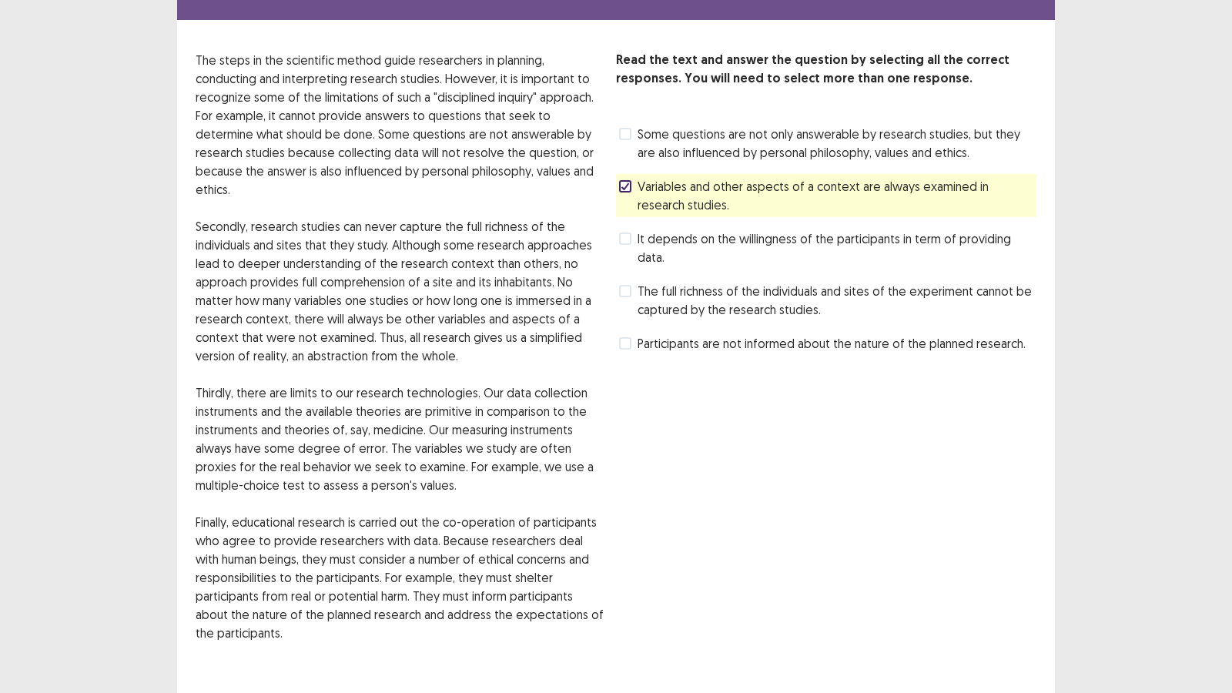
click at [820, 448] on div "Read the text and answer the question by selecting all the correct responses. Y…" at bounding box center [826, 393] width 420 height 685
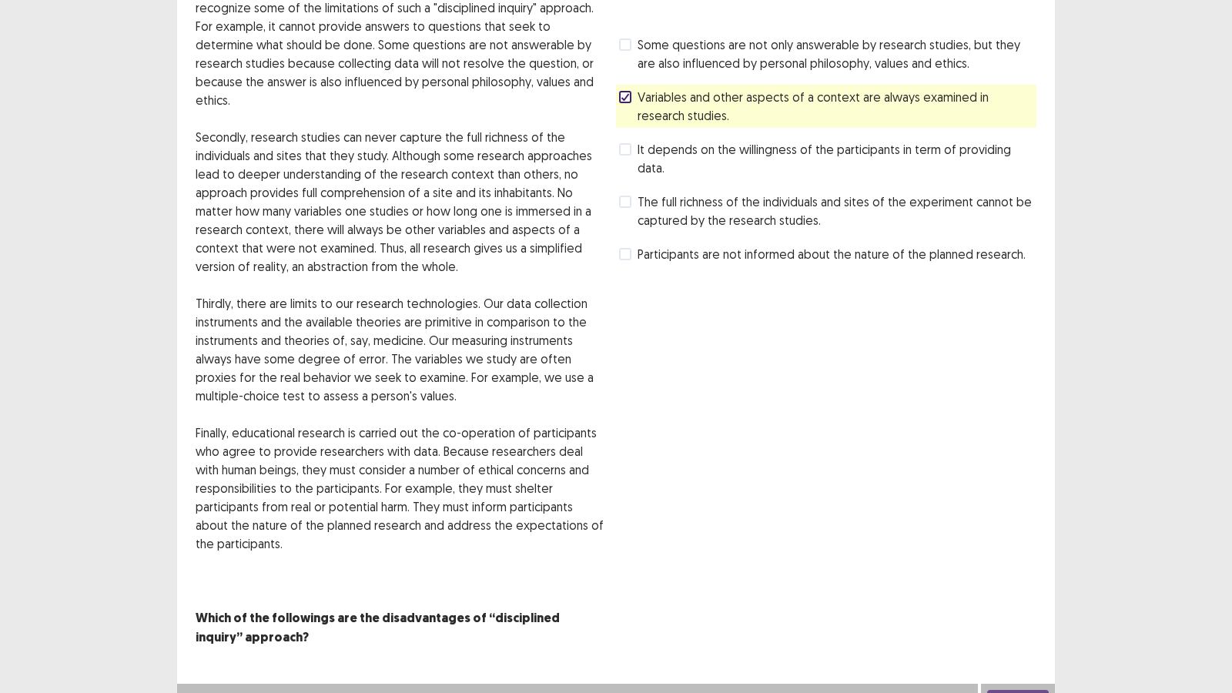
scroll to position [137, 0]
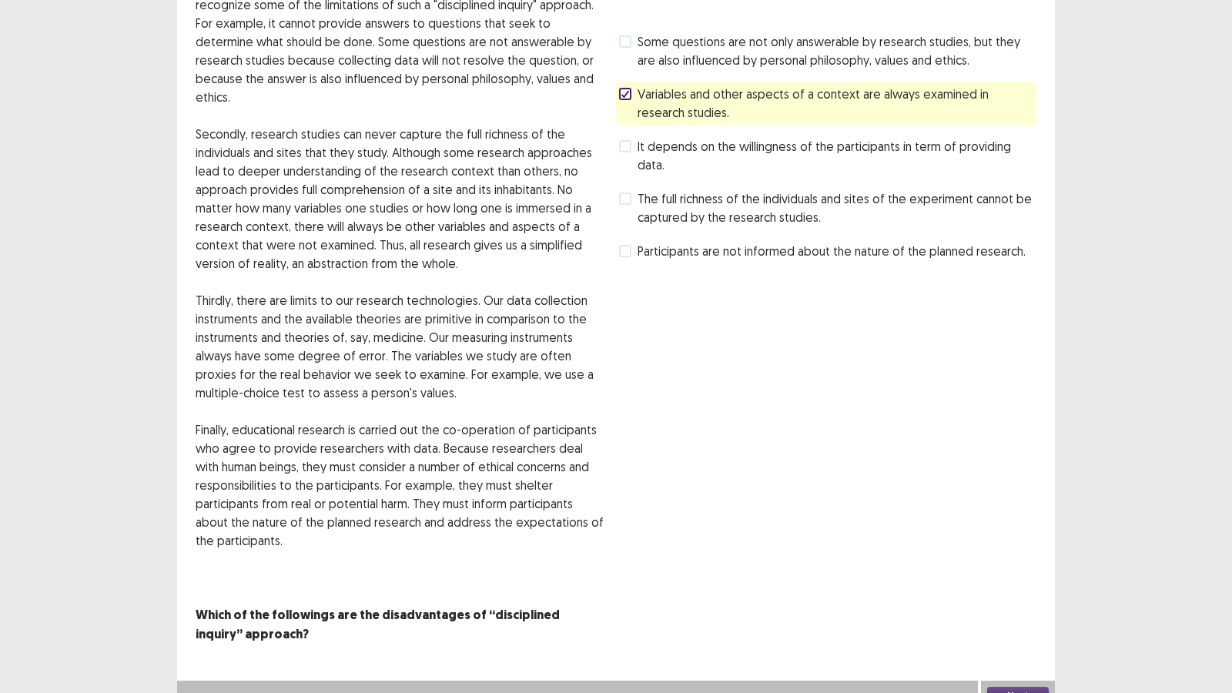
click at [1011, 594] on button "Next" at bounding box center [1018, 696] width 62 height 18
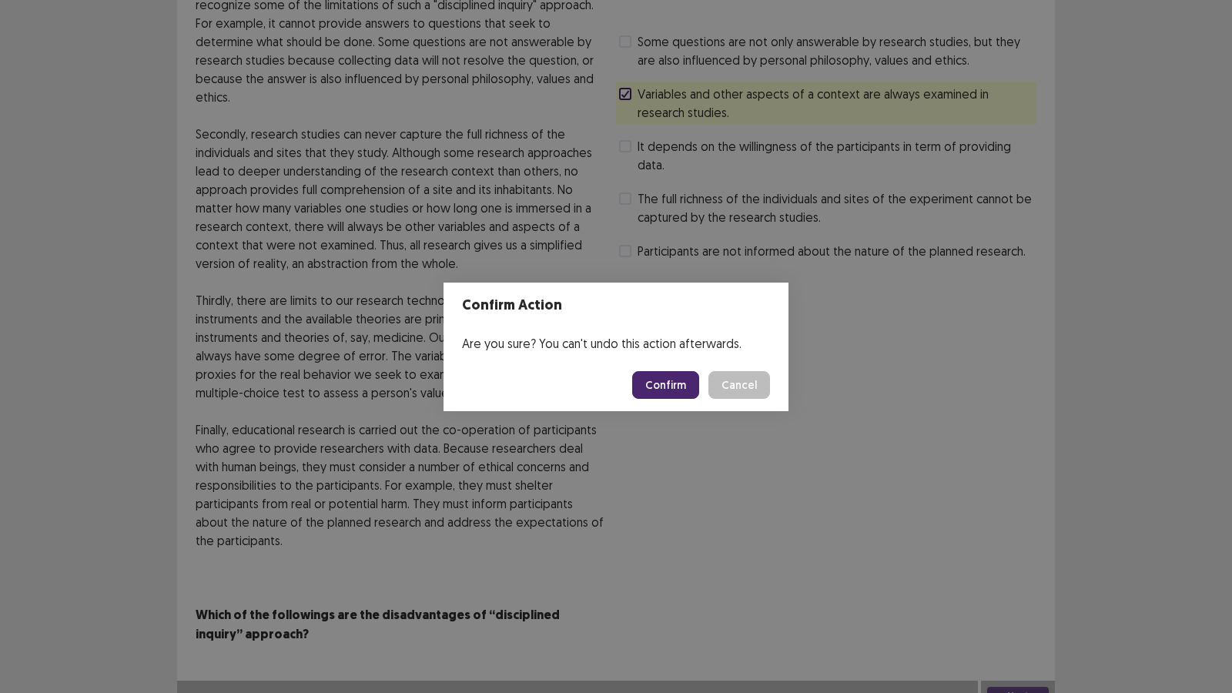
click at [664, 382] on button "Confirm" at bounding box center [665, 385] width 67 height 28
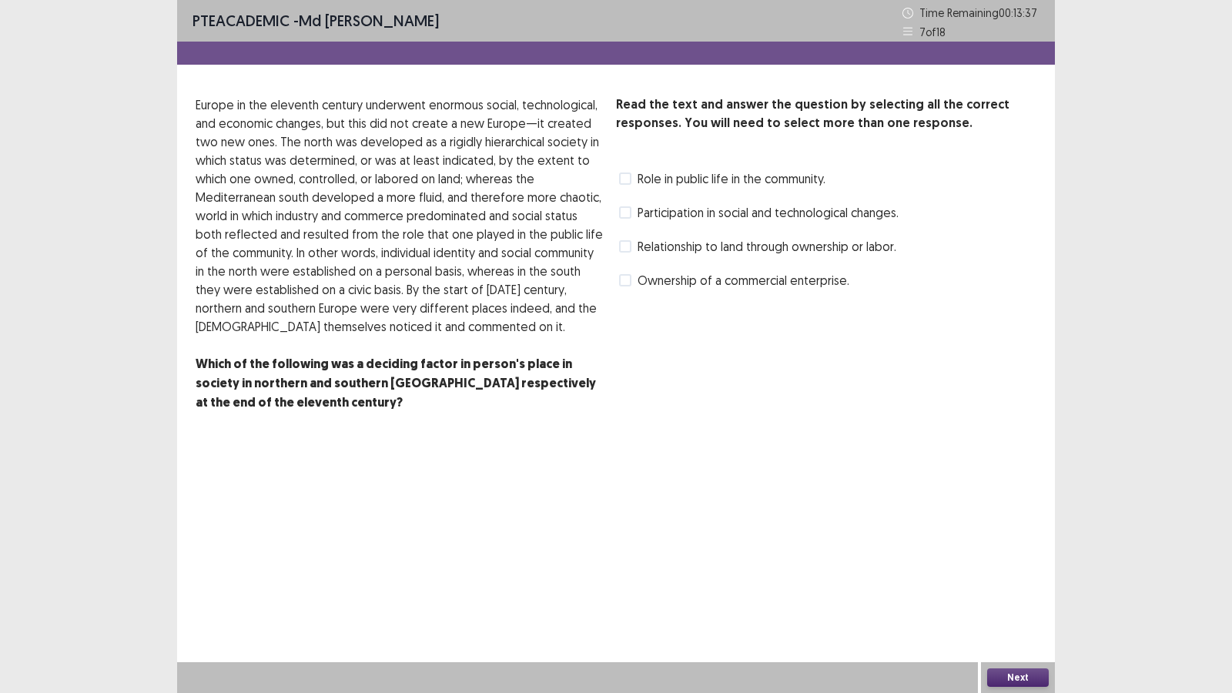
click at [623, 245] on span at bounding box center [625, 246] width 12 height 12
click at [1023, 594] on button "Next" at bounding box center [1018, 677] width 62 height 18
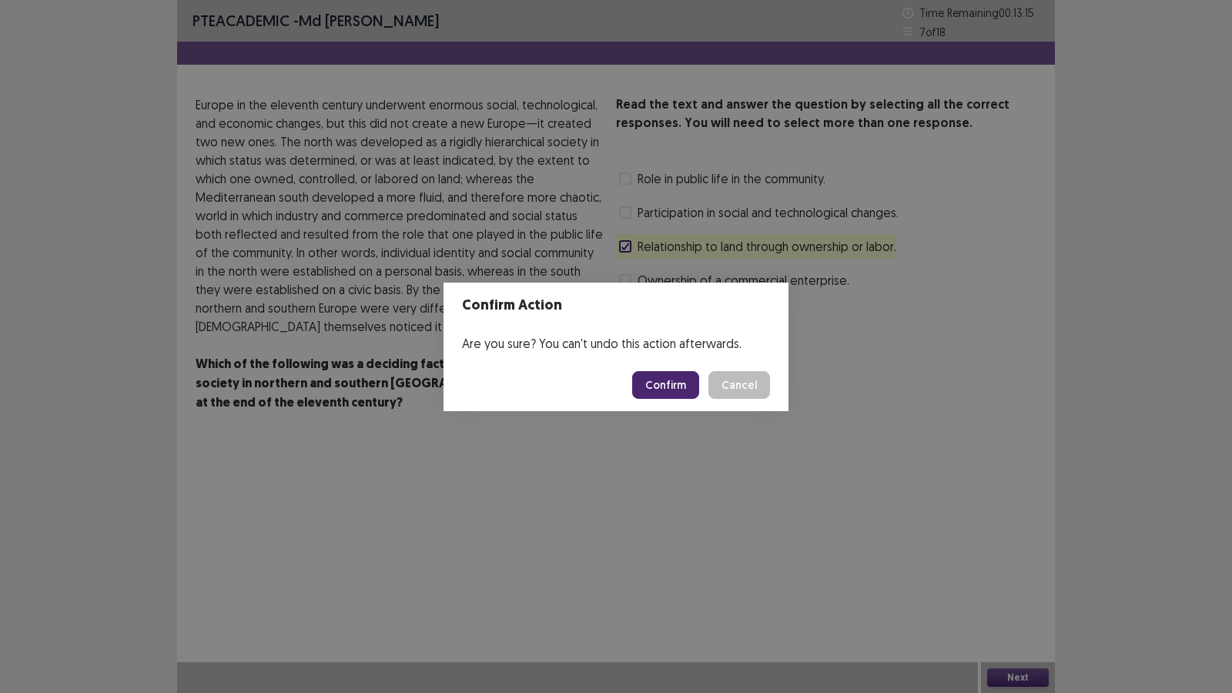
click at [681, 378] on button "Confirm" at bounding box center [665, 385] width 67 height 28
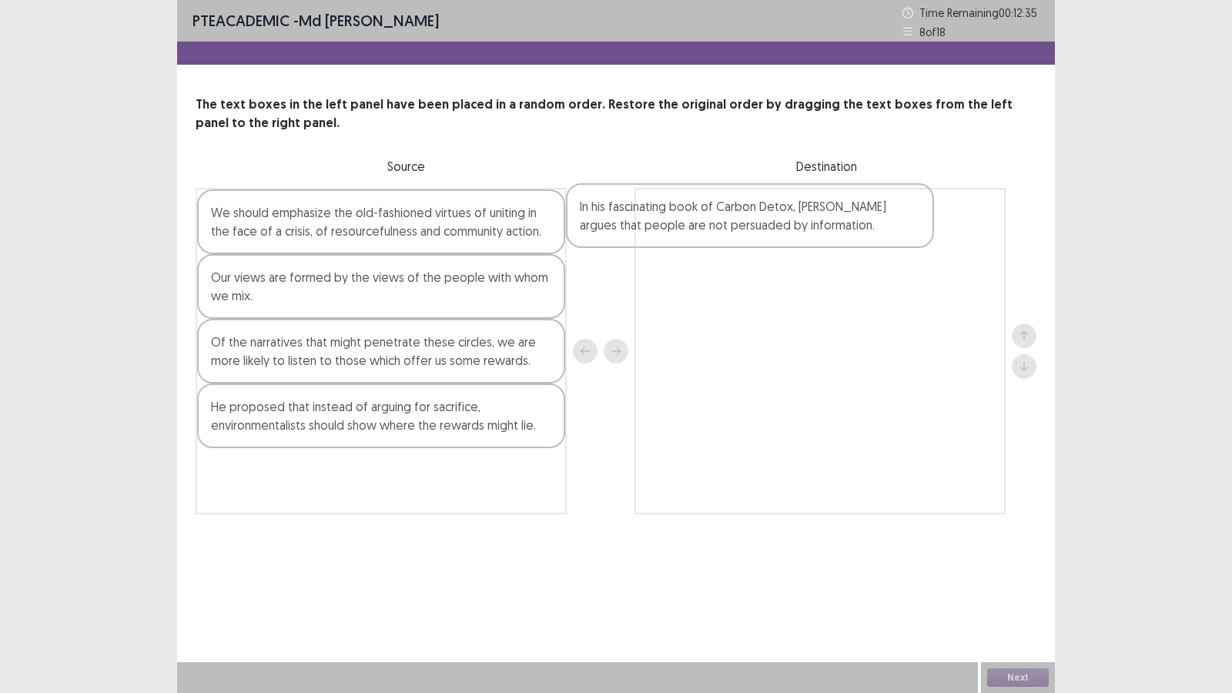
drag, startPoint x: 432, startPoint y: 367, endPoint x: 824, endPoint y: 215, distance: 420.4
click at [824, 215] on div "We should emphasize the old-fashioned virtues of uniting in the face of a crisi…" at bounding box center [616, 351] width 841 height 326
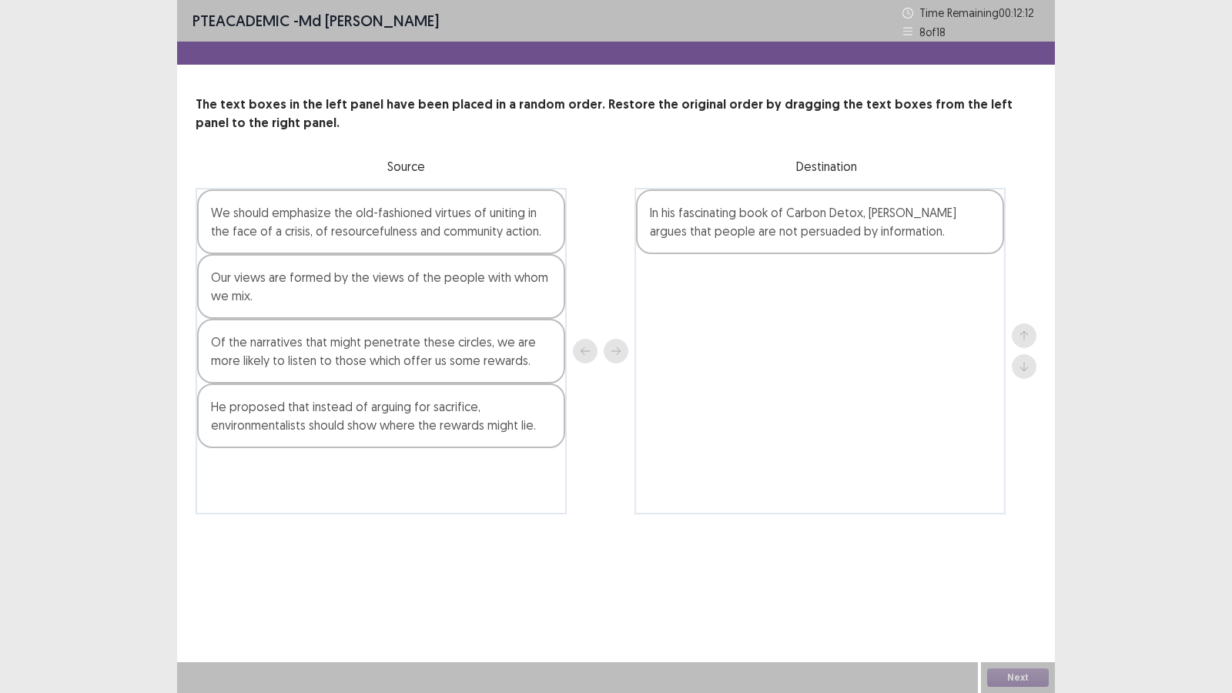
click at [357, 430] on div "He proposed that instead of arguing for sacrifice, environmentalists should sho…" at bounding box center [381, 415] width 368 height 65
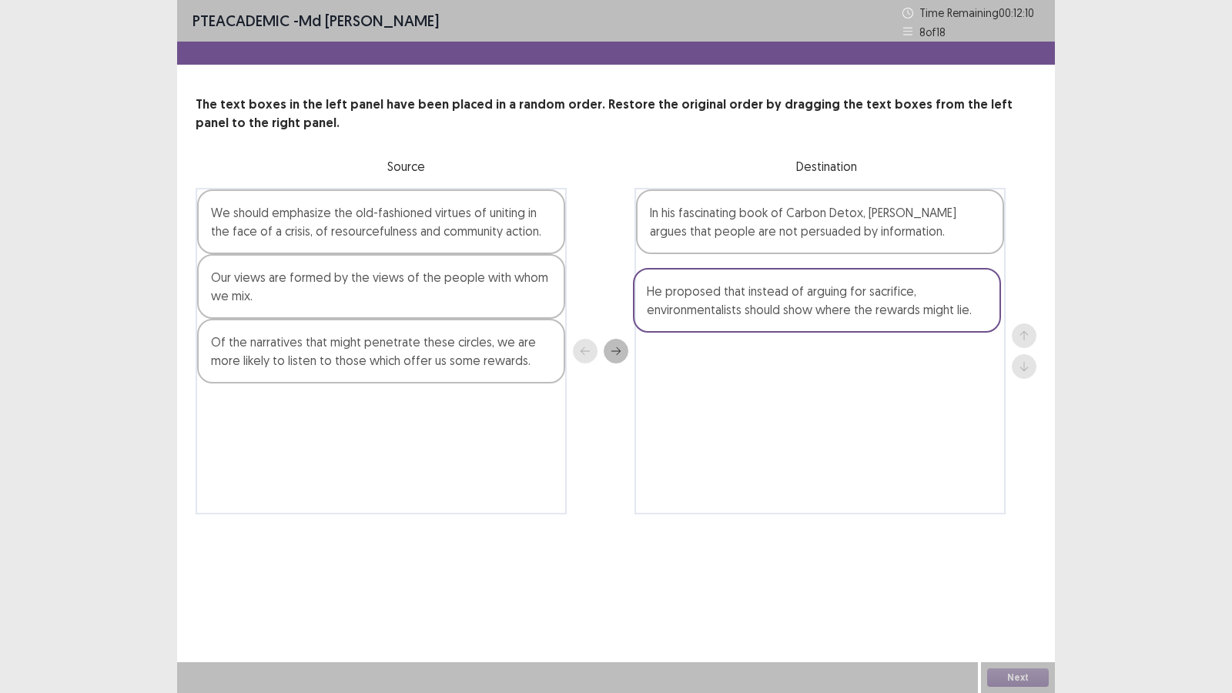
drag, startPoint x: 357, startPoint y: 430, endPoint x: 797, endPoint y: 309, distance: 456.6
click at [797, 309] on div "We should emphasize the old-fashioned virtues of uniting in the face of a crisi…" at bounding box center [616, 351] width 841 height 326
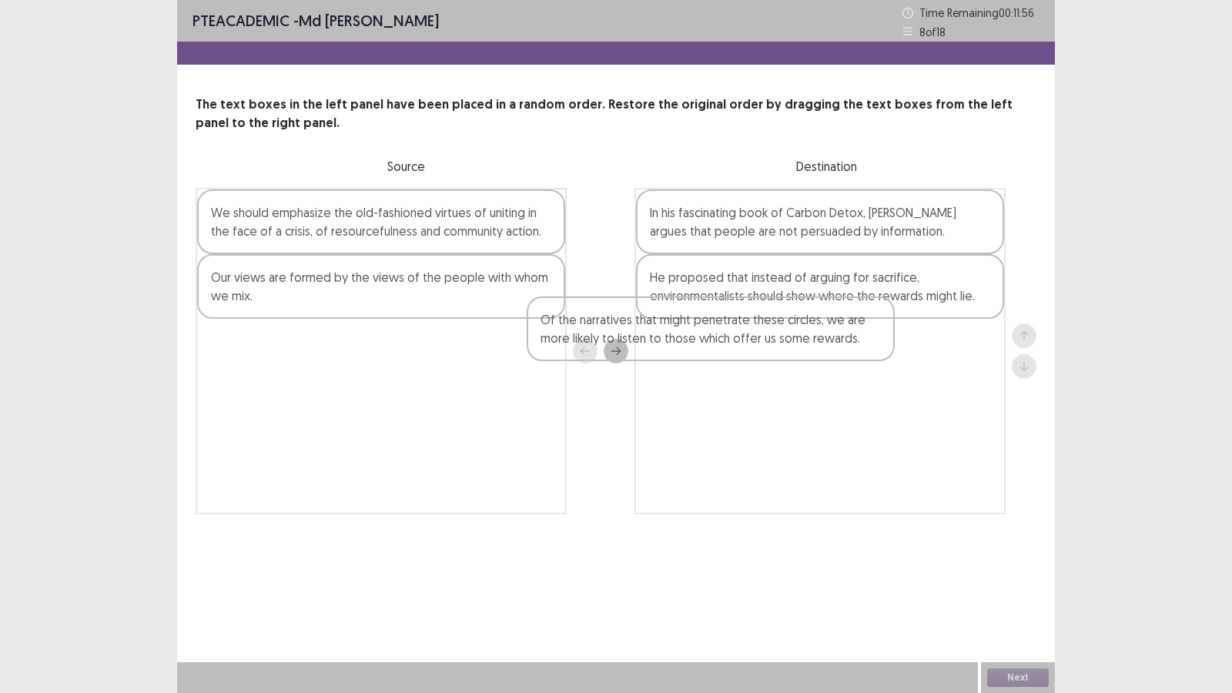
drag, startPoint x: 307, startPoint y: 360, endPoint x: 707, endPoint y: 337, distance: 400.2
click at [707, 337] on div "We should emphasize the old-fashioned virtues of uniting in the face of a crisi…" at bounding box center [616, 351] width 841 height 326
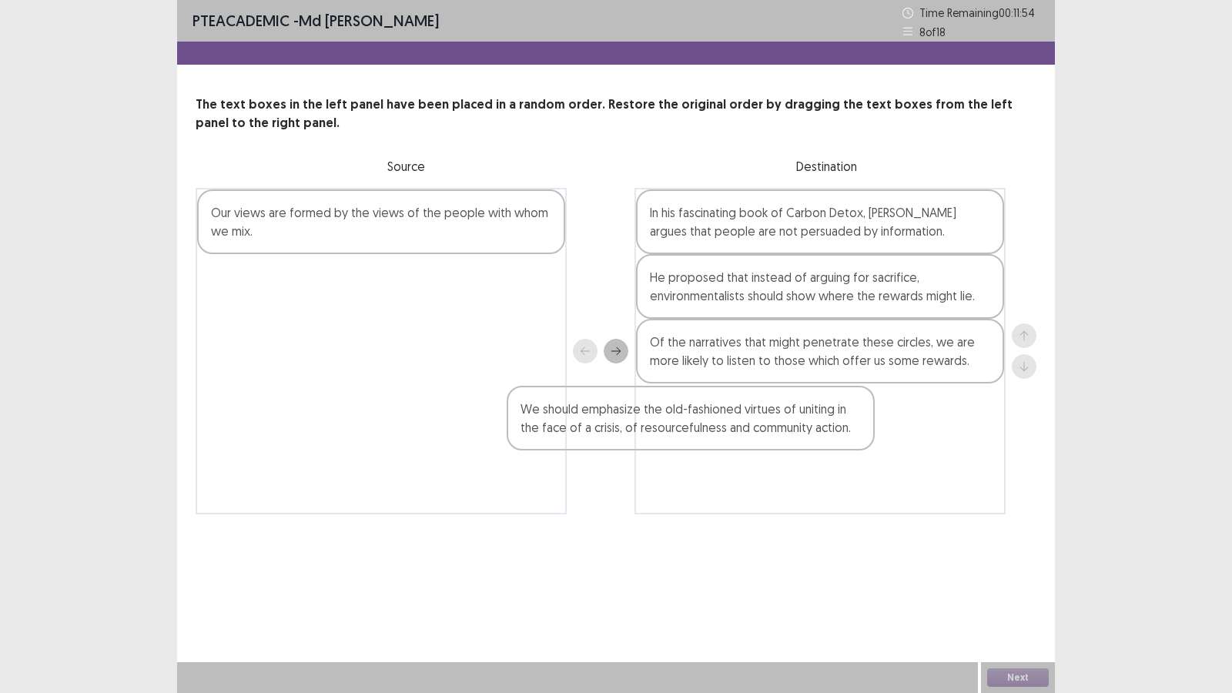
drag, startPoint x: 446, startPoint y: 229, endPoint x: 768, endPoint y: 432, distance: 380.8
click at [768, 432] on div "We should emphasize the old-fashioned virtues of uniting in the face of a crisi…" at bounding box center [616, 351] width 841 height 326
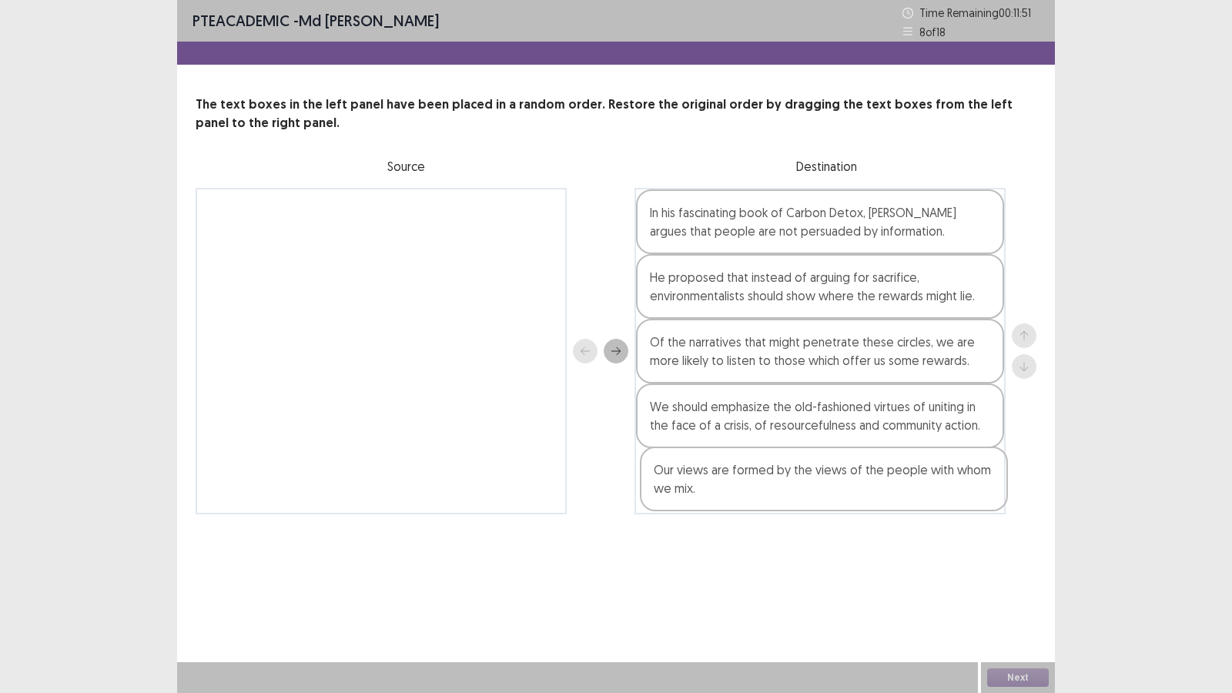
drag, startPoint x: 376, startPoint y: 219, endPoint x: 832, endPoint y: 484, distance: 527.4
click at [832, 484] on div "Our views are formed by the views of the people with whom we mix. In his fascin…" at bounding box center [616, 351] width 841 height 326
click at [1022, 594] on button "Next" at bounding box center [1018, 677] width 62 height 18
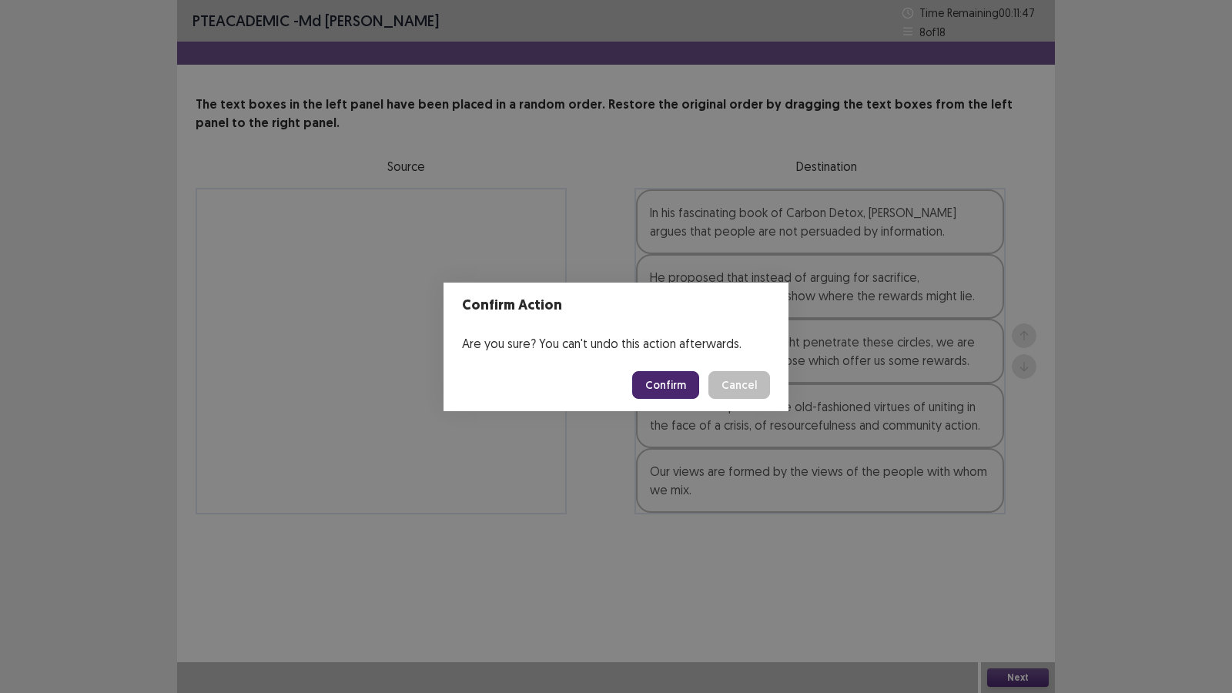
click at [668, 388] on button "Confirm" at bounding box center [665, 385] width 67 height 28
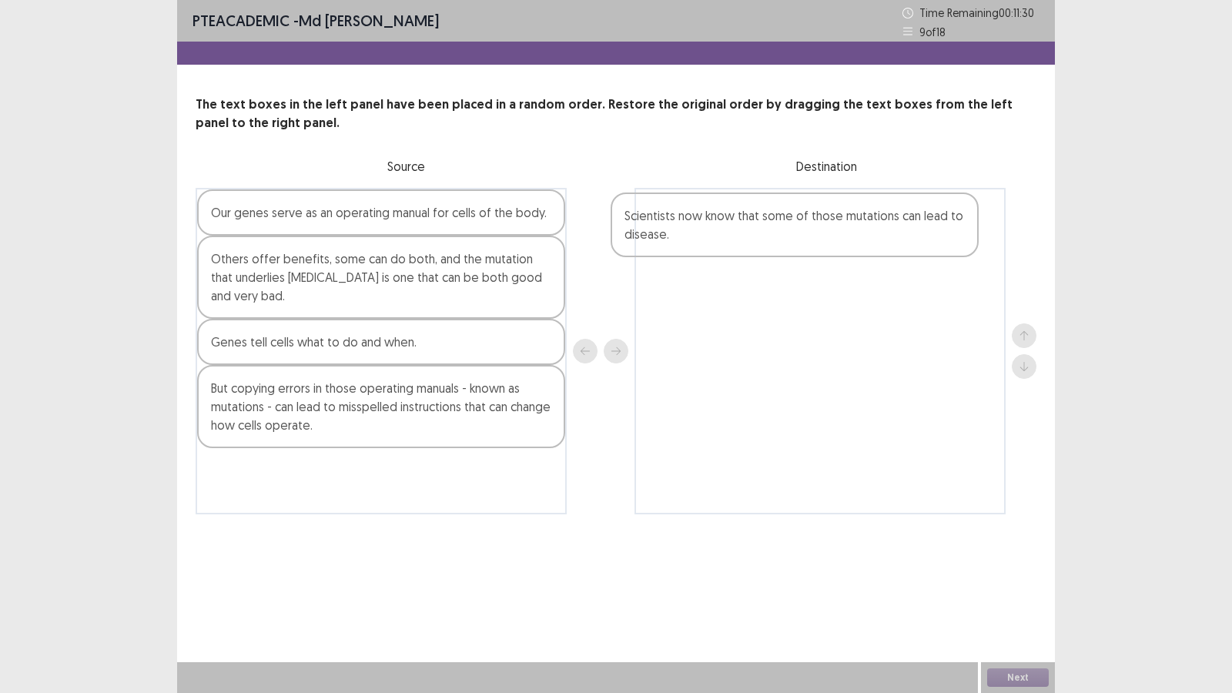
drag, startPoint x: 303, startPoint y: 218, endPoint x: 728, endPoint y: 223, distance: 424.9
click at [728, 223] on div "Scientists now know that some of those mutations can lead to disease. Our genes…" at bounding box center [616, 351] width 841 height 326
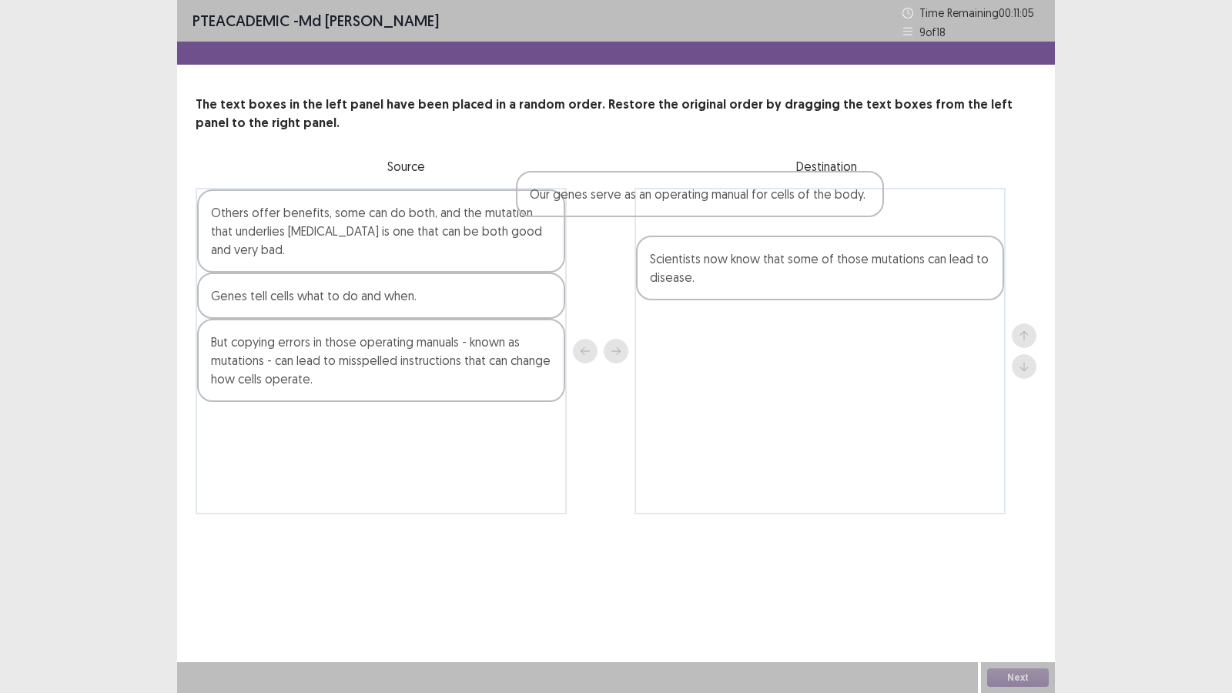
drag, startPoint x: 413, startPoint y: 215, endPoint x: 735, endPoint y: 196, distance: 323.1
click at [735, 196] on div "Our genes serve as an operating manual for cells of the body. Others offer bene…" at bounding box center [616, 351] width 841 height 326
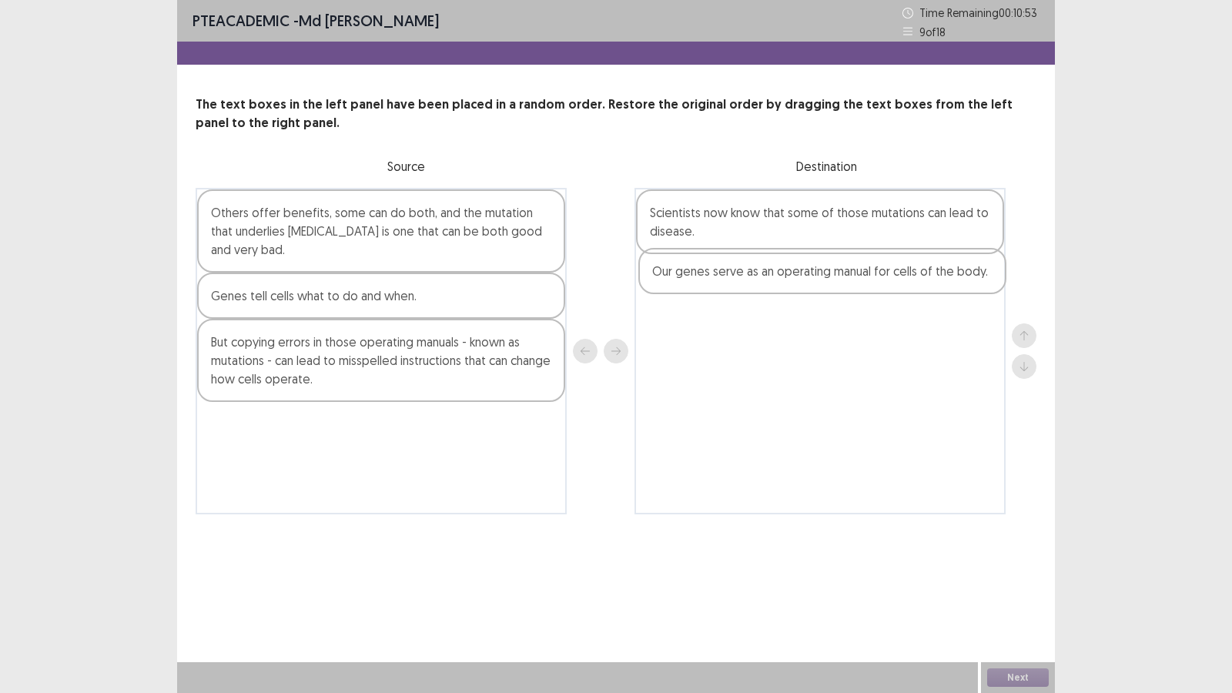
drag, startPoint x: 705, startPoint y: 207, endPoint x: 707, endPoint y: 269, distance: 62.4
click at [707, 269] on div "Our genes serve as an operating manual for cells of the body. Scientists now kn…" at bounding box center [819, 351] width 371 height 326
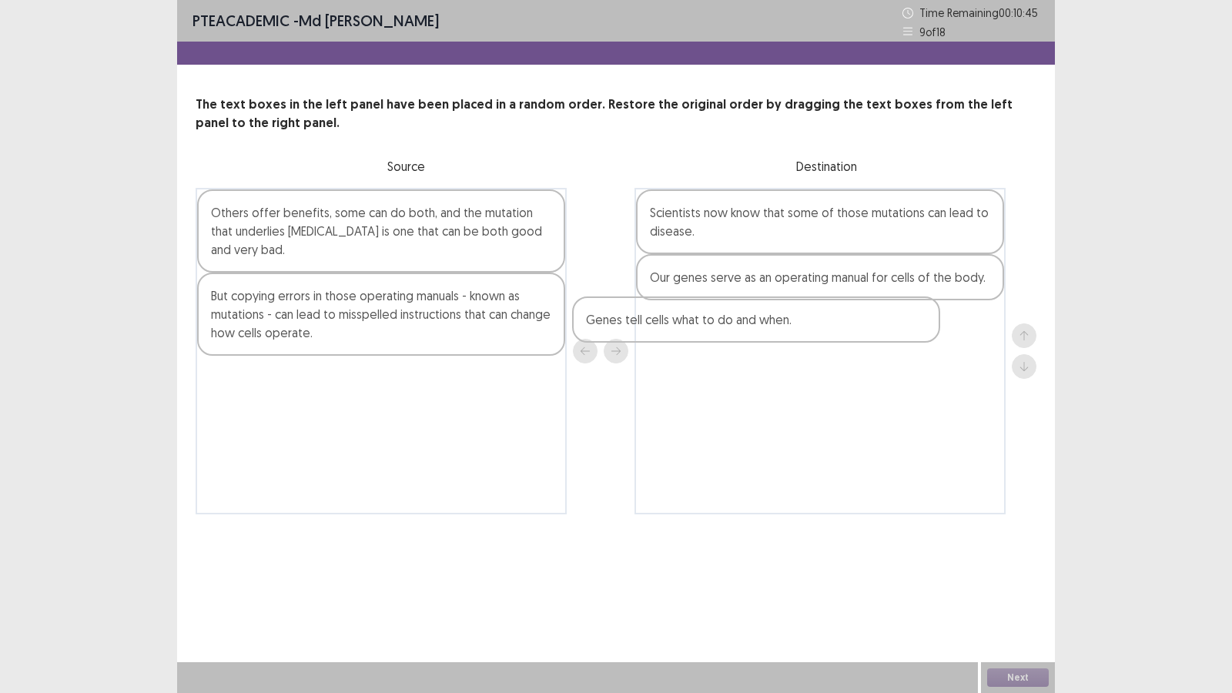
drag, startPoint x: 396, startPoint y: 282, endPoint x: 789, endPoint y: 304, distance: 393.2
click at [789, 304] on div "Others offer benefits, some can do both, and the mutation that underlies [MEDIC…" at bounding box center [616, 351] width 841 height 326
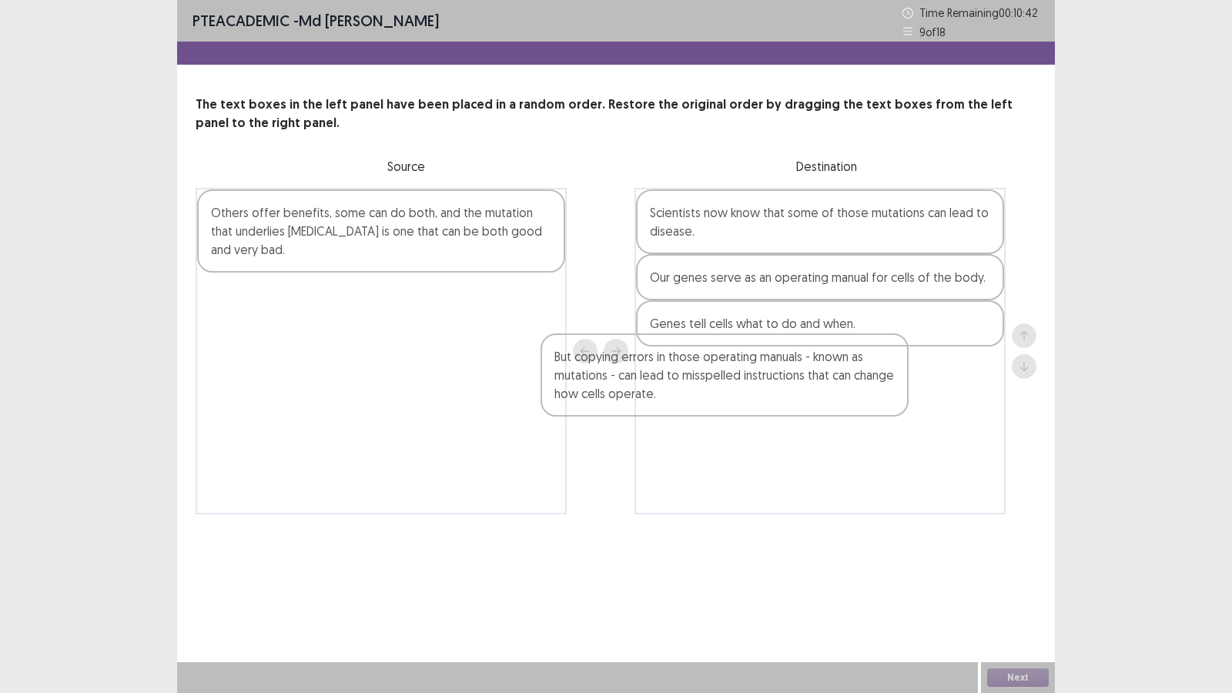
drag, startPoint x: 356, startPoint y: 303, endPoint x: 730, endPoint y: 375, distance: 381.8
click at [730, 375] on div "Others offer benefits, some can do both, and the mutation that underlies [MEDIC…" at bounding box center [616, 351] width 841 height 326
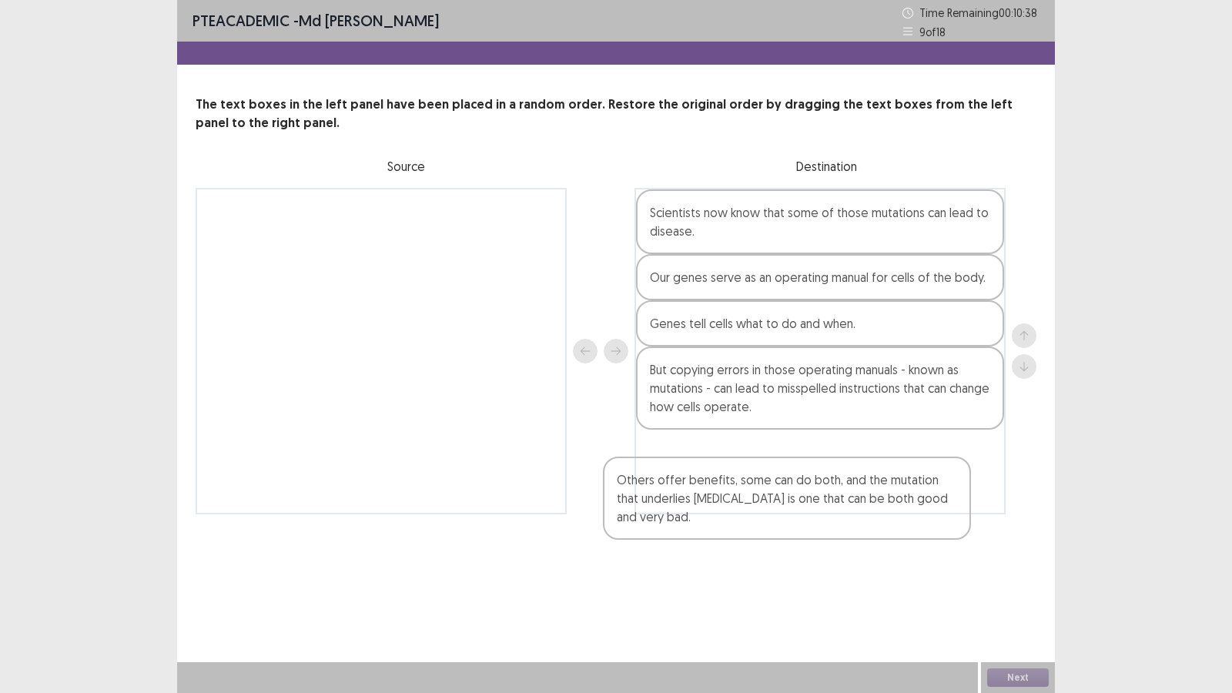
drag, startPoint x: 312, startPoint y: 216, endPoint x: 722, endPoint y: 480, distance: 488.3
click at [722, 480] on div "Others offer benefits, some can do both, and the mutation that underlies [MEDIC…" at bounding box center [616, 351] width 841 height 326
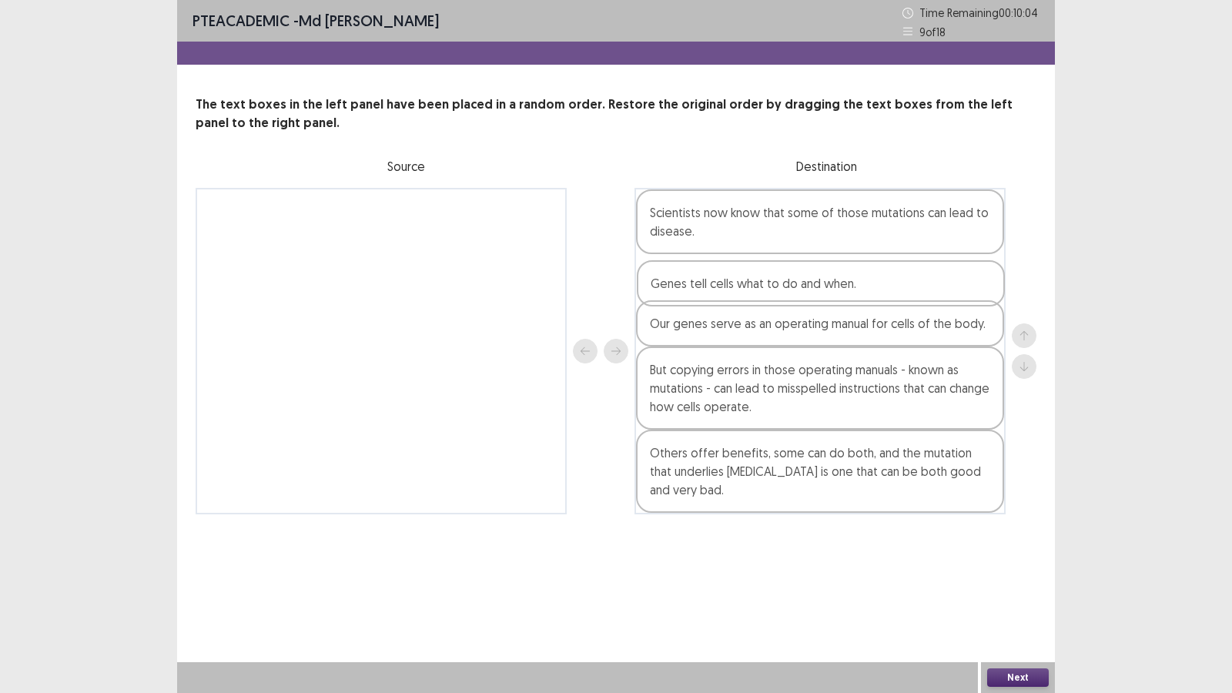
drag, startPoint x: 762, startPoint y: 323, endPoint x: 764, endPoint y: 289, distance: 33.1
click at [764, 289] on div "Scientists now know that some of those mutations can lead to disease. Our genes…" at bounding box center [819, 351] width 371 height 326
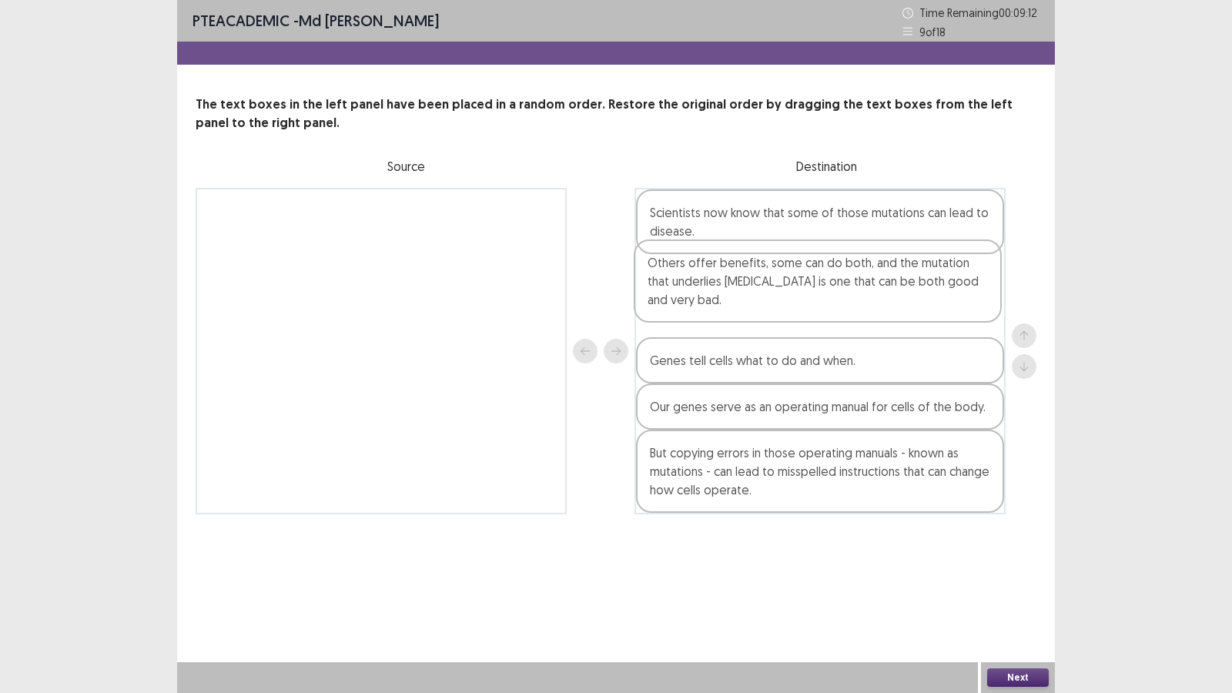
drag, startPoint x: 746, startPoint y: 486, endPoint x: 741, endPoint y: 291, distance: 194.8
click at [741, 291] on div "Scientists now know that some of those mutations can lead to disease. Genes tel…" at bounding box center [819, 351] width 371 height 326
click at [1041, 594] on button "Next" at bounding box center [1018, 677] width 62 height 18
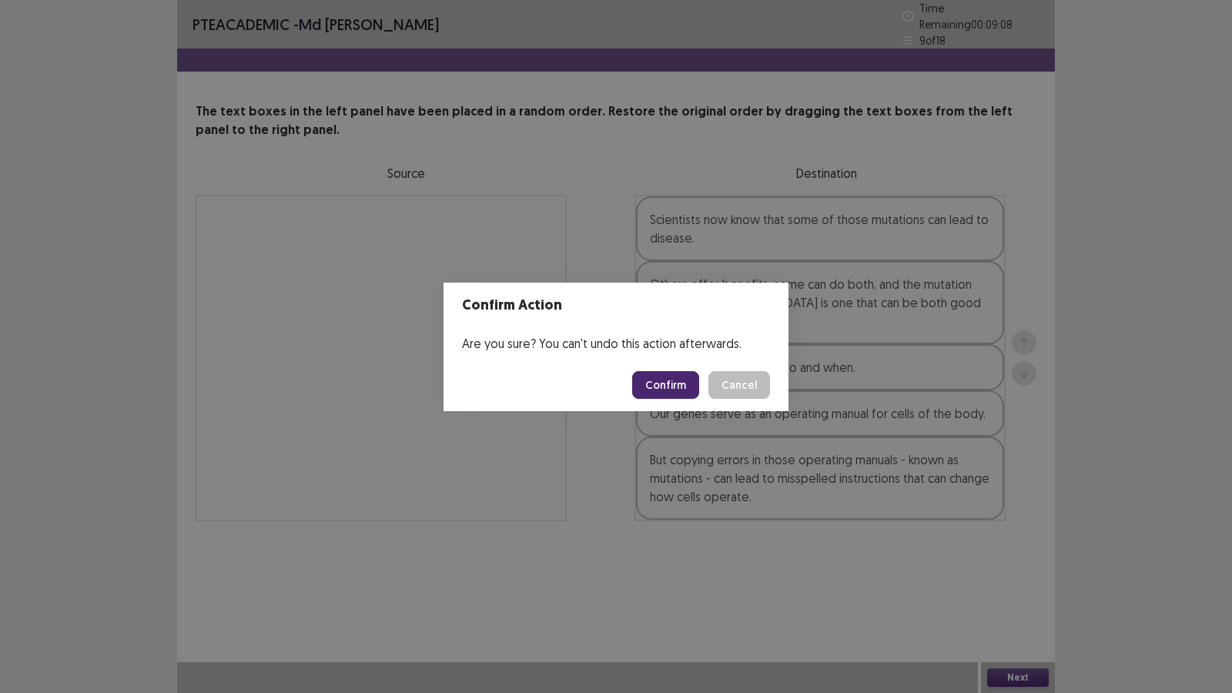
click at [667, 375] on button "Confirm" at bounding box center [665, 385] width 67 height 28
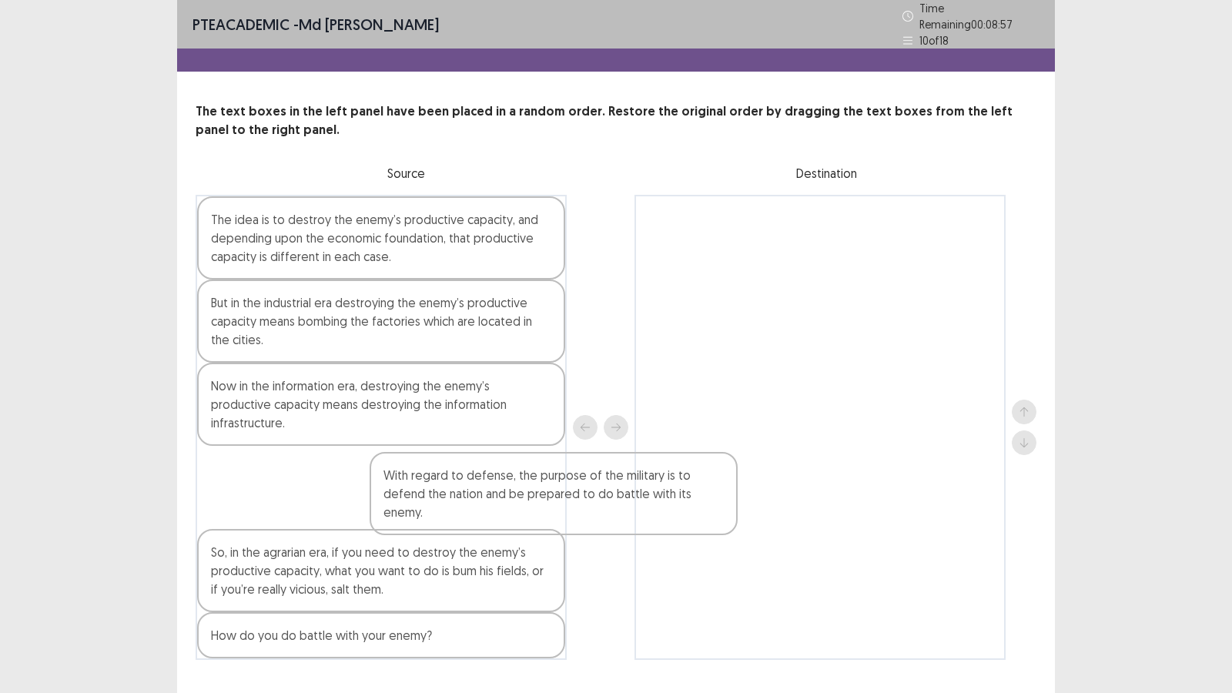
scroll to position [1, 0]
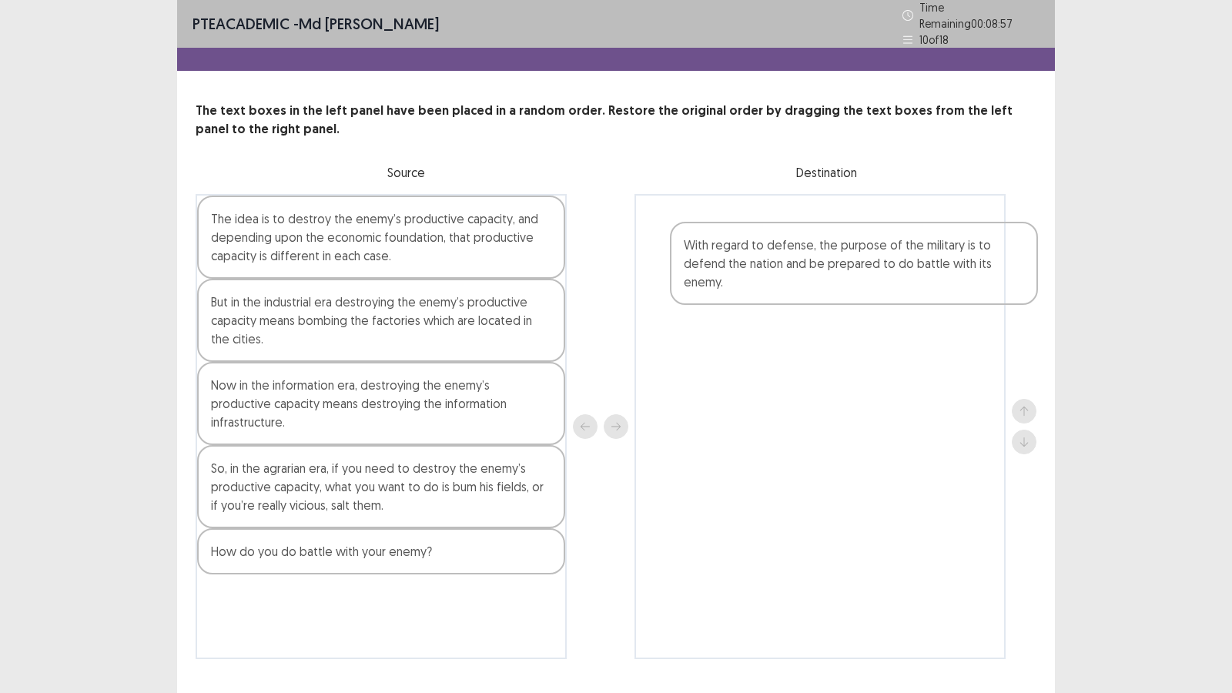
drag, startPoint x: 387, startPoint y: 550, endPoint x: 855, endPoint y: 245, distance: 558.9
click at [855, 245] on div "The idea is to destroy the enemy’s productive capacity, and depending upon the …" at bounding box center [616, 426] width 841 height 465
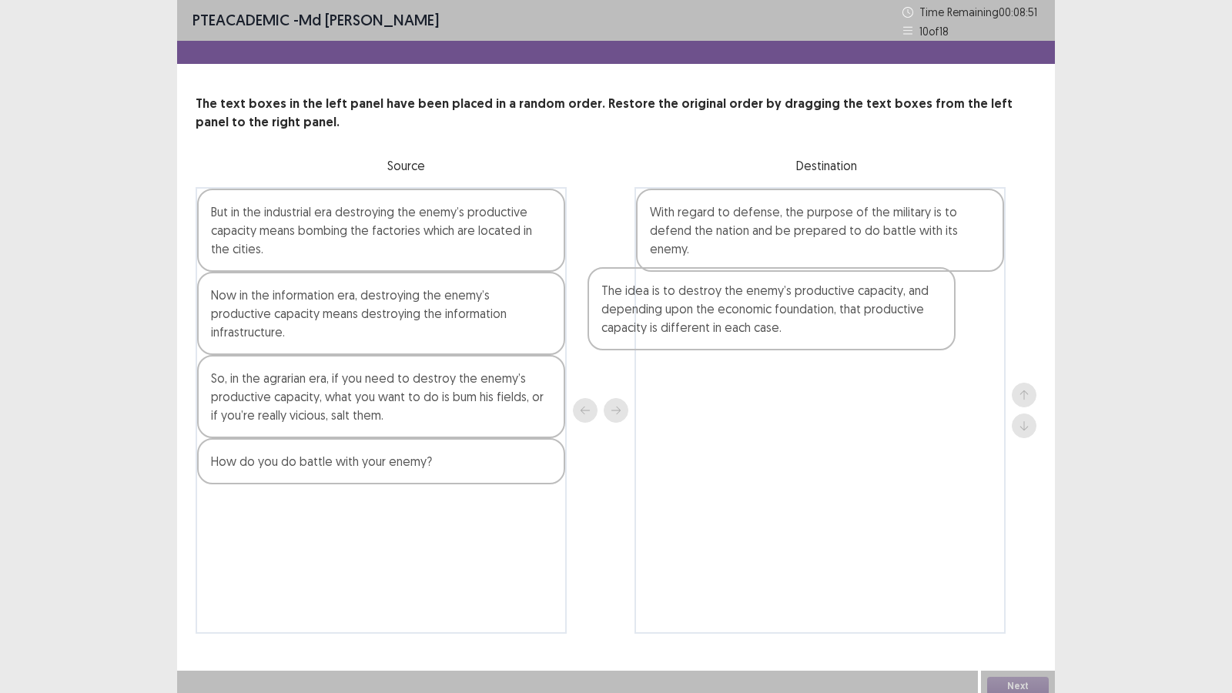
drag, startPoint x: 454, startPoint y: 239, endPoint x: 851, endPoint y: 324, distance: 405.5
click at [851, 324] on div "The idea is to destroy the enemy’s productive capacity, and depending upon the …" at bounding box center [616, 410] width 841 height 446
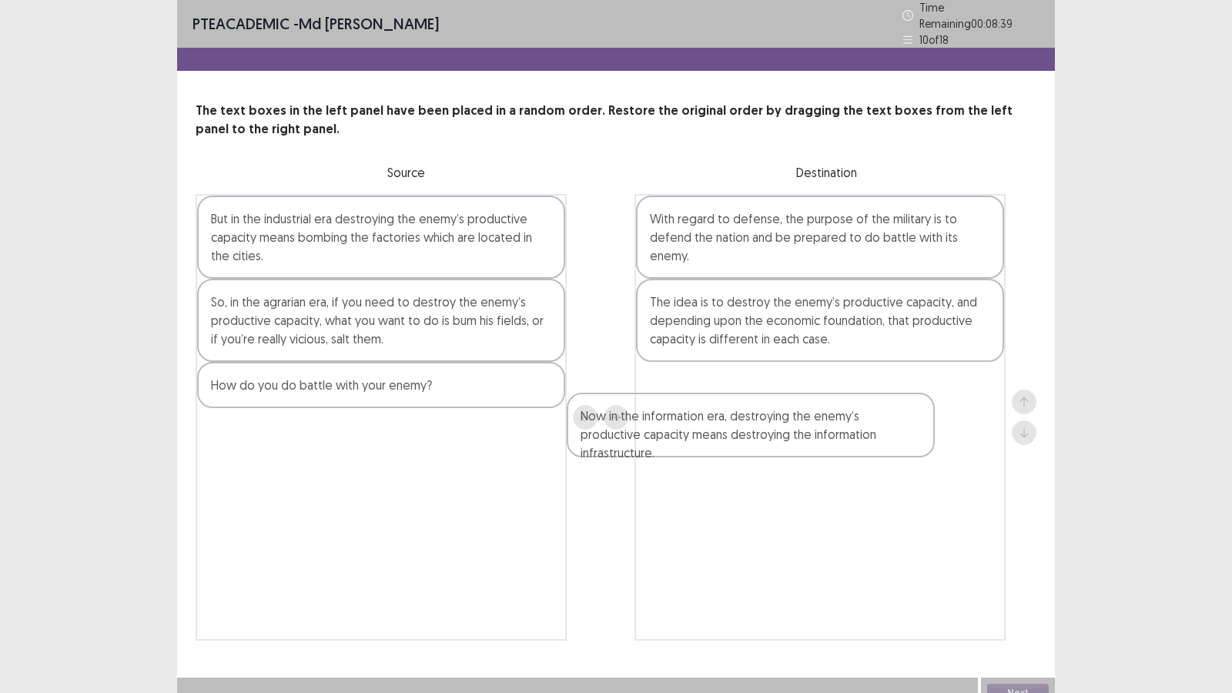
drag, startPoint x: 335, startPoint y: 321, endPoint x: 739, endPoint y: 451, distance: 424.5
click at [739, 451] on div "But in the industrial era destroying the enemy’s productive capacity means bomb…" at bounding box center [616, 417] width 841 height 446
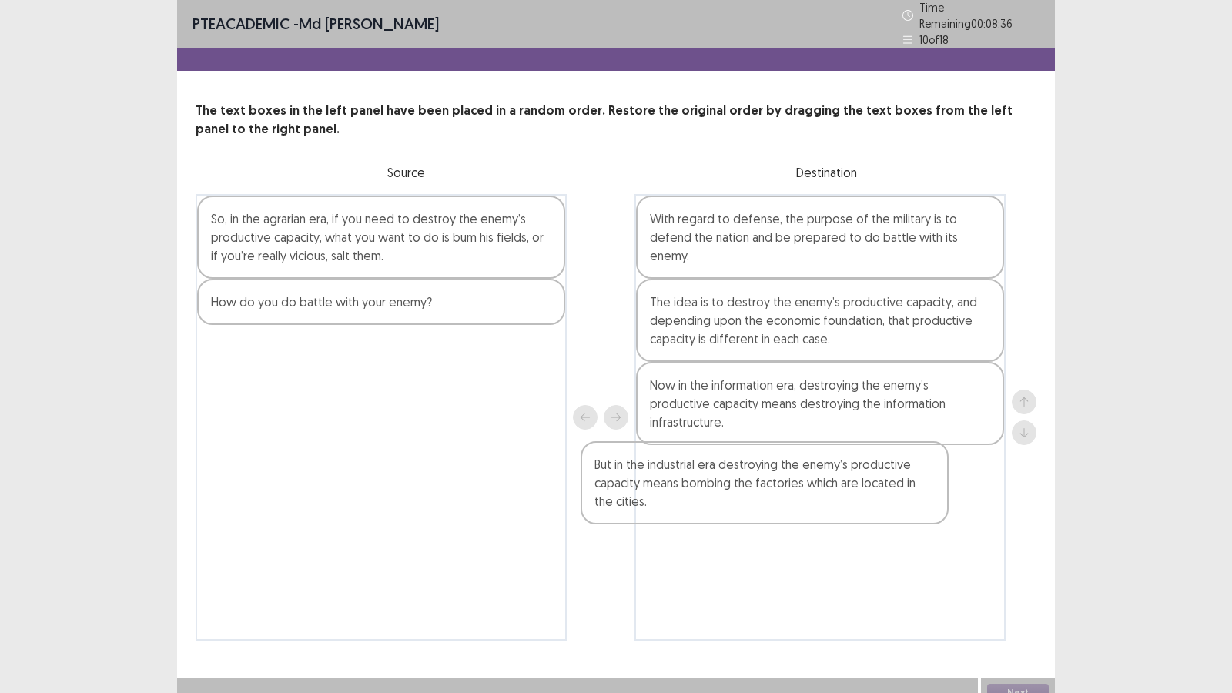
drag, startPoint x: 383, startPoint y: 232, endPoint x: 791, endPoint y: 504, distance: 490.8
click at [791, 504] on div "But in the industrial era destroying the enemy’s productive capacity means bomb…" at bounding box center [616, 417] width 841 height 446
click at [326, 309] on div "How do you do battle with your enemy?" at bounding box center [381, 302] width 368 height 46
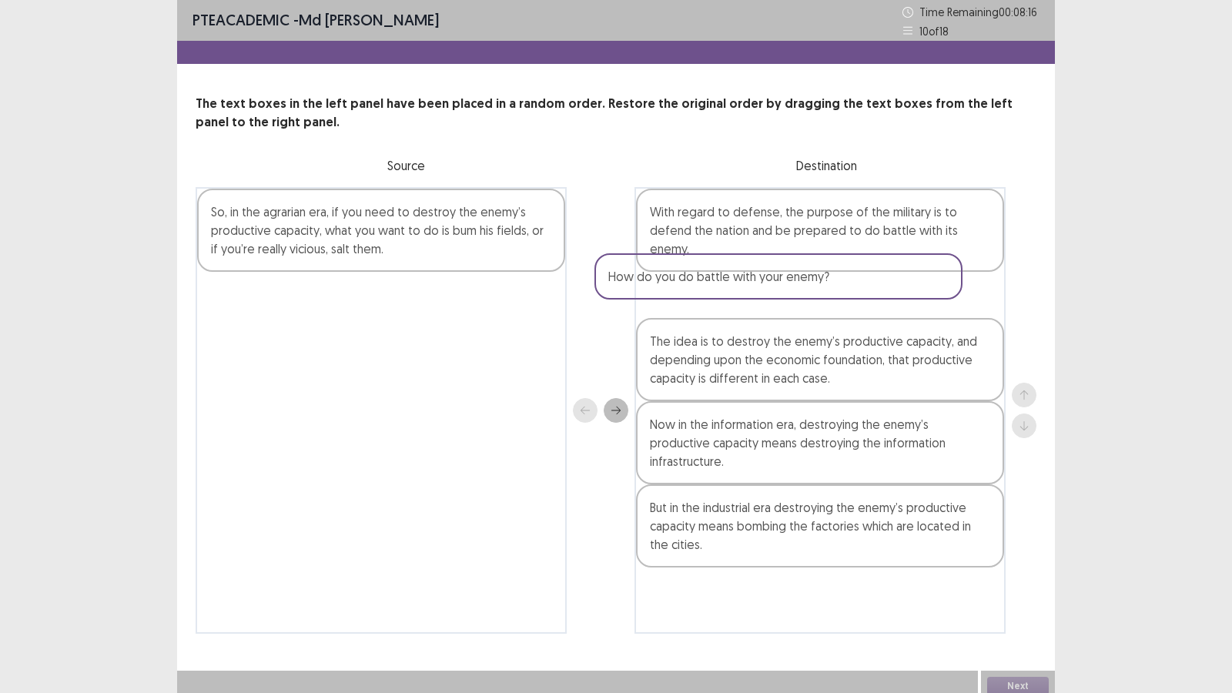
drag, startPoint x: 325, startPoint y: 308, endPoint x: 729, endPoint y: 293, distance: 404.4
click at [729, 293] on div "So, in the agrarian era, if you need to destroy the enemy’s productive capacity…" at bounding box center [616, 410] width 841 height 446
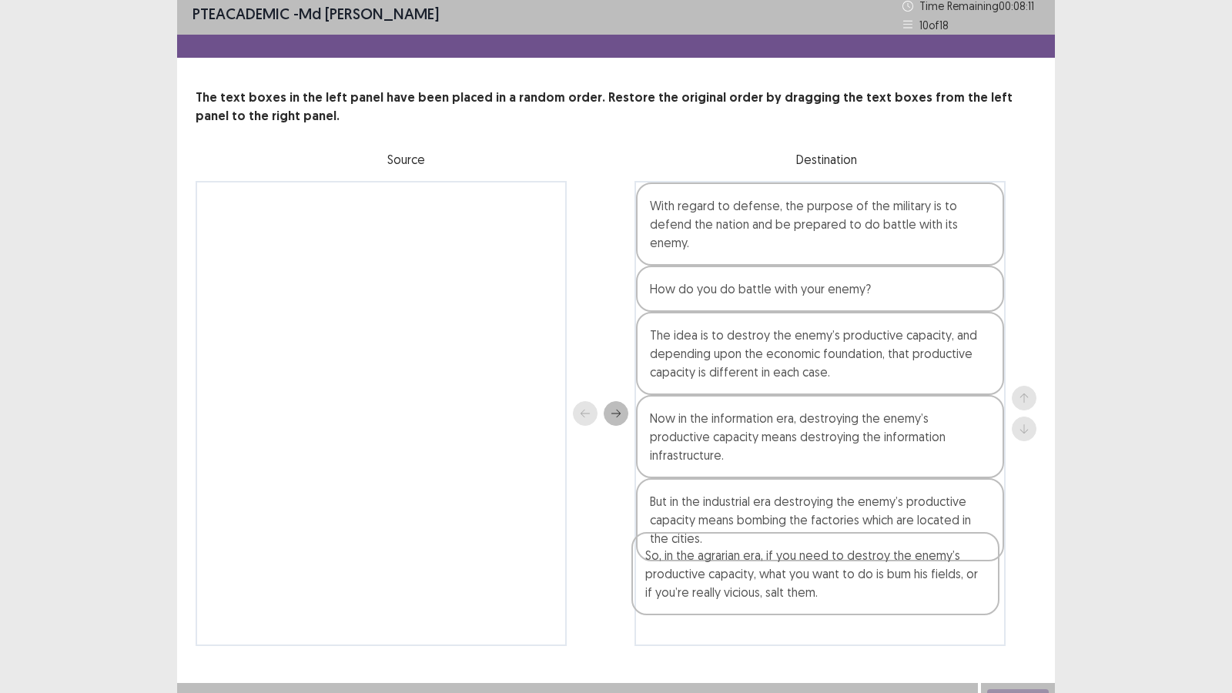
scroll to position [9, 0]
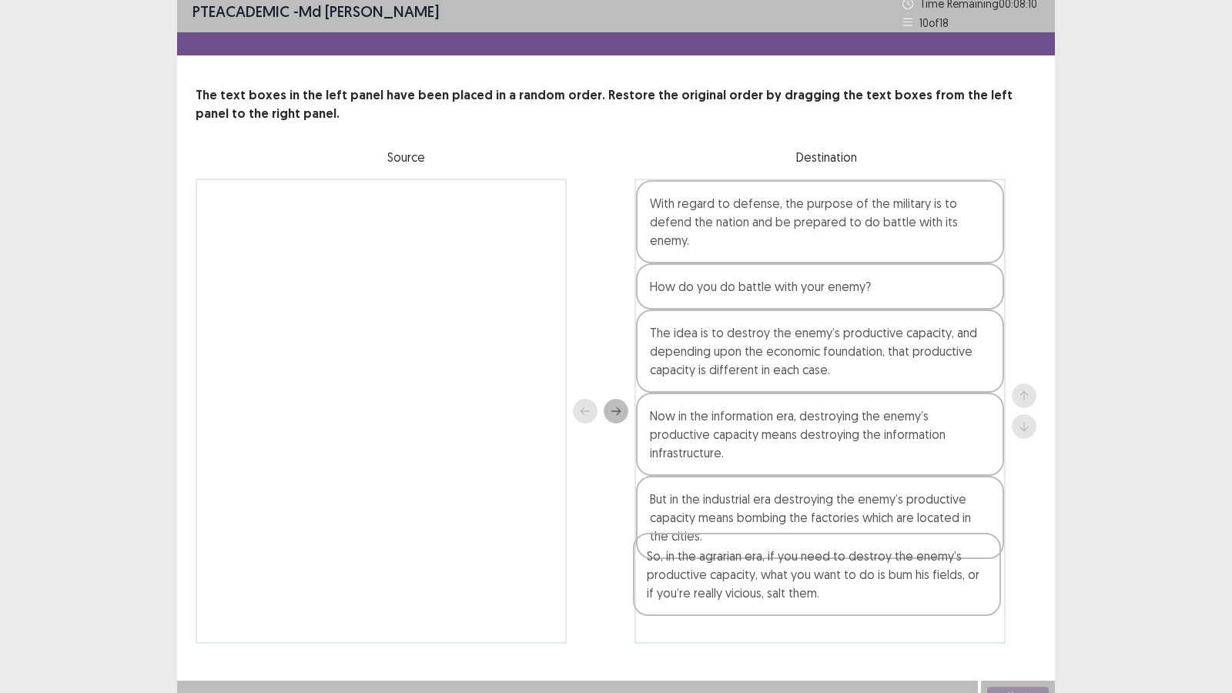
drag, startPoint x: 373, startPoint y: 239, endPoint x: 829, endPoint y: 597, distance: 580.5
click at [829, 594] on div "So, in the agrarian era, if you need to destroy the enemy’s productive capacity…" at bounding box center [616, 411] width 841 height 465
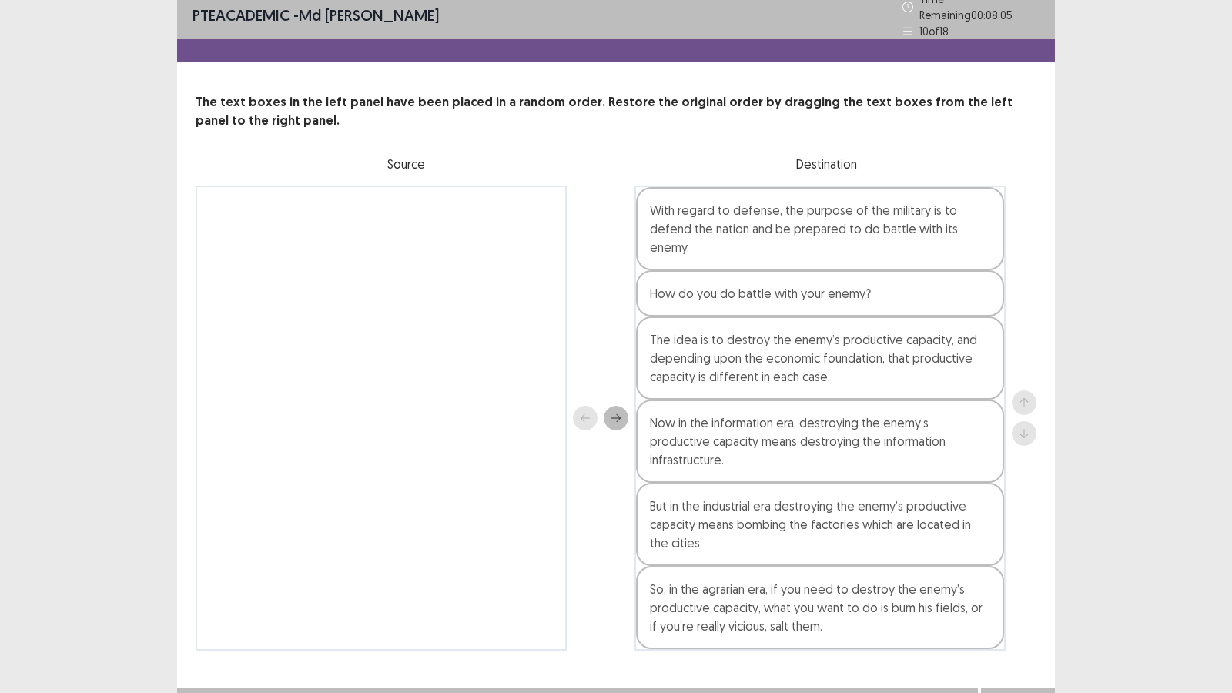
click at [1017, 594] on button "Next" at bounding box center [1018, 703] width 62 height 18
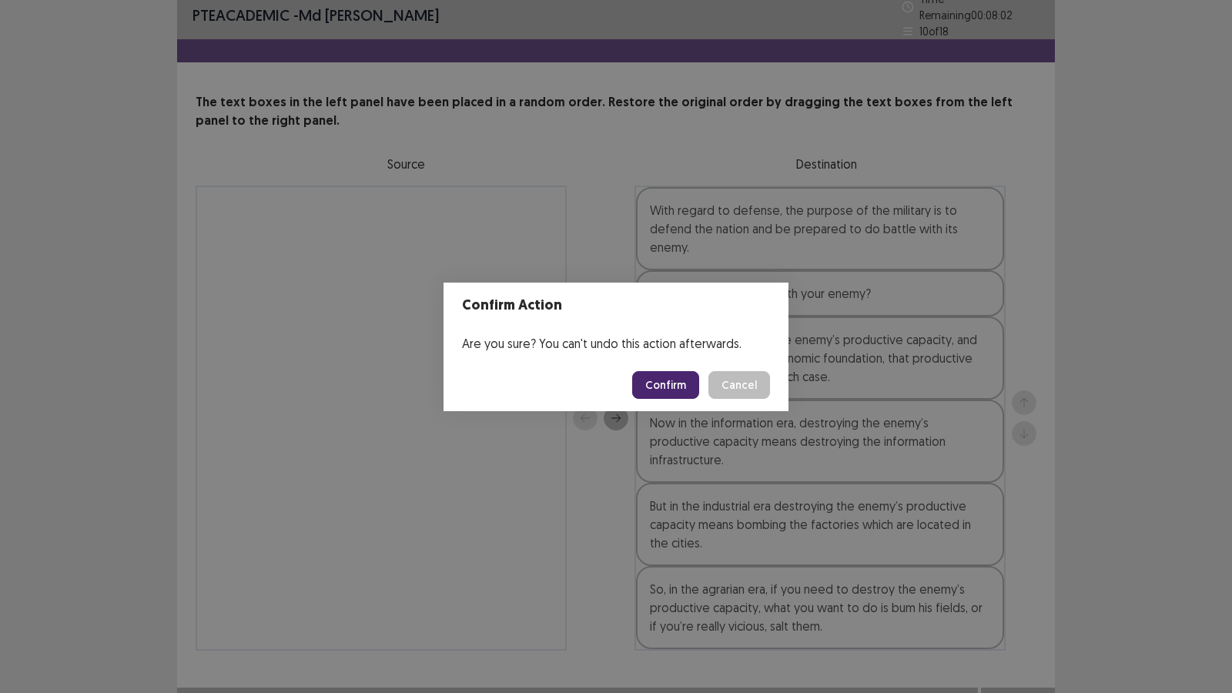
click at [677, 380] on button "Confirm" at bounding box center [665, 385] width 67 height 28
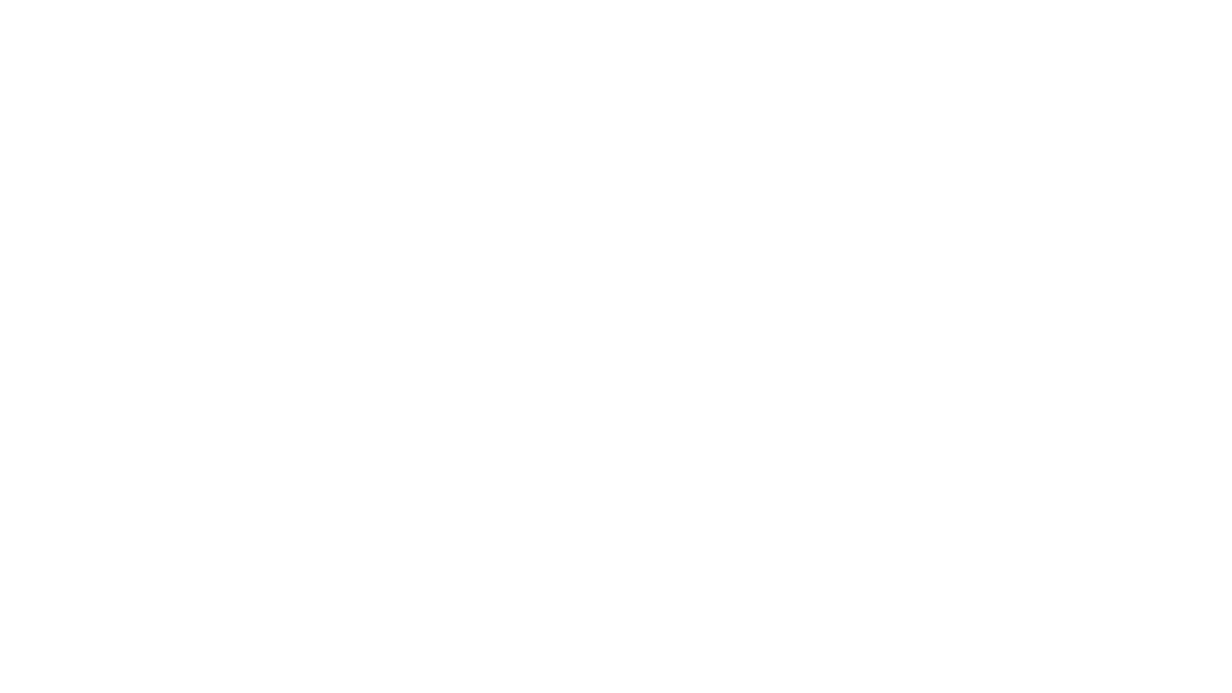
scroll to position [0, 0]
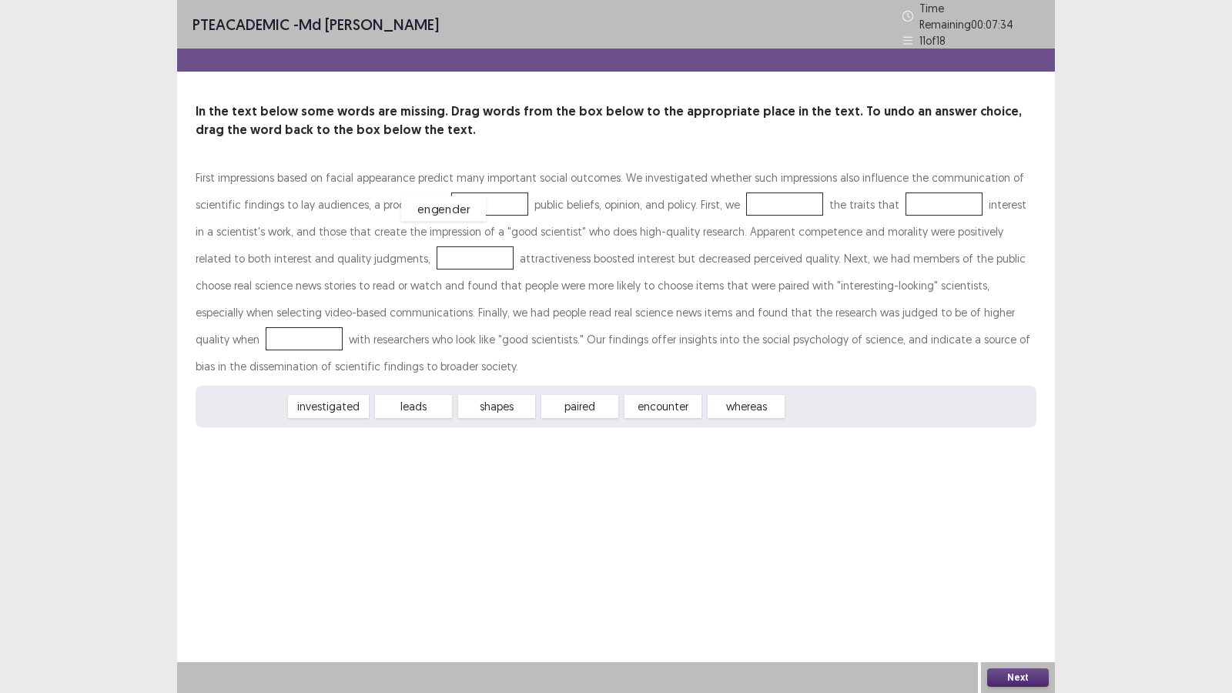
drag, startPoint x: 250, startPoint y: 401, endPoint x: 448, endPoint y: 201, distance: 281.4
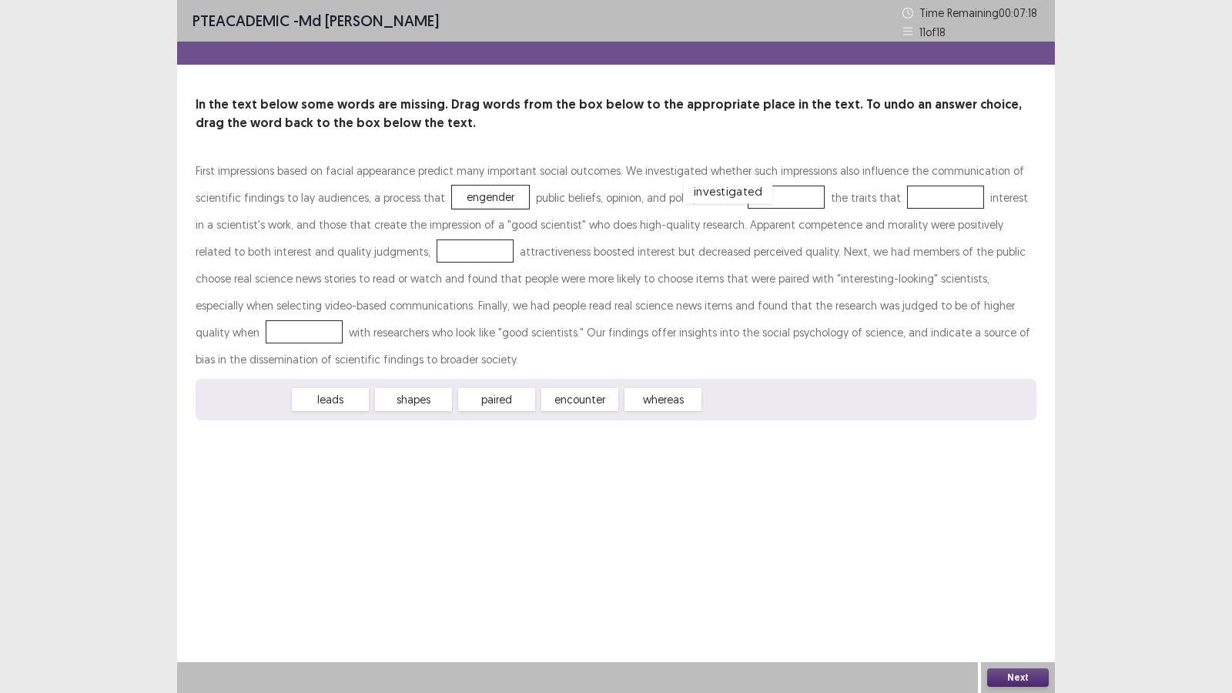
drag, startPoint x: 252, startPoint y: 404, endPoint x: 735, endPoint y: 196, distance: 525.8
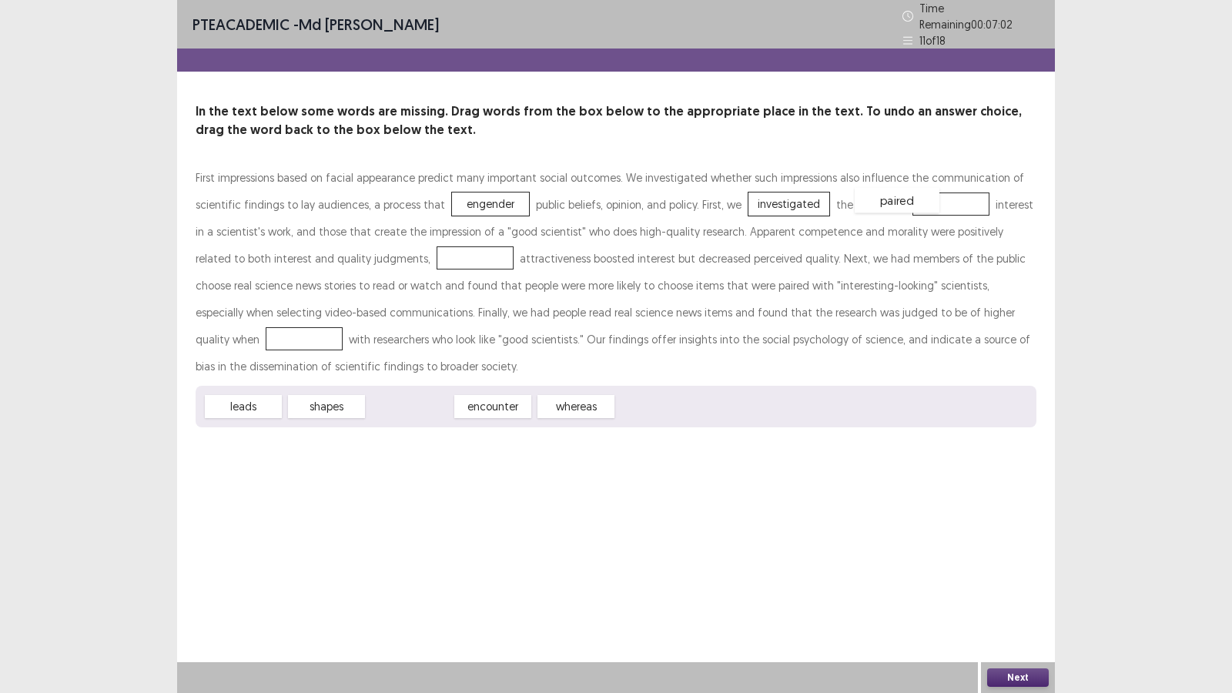
drag, startPoint x: 414, startPoint y: 404, endPoint x: 901, endPoint y: 198, distance: 529.1
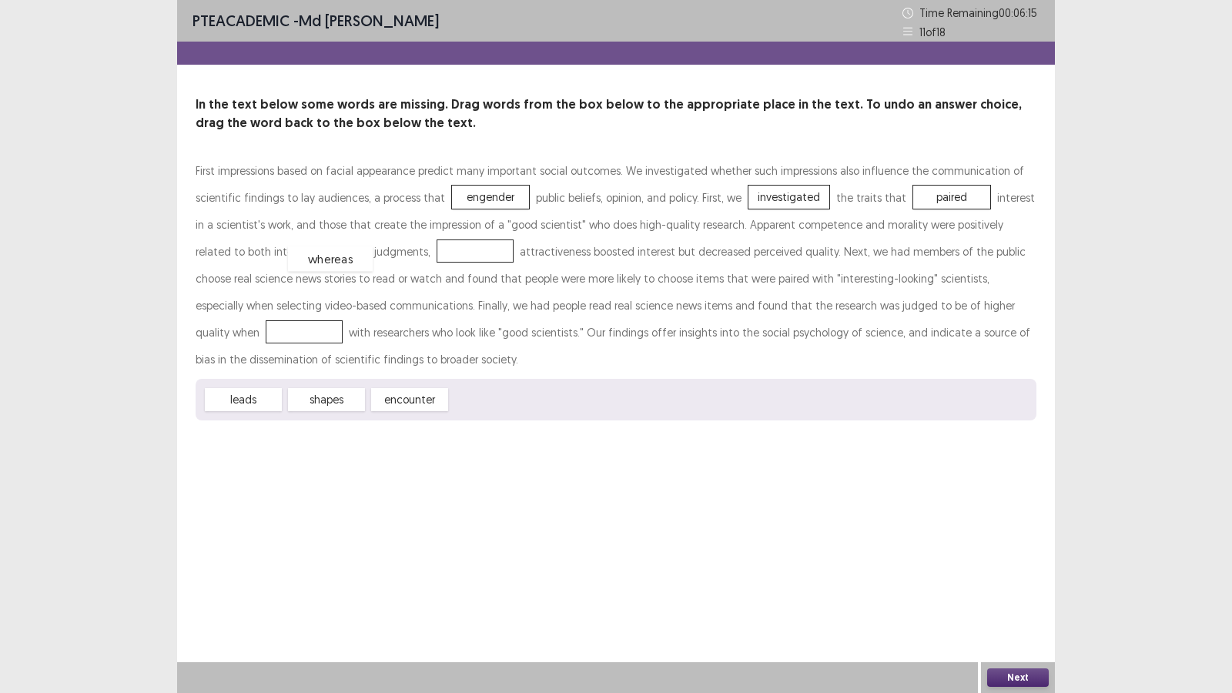
drag, startPoint x: 488, startPoint y: 400, endPoint x: 326, endPoint y: 259, distance: 215.0
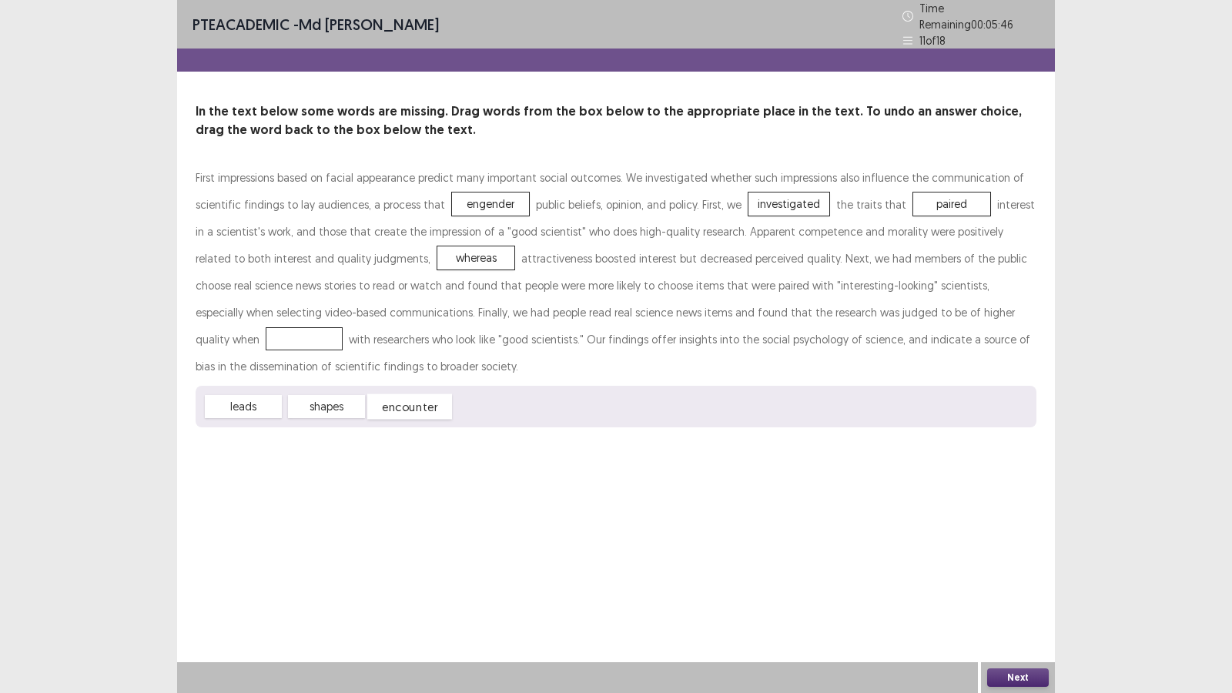
click at [419, 399] on div "encounter" at bounding box center [409, 406] width 85 height 25
drag, startPoint x: 251, startPoint y: 400, endPoint x: 903, endPoint y: 313, distance: 657.8
drag, startPoint x: 885, startPoint y: 196, endPoint x: 904, endPoint y: 303, distance: 108.6
drag, startPoint x: 408, startPoint y: 400, endPoint x: 866, endPoint y: 197, distance: 500.8
drag, startPoint x: 339, startPoint y: 400, endPoint x: 440, endPoint y: 196, distance: 227.9
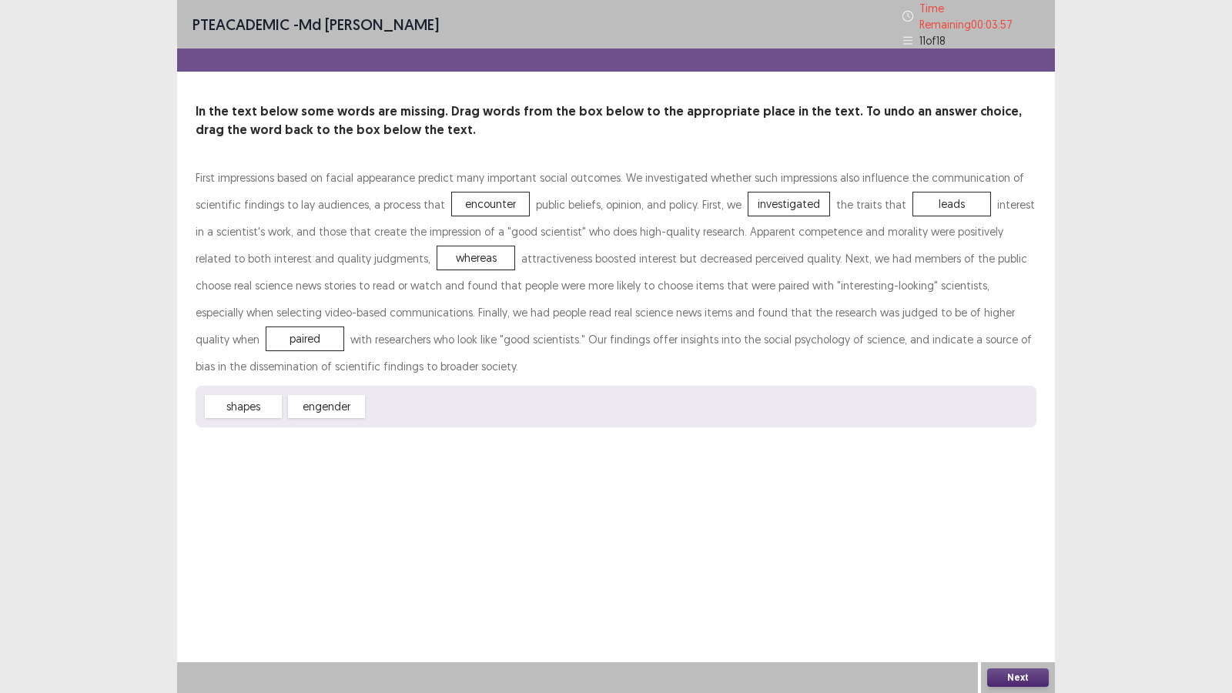
click at [1018, 594] on button "Next" at bounding box center [1018, 677] width 62 height 18
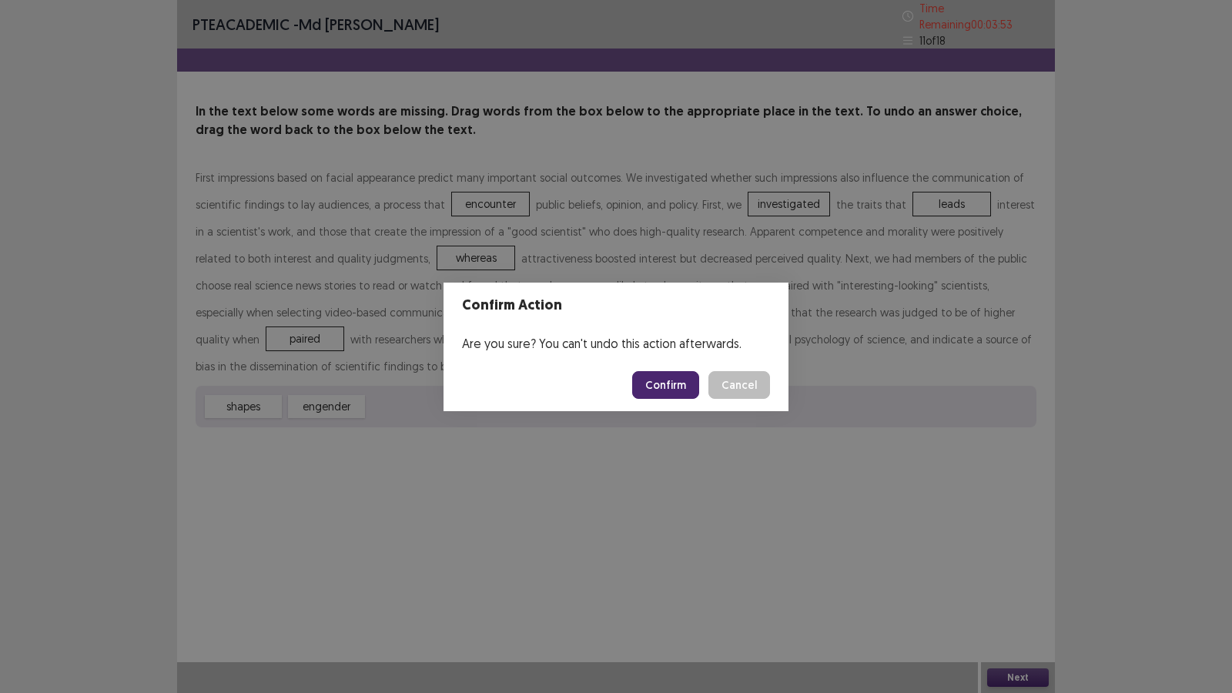
click at [671, 375] on button "Confirm" at bounding box center [665, 385] width 67 height 28
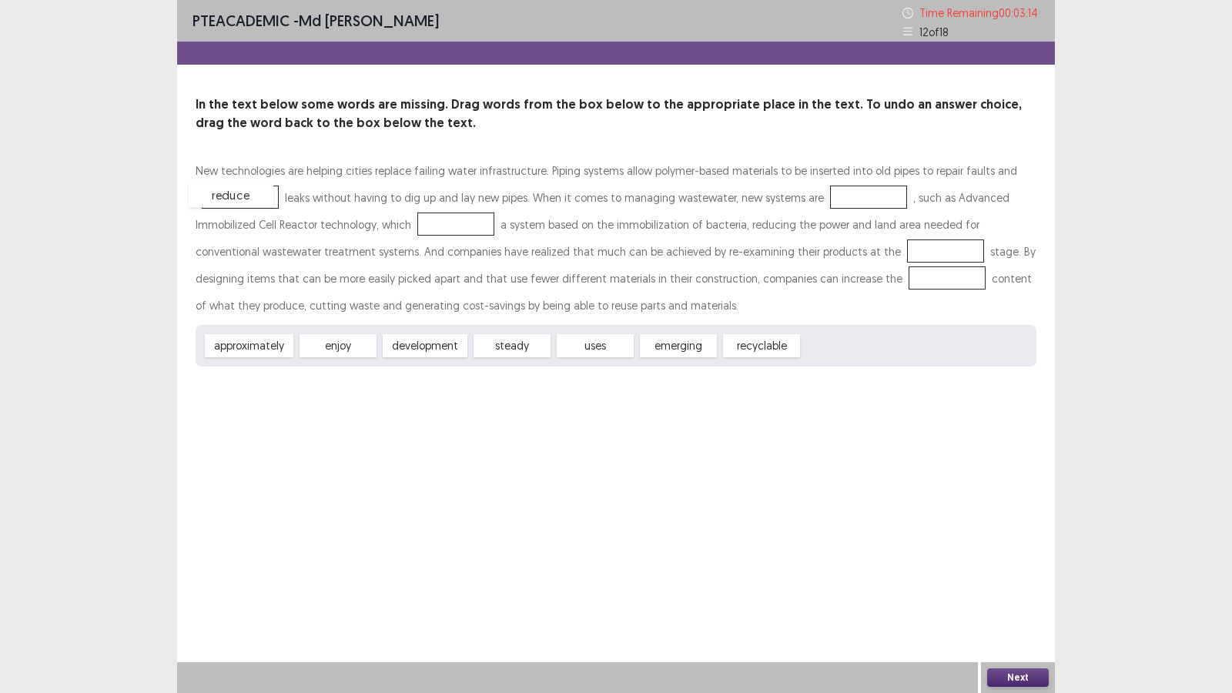
drag, startPoint x: 842, startPoint y: 341, endPoint x: 229, endPoint y: 190, distance: 631.8
drag, startPoint x: 679, startPoint y: 341, endPoint x: 859, endPoint y: 194, distance: 232.5
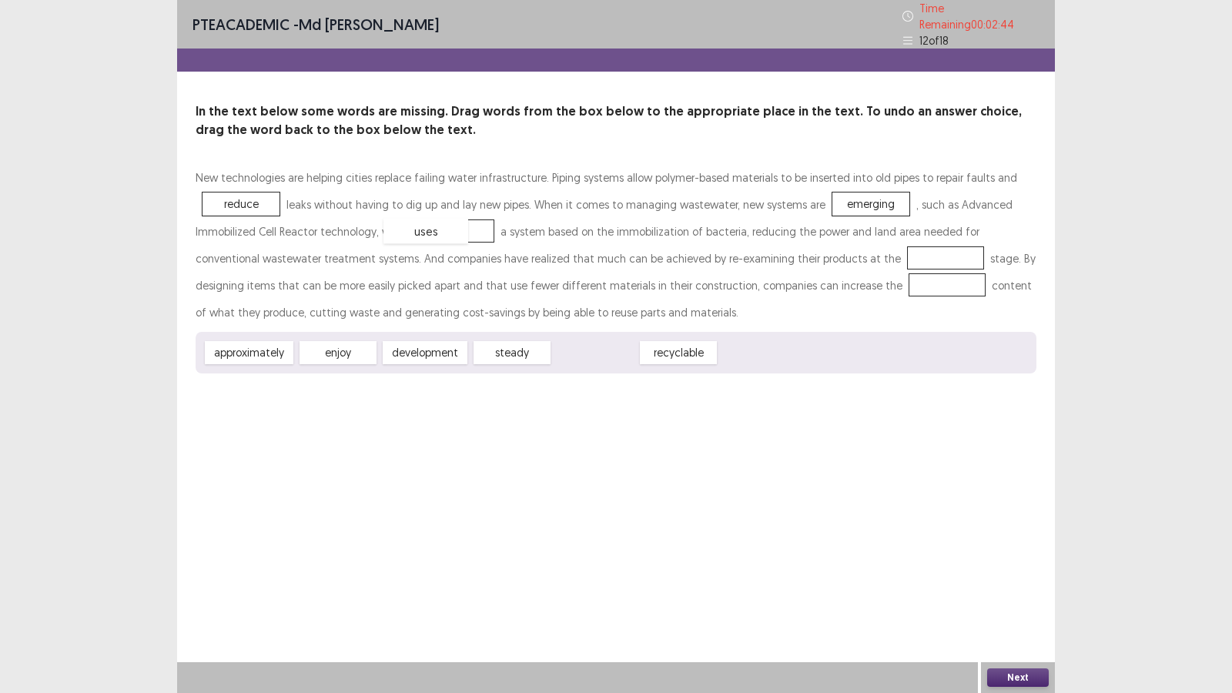
drag, startPoint x: 600, startPoint y: 349, endPoint x: 431, endPoint y: 227, distance: 208.5
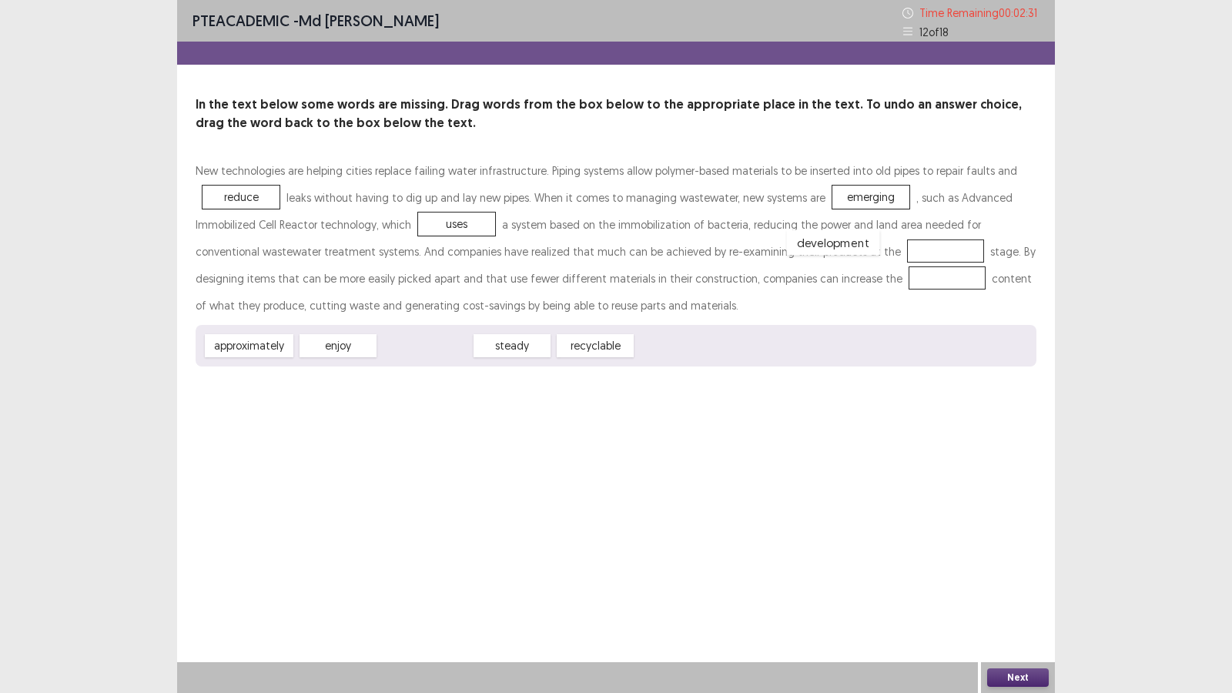
drag, startPoint x: 432, startPoint y: 349, endPoint x: 840, endPoint y: 246, distance: 420.8
click at [487, 352] on div "recyclable" at bounding box center [504, 345] width 85 height 25
drag, startPoint x: 487, startPoint y: 352, endPoint x: 811, endPoint y: 288, distance: 330.3
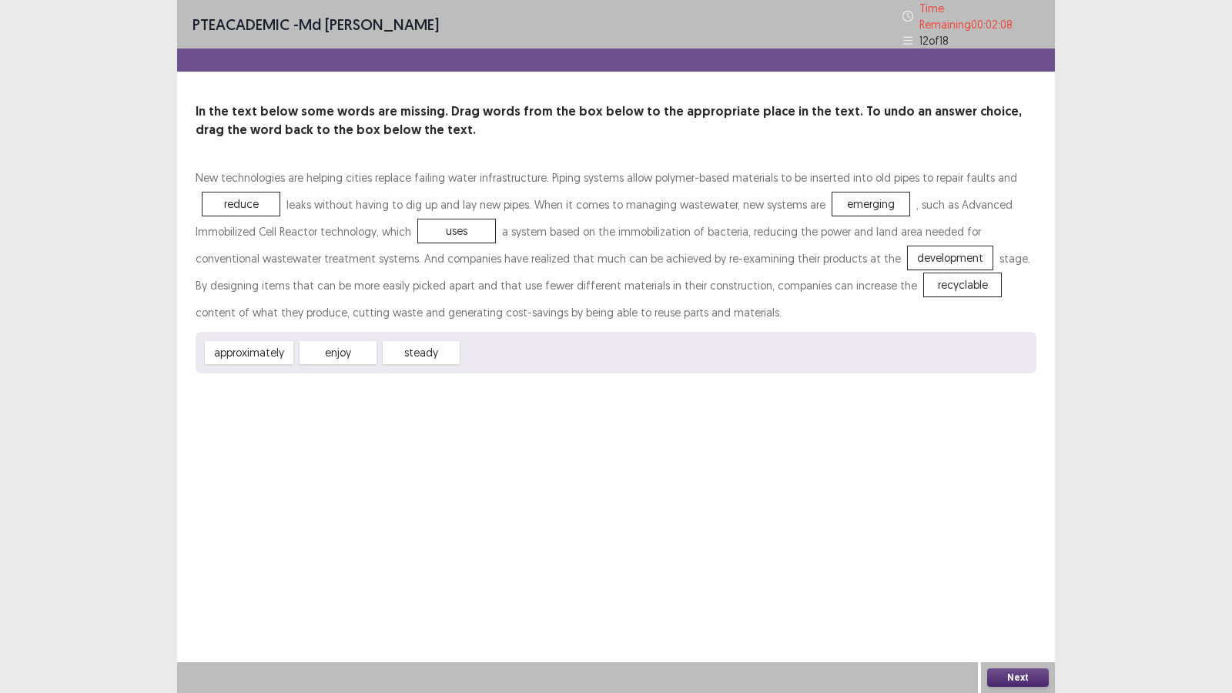
click at [1031, 594] on button "Next" at bounding box center [1018, 677] width 62 height 18
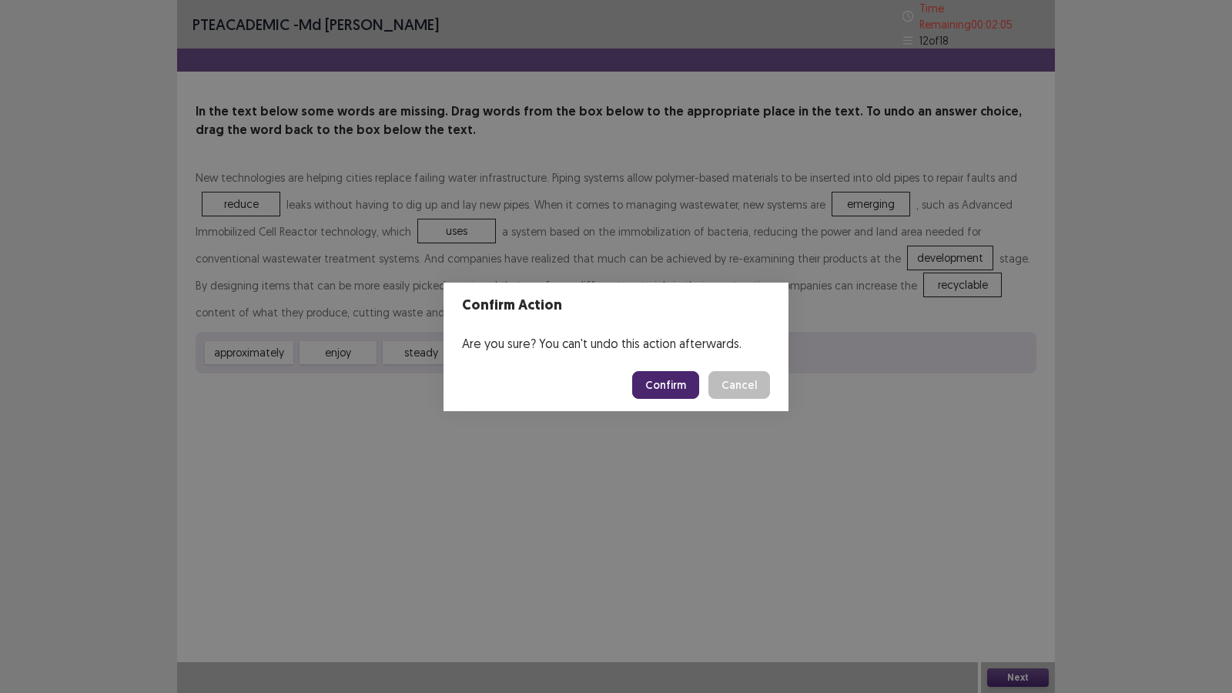
click at [673, 382] on button "Confirm" at bounding box center [665, 385] width 67 height 28
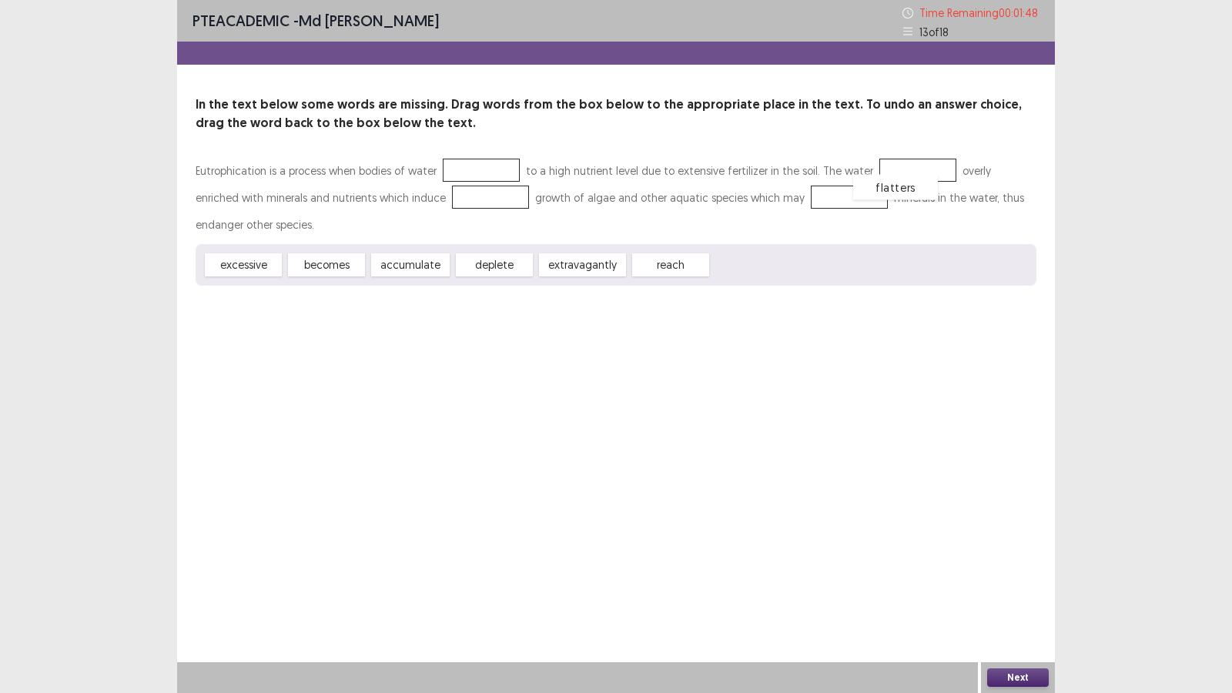
drag, startPoint x: 749, startPoint y: 270, endPoint x: 891, endPoint y: 192, distance: 161.6
drag, startPoint x: 423, startPoint y: 267, endPoint x: 459, endPoint y: 195, distance: 80.9
drag, startPoint x: 449, startPoint y: 192, endPoint x: 483, endPoint y: 168, distance: 41.9
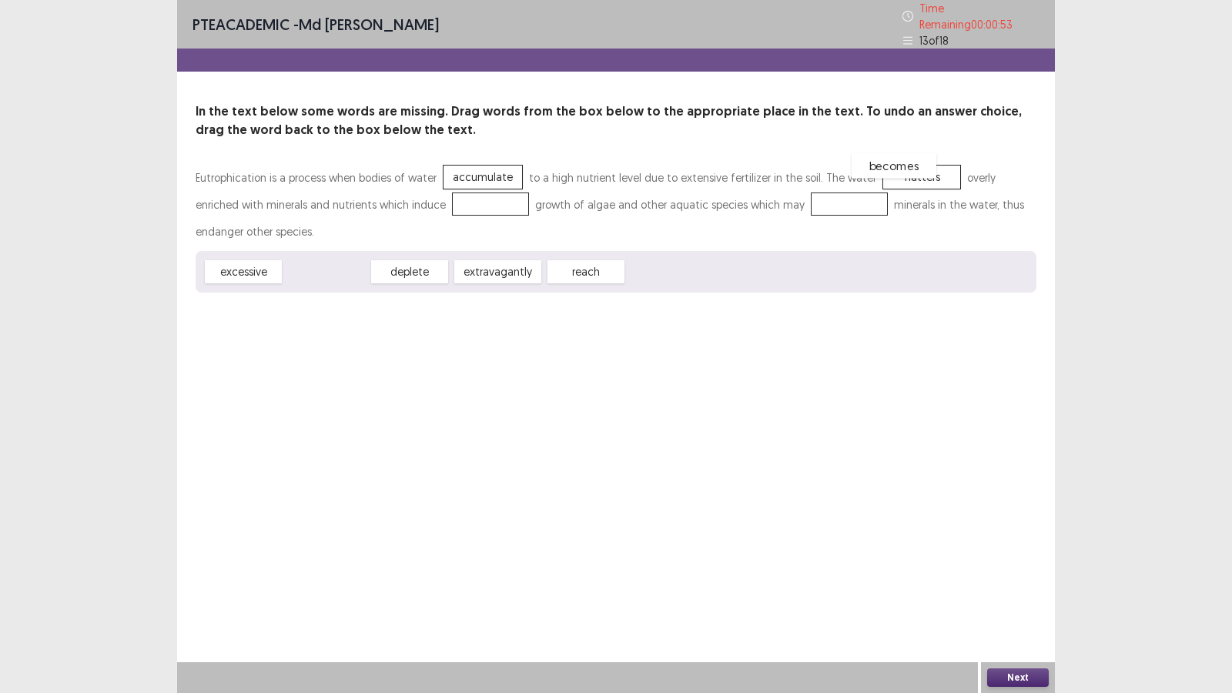
drag, startPoint x: 335, startPoint y: 266, endPoint x: 901, endPoint y: 159, distance: 576.4
drag, startPoint x: 251, startPoint y: 258, endPoint x: 437, endPoint y: 208, distance: 192.9
click at [264, 266] on div "deplete" at bounding box center [248, 271] width 85 height 25
drag, startPoint x: 264, startPoint y: 266, endPoint x: 805, endPoint y: 200, distance: 545.2
click at [1023, 594] on button "Next" at bounding box center [1018, 677] width 62 height 18
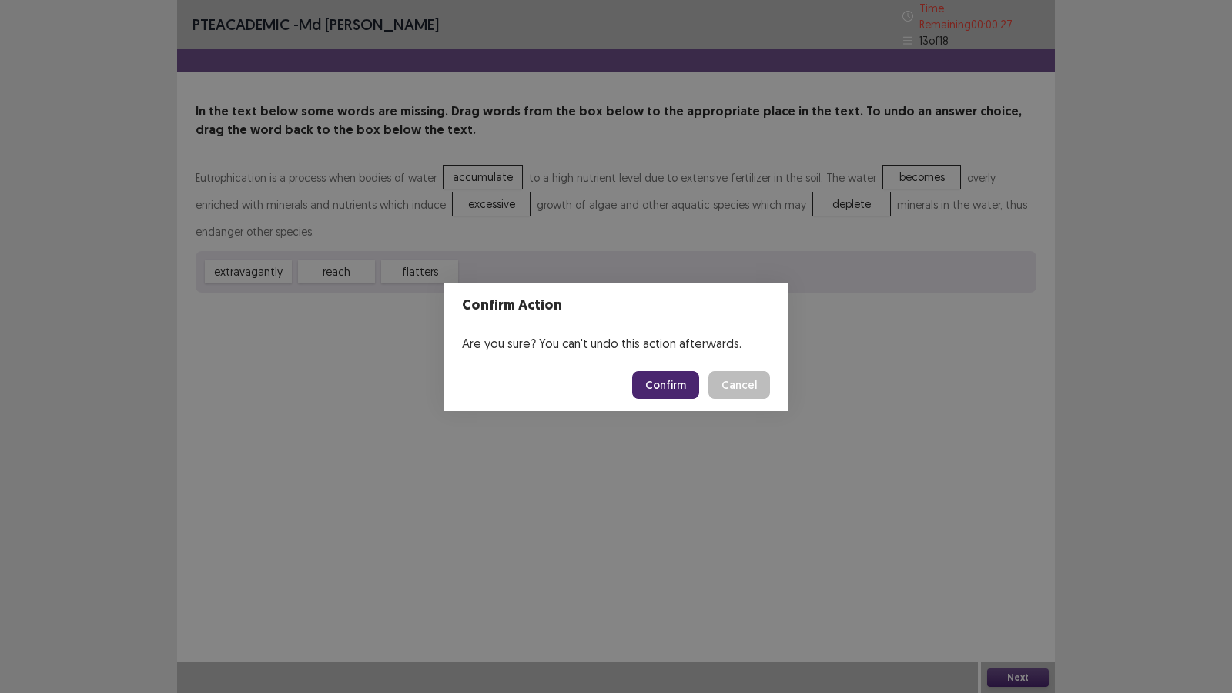
click at [674, 387] on button "Confirm" at bounding box center [665, 385] width 67 height 28
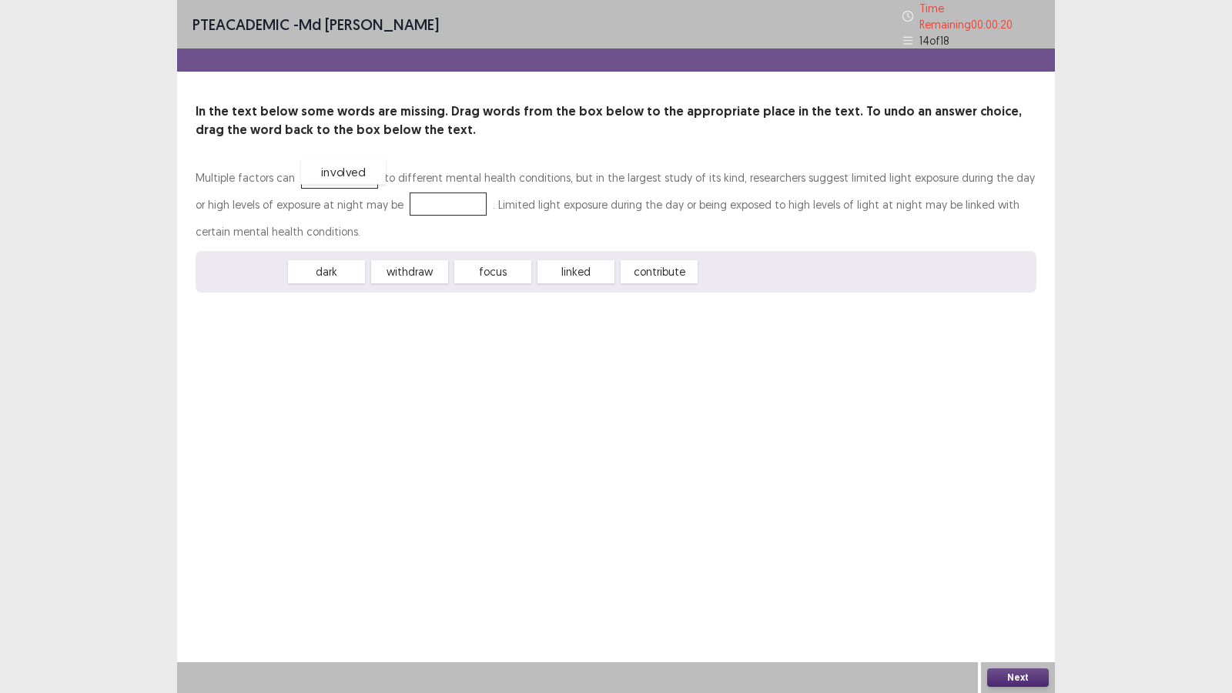
drag, startPoint x: 251, startPoint y: 262, endPoint x: 351, endPoint y: 163, distance: 140.4
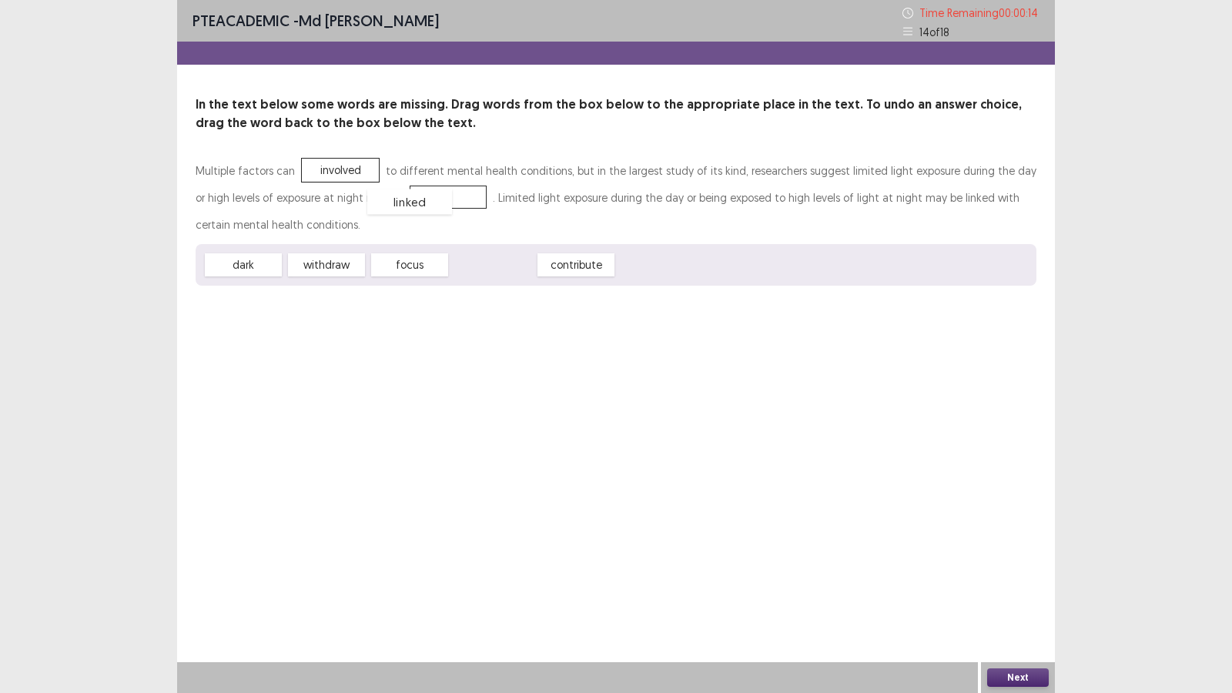
drag, startPoint x: 493, startPoint y: 261, endPoint x: 411, endPoint y: 199, distance: 103.3
click at [1014, 594] on button "Next" at bounding box center [1018, 677] width 62 height 18
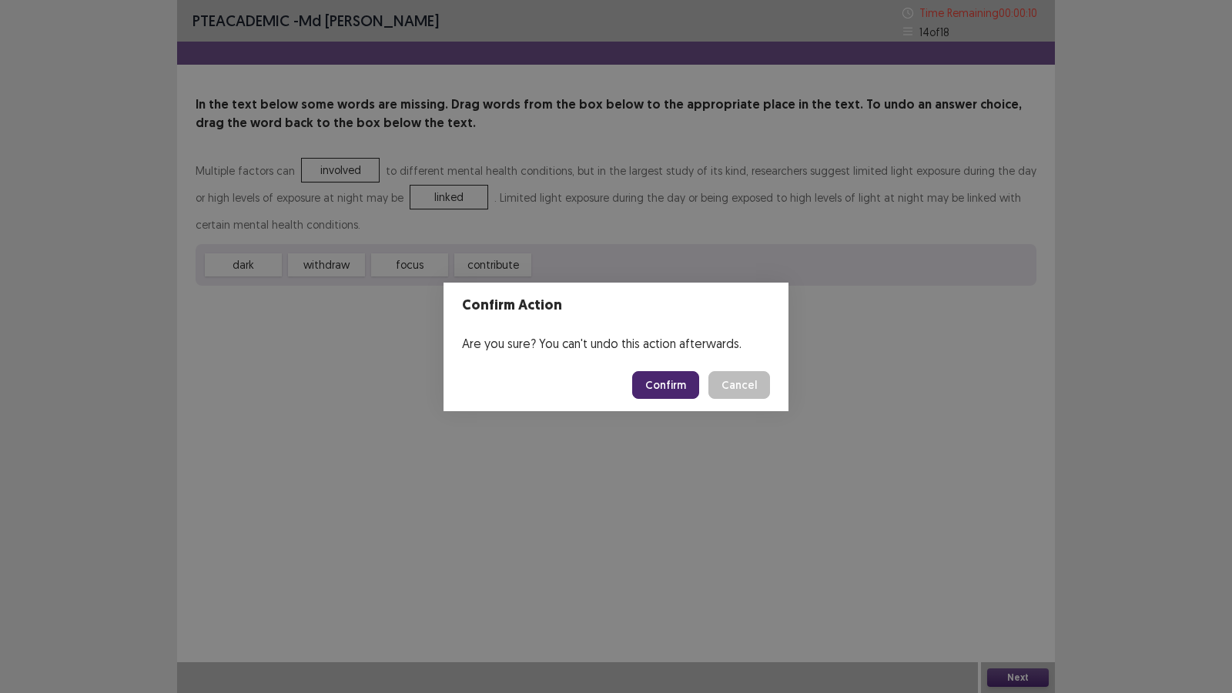
click at [682, 384] on button "Confirm" at bounding box center [665, 385] width 67 height 28
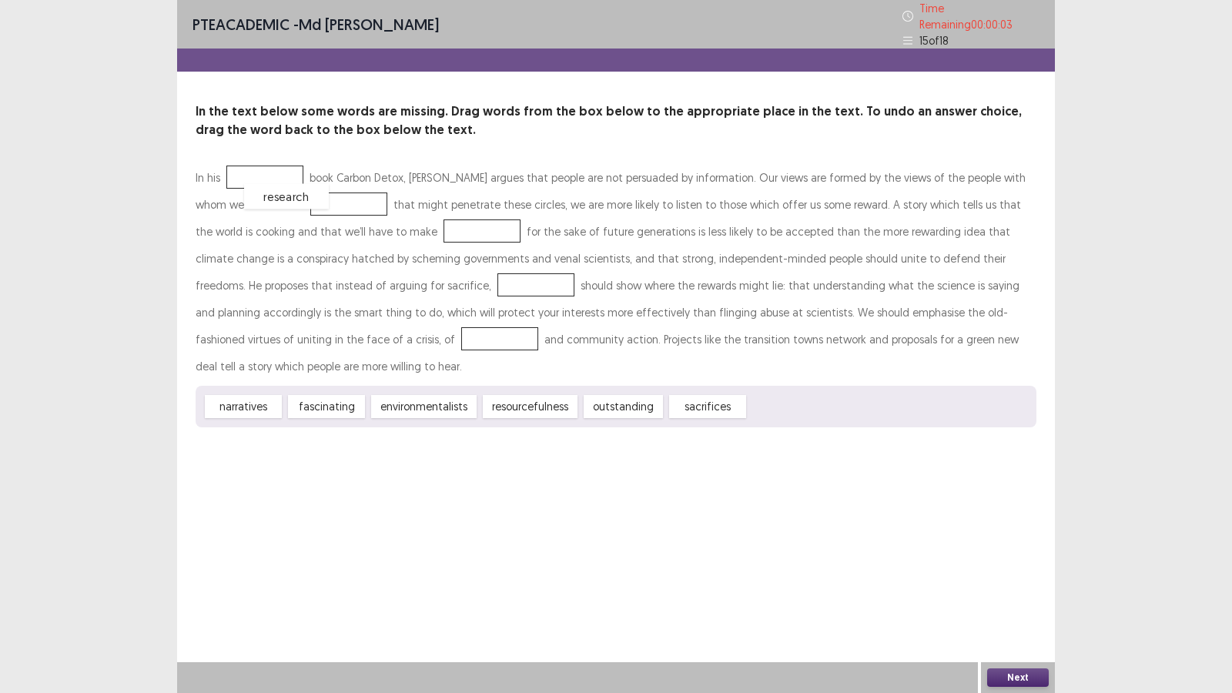
drag, startPoint x: 783, startPoint y: 372, endPoint x: 278, endPoint y: 162, distance: 546.9
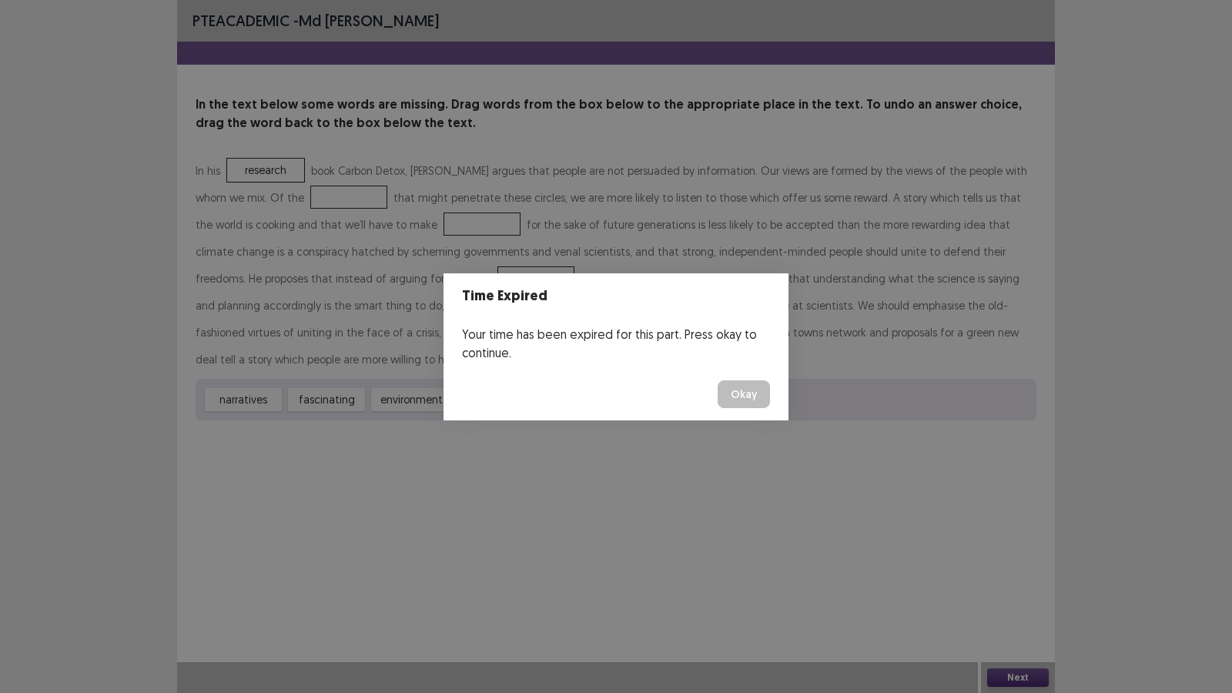
click at [737, 389] on button "Okay" at bounding box center [743, 394] width 52 height 28
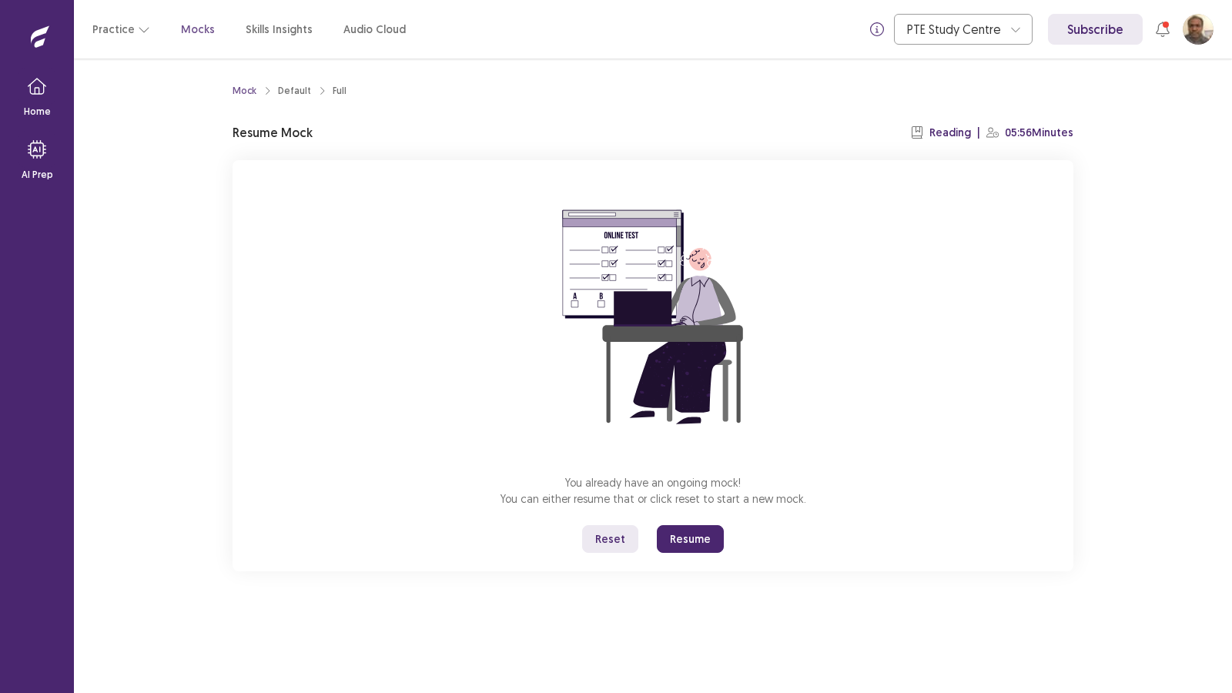
click at [675, 539] on button "Resume" at bounding box center [690, 539] width 67 height 28
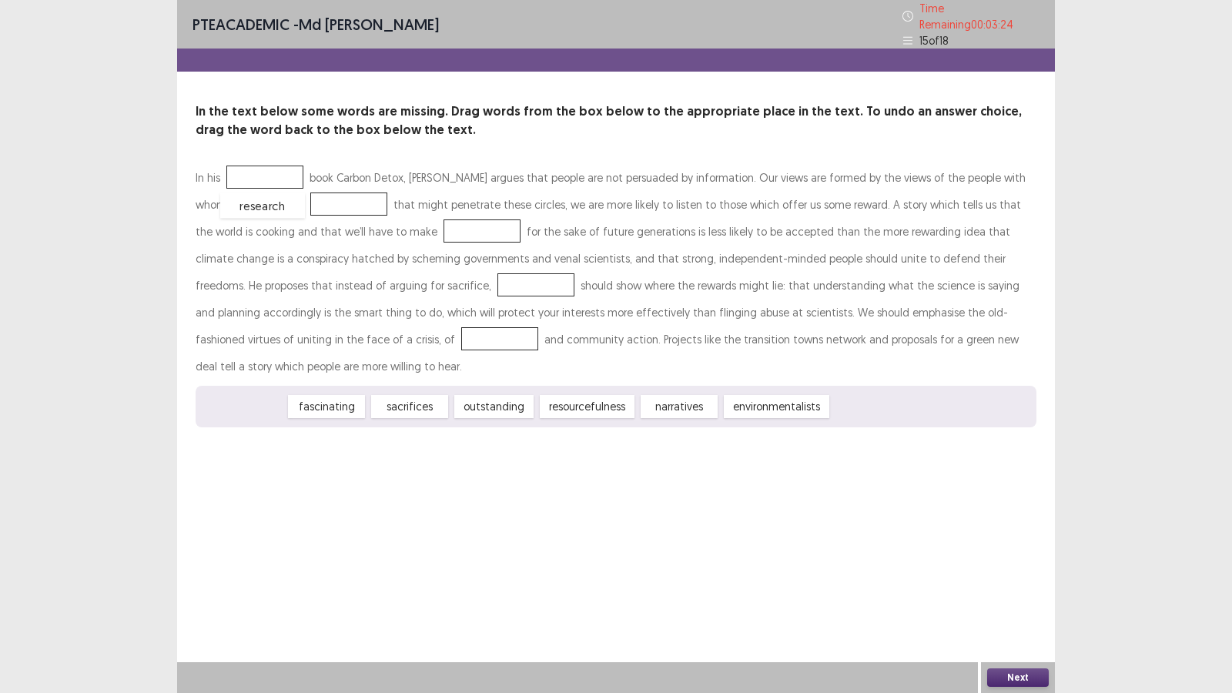
drag, startPoint x: 252, startPoint y: 366, endPoint x: 271, endPoint y: 165, distance: 201.8
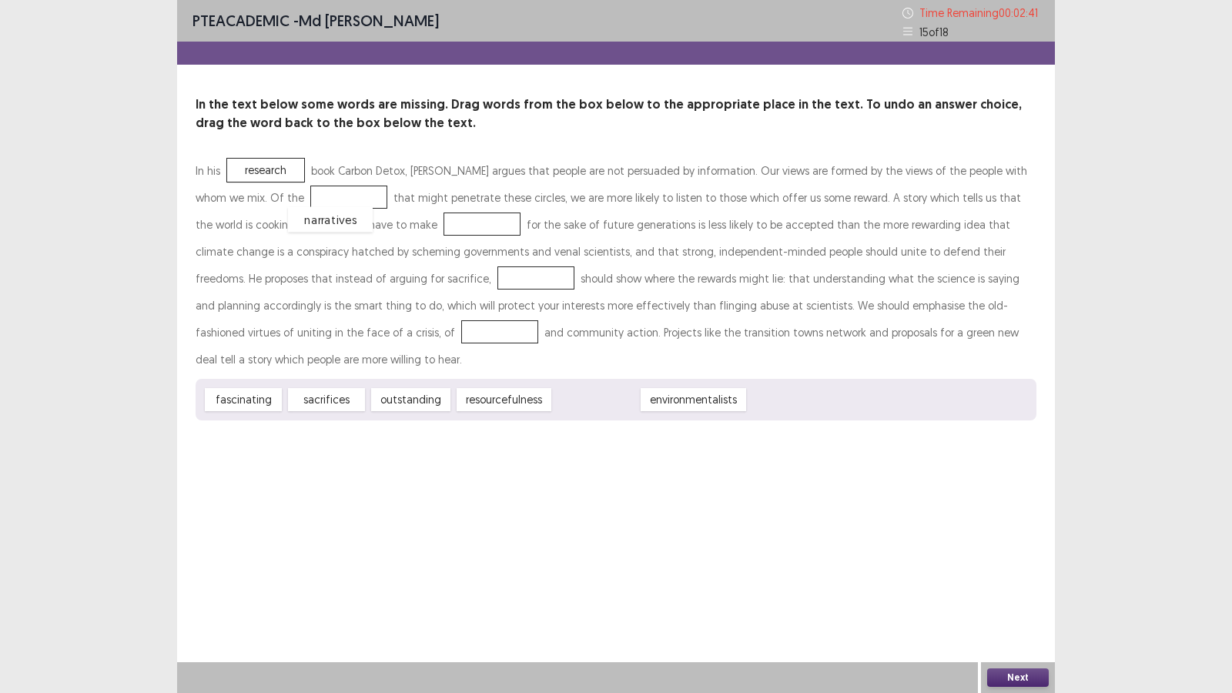
drag, startPoint x: 589, startPoint y: 370, endPoint x: 323, endPoint y: 190, distance: 320.9
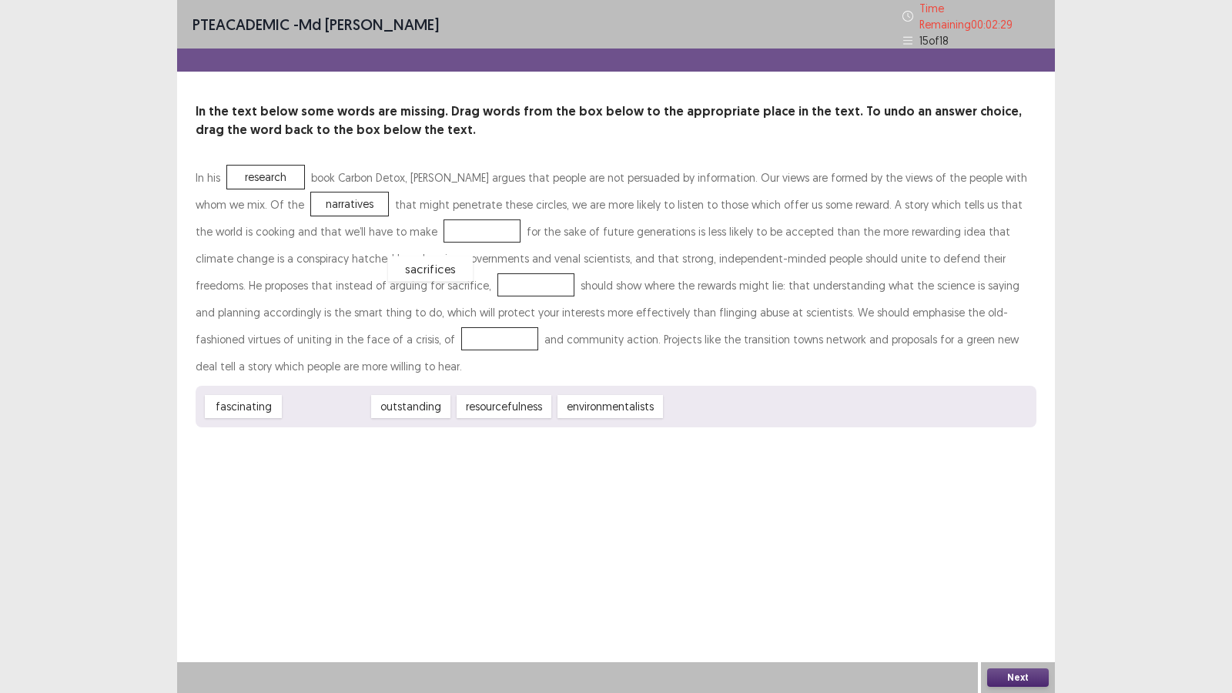
drag, startPoint x: 338, startPoint y: 375, endPoint x: 442, endPoint y: 237, distance: 172.6
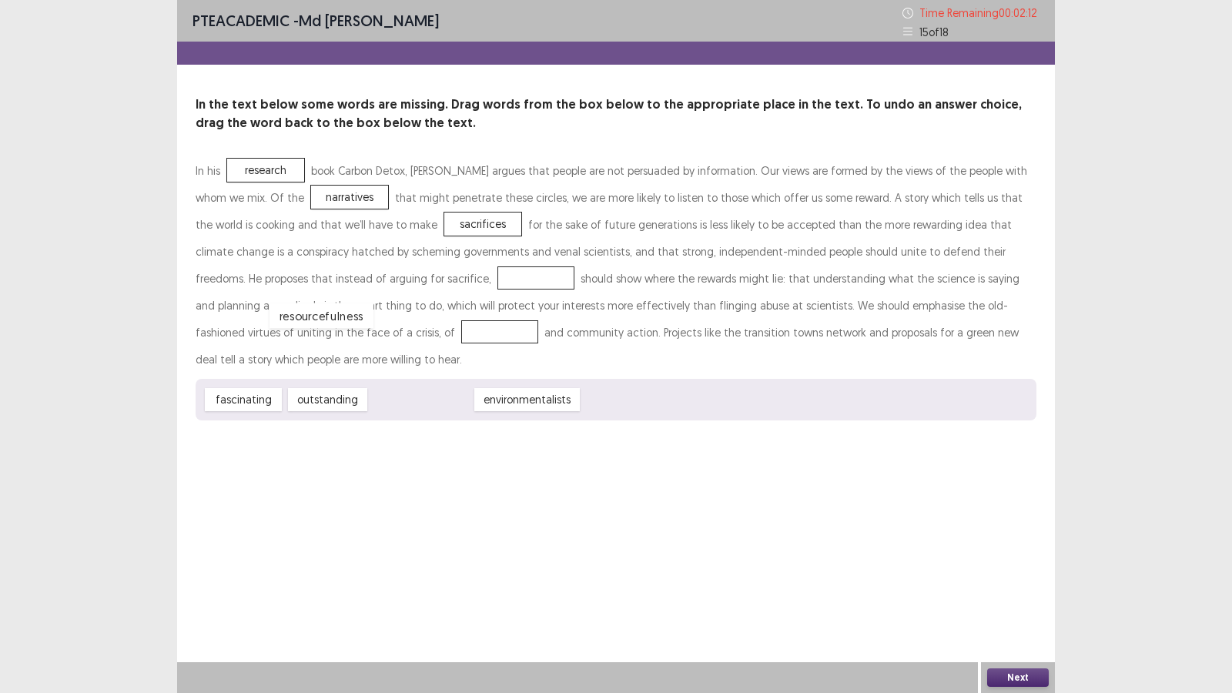
drag, startPoint x: 414, startPoint y: 370, endPoint x: 316, endPoint y: 286, distance: 129.4
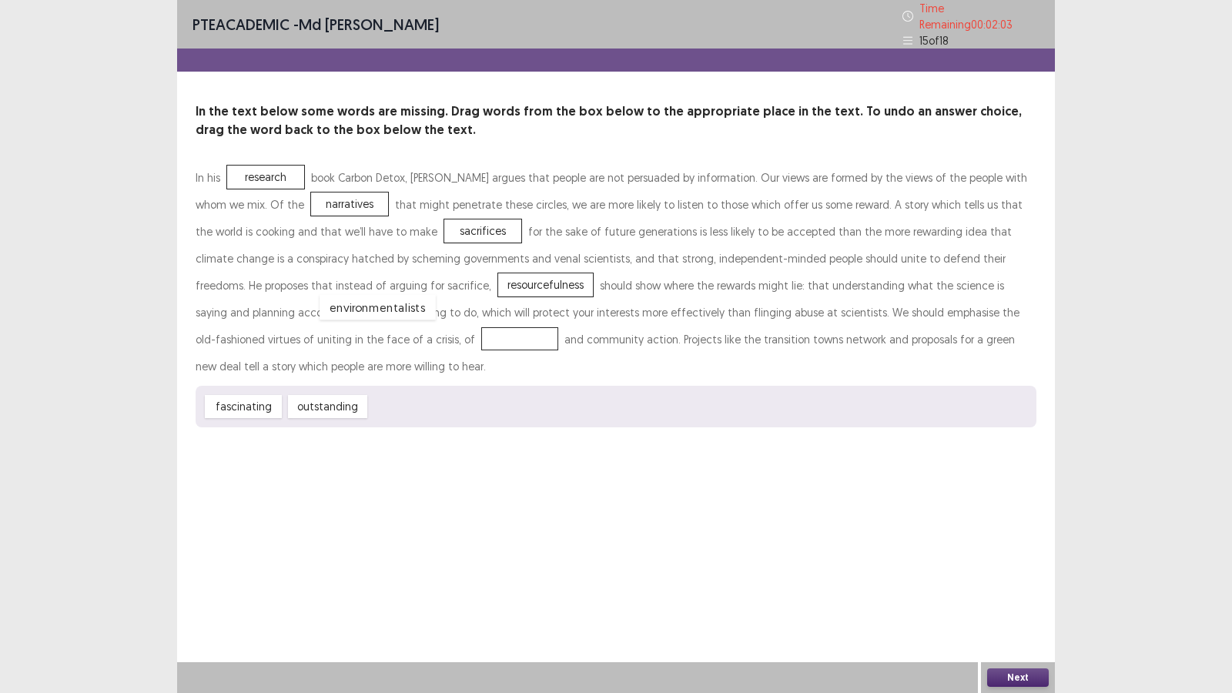
drag, startPoint x: 423, startPoint y: 376, endPoint x: 374, endPoint y: 276, distance: 110.5
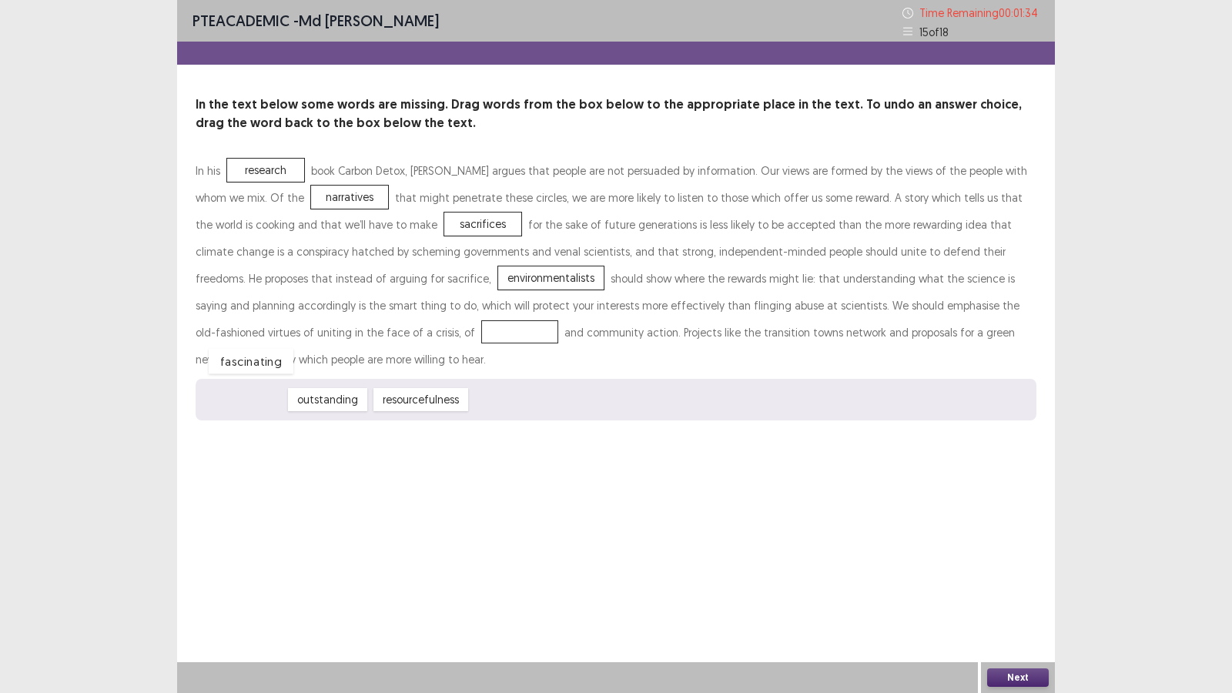
drag, startPoint x: 241, startPoint y: 370, endPoint x: 249, endPoint y: 332, distance: 39.2
click at [1018, 594] on button "Next" at bounding box center [1018, 677] width 62 height 18
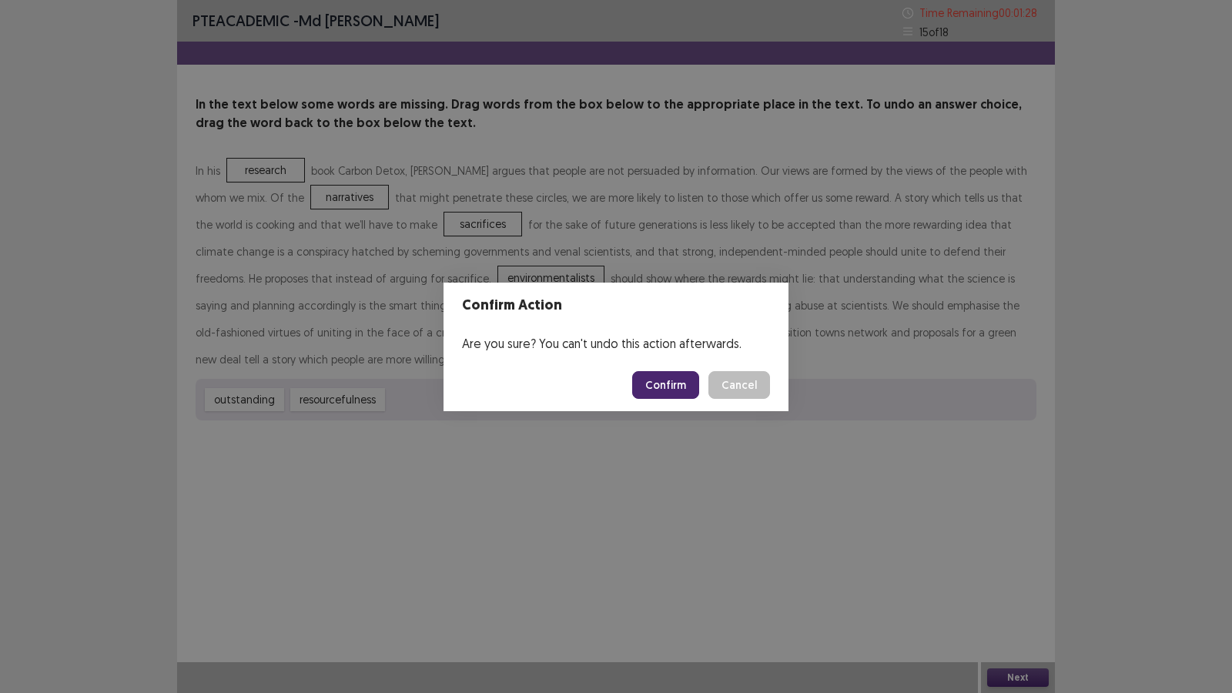
click at [643, 379] on button "Confirm" at bounding box center [665, 385] width 67 height 28
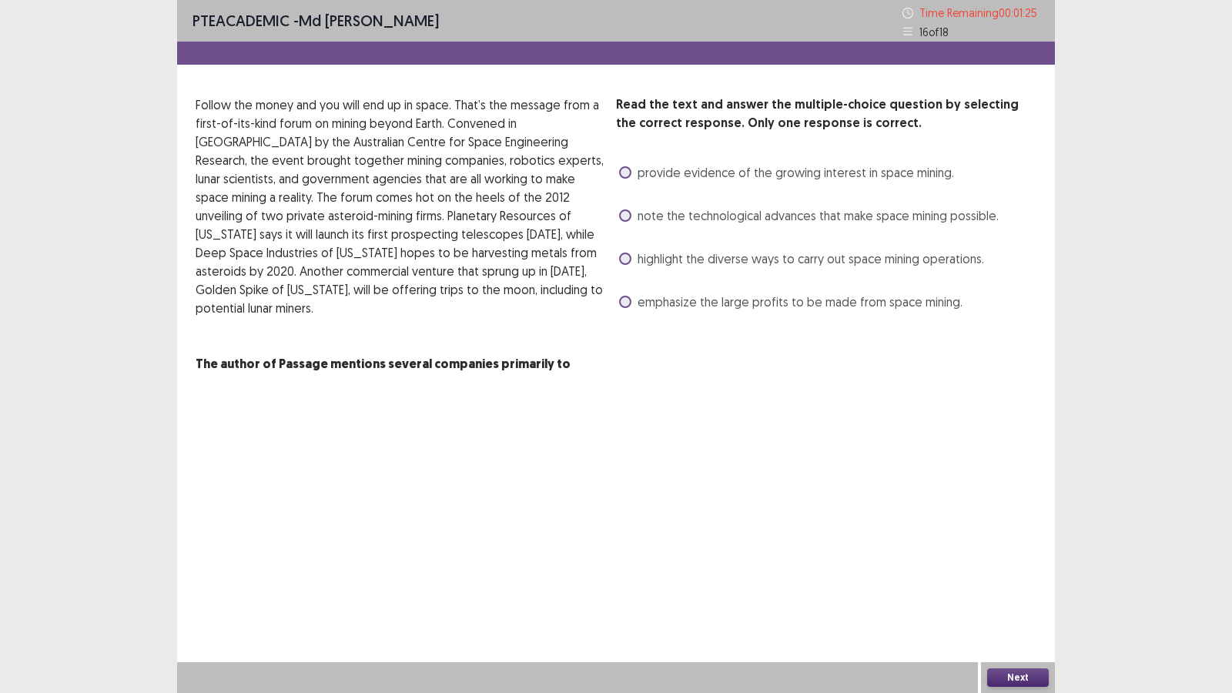
click at [628, 259] on span at bounding box center [625, 258] width 12 height 12
click at [1008, 594] on button "Next" at bounding box center [1018, 677] width 62 height 18
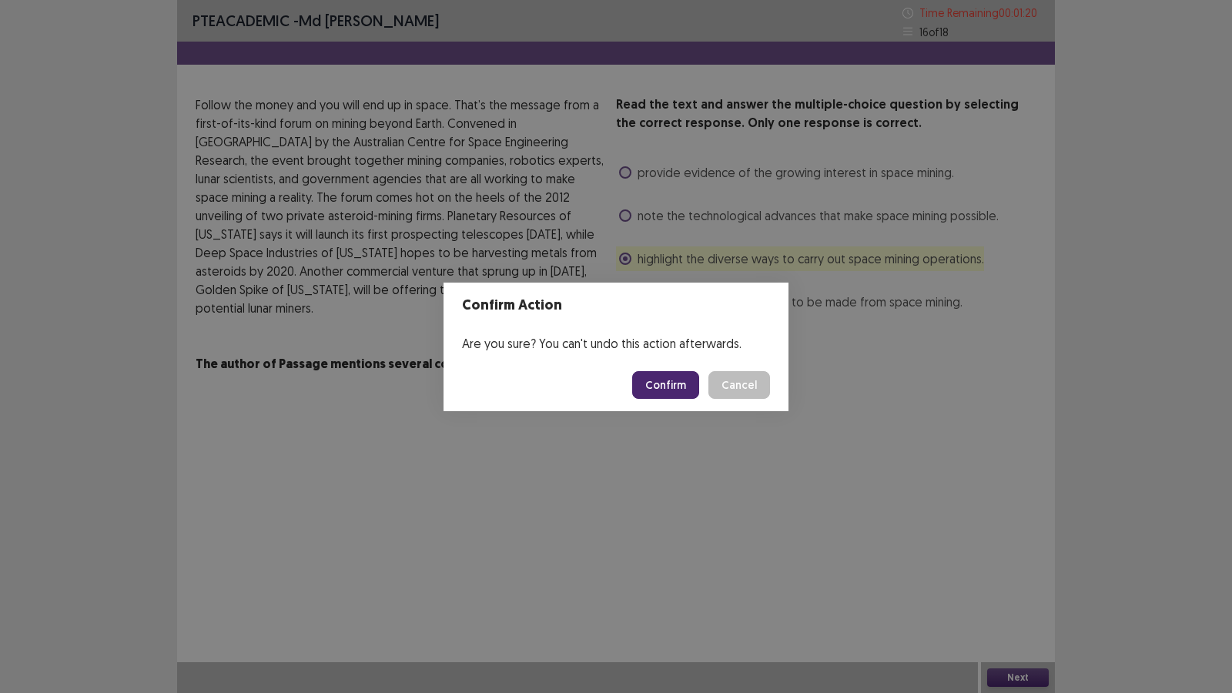
click at [675, 383] on button "Confirm" at bounding box center [665, 385] width 67 height 28
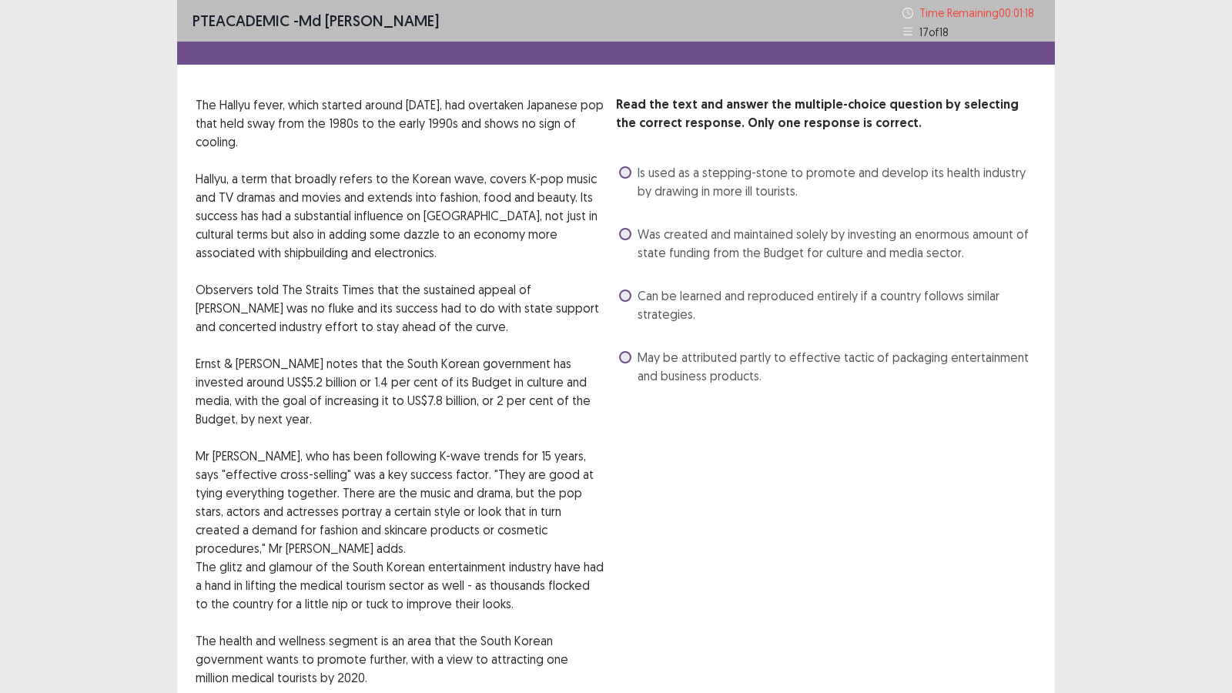
click at [621, 236] on span at bounding box center [625, 234] width 12 height 12
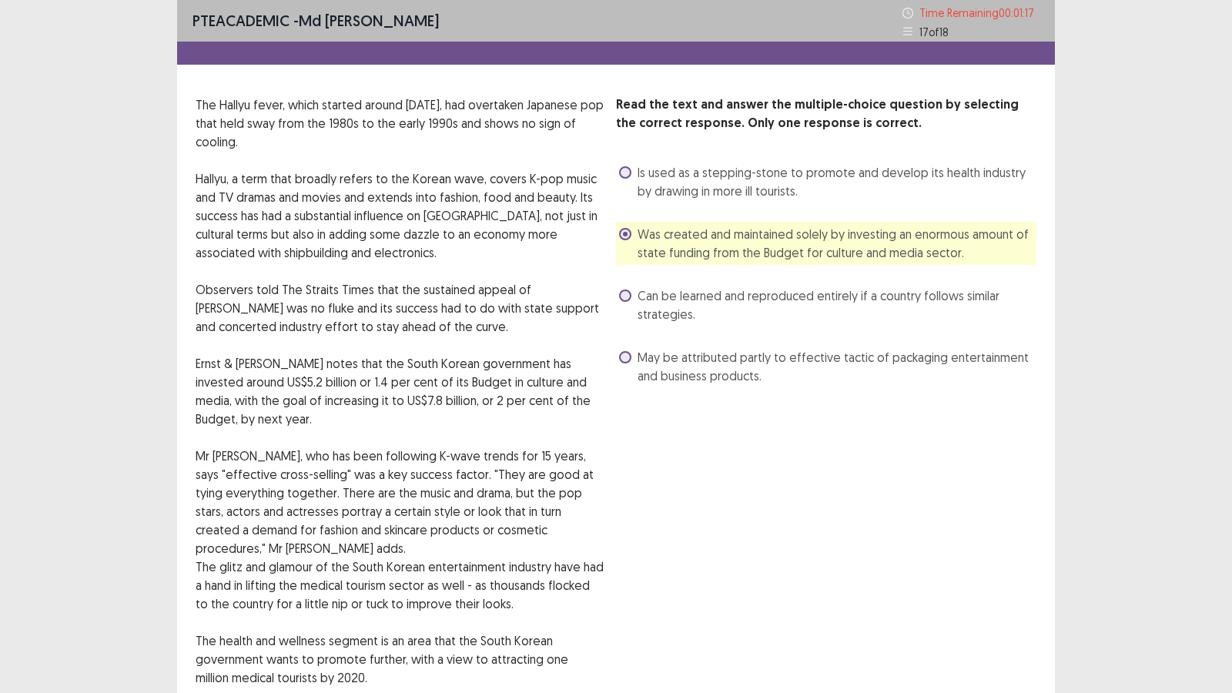
click at [719, 446] on div "Read the text and answer the multiple-choice question by selecting the correct …" at bounding box center [826, 474] width 420 height 759
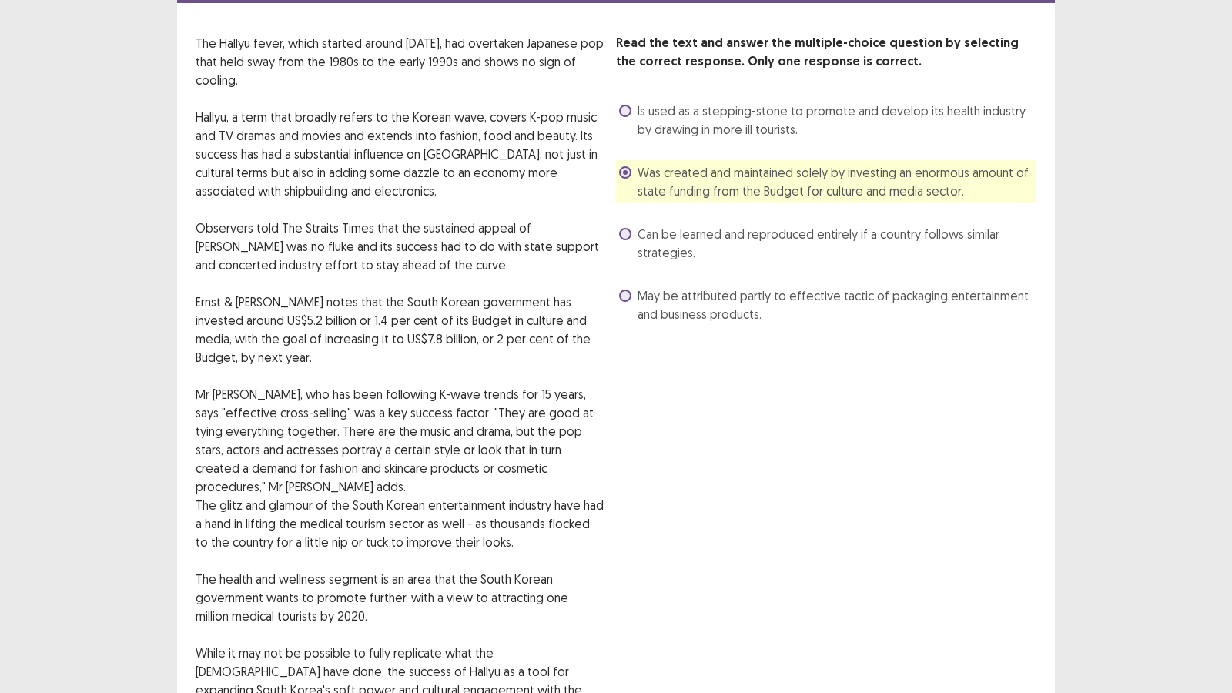
scroll to position [211, 0]
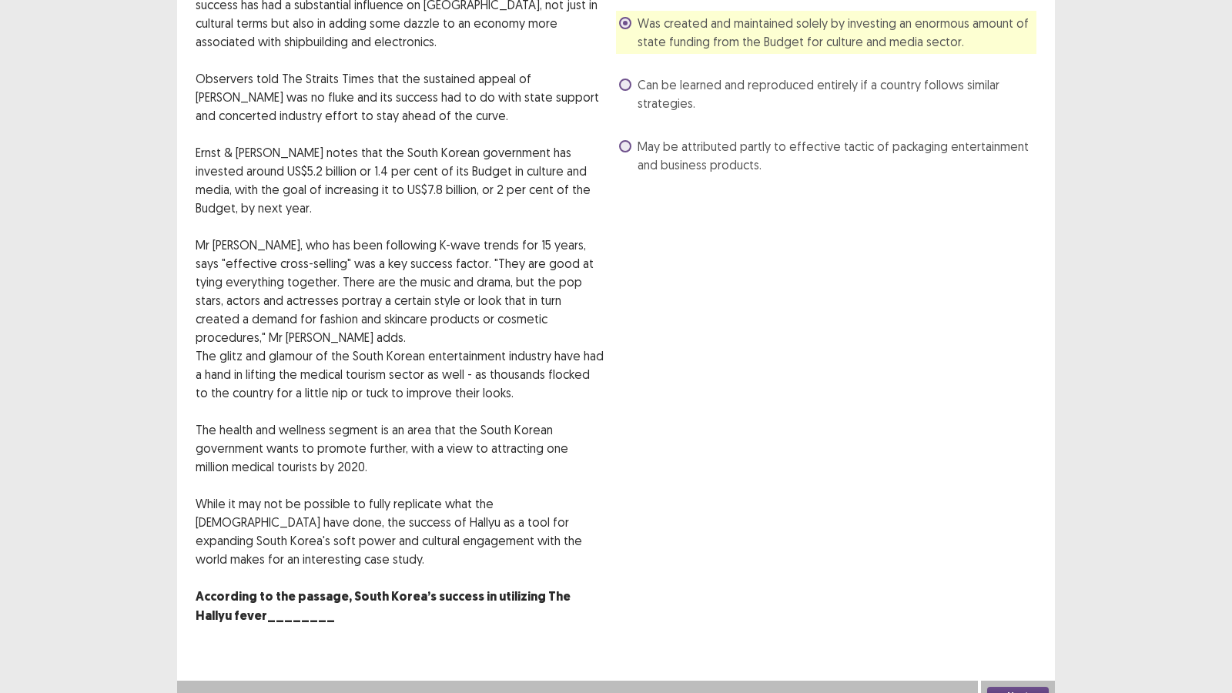
click at [1017, 594] on button "Next" at bounding box center [1018, 696] width 62 height 18
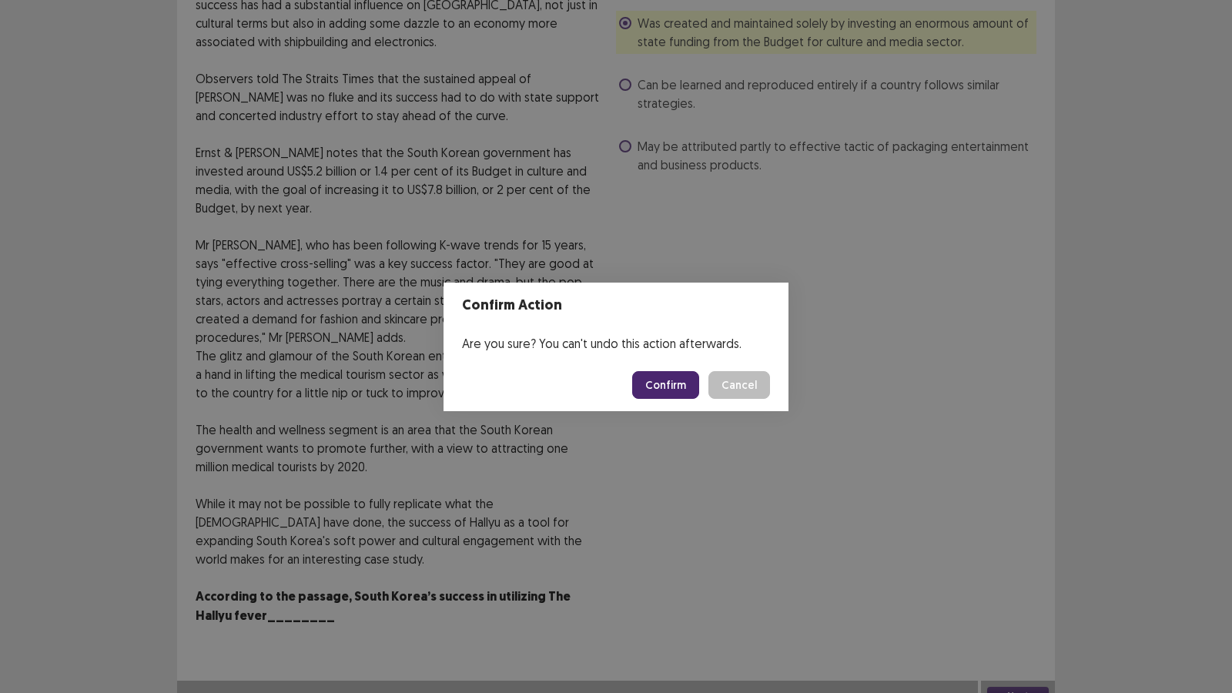
click at [672, 387] on button "Confirm" at bounding box center [665, 385] width 67 height 28
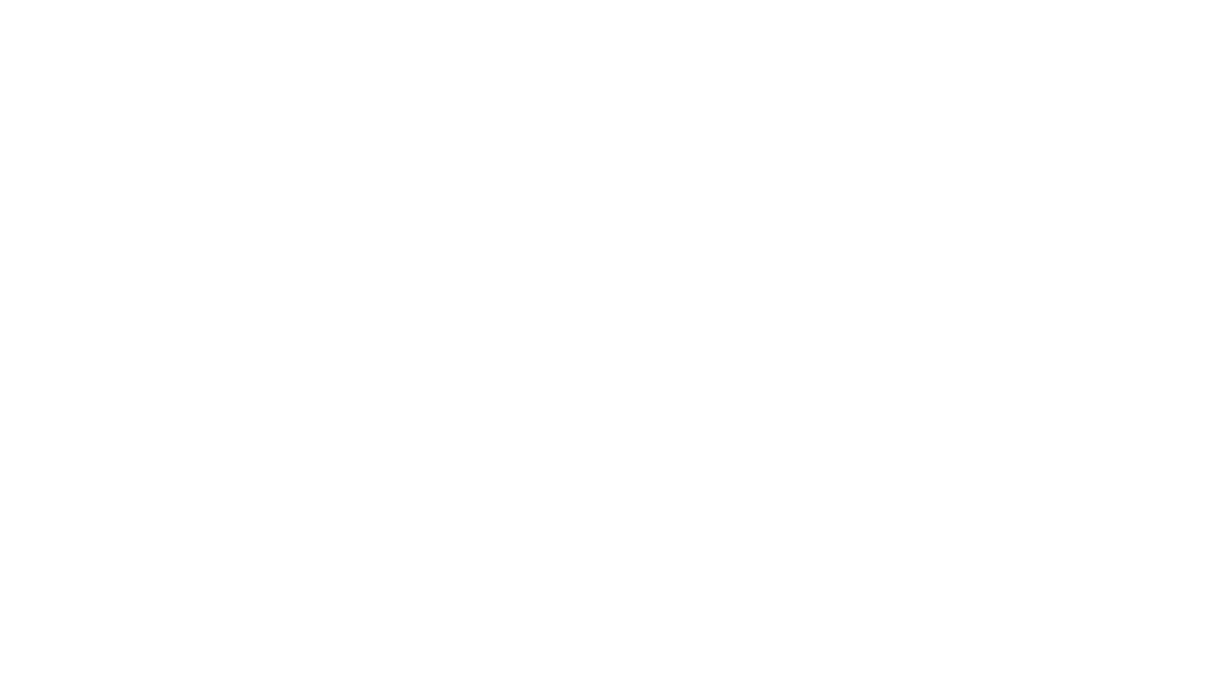
scroll to position [0, 0]
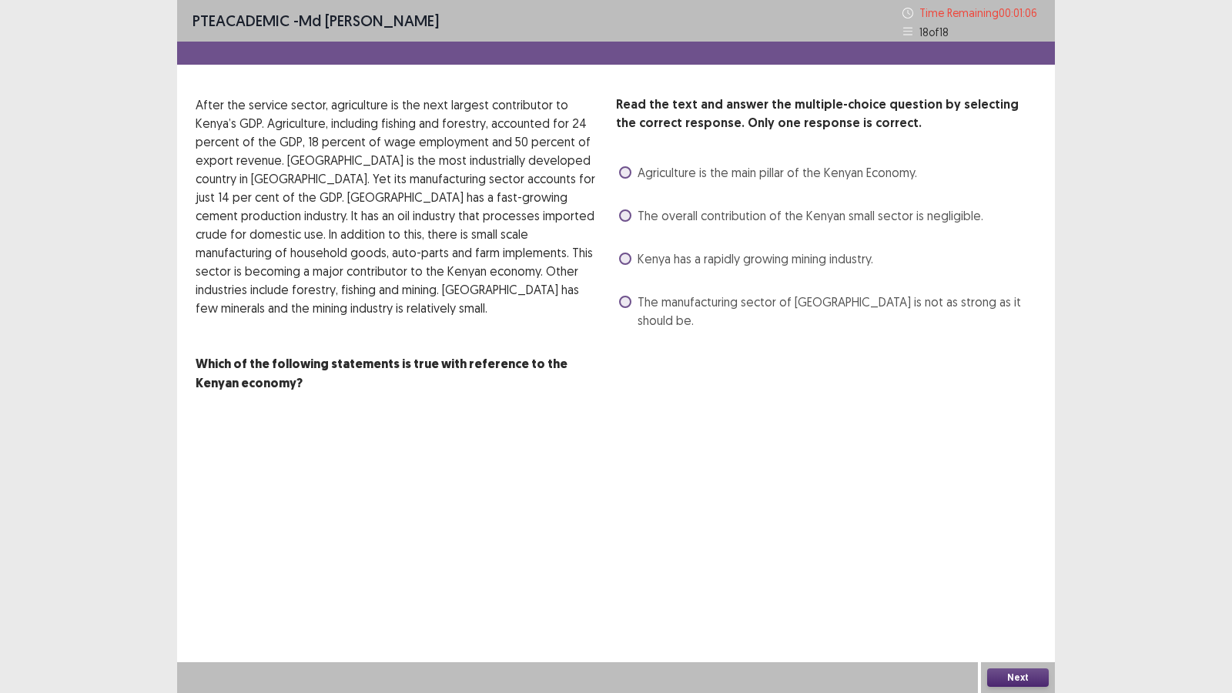
click at [627, 254] on span at bounding box center [625, 258] width 12 height 12
click at [1012, 594] on button "Next" at bounding box center [1018, 677] width 62 height 18
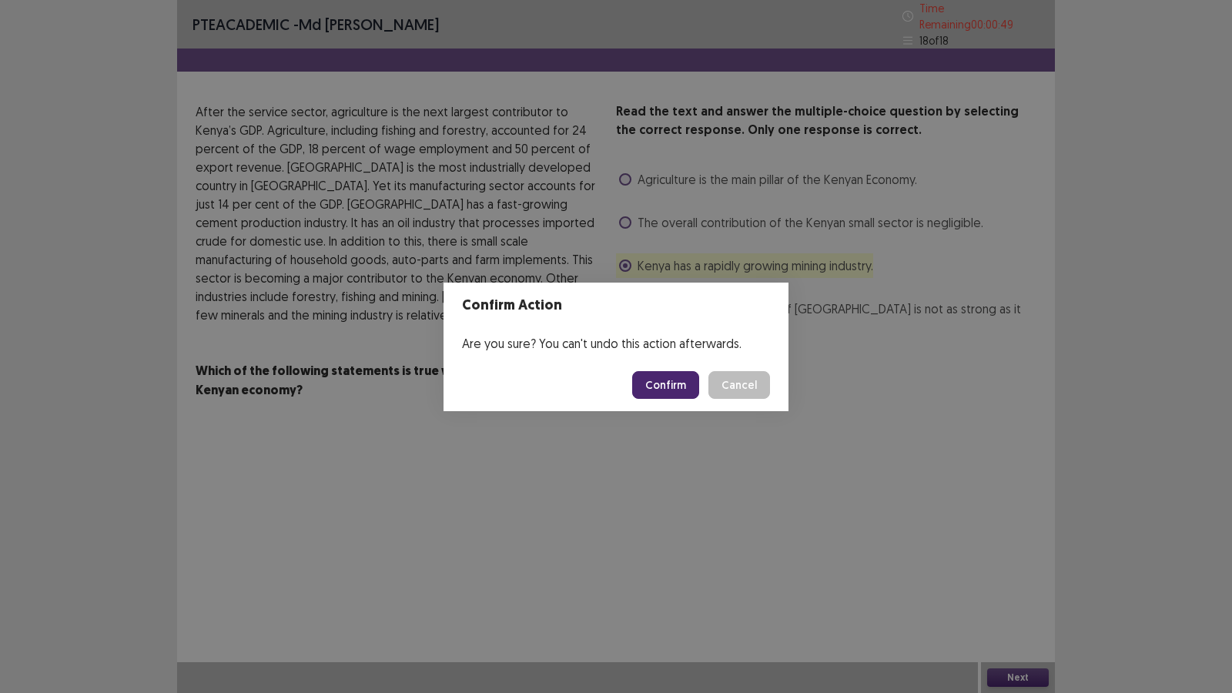
click at [669, 376] on button "Confirm" at bounding box center [665, 385] width 67 height 28
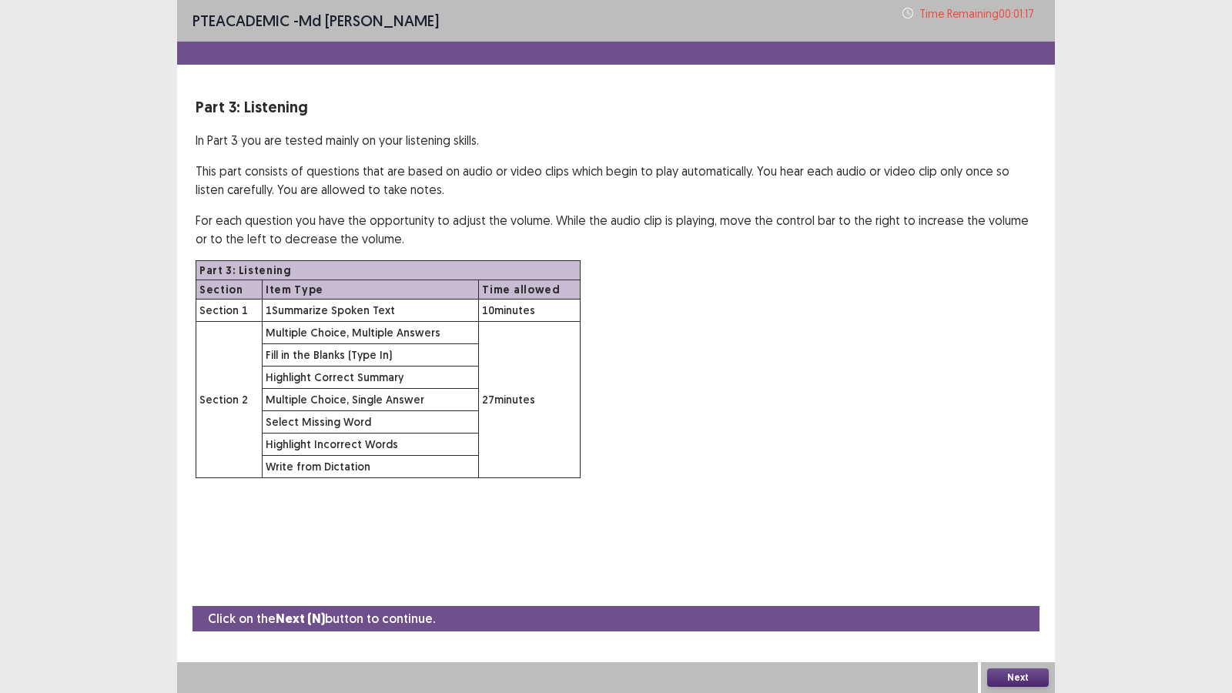
click at [1012, 594] on button "Next" at bounding box center [1018, 677] width 62 height 18
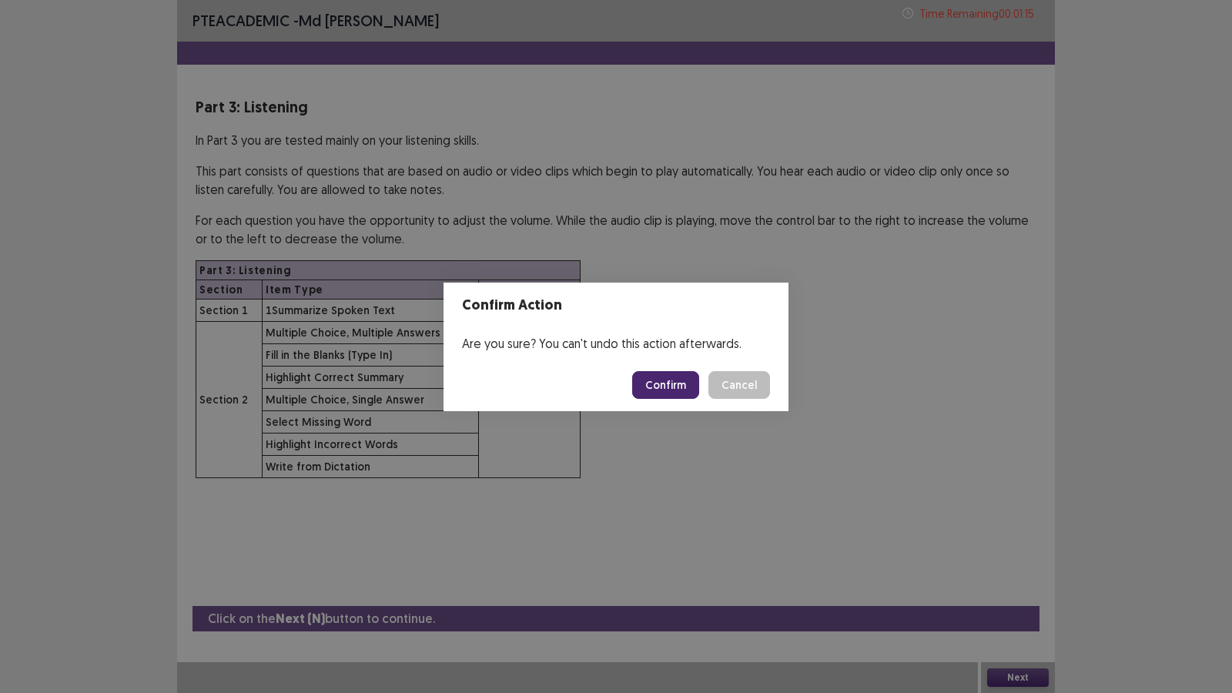
click at [686, 380] on button "Confirm" at bounding box center [665, 385] width 67 height 28
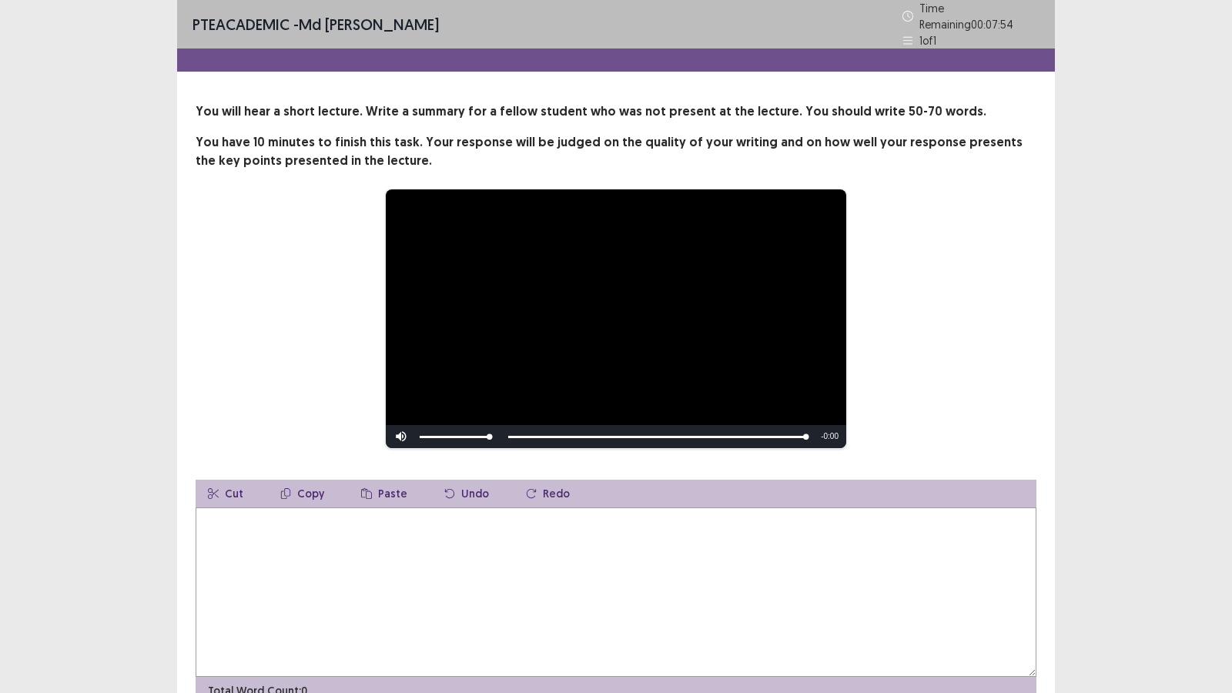
click at [294, 566] on textarea at bounding box center [616, 591] width 841 height 169
click at [295, 514] on textarea "**********" at bounding box center [616, 591] width 841 height 169
click at [403, 511] on textarea "**********" at bounding box center [616, 591] width 841 height 169
click at [450, 518] on textarea "**********" at bounding box center [616, 591] width 841 height 169
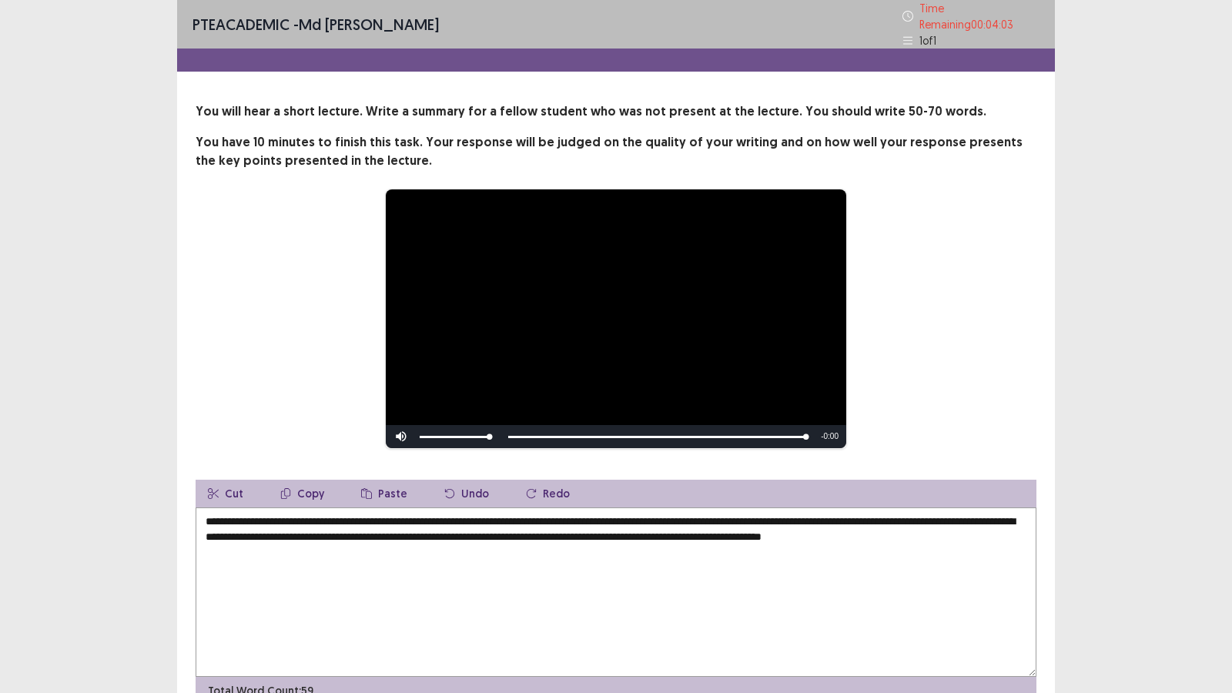
click at [329, 594] on textarea "**********" at bounding box center [616, 591] width 841 height 169
click at [824, 515] on textarea "**********" at bounding box center [616, 591] width 841 height 169
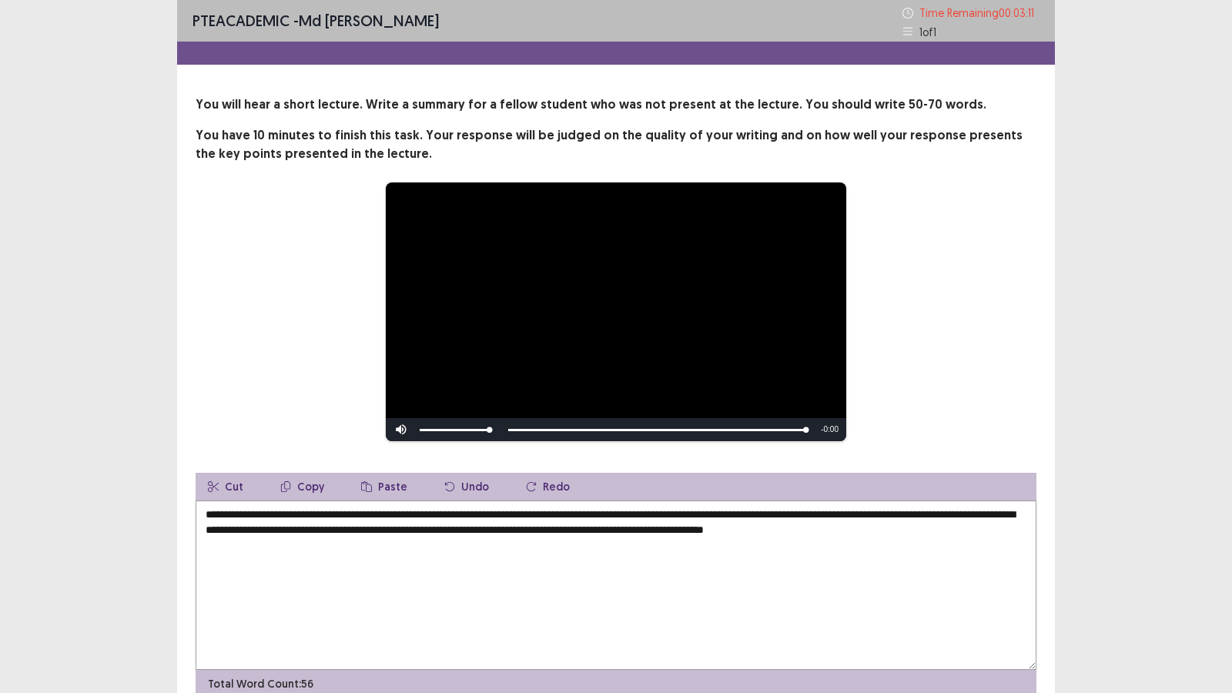
click at [429, 529] on textarea "**********" at bounding box center [616, 584] width 841 height 169
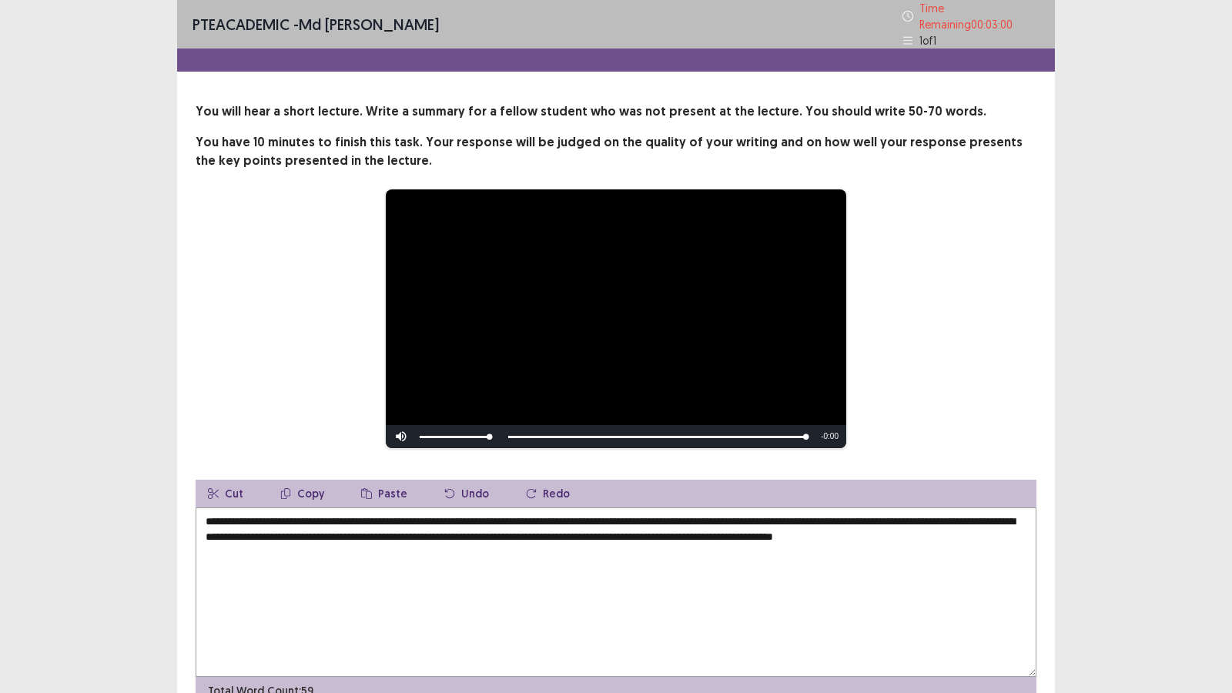
click at [396, 570] on textarea "**********" at bounding box center [616, 591] width 841 height 169
click at [905, 403] on div "**********" at bounding box center [615, 319] width 717 height 260
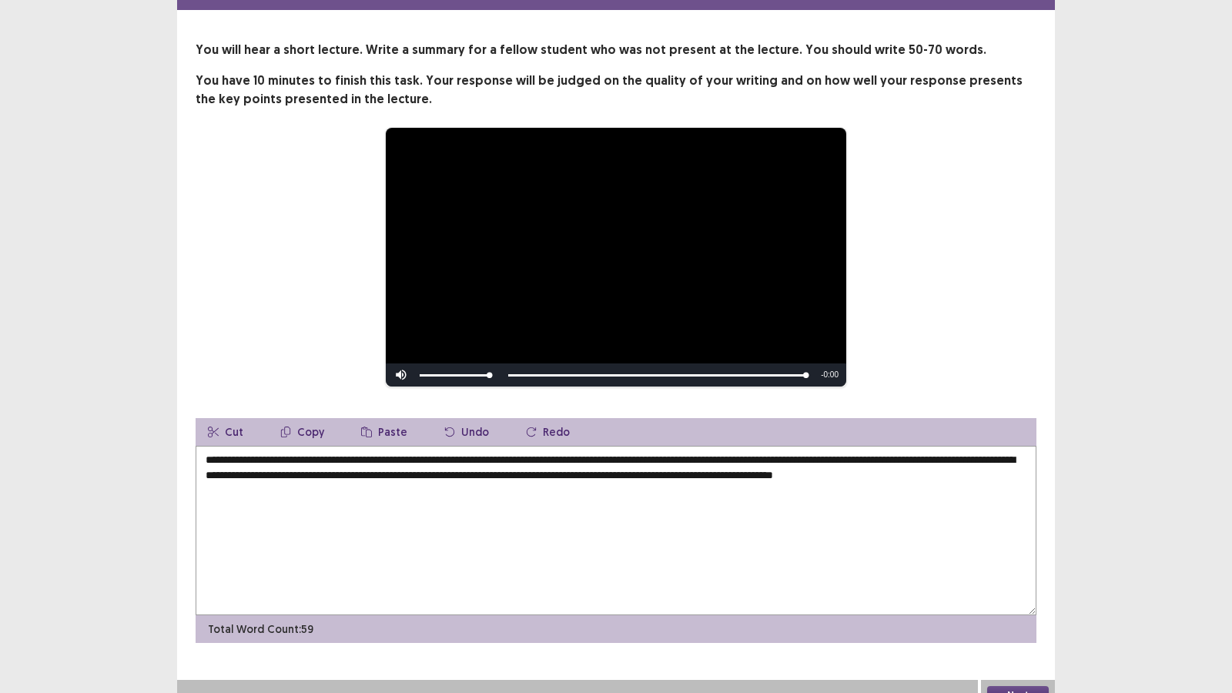
scroll to position [72, 0]
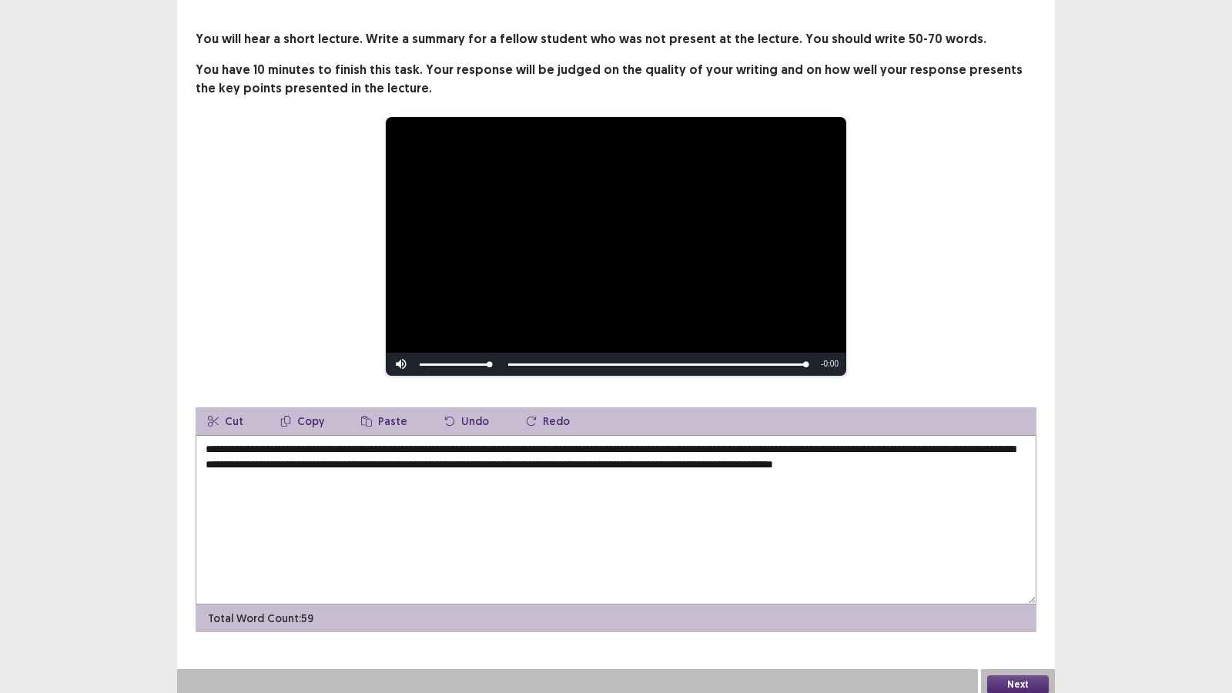
click at [272, 472] on textarea "**********" at bounding box center [616, 519] width 841 height 169
click at [319, 473] on textarea "**********" at bounding box center [616, 519] width 841 height 169
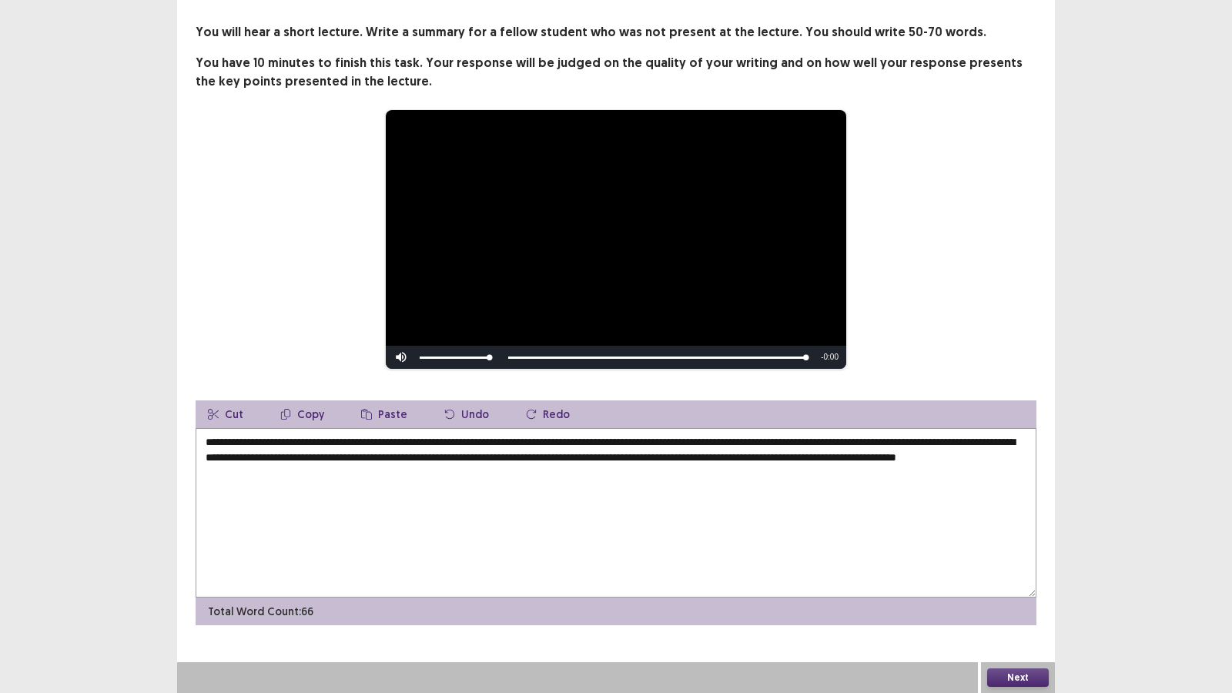
click at [456, 518] on textarea "**********" at bounding box center [616, 512] width 841 height 169
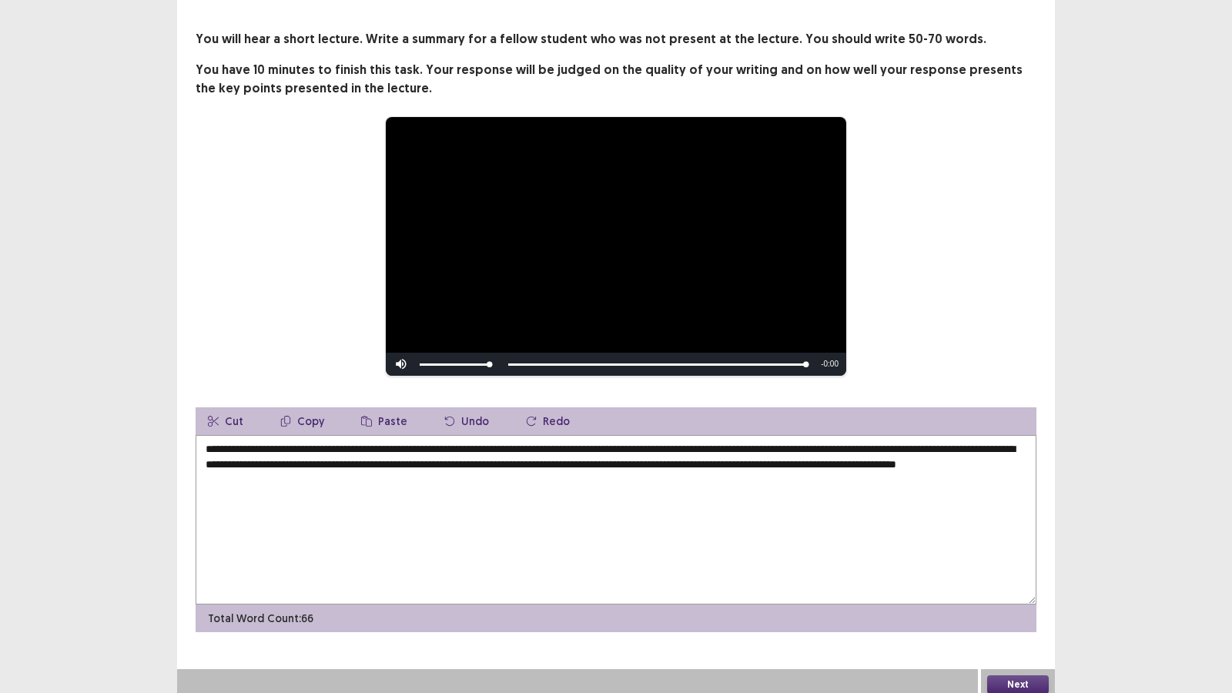
type textarea "**********"
click at [1039, 594] on button "Next" at bounding box center [1018, 684] width 62 height 18
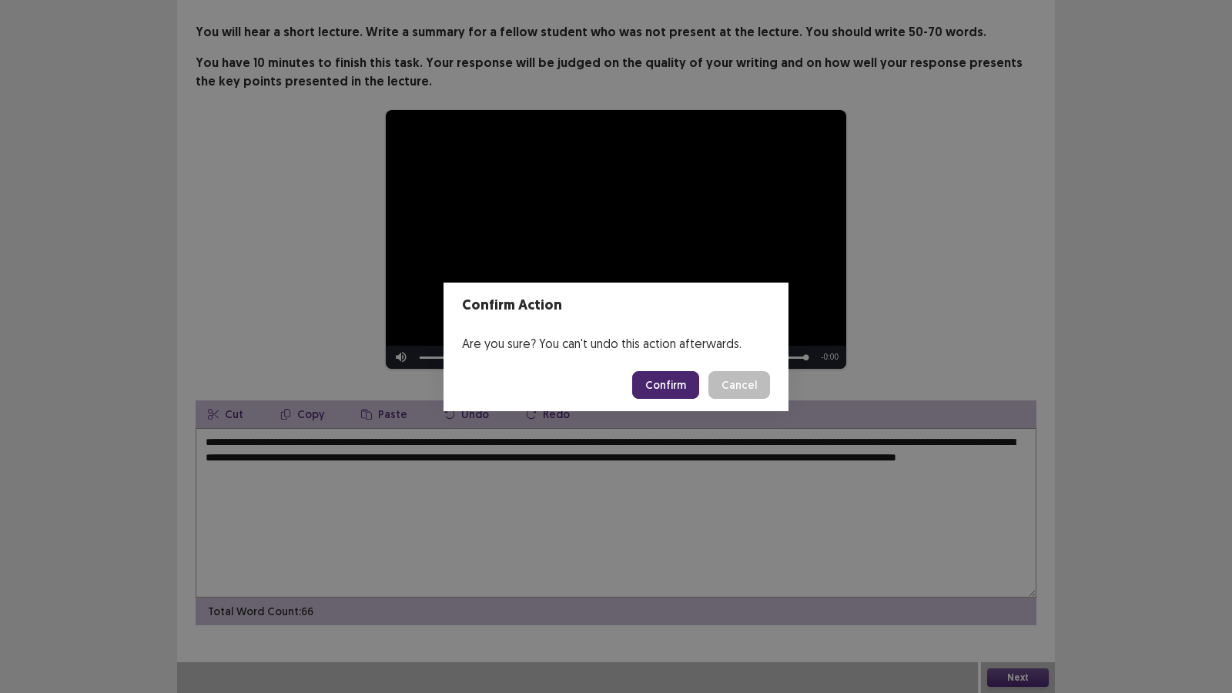
click at [652, 389] on button "Confirm" at bounding box center [665, 385] width 67 height 28
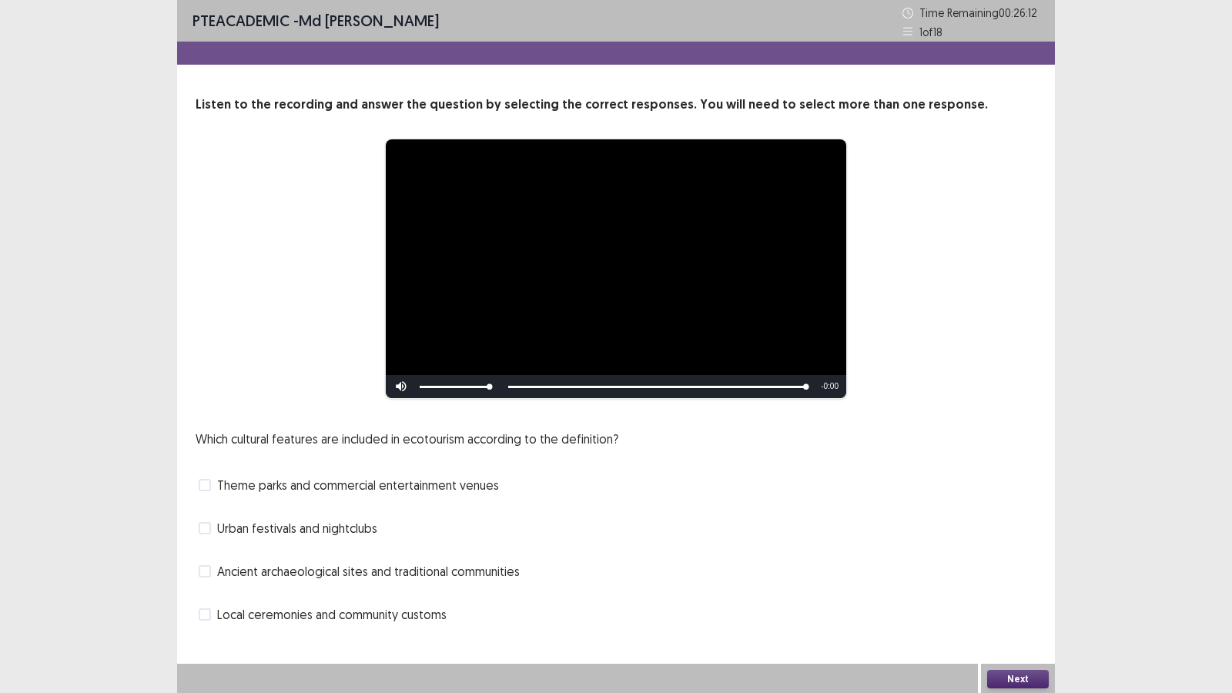
click at [313, 576] on span "Ancient archaeological sites and traditional communities" at bounding box center [368, 571] width 303 height 18
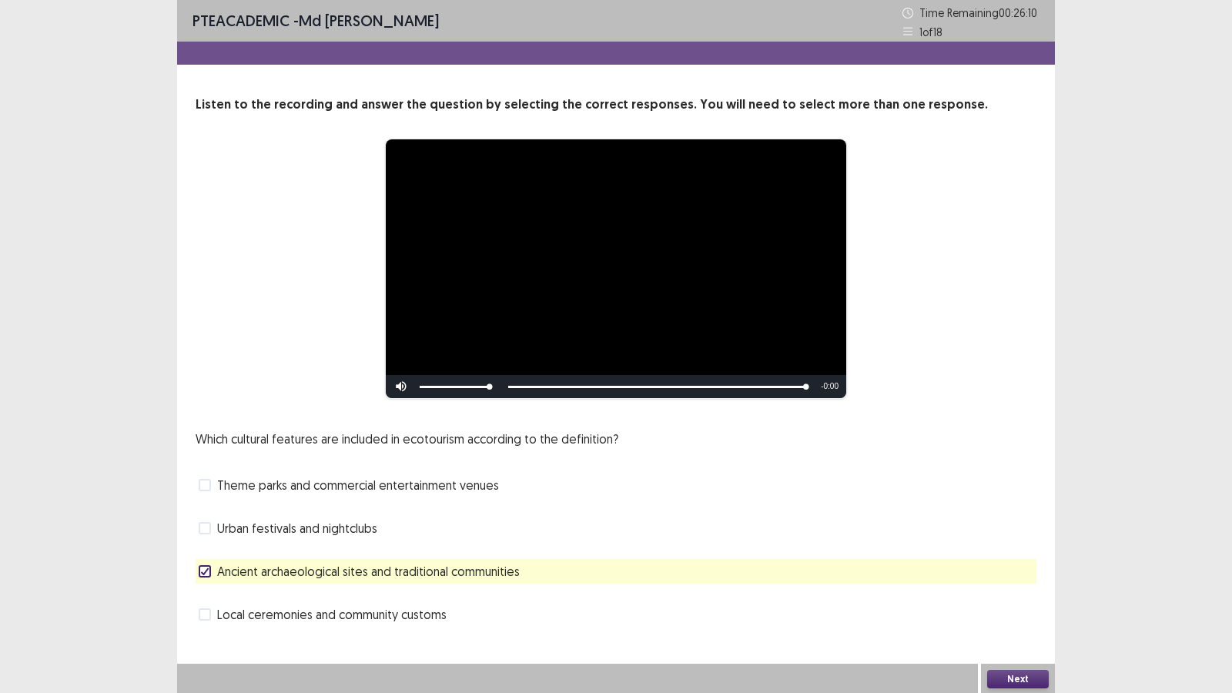
click at [313, 576] on span "Ancient archaeological sites and traditional communities" at bounding box center [368, 571] width 303 height 18
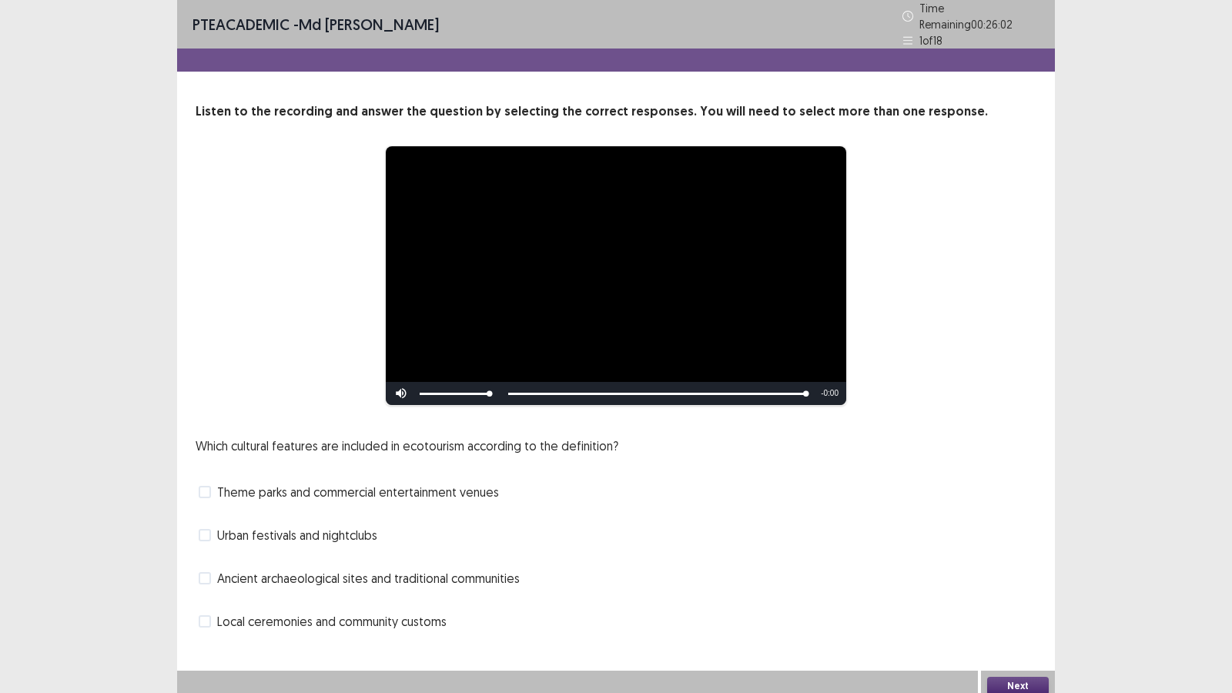
click at [316, 594] on div "**********" at bounding box center [616, 332] width 878 height 664
click at [316, 594] on span "Local ceremonies and community customs" at bounding box center [331, 621] width 229 height 18
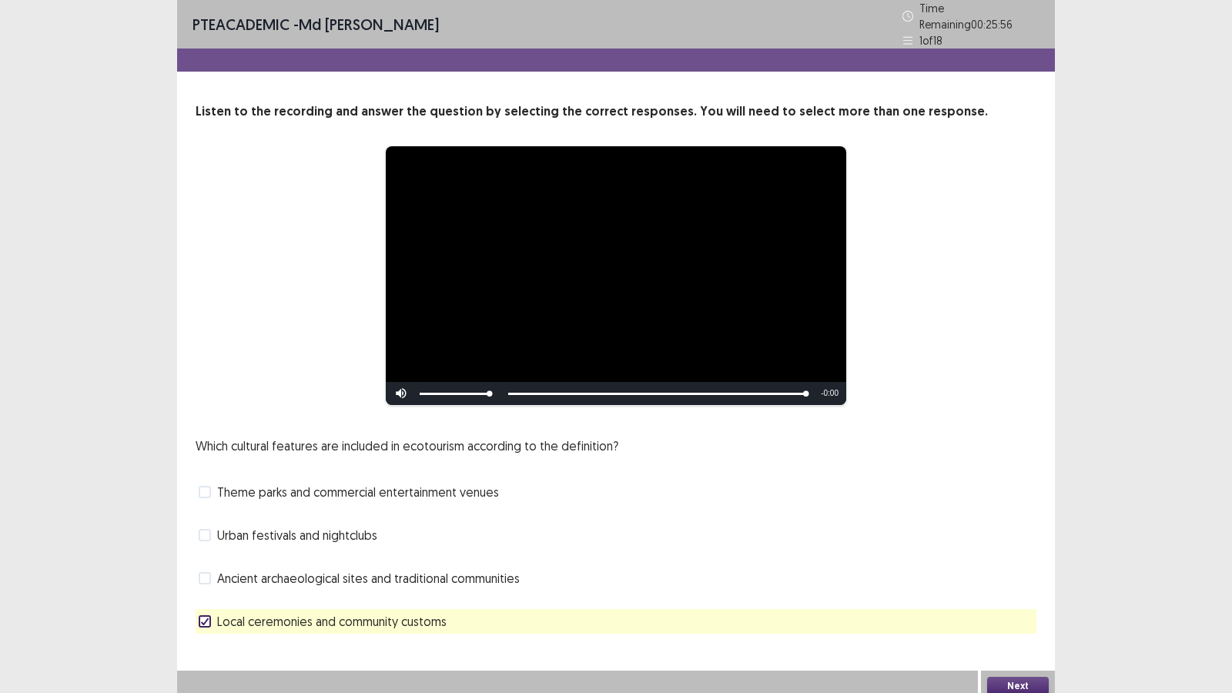
click at [999, 594] on button "Next" at bounding box center [1018, 686] width 62 height 18
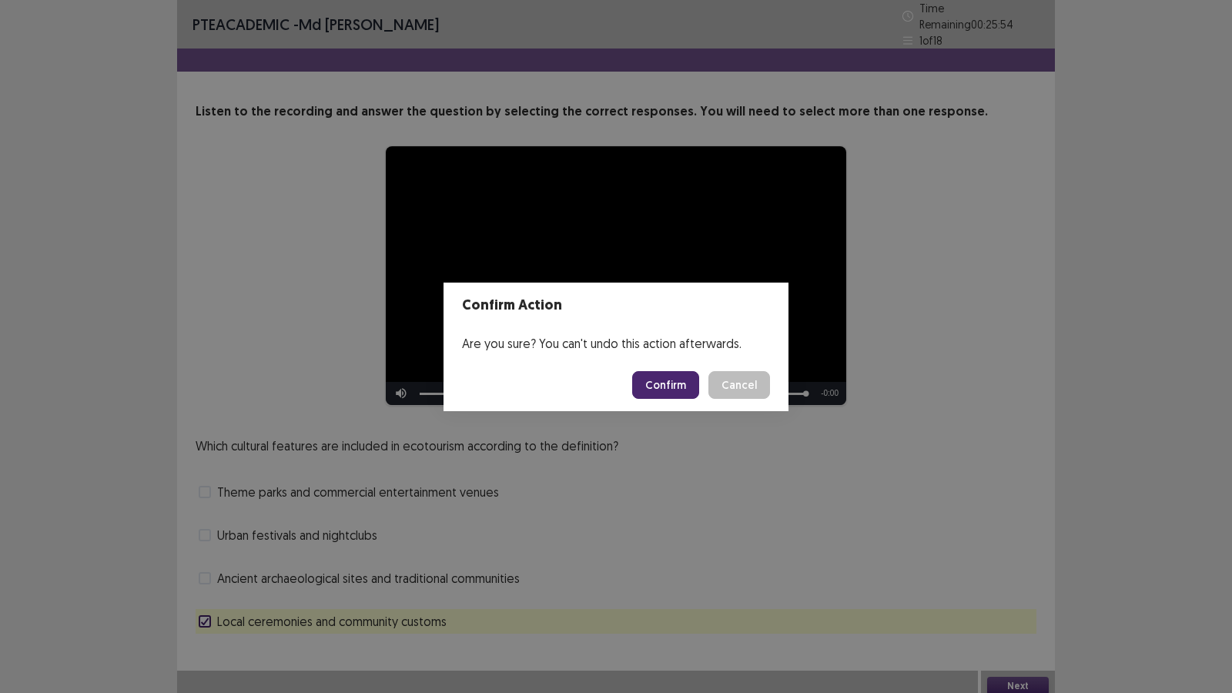
click at [669, 380] on button "Confirm" at bounding box center [665, 385] width 67 height 28
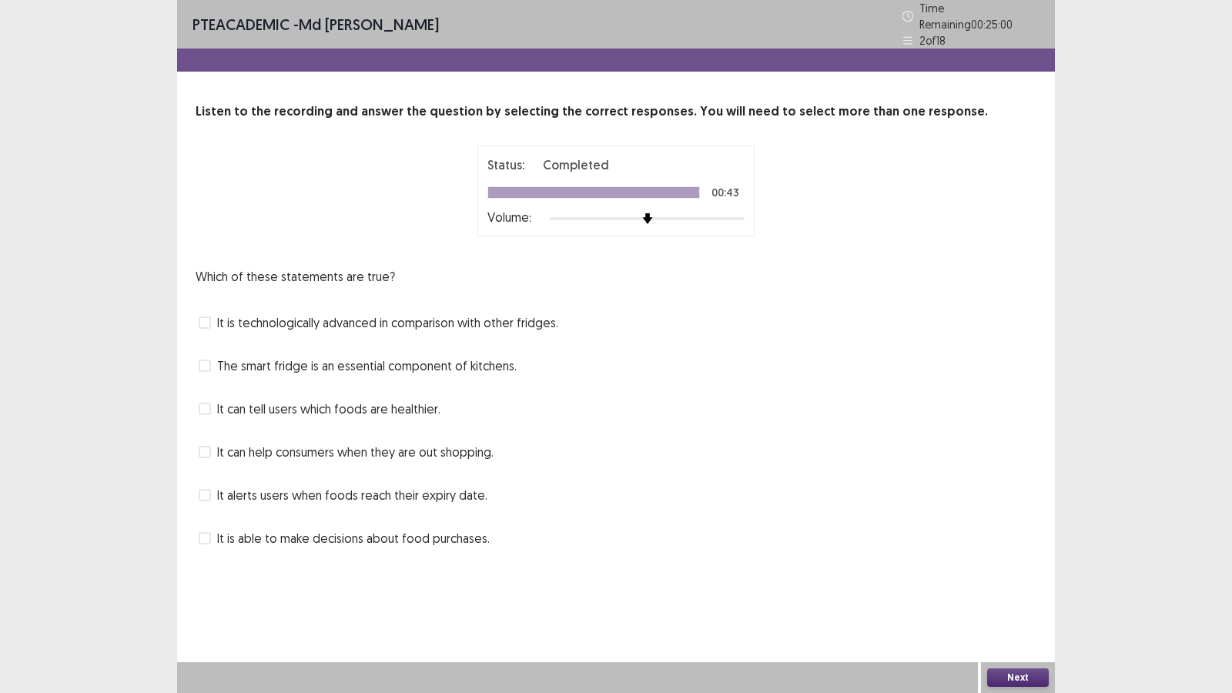
click at [313, 486] on span "It alerts users when foods reach their expiry date." at bounding box center [352, 495] width 270 height 18
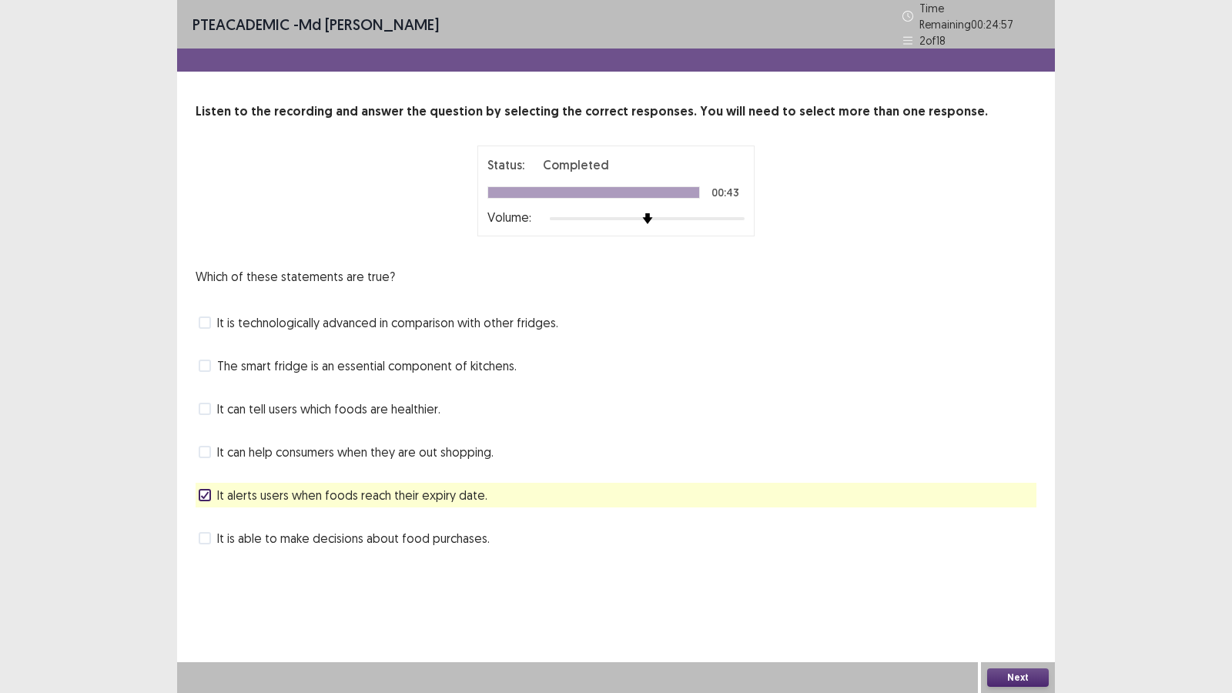
click at [997, 594] on button "Next" at bounding box center [1018, 677] width 62 height 18
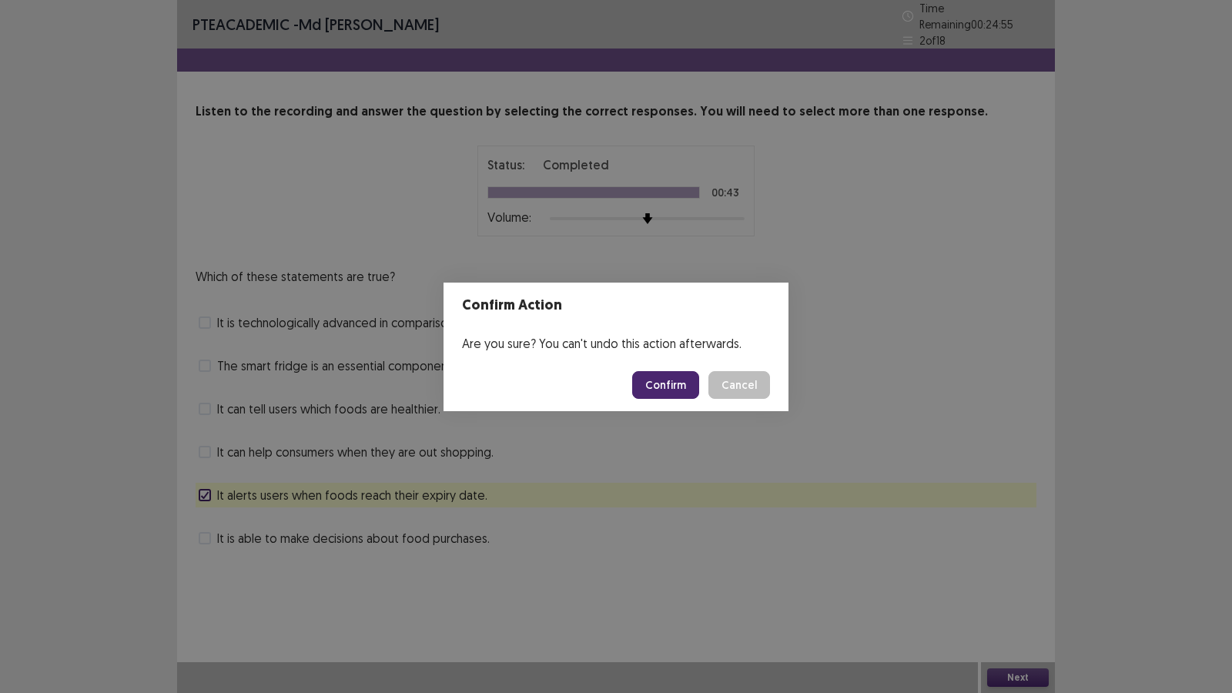
click at [679, 383] on button "Confirm" at bounding box center [665, 385] width 67 height 28
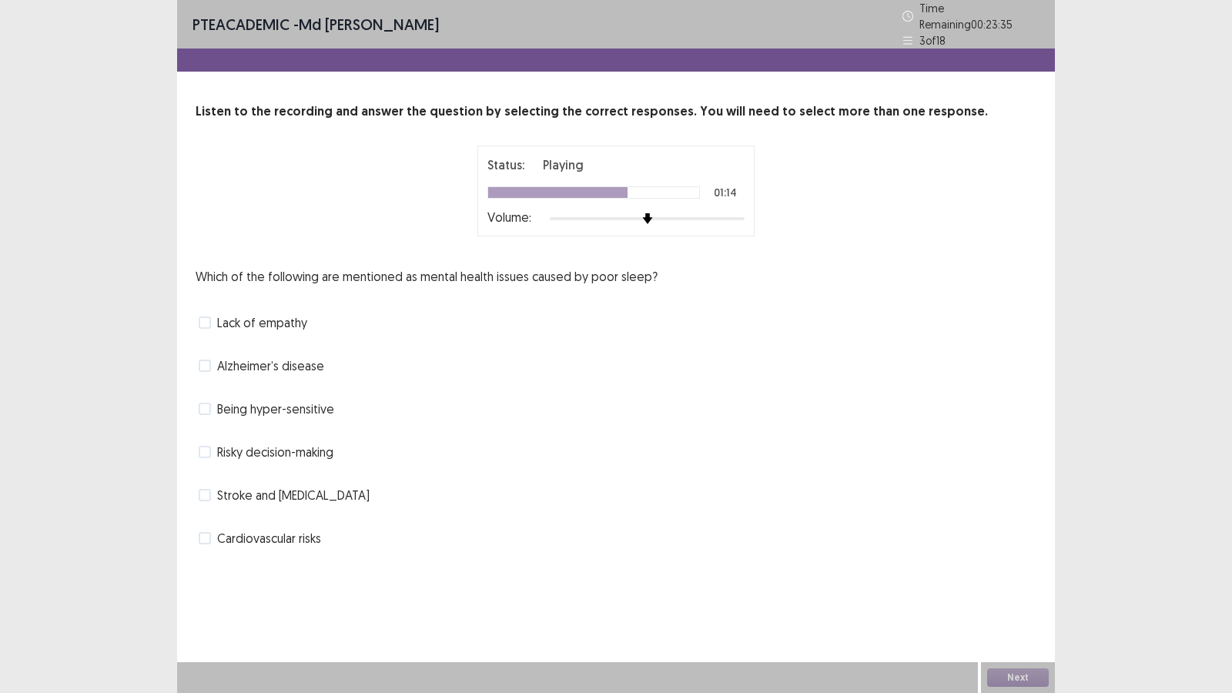
click at [202, 536] on span at bounding box center [205, 538] width 12 height 12
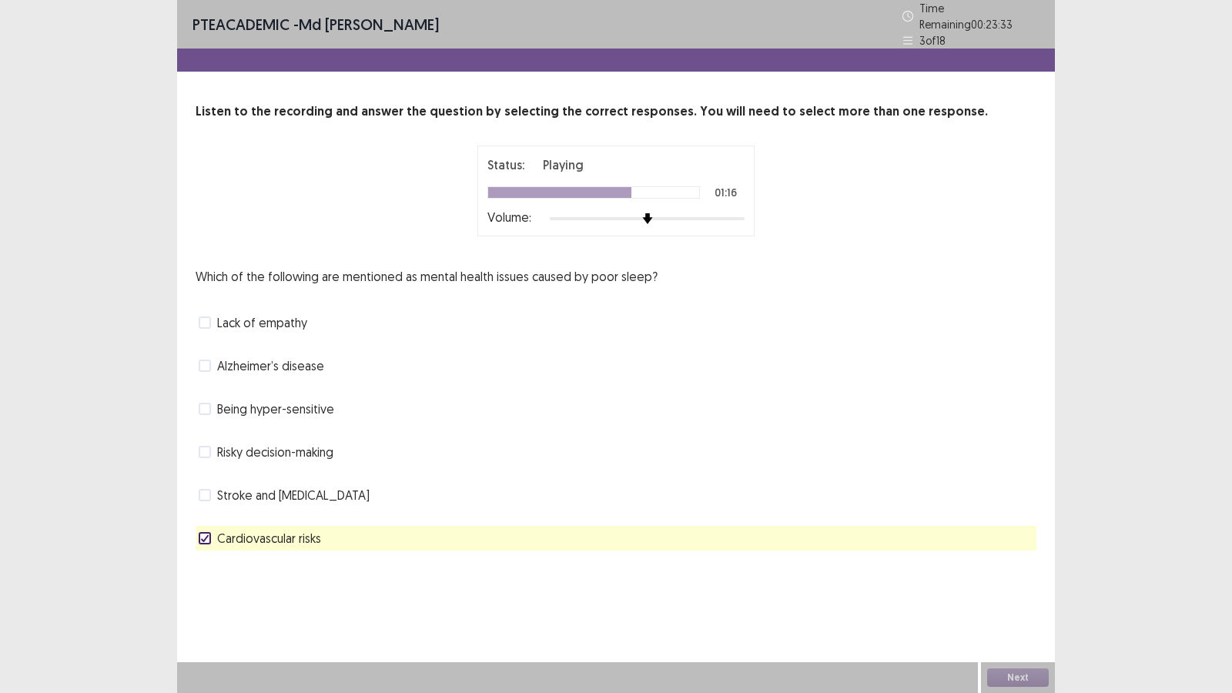
click at [204, 492] on span at bounding box center [205, 495] width 12 height 12
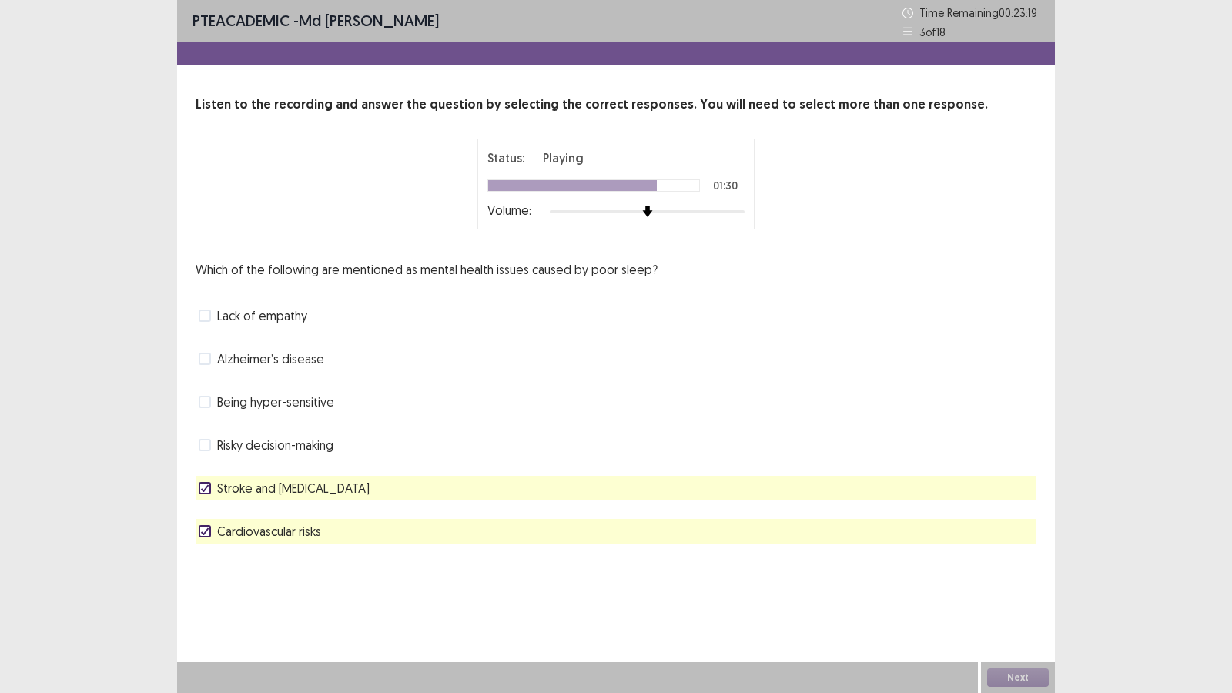
click at [200, 491] on icon at bounding box center [204, 488] width 9 height 8
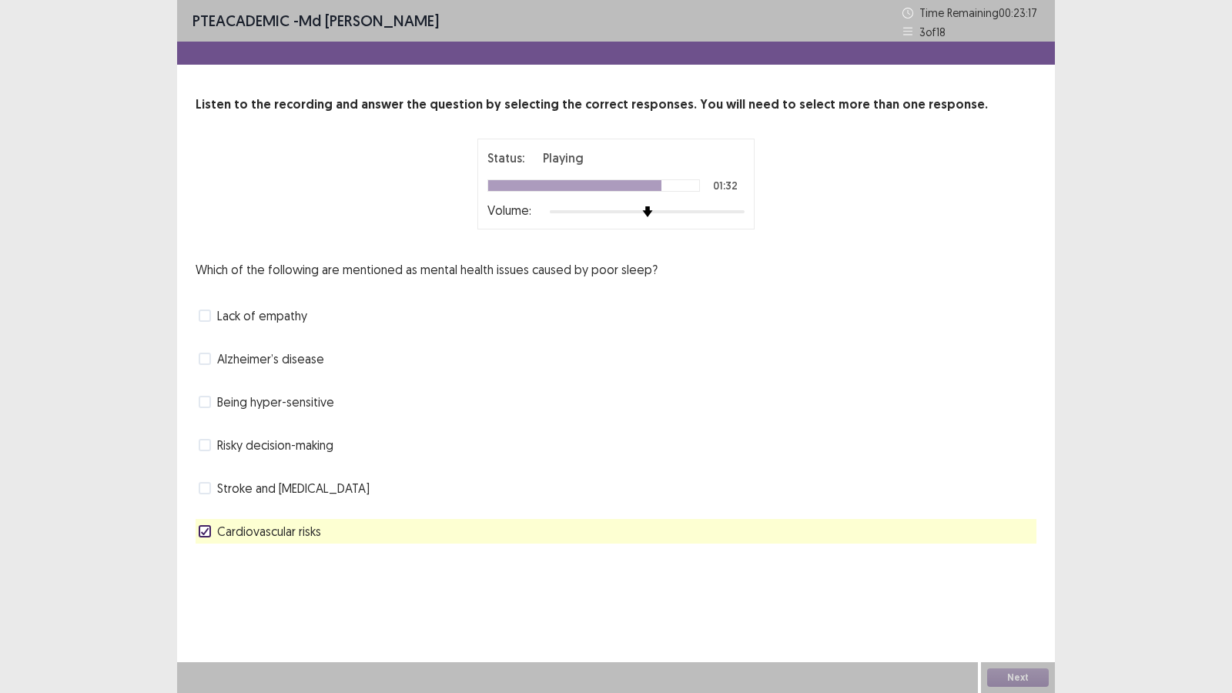
click at [206, 534] on icon at bounding box center [204, 531] width 9 height 8
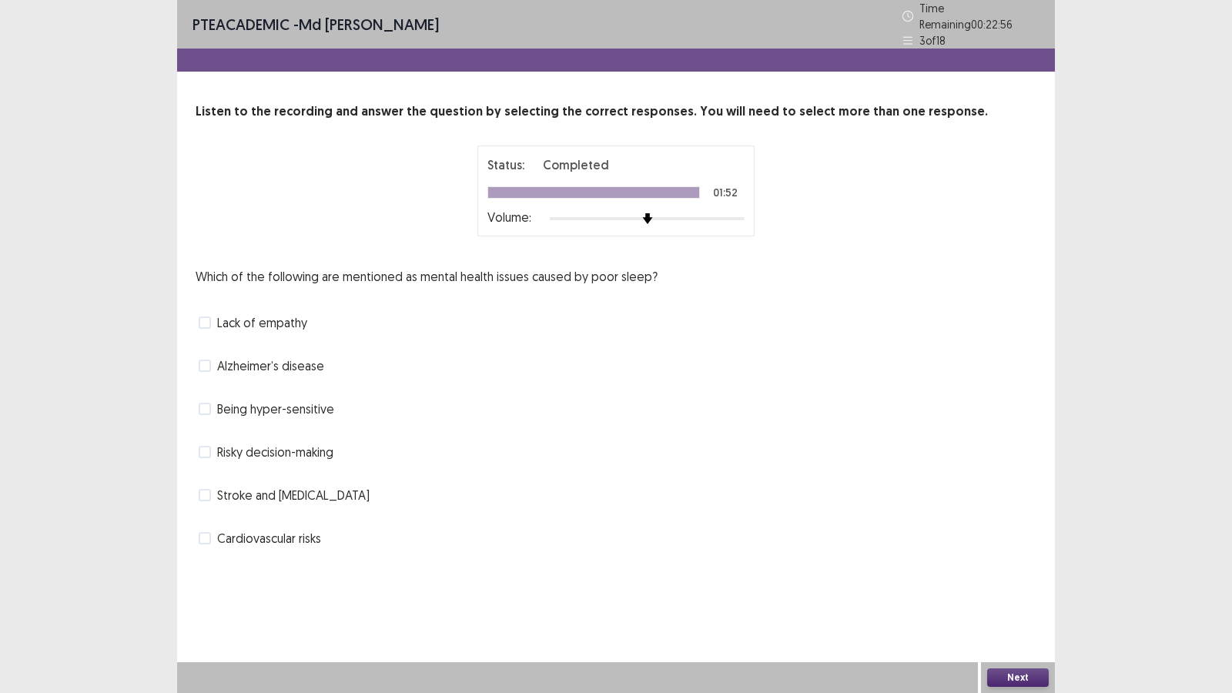
click at [203, 318] on span at bounding box center [205, 322] width 12 height 12
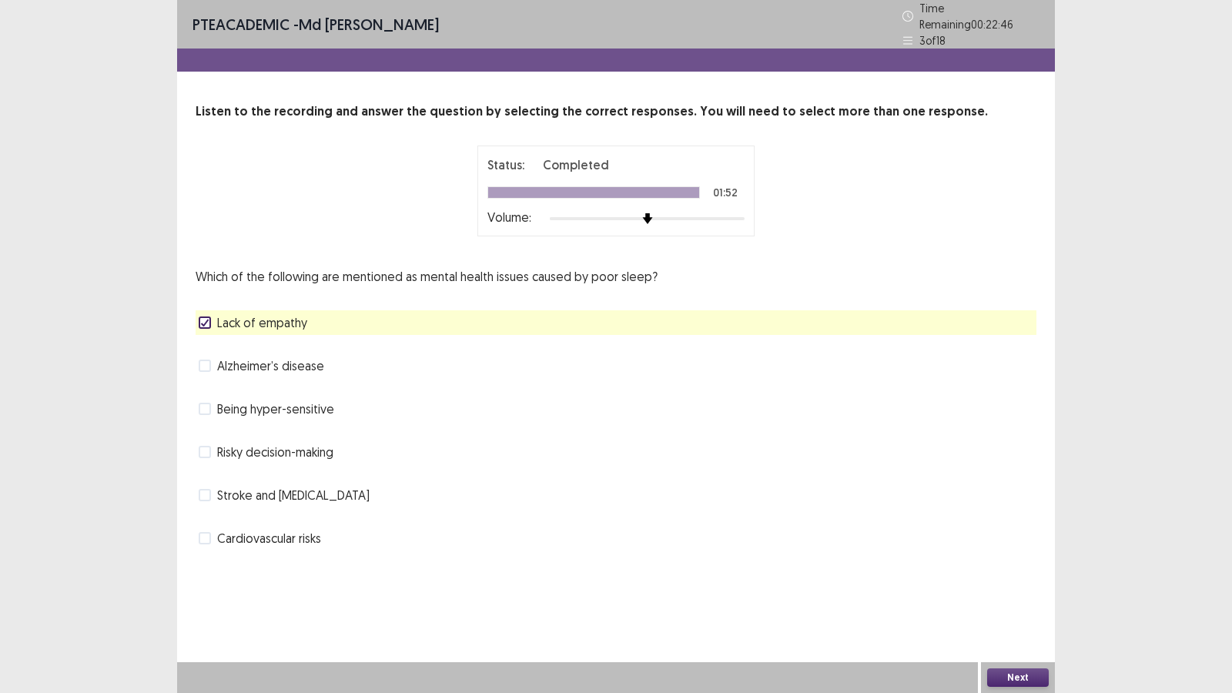
click at [1006, 594] on button "Next" at bounding box center [1018, 677] width 62 height 18
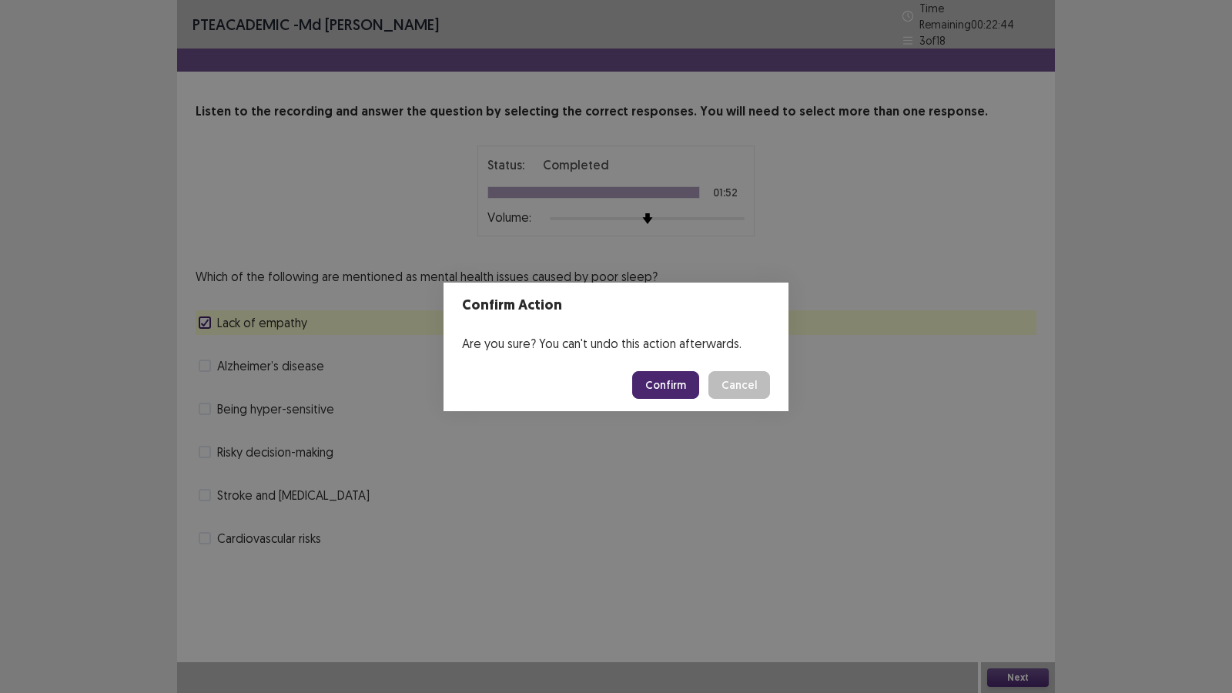
click at [687, 385] on button "Confirm" at bounding box center [665, 385] width 67 height 28
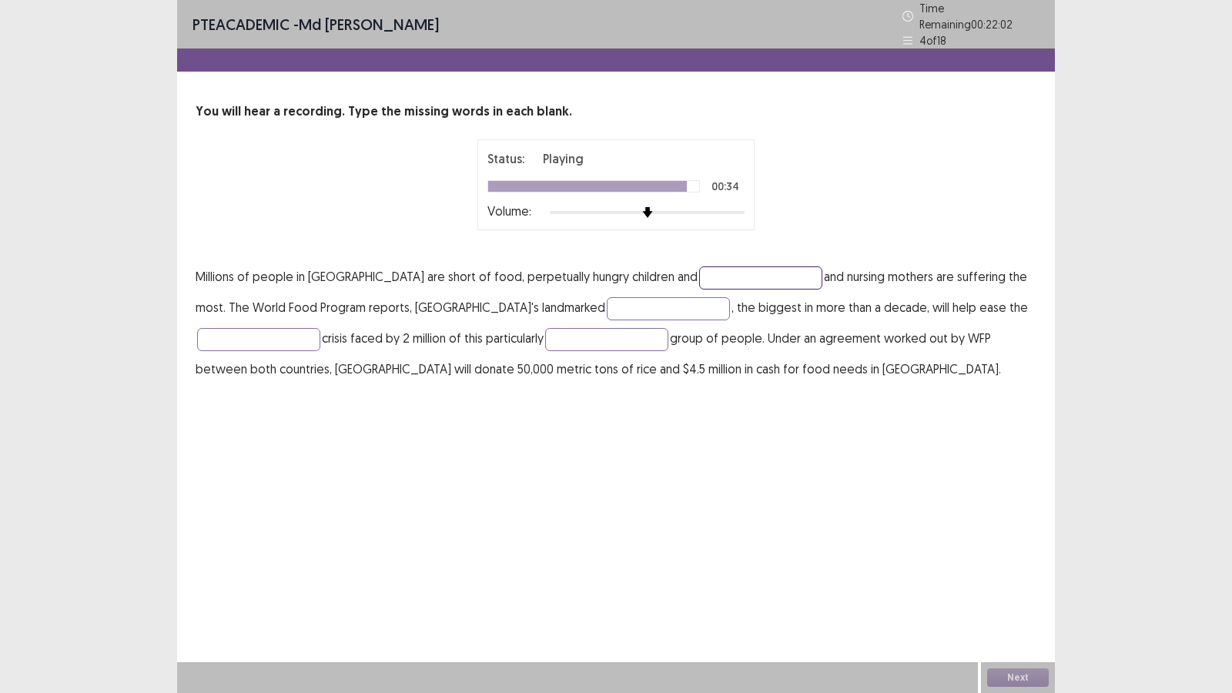
click at [718, 269] on input "text" at bounding box center [760, 277] width 123 height 23
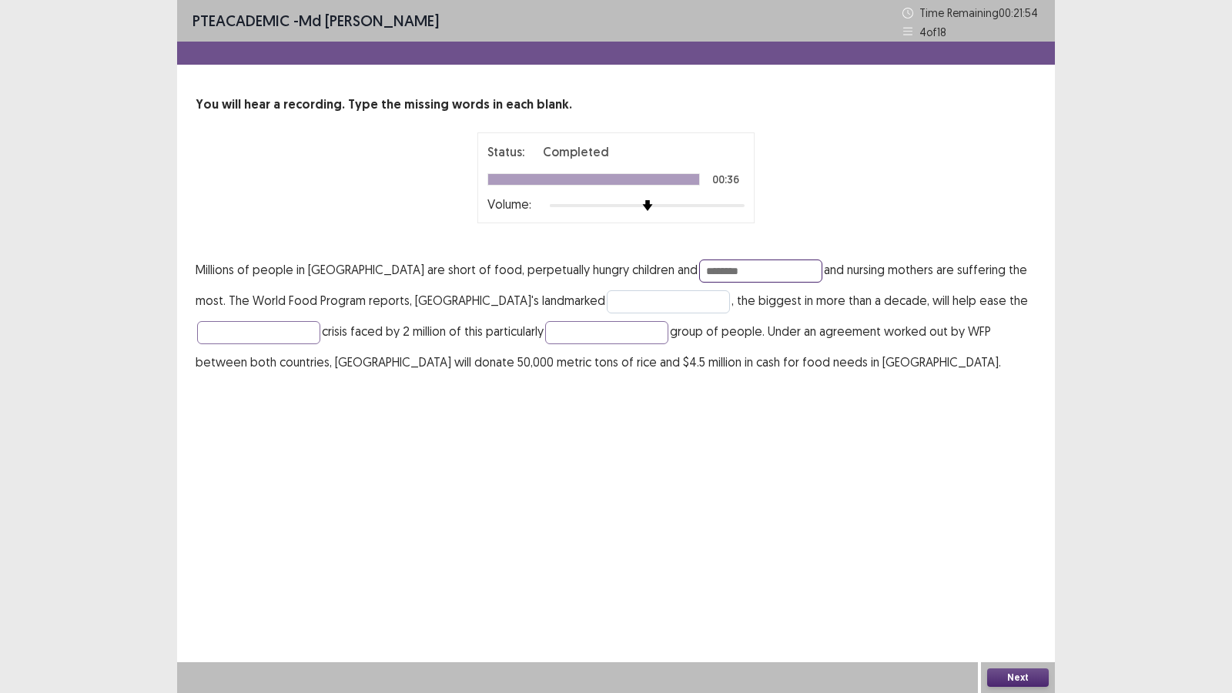
type input "********"
click at [607, 309] on input "text" at bounding box center [668, 301] width 123 height 23
type input "********"
click at [280, 336] on input "text" at bounding box center [258, 332] width 123 height 23
type input "**********"
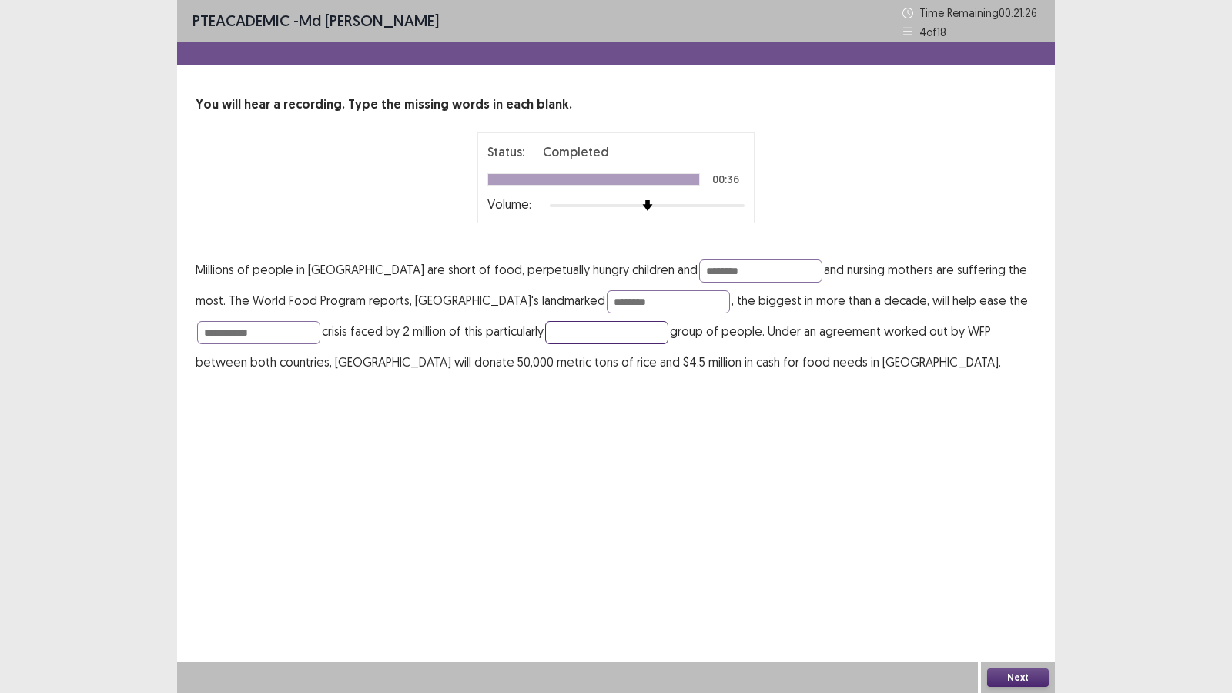
click at [608, 324] on input "text" at bounding box center [606, 332] width 123 height 23
type input "**********"
click at [1011, 594] on button "Next" at bounding box center [1018, 677] width 62 height 18
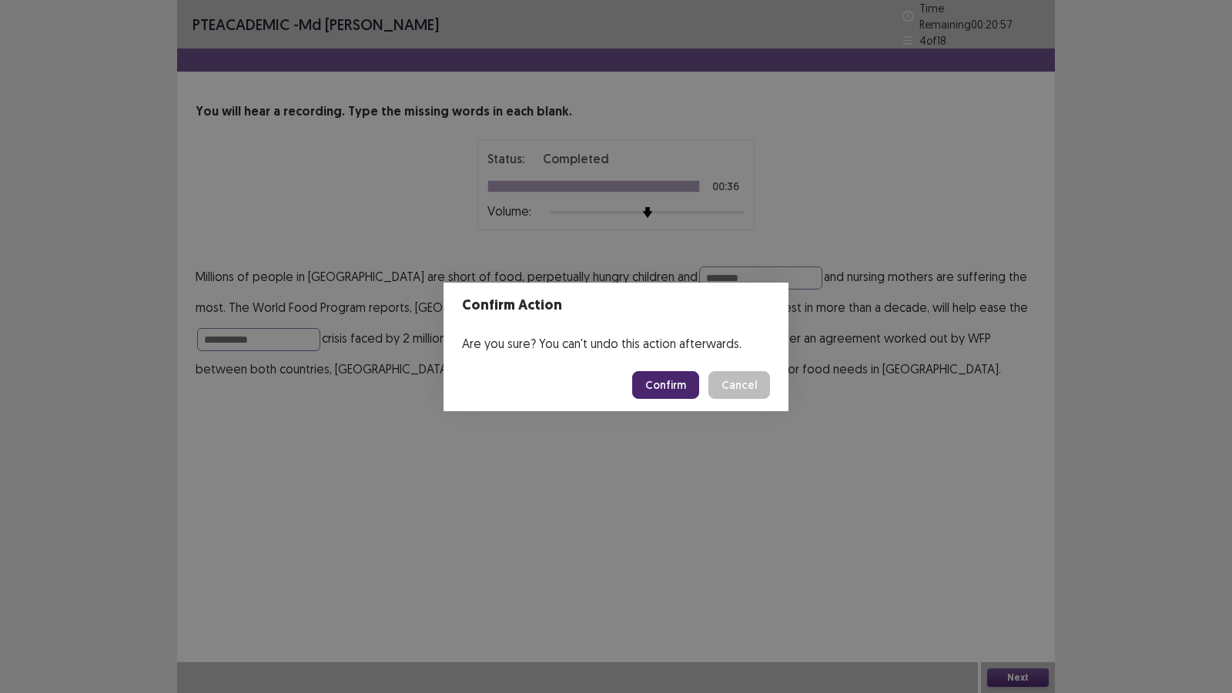
click at [677, 385] on button "Confirm" at bounding box center [665, 385] width 67 height 28
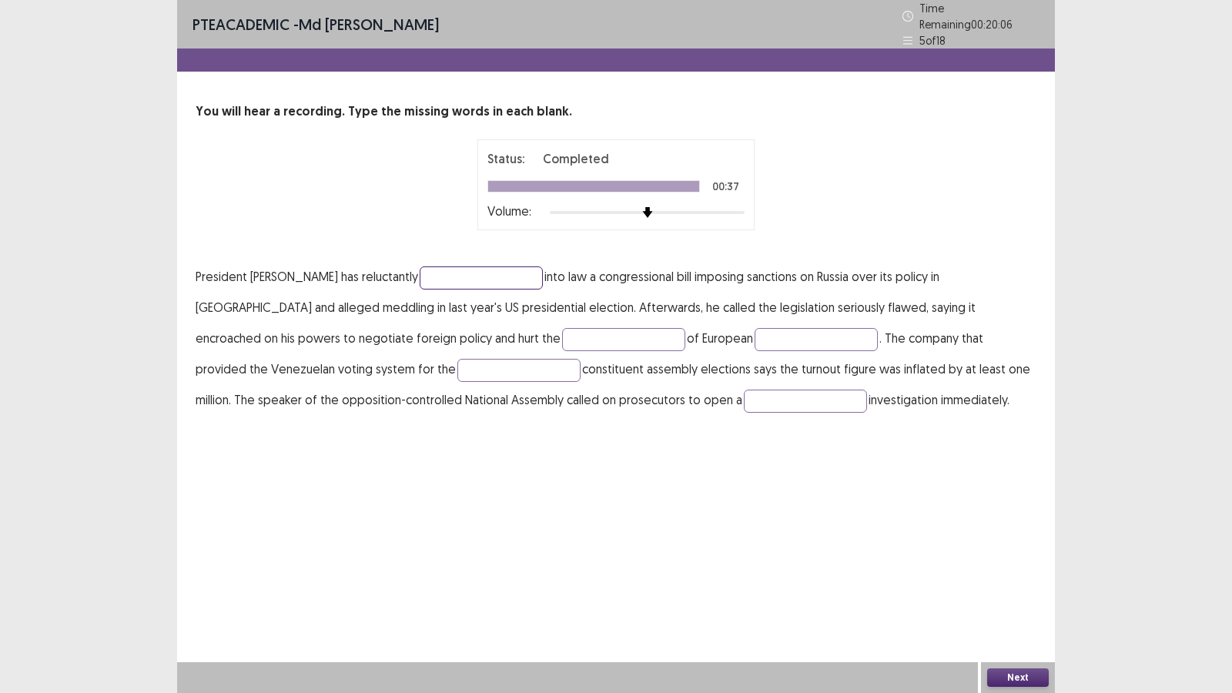
click at [450, 267] on input "text" at bounding box center [481, 277] width 123 height 23
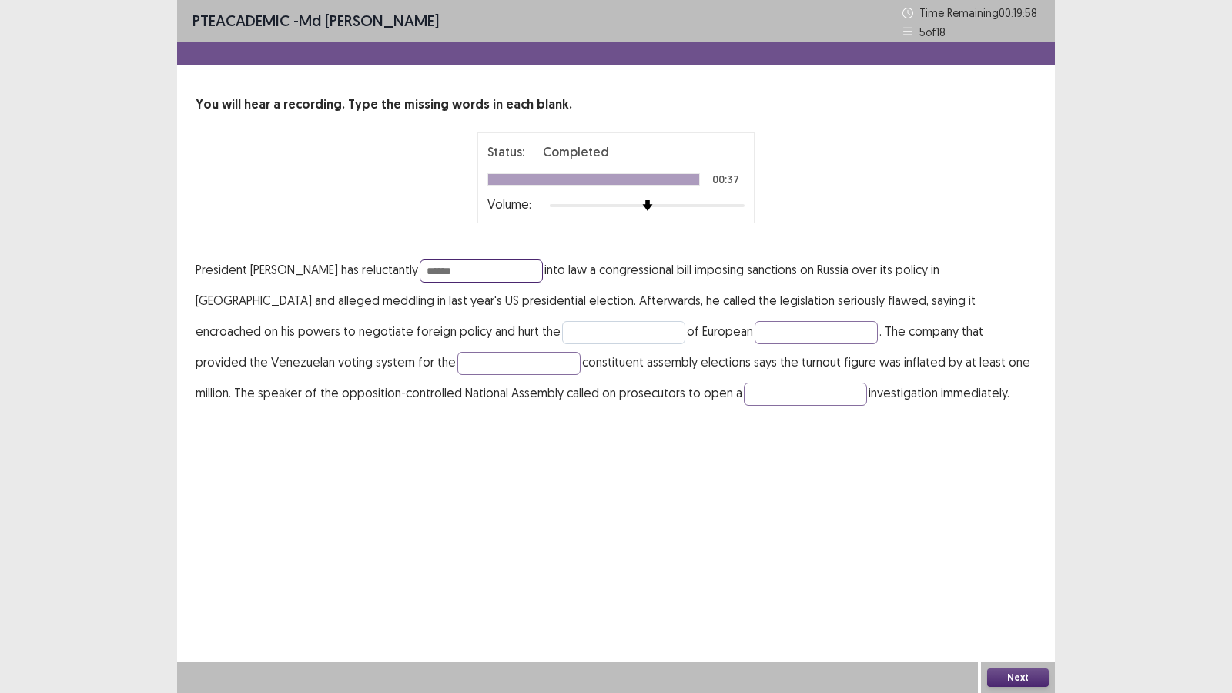
type input "******"
click at [562, 326] on input "text" at bounding box center [623, 332] width 123 height 23
type input "********"
click at [754, 336] on input "text" at bounding box center [815, 332] width 123 height 23
type input "*******"
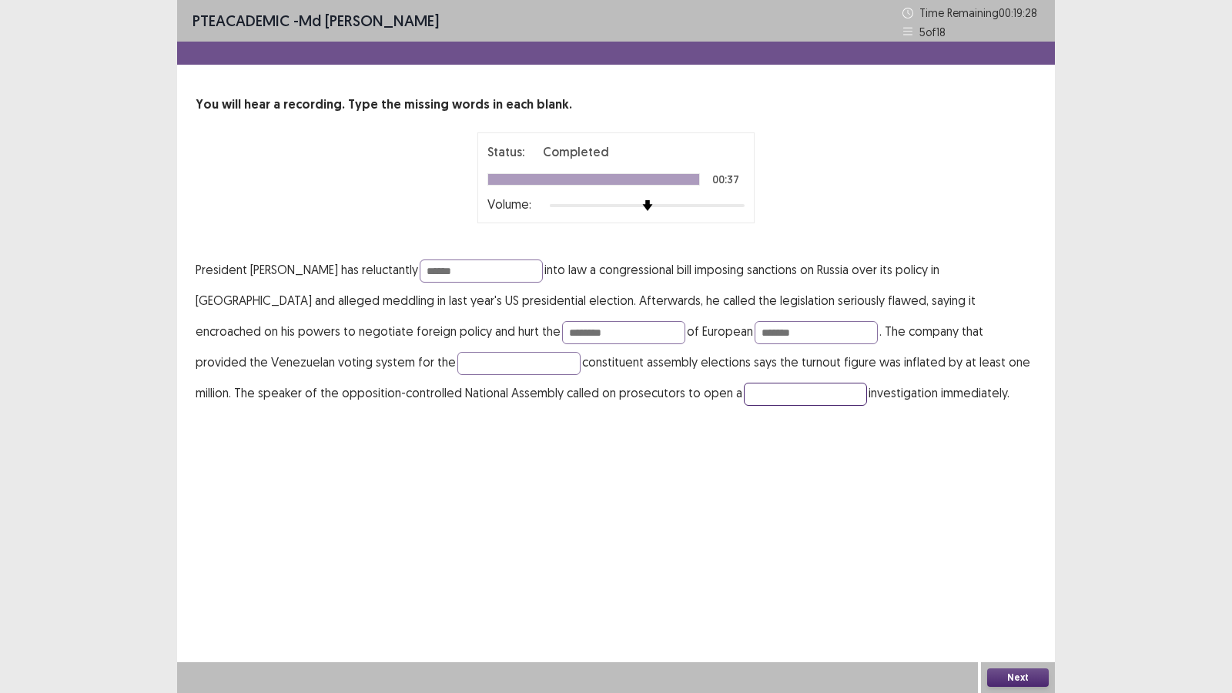
click at [744, 396] on input "text" at bounding box center [805, 394] width 123 height 23
type input "********"
click at [527, 458] on div "PTE academic - [PERSON_NAME] Time Remaining 00 : 19 : 23 5 of 18 You will hear …" at bounding box center [616, 346] width 878 height 693
click at [1013, 594] on button "Next" at bounding box center [1018, 677] width 62 height 18
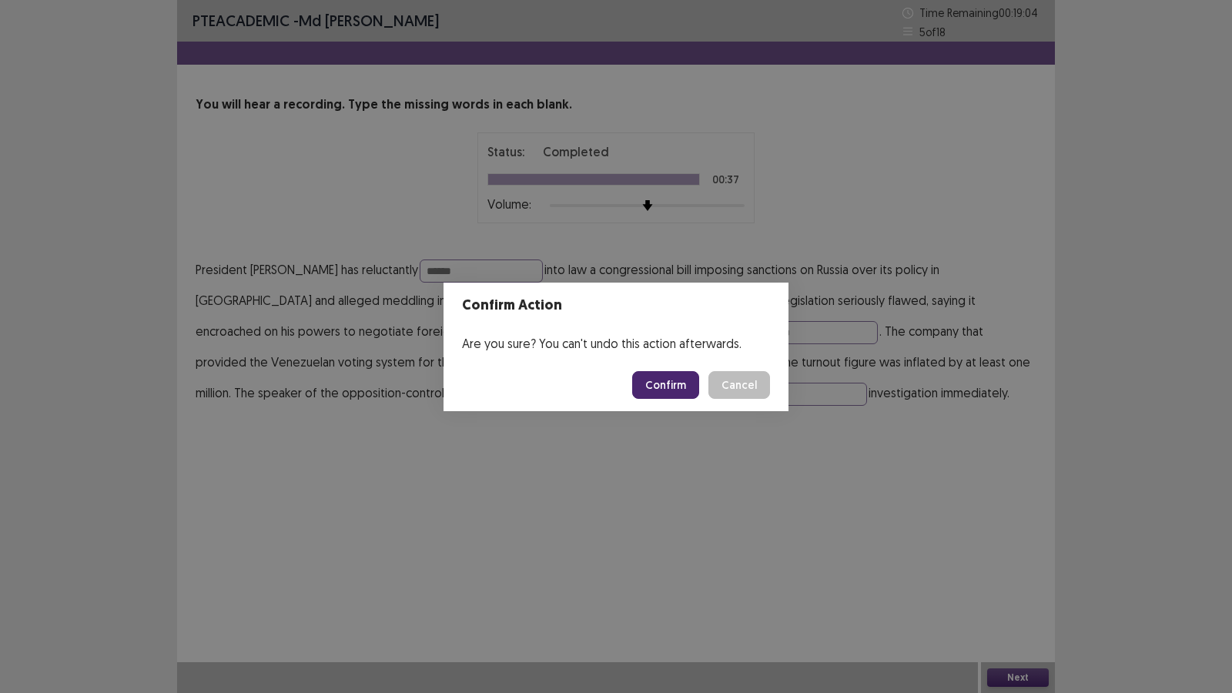
click at [684, 377] on button "Confirm" at bounding box center [665, 385] width 67 height 28
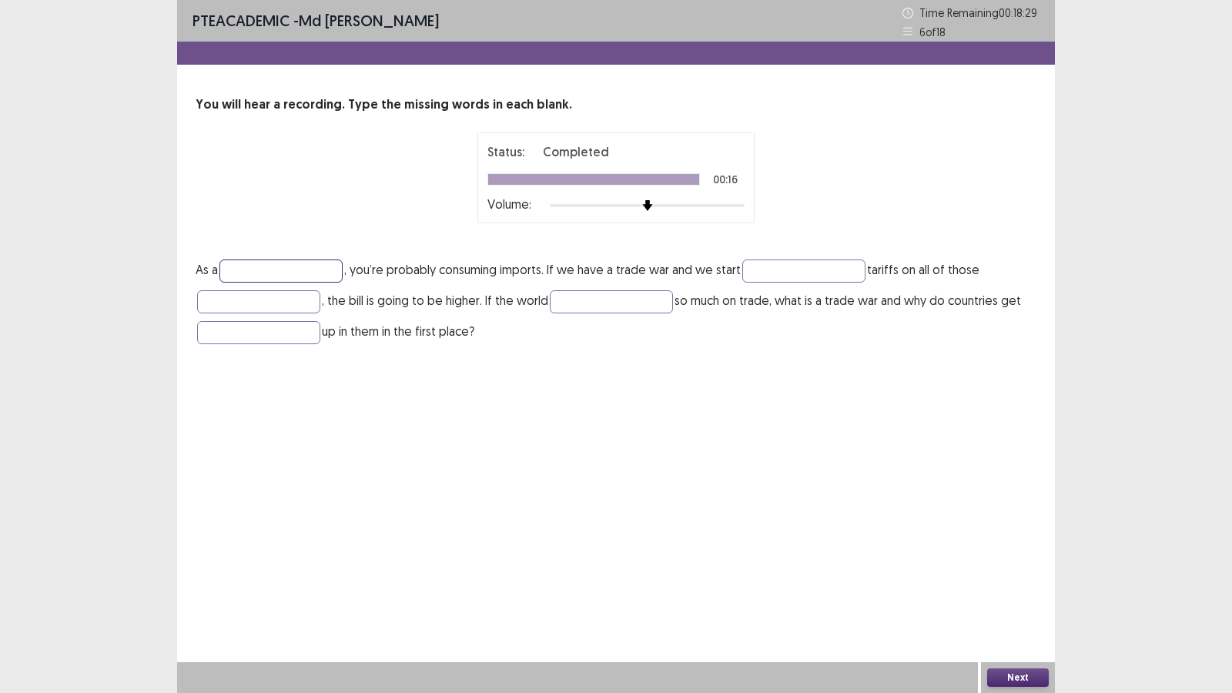
click at [333, 266] on input "text" at bounding box center [280, 270] width 123 height 23
type input "********"
click at [794, 272] on input "text" at bounding box center [803, 270] width 123 height 23
click at [1009, 594] on button "Next" at bounding box center [1018, 677] width 62 height 18
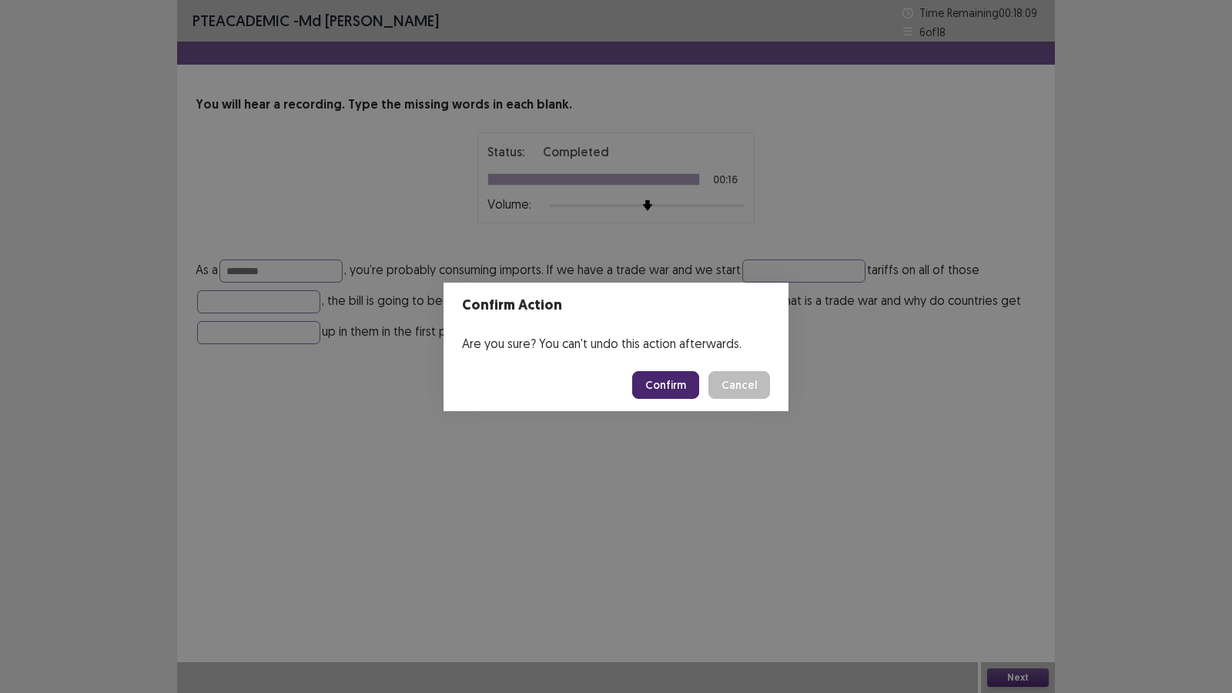
click at [684, 376] on button "Confirm" at bounding box center [665, 385] width 67 height 28
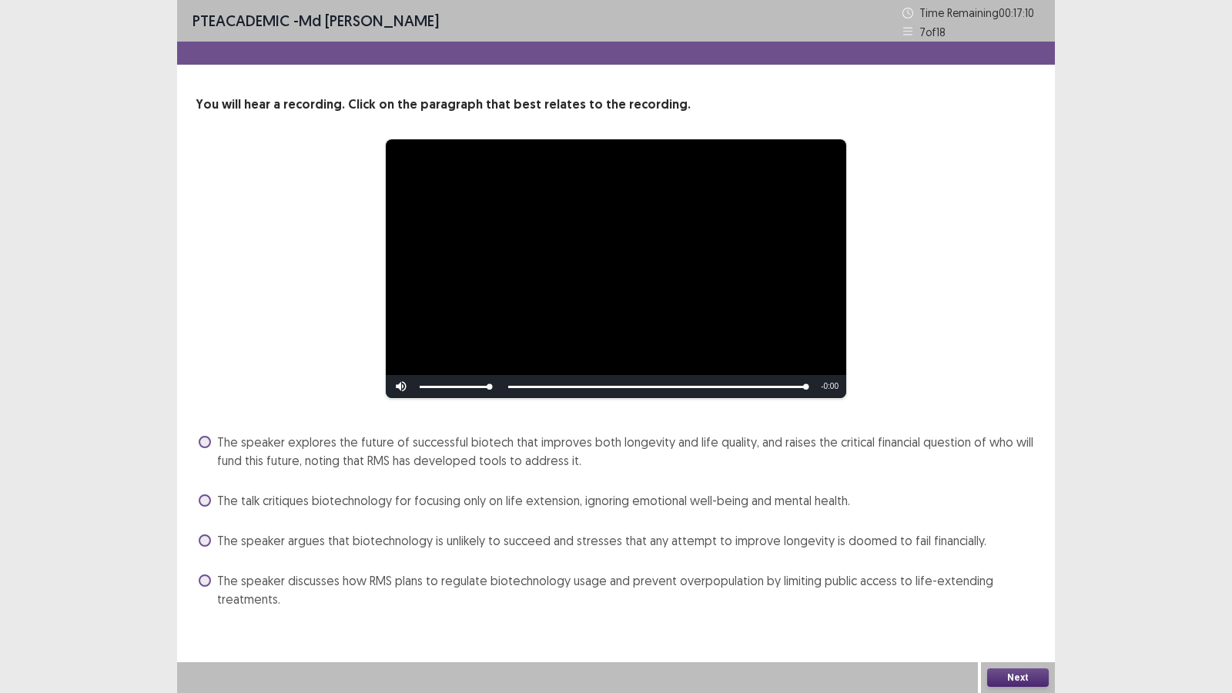
click at [272, 535] on span "The speaker argues that biotechnology is unlikely to succeed and stresses that …" at bounding box center [601, 540] width 769 height 18
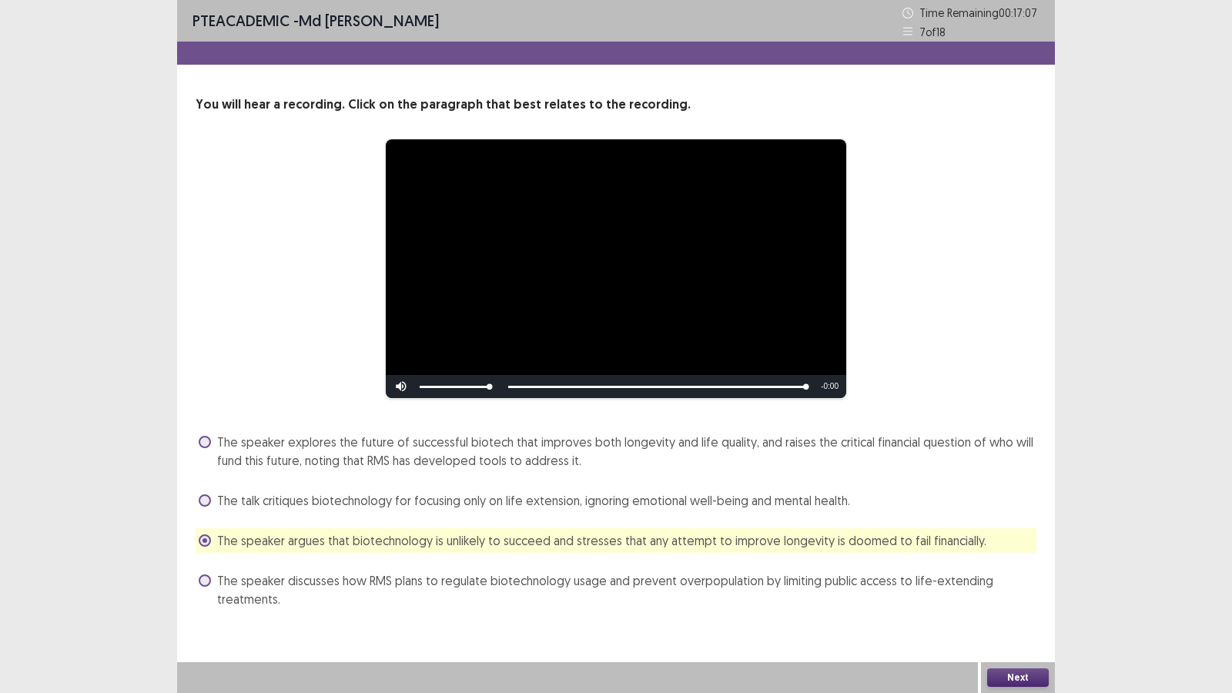
click at [1018, 594] on button "Next" at bounding box center [1018, 677] width 62 height 18
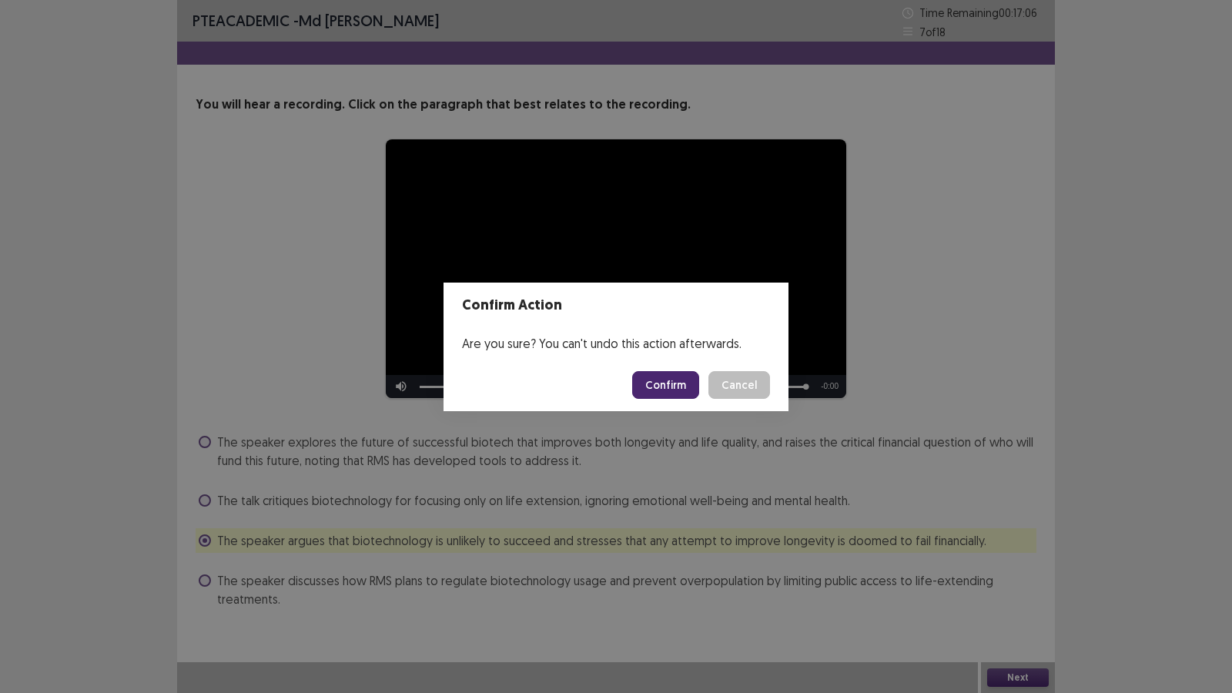
click at [680, 384] on button "Confirm" at bounding box center [665, 385] width 67 height 28
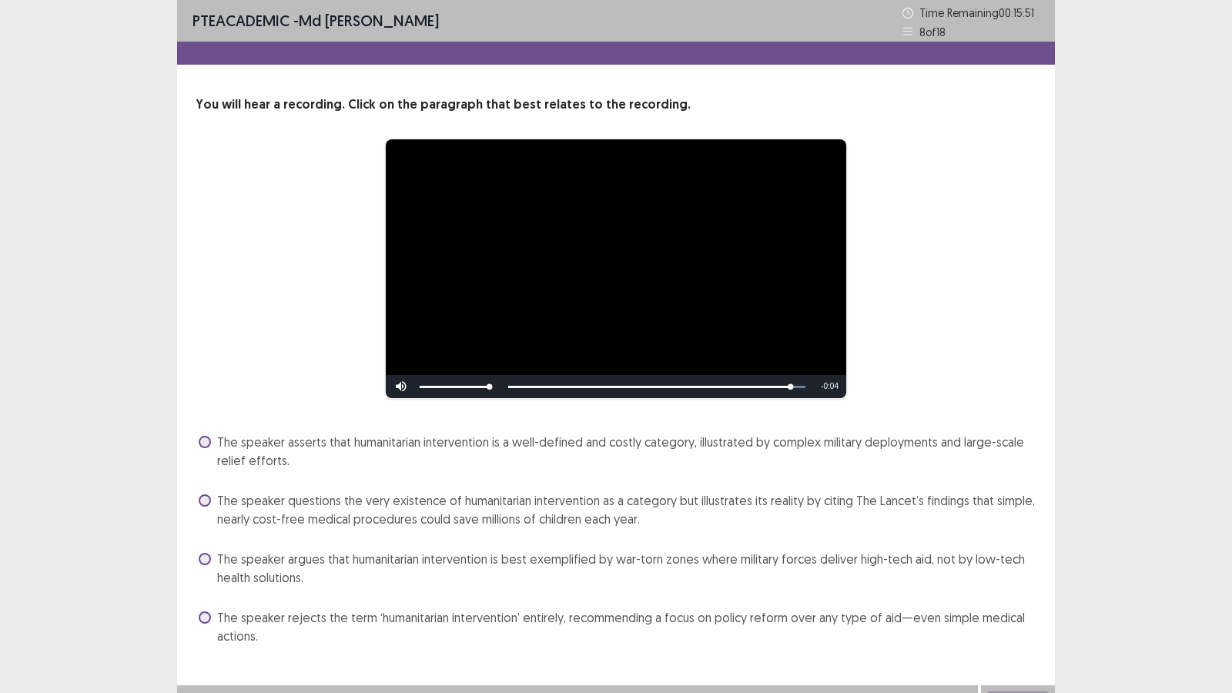
click at [567, 557] on span "The speaker argues that humanitarian intervention is best exemplified by war-to…" at bounding box center [626, 568] width 819 height 37
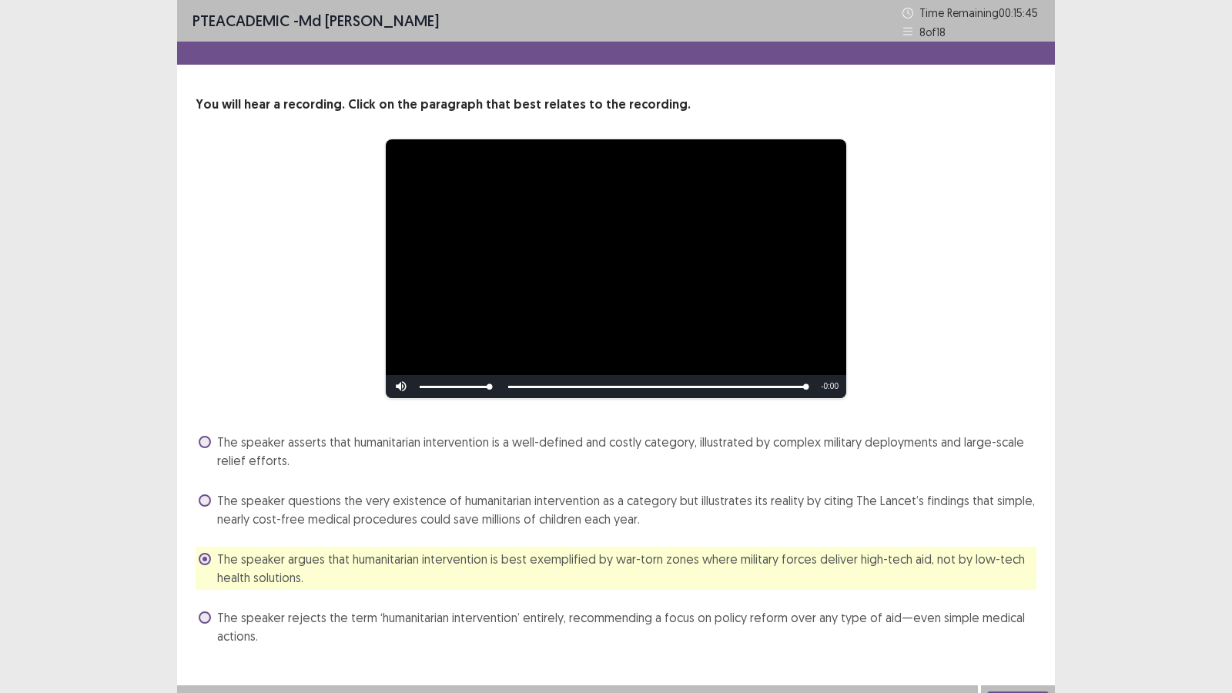
click at [690, 594] on span "The speaker rejects the term ‘humanitarian intervention’ entirely, recommending…" at bounding box center [626, 626] width 819 height 37
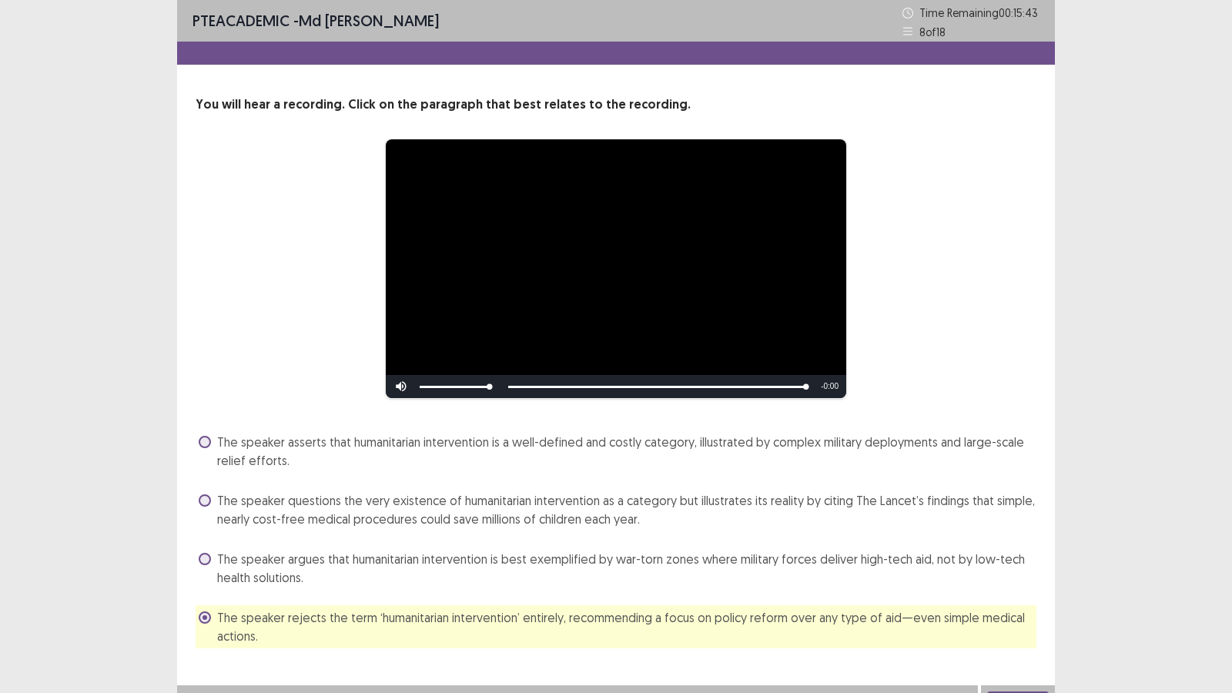
click at [638, 561] on span "The speaker argues that humanitarian intervention is best exemplified by war-to…" at bounding box center [626, 568] width 819 height 37
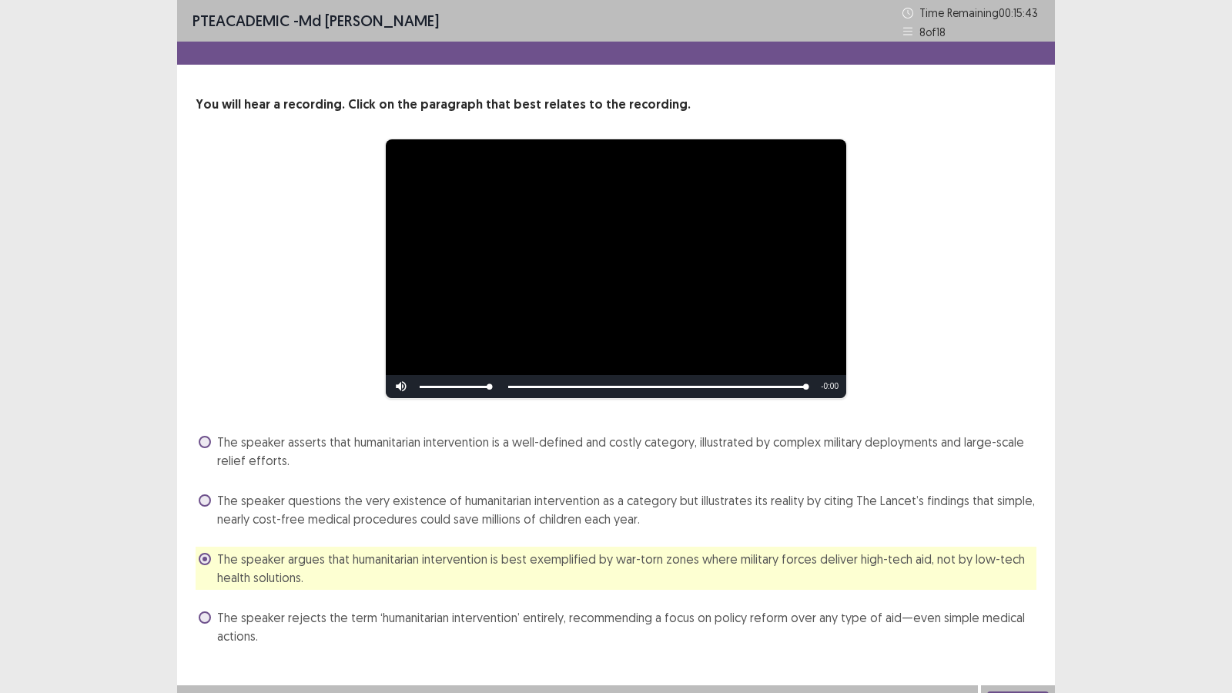
click at [638, 561] on span "The speaker argues that humanitarian intervention is best exemplified by war-to…" at bounding box center [626, 568] width 819 height 37
click at [991, 323] on div "**********" at bounding box center [616, 269] width 841 height 260
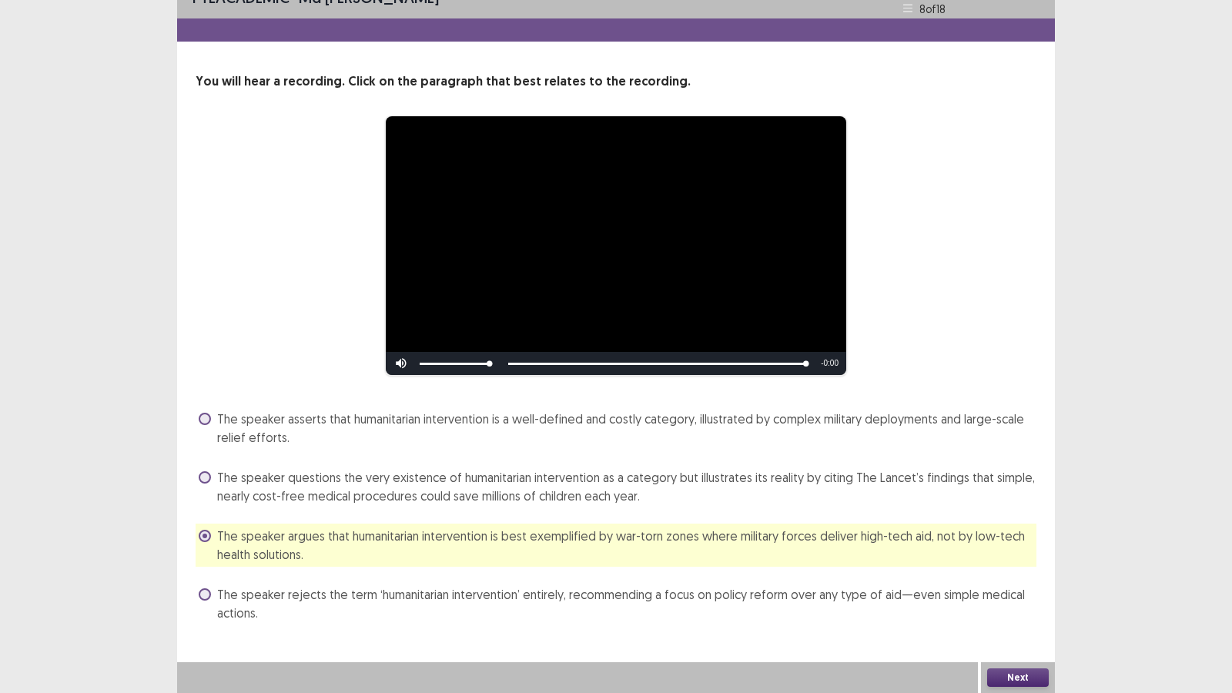
click at [1015, 594] on button "Next" at bounding box center [1018, 677] width 62 height 18
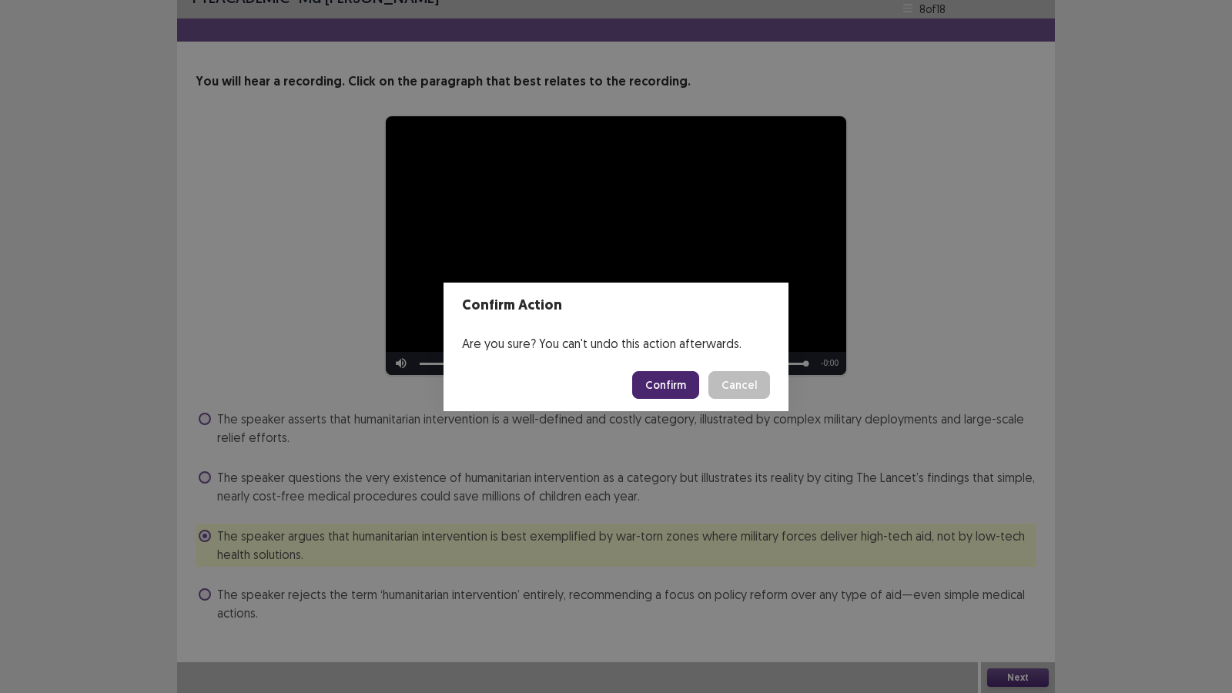
click at [681, 389] on button "Confirm" at bounding box center [665, 385] width 67 height 28
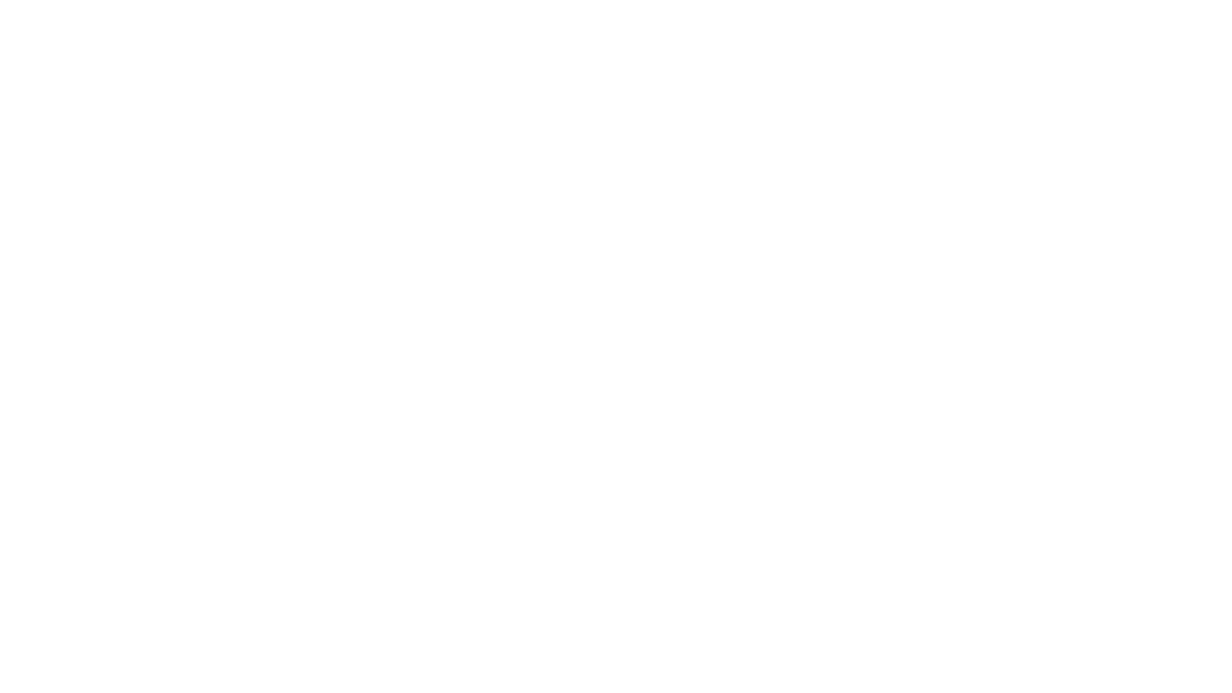
scroll to position [0, 0]
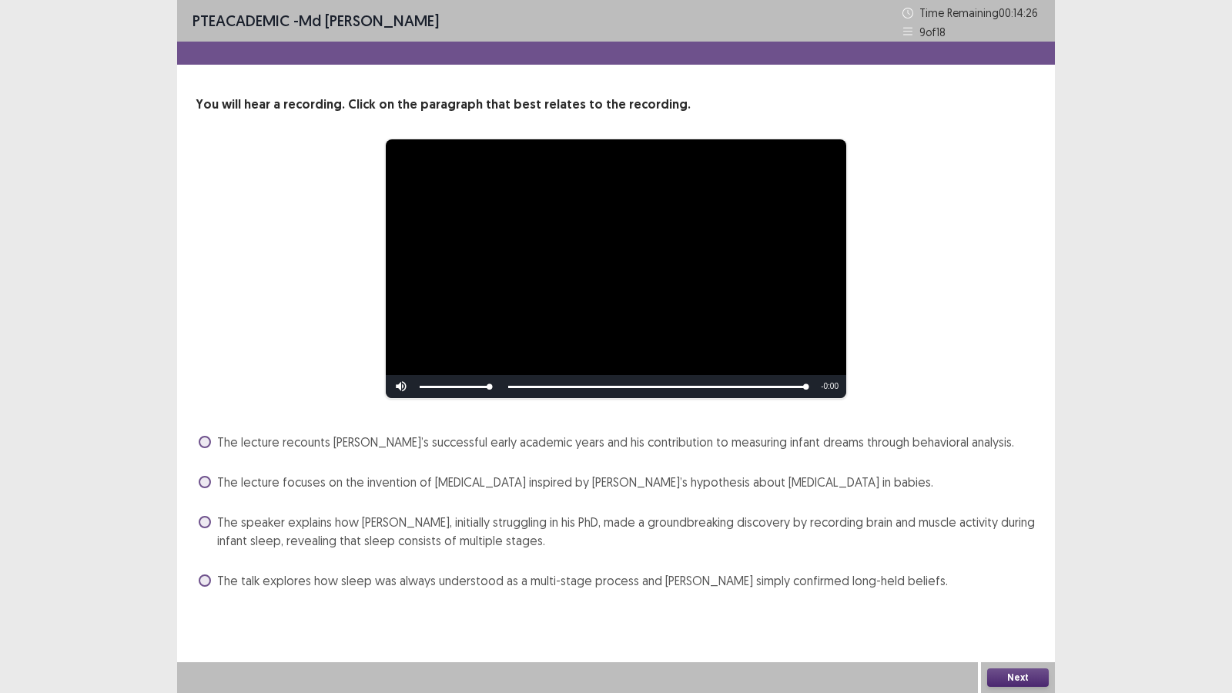
click at [737, 447] on span "The lecture recounts [PERSON_NAME]’s successful early academic years and his co…" at bounding box center [615, 442] width 797 height 18
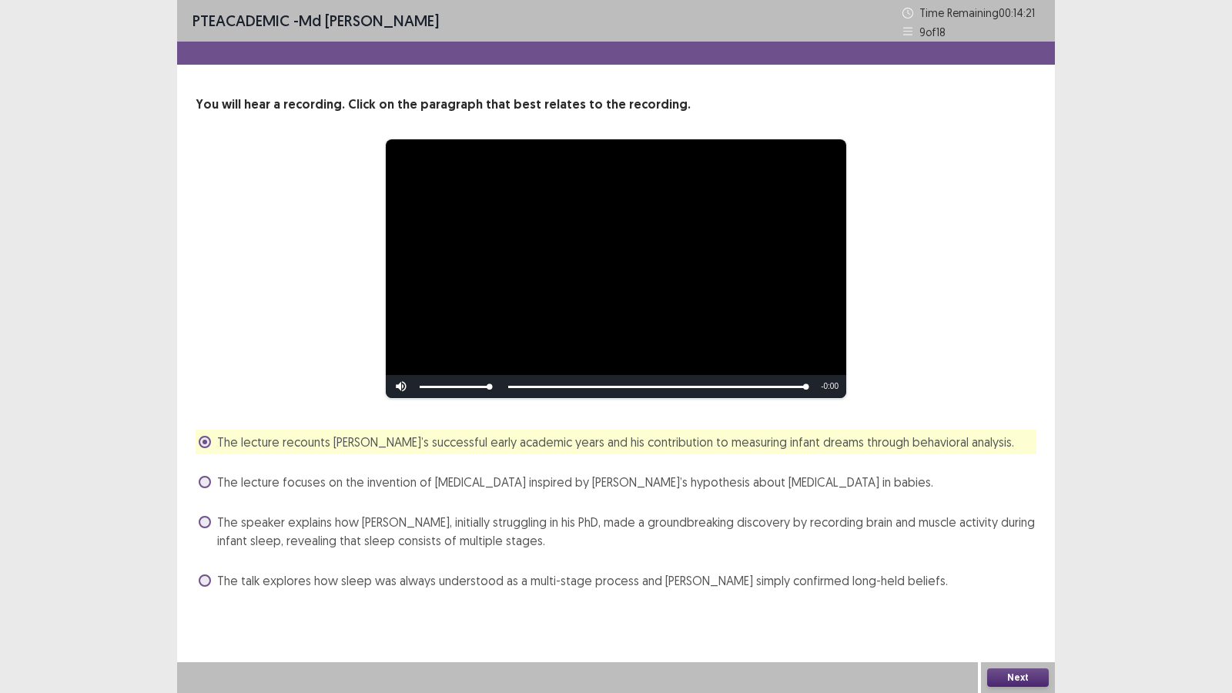
click at [794, 583] on span "The talk explores how sleep was always understood as a multi-stage process and …" at bounding box center [582, 580] width 730 height 18
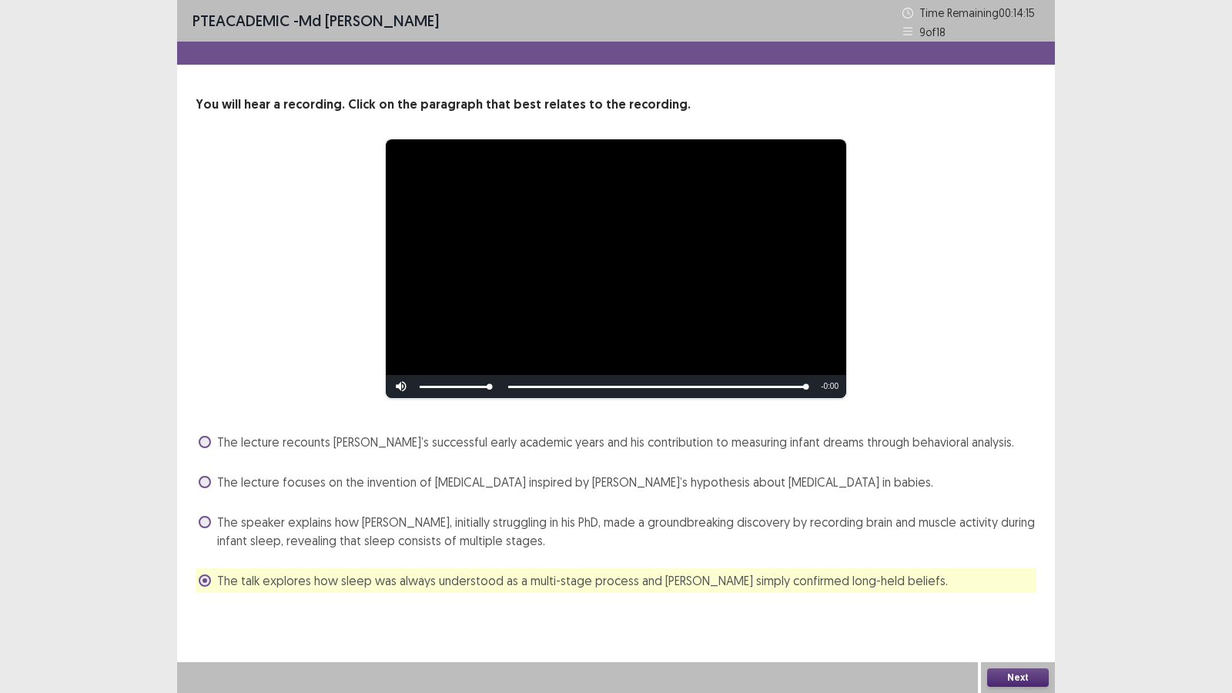
click at [1007, 594] on button "Next" at bounding box center [1018, 677] width 62 height 18
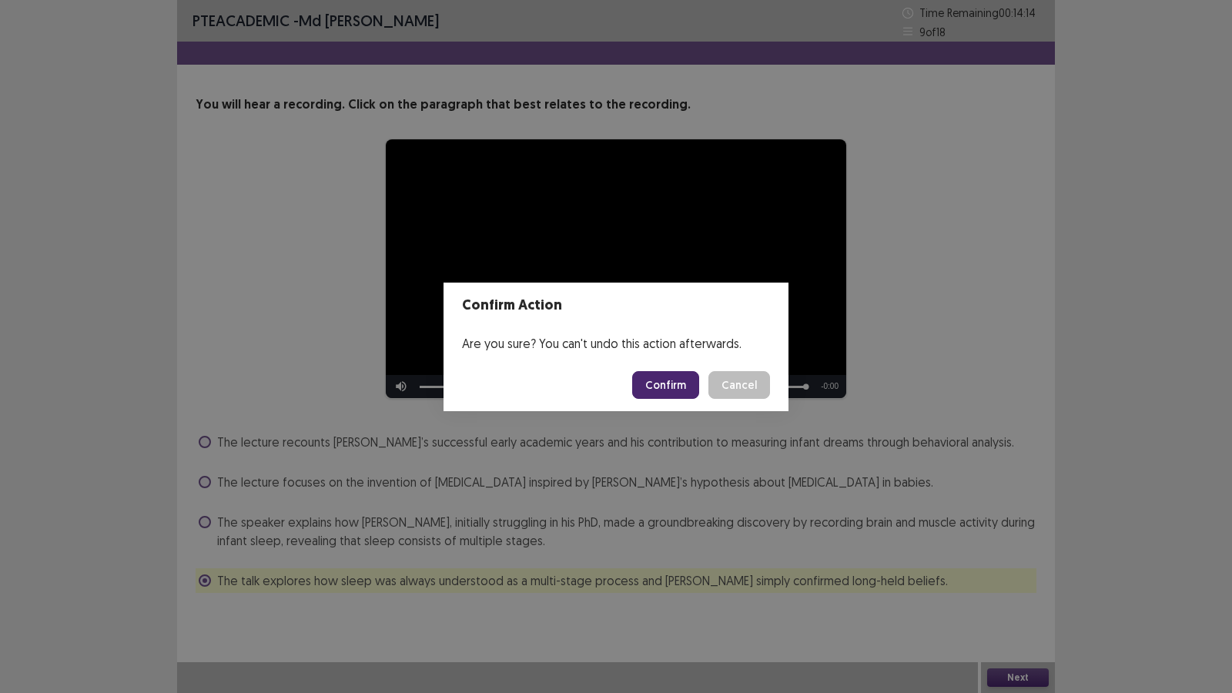
click at [672, 377] on button "Confirm" at bounding box center [665, 385] width 67 height 28
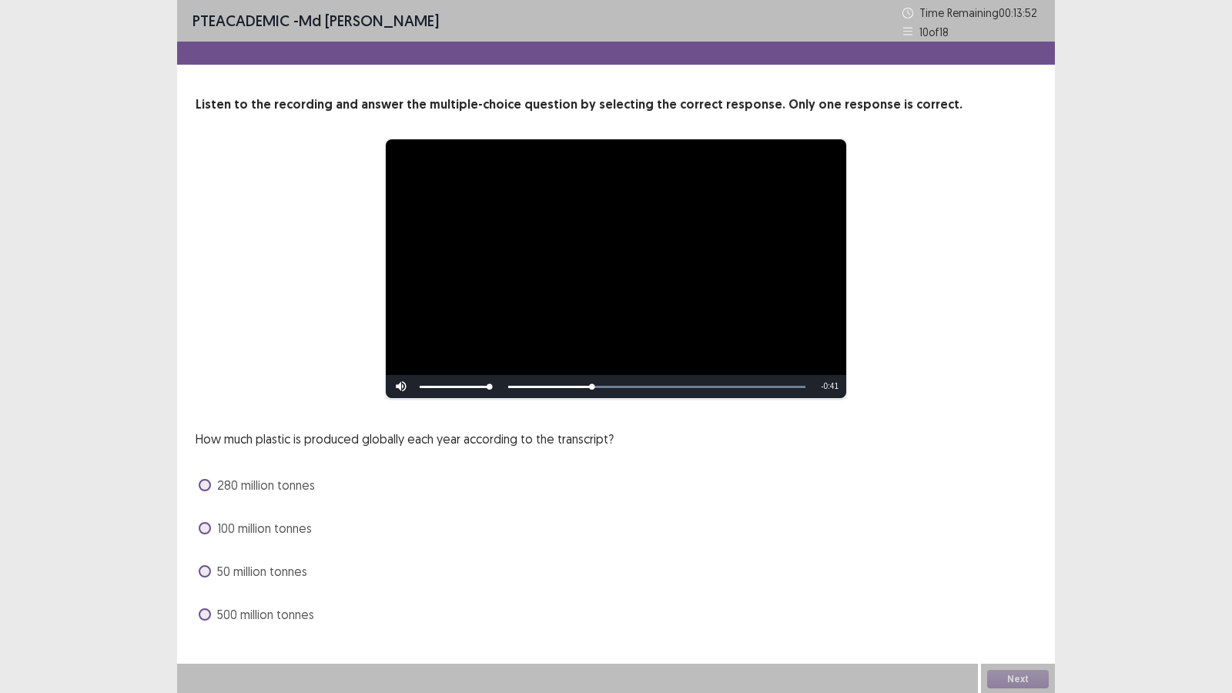
click at [311, 484] on span "280 million tonnes" at bounding box center [266, 485] width 98 height 18
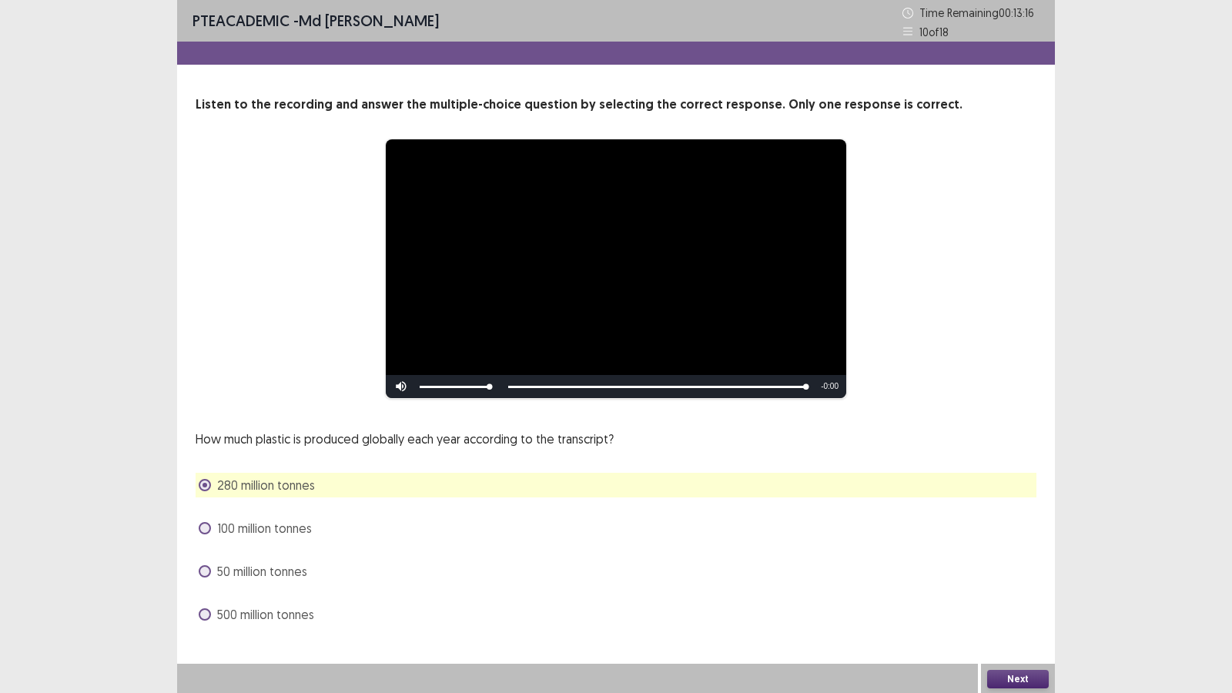
click at [916, 594] on div "**********" at bounding box center [616, 328] width 878 height 657
click at [1025, 594] on button "Next" at bounding box center [1018, 679] width 62 height 18
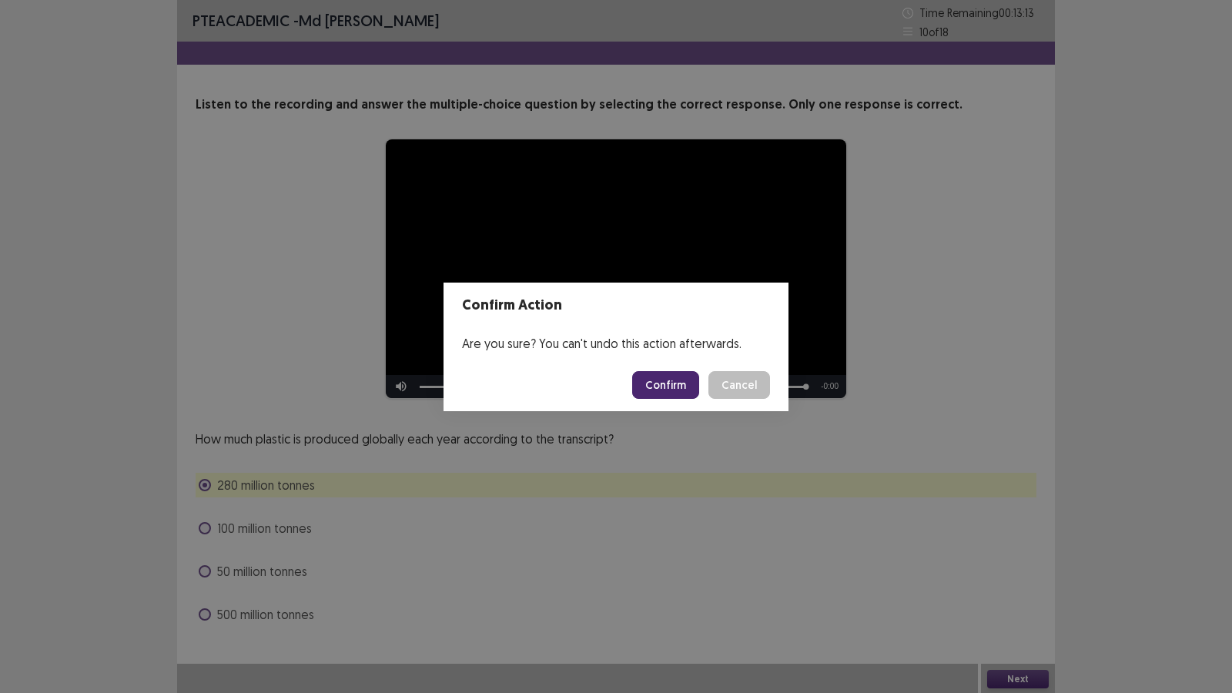
click at [681, 383] on button "Confirm" at bounding box center [665, 385] width 67 height 28
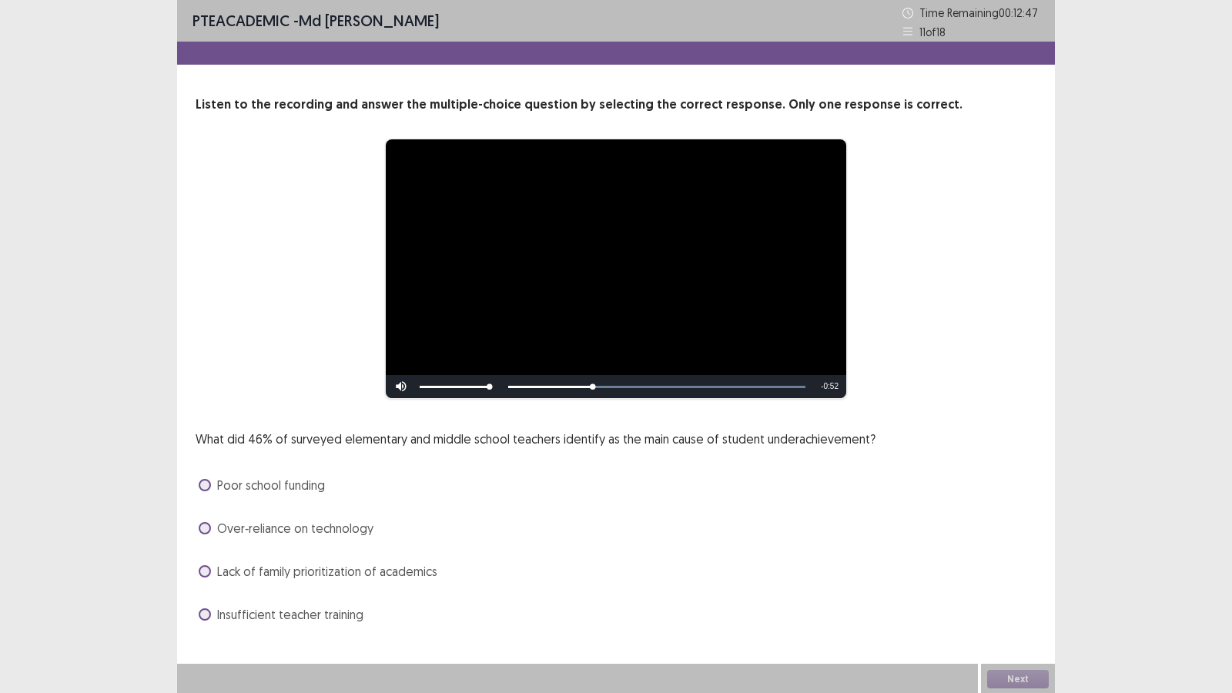
click at [326, 577] on span "Lack of family prioritization of academics" at bounding box center [327, 571] width 220 height 18
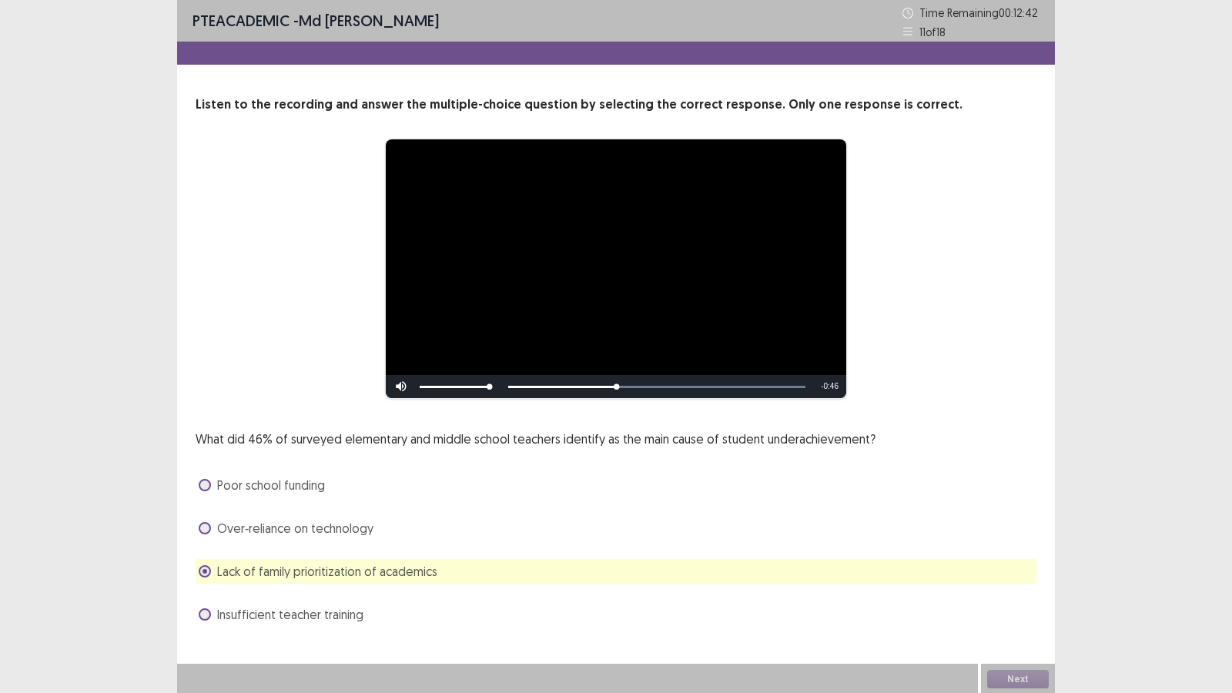
click at [1008, 594] on div "Next" at bounding box center [1018, 679] width 74 height 31
click at [1008, 676] on button "Next" at bounding box center [1018, 679] width 62 height 18
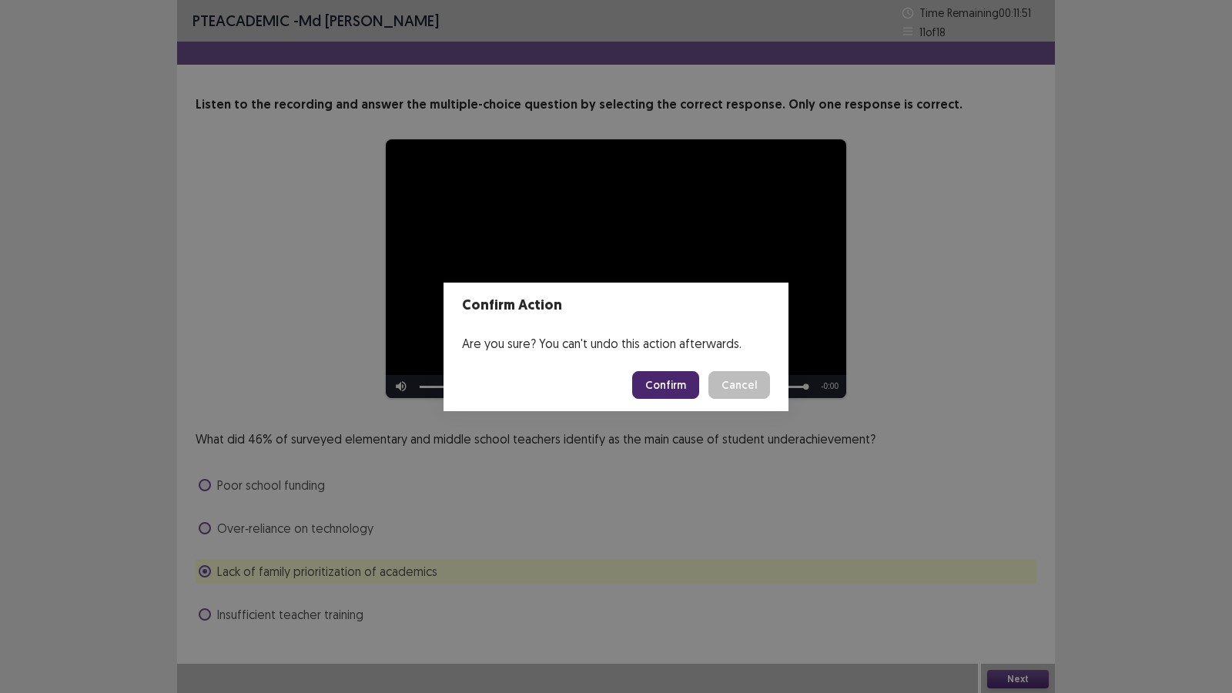
click at [668, 379] on button "Confirm" at bounding box center [665, 385] width 67 height 28
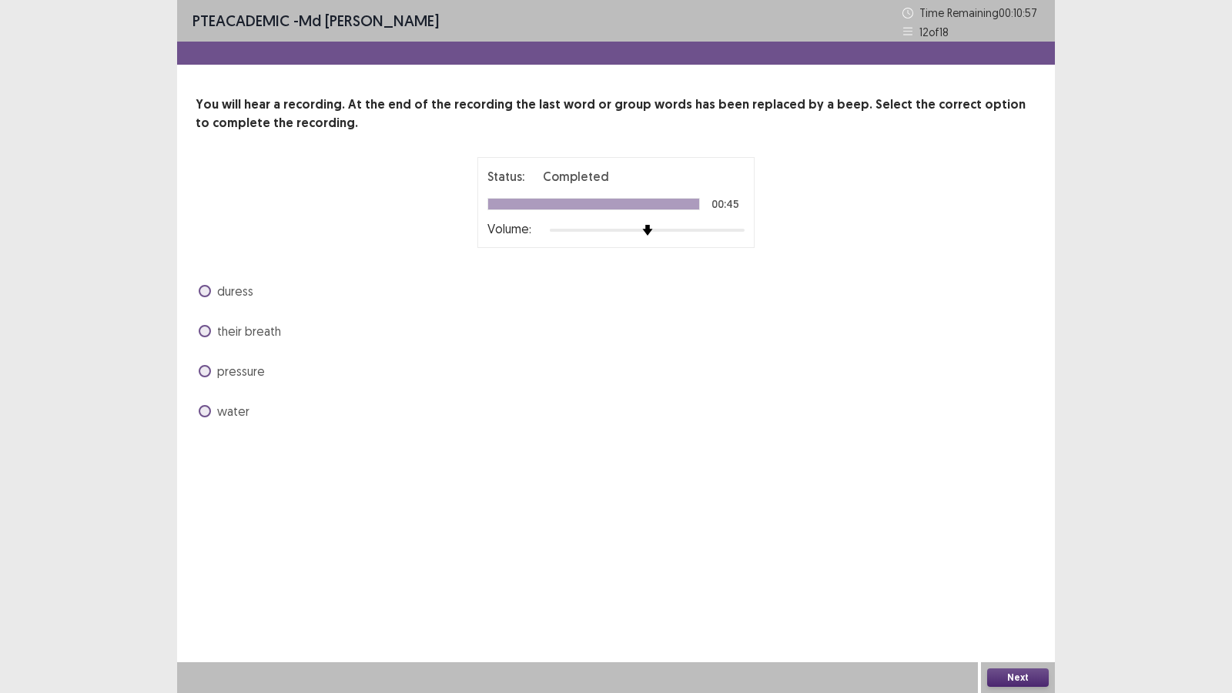
click at [256, 367] on span "pressure" at bounding box center [241, 371] width 48 height 18
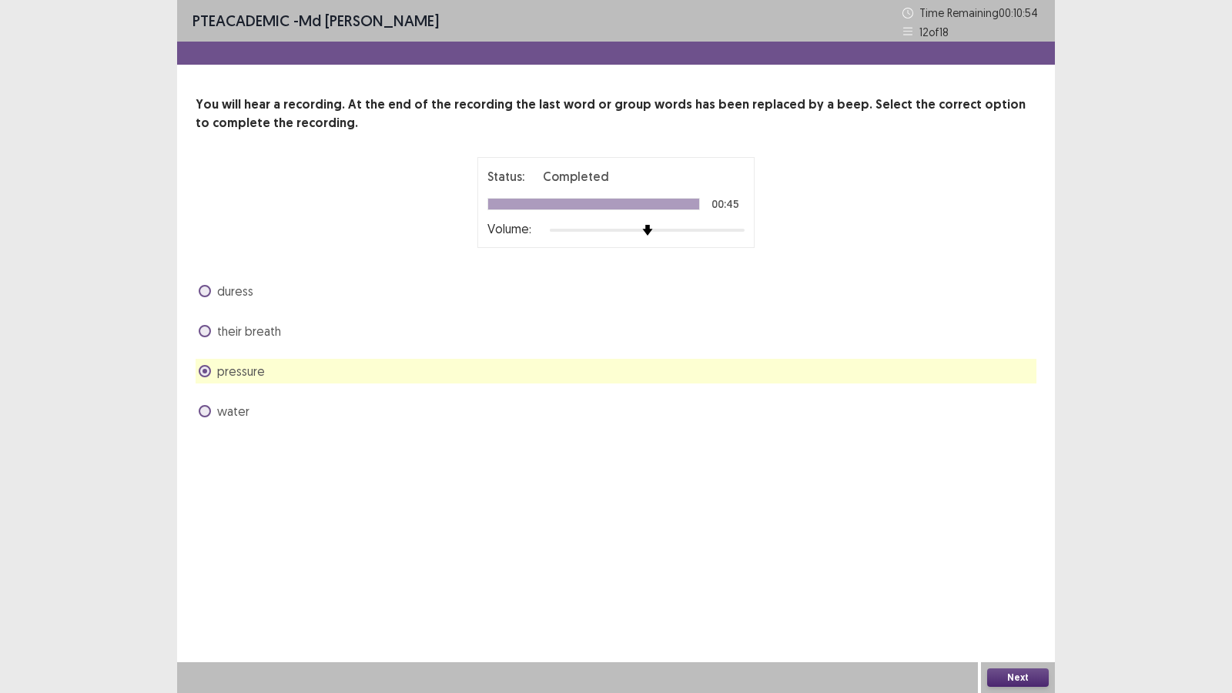
click at [999, 672] on button "Next" at bounding box center [1018, 677] width 62 height 18
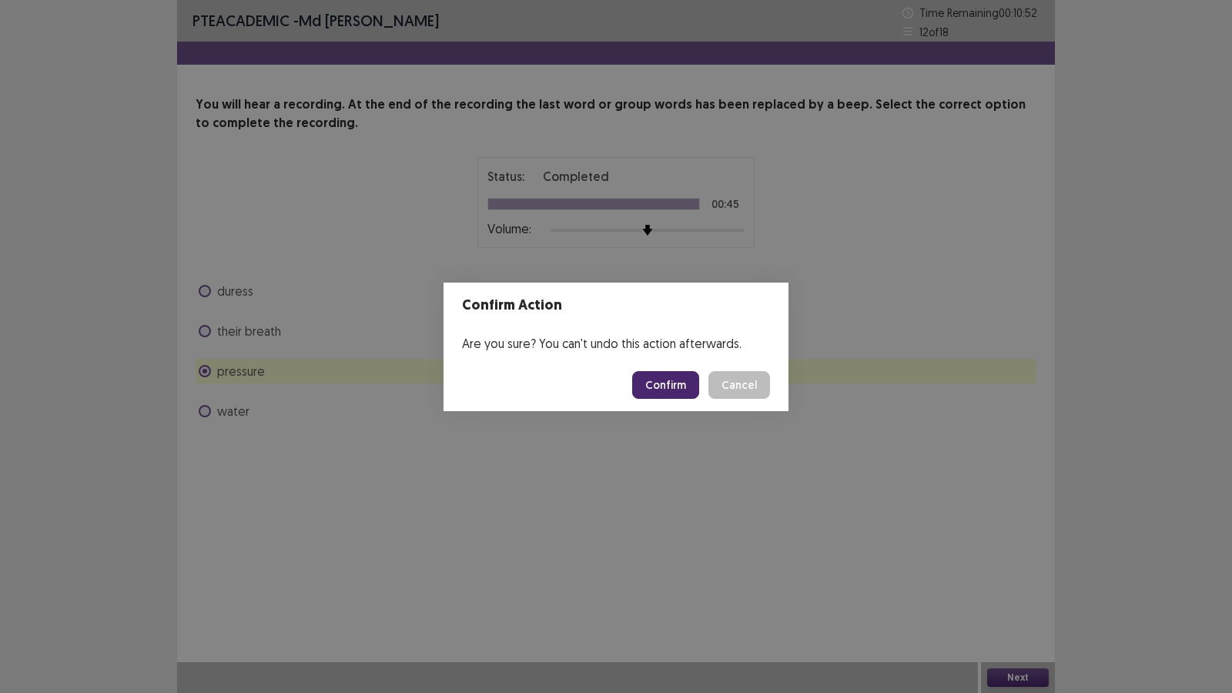
click at [686, 386] on button "Confirm" at bounding box center [665, 385] width 67 height 28
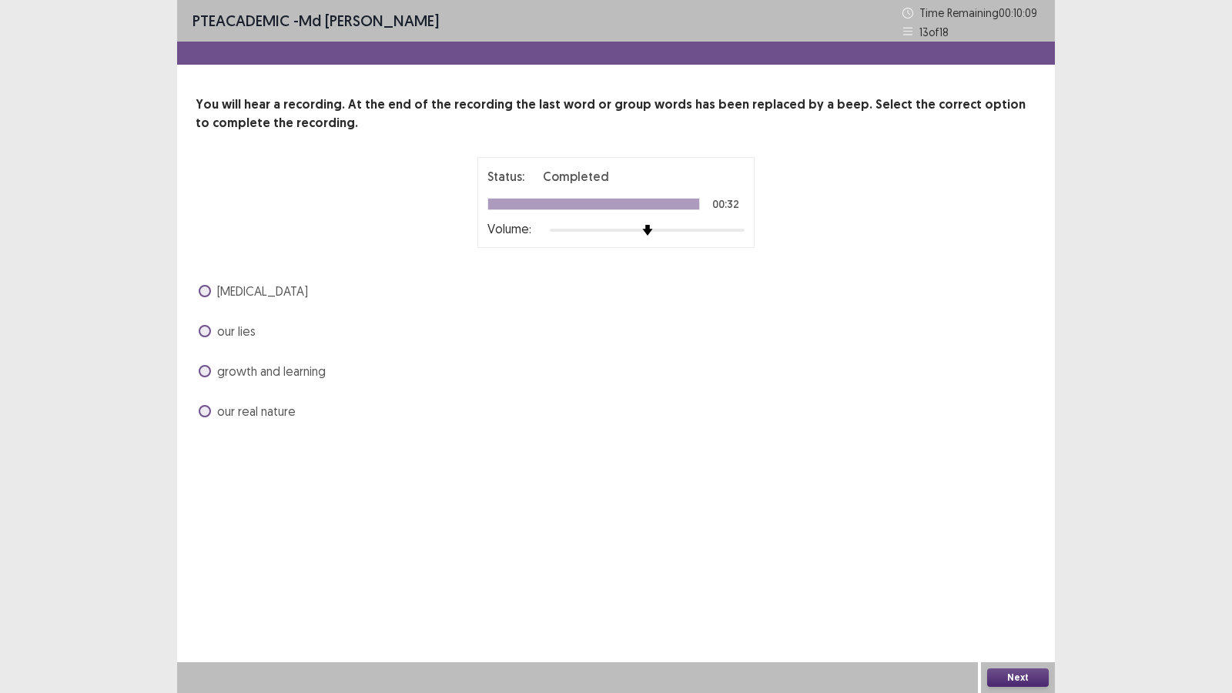
click at [285, 410] on span "our real nature" at bounding box center [256, 411] width 79 height 18
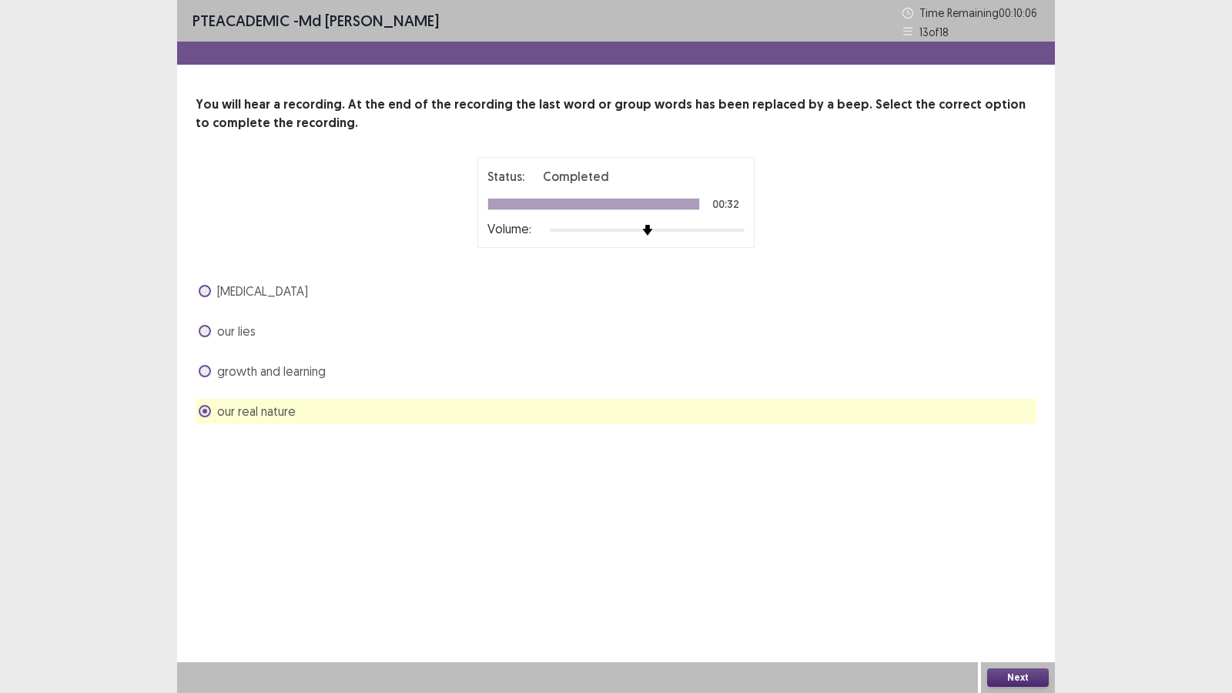
click at [1031, 672] on button "Next" at bounding box center [1018, 677] width 62 height 18
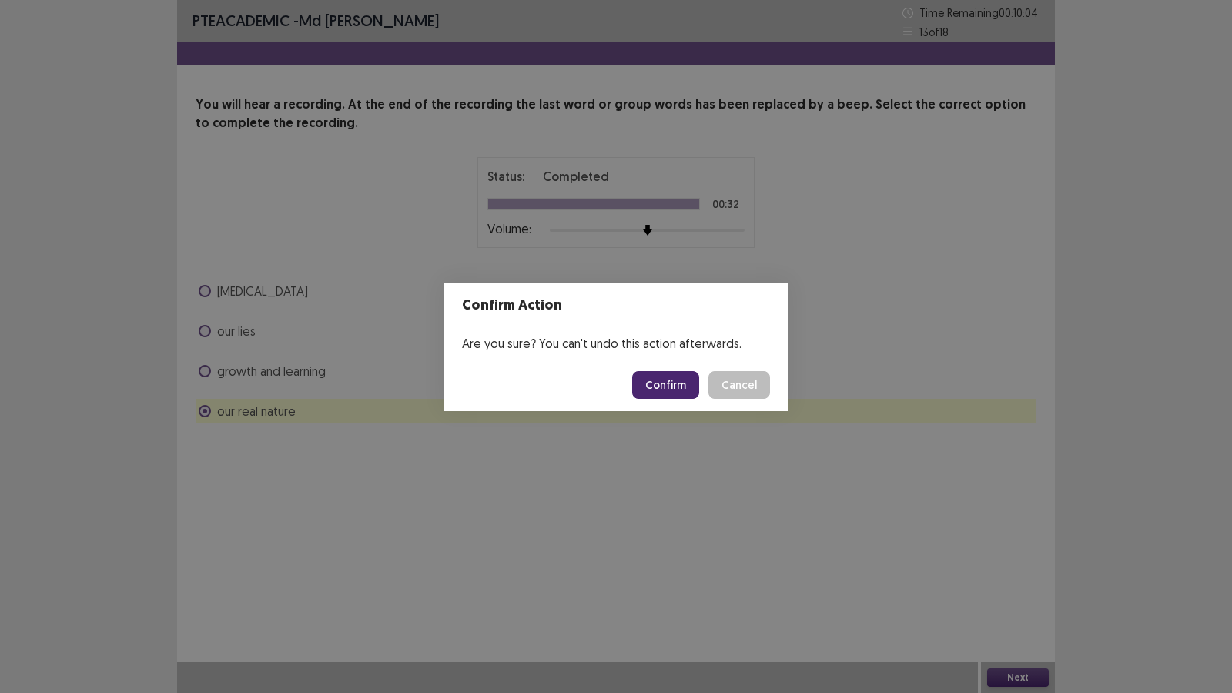
click at [672, 384] on button "Confirm" at bounding box center [665, 385] width 67 height 28
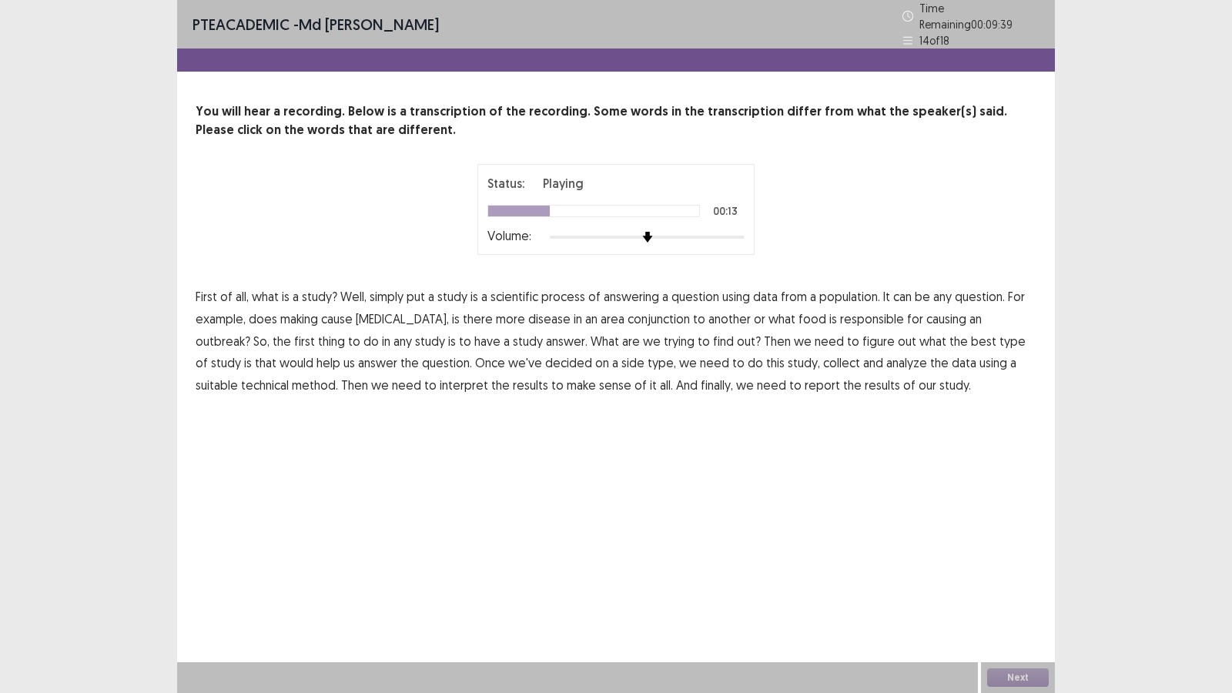
click at [304, 315] on span "making" at bounding box center [299, 318] width 38 height 18
click at [546, 339] on span "answer." at bounding box center [567, 341] width 42 height 18
click at [1008, 668] on button "Next" at bounding box center [1018, 677] width 62 height 18
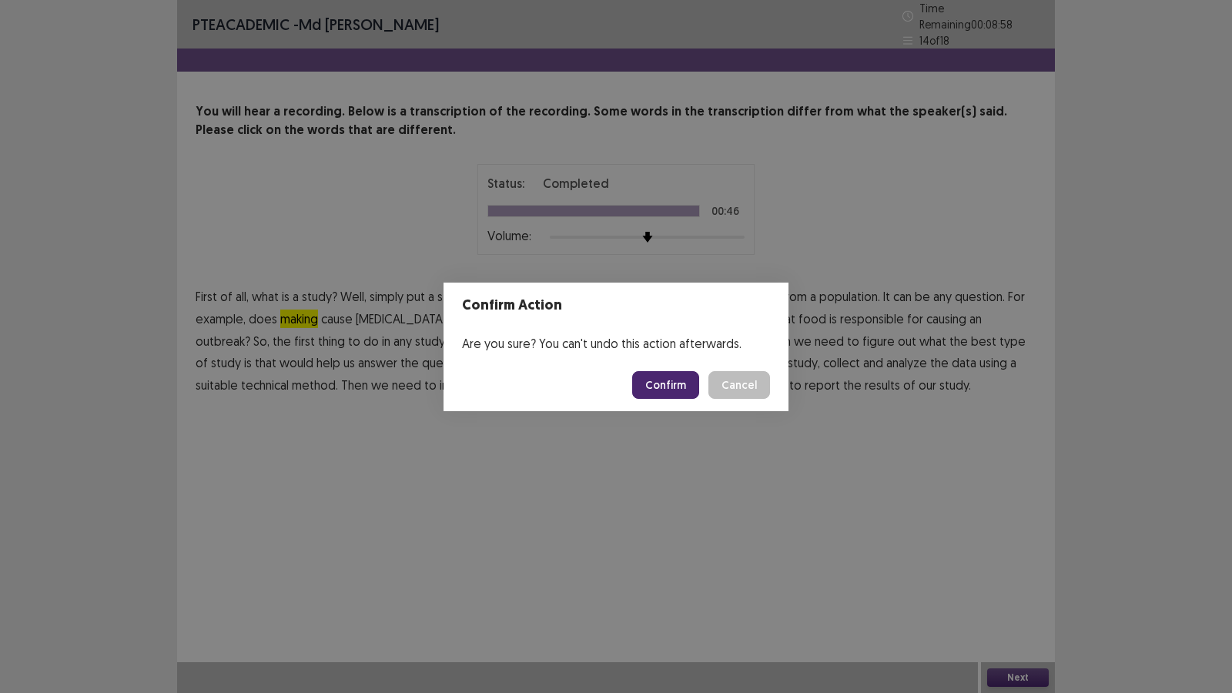
click at [670, 375] on button "Confirm" at bounding box center [665, 385] width 67 height 28
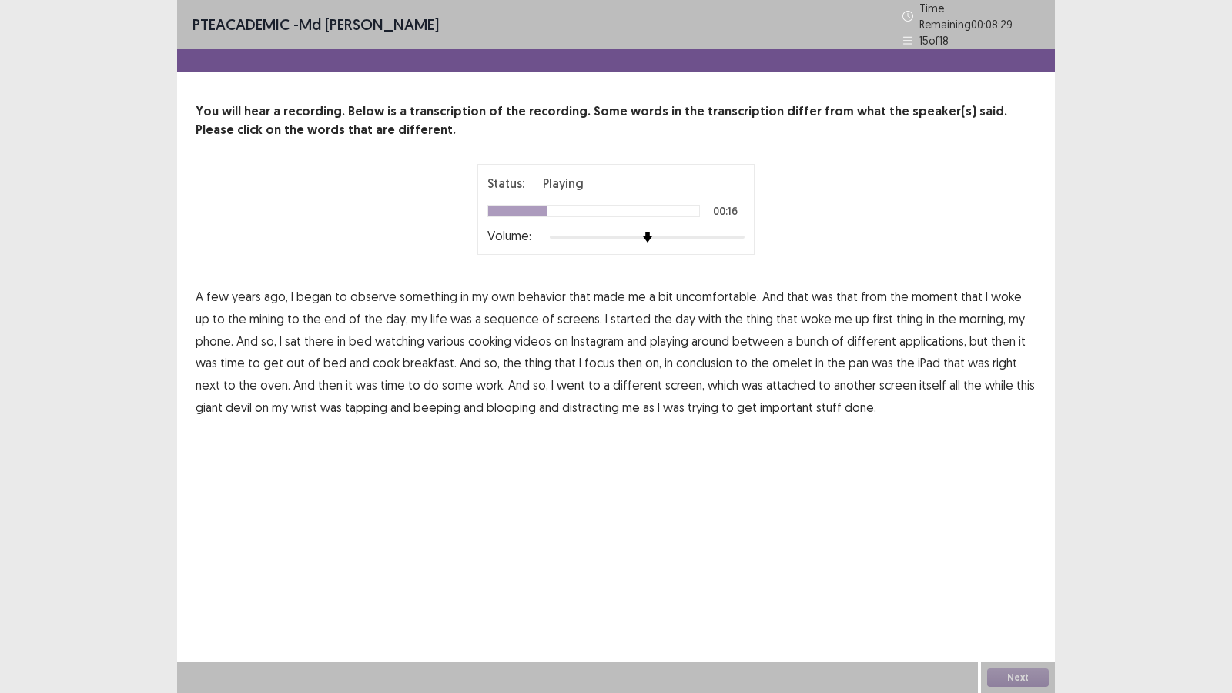
click at [249, 313] on span "mining" at bounding box center [266, 318] width 35 height 18
click at [509, 313] on span "sequence" at bounding box center [511, 318] width 55 height 18
click at [707, 362] on span "conclusion" at bounding box center [704, 362] width 56 height 18
click at [222, 398] on span "giant" at bounding box center [209, 407] width 27 height 18
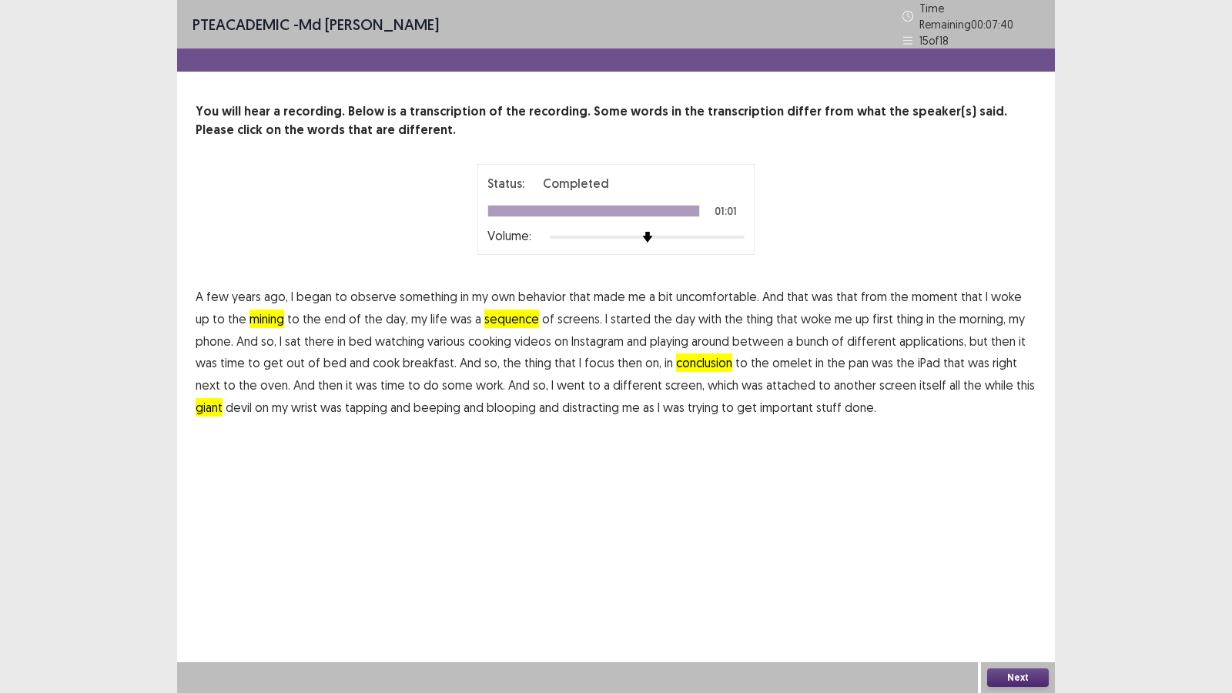
click at [1025, 671] on button "Next" at bounding box center [1018, 677] width 62 height 18
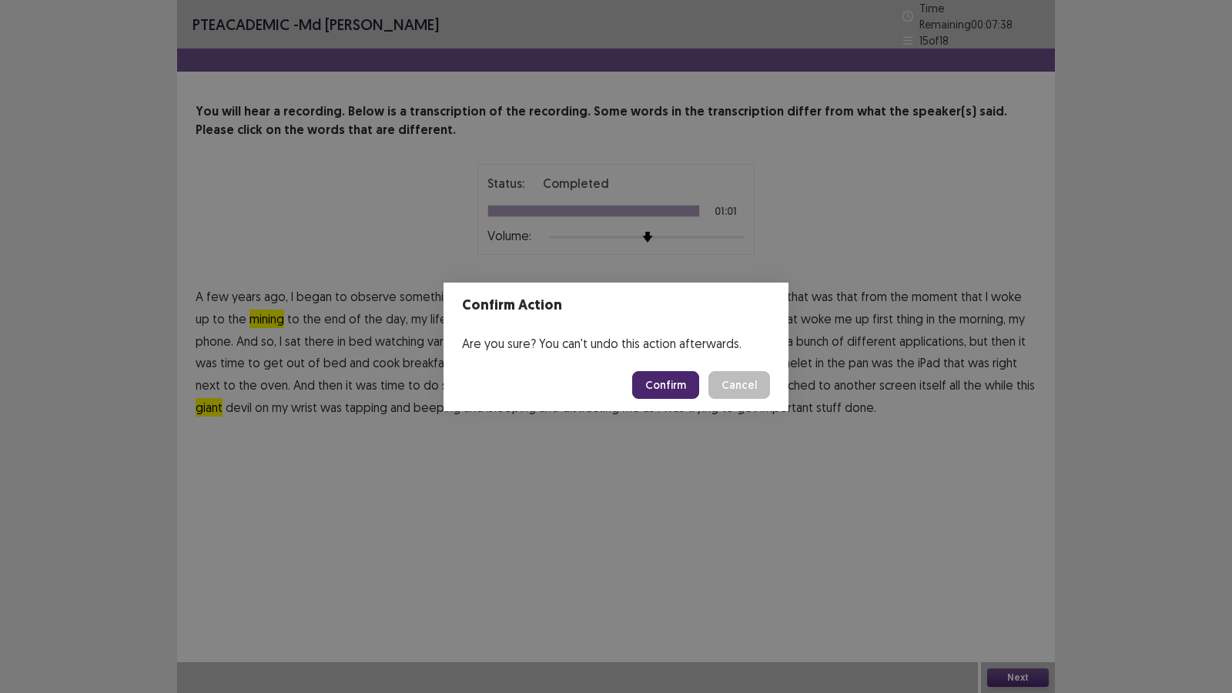
click at [675, 381] on button "Confirm" at bounding box center [665, 385] width 67 height 28
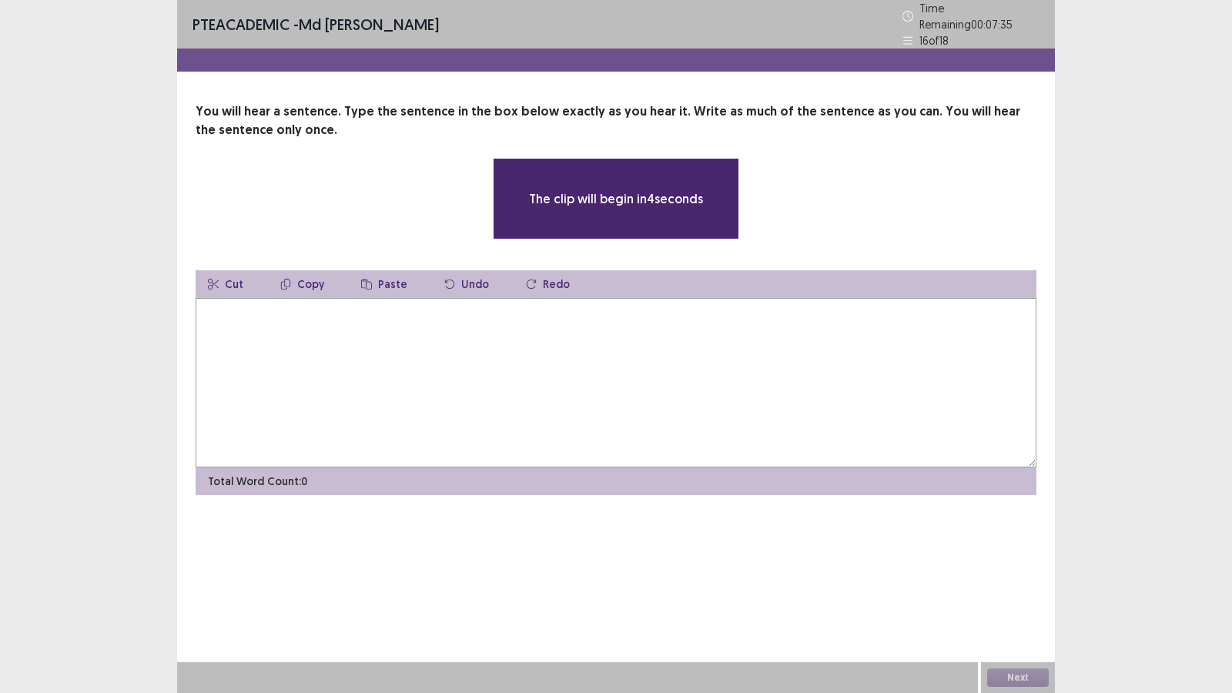
click at [439, 332] on textarea at bounding box center [616, 382] width 841 height 169
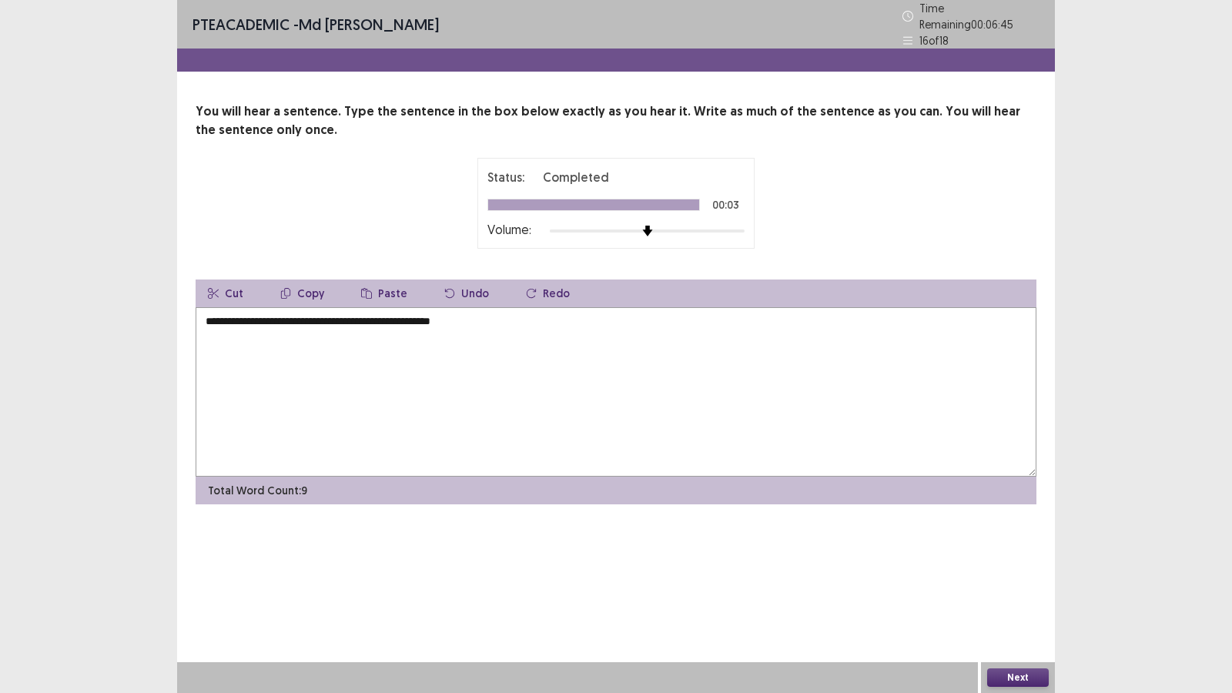
click at [321, 316] on textarea "**********" at bounding box center [616, 391] width 841 height 169
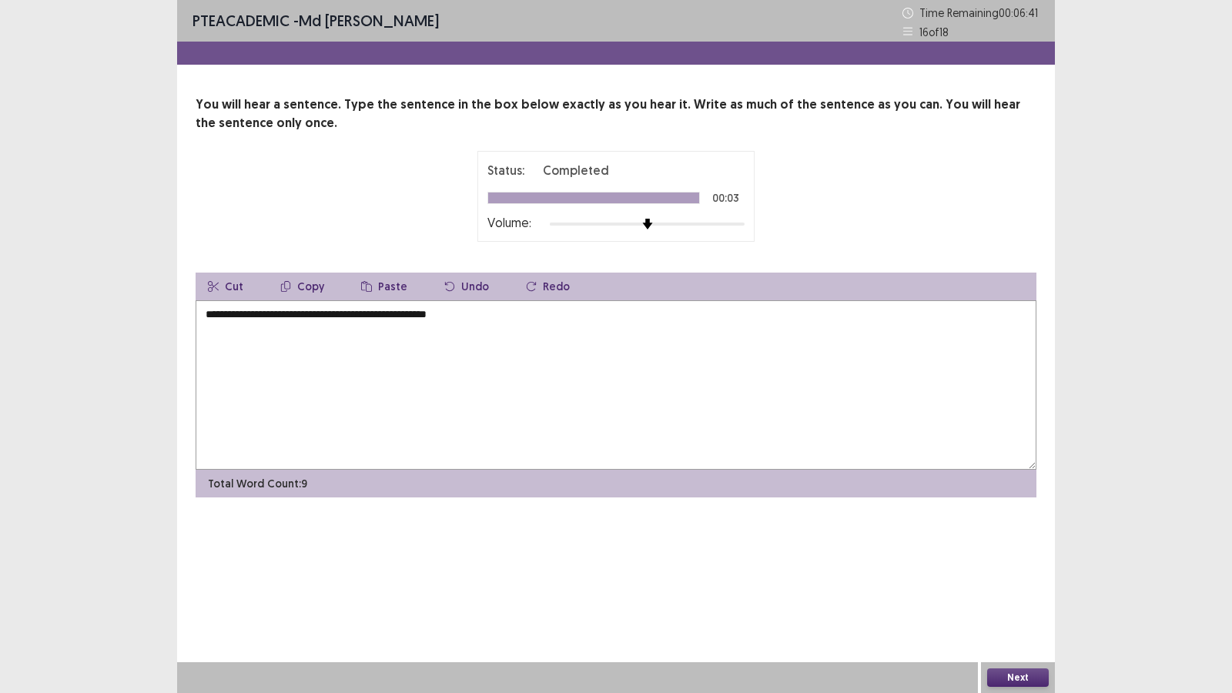
click at [372, 314] on textarea "**********" at bounding box center [616, 384] width 841 height 169
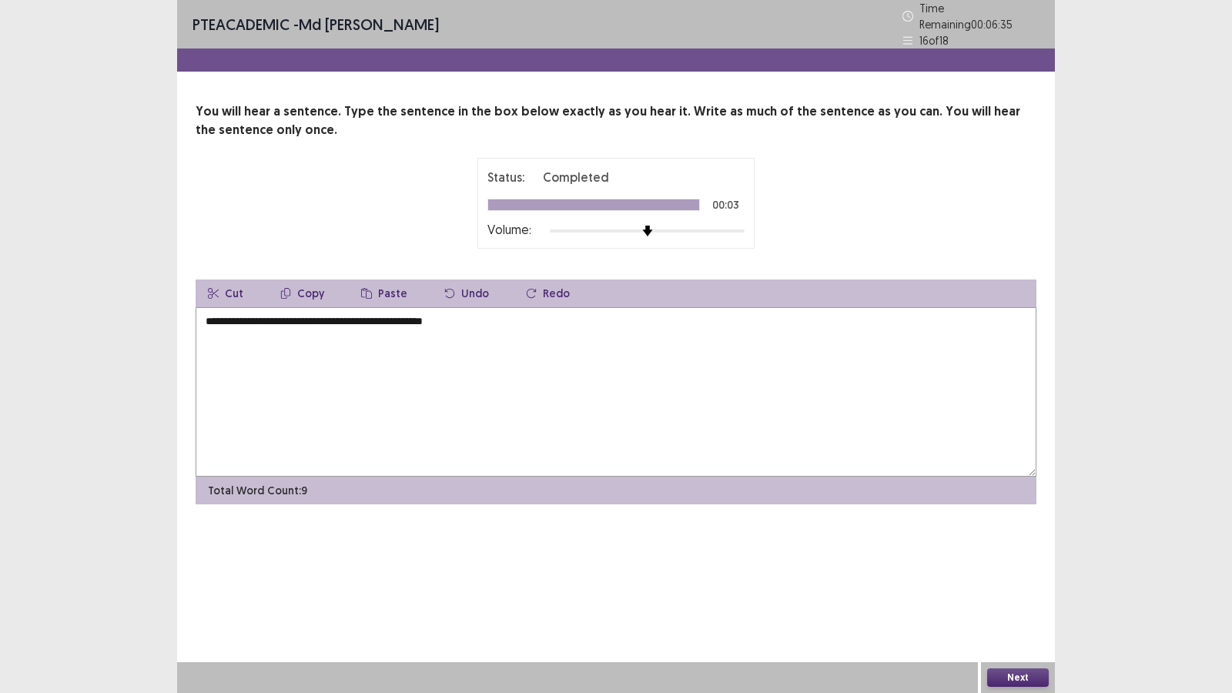
click at [464, 316] on textarea "**********" at bounding box center [616, 391] width 841 height 169
type textarea "**********"
click at [1014, 677] on button "Next" at bounding box center [1018, 677] width 62 height 18
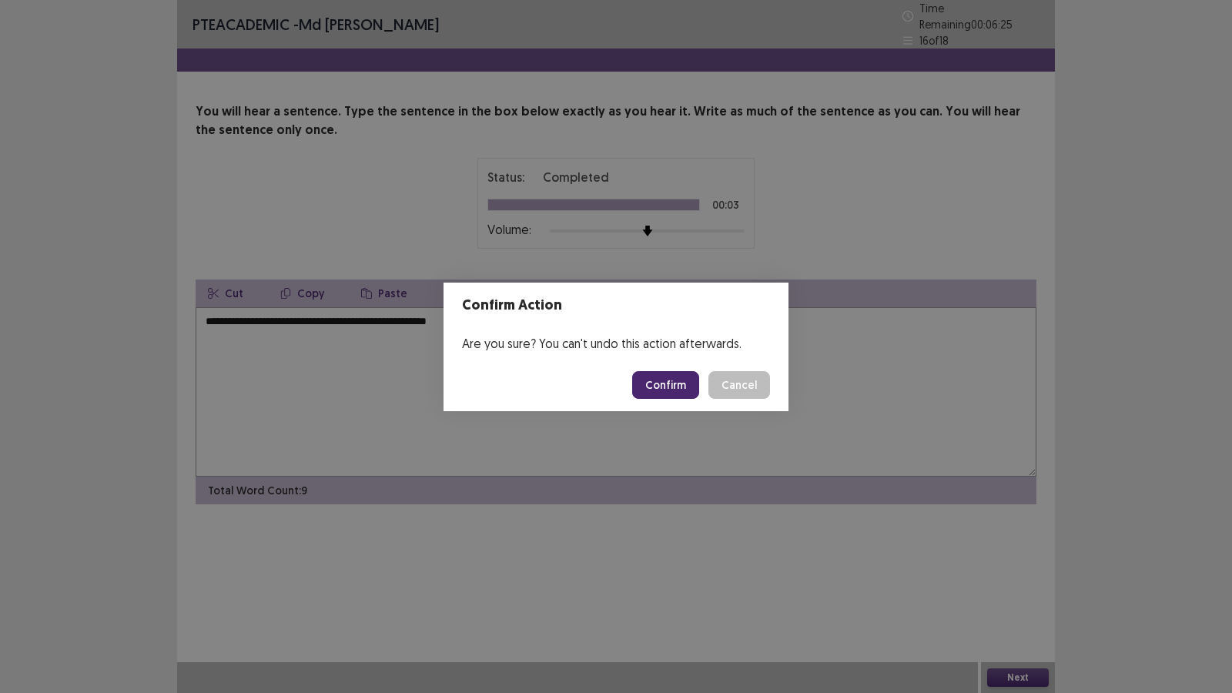
click at [669, 382] on button "Confirm" at bounding box center [665, 385] width 67 height 28
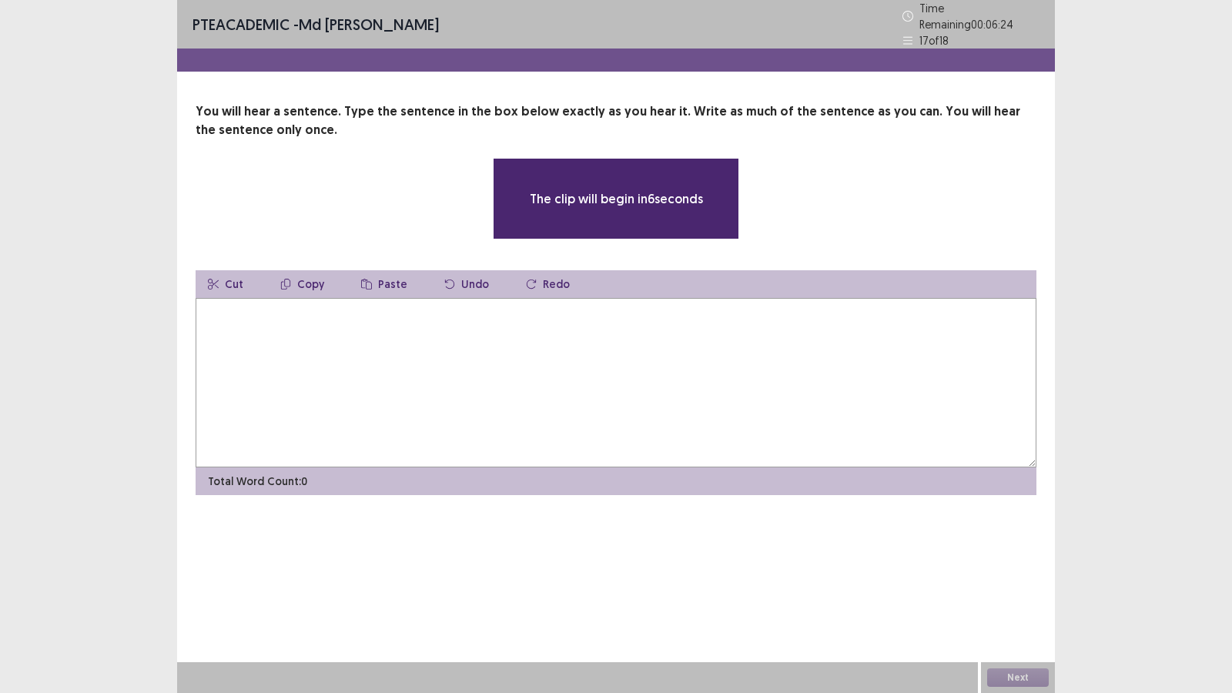
click at [442, 339] on textarea at bounding box center [616, 382] width 841 height 169
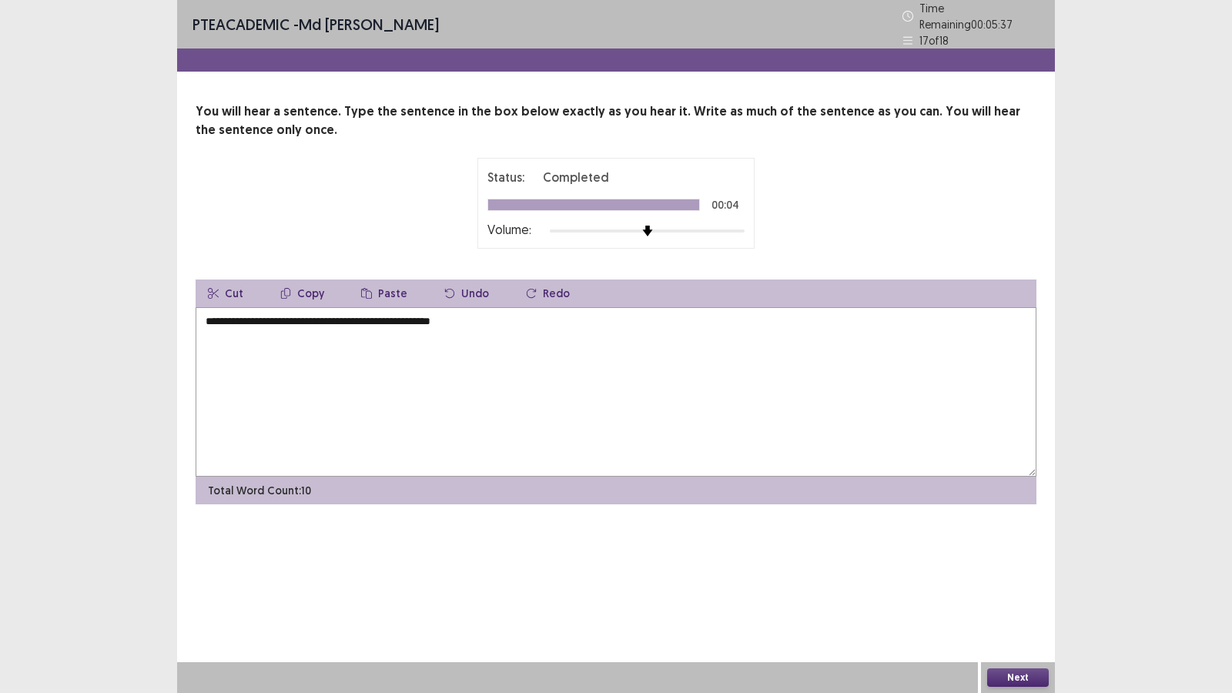
click at [209, 313] on textarea "**********" at bounding box center [616, 391] width 841 height 169
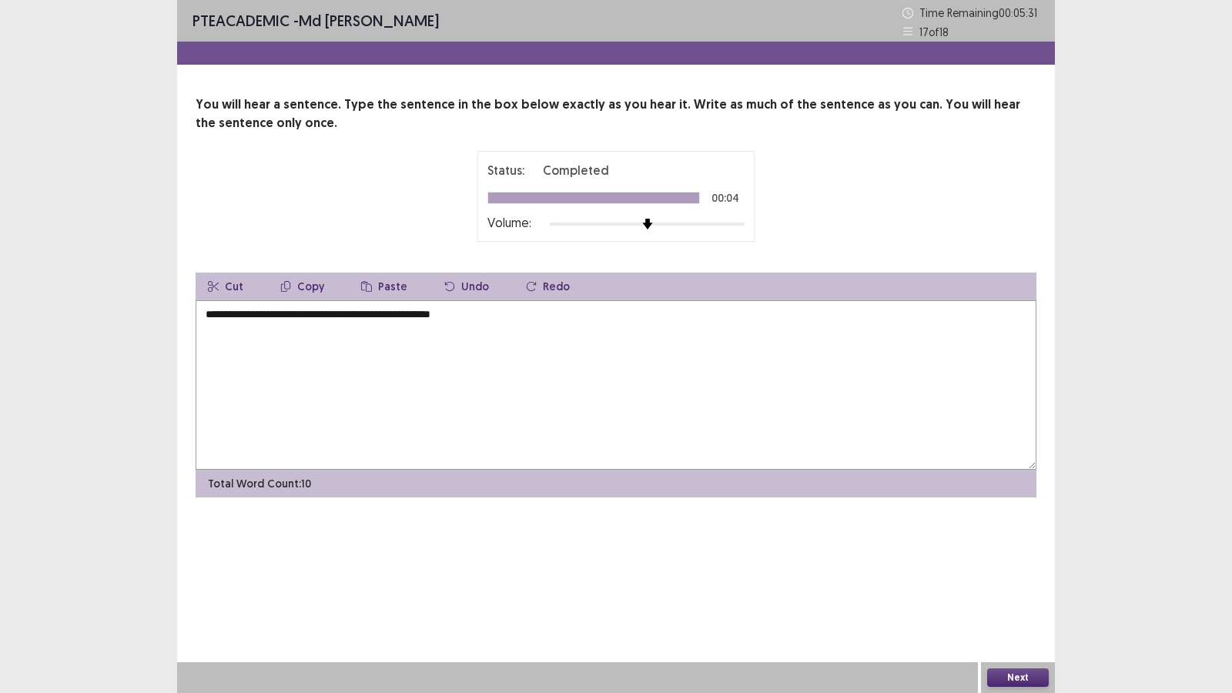
click at [292, 315] on textarea "**********" at bounding box center [616, 384] width 841 height 169
click at [306, 314] on textarea "**********" at bounding box center [616, 384] width 841 height 169
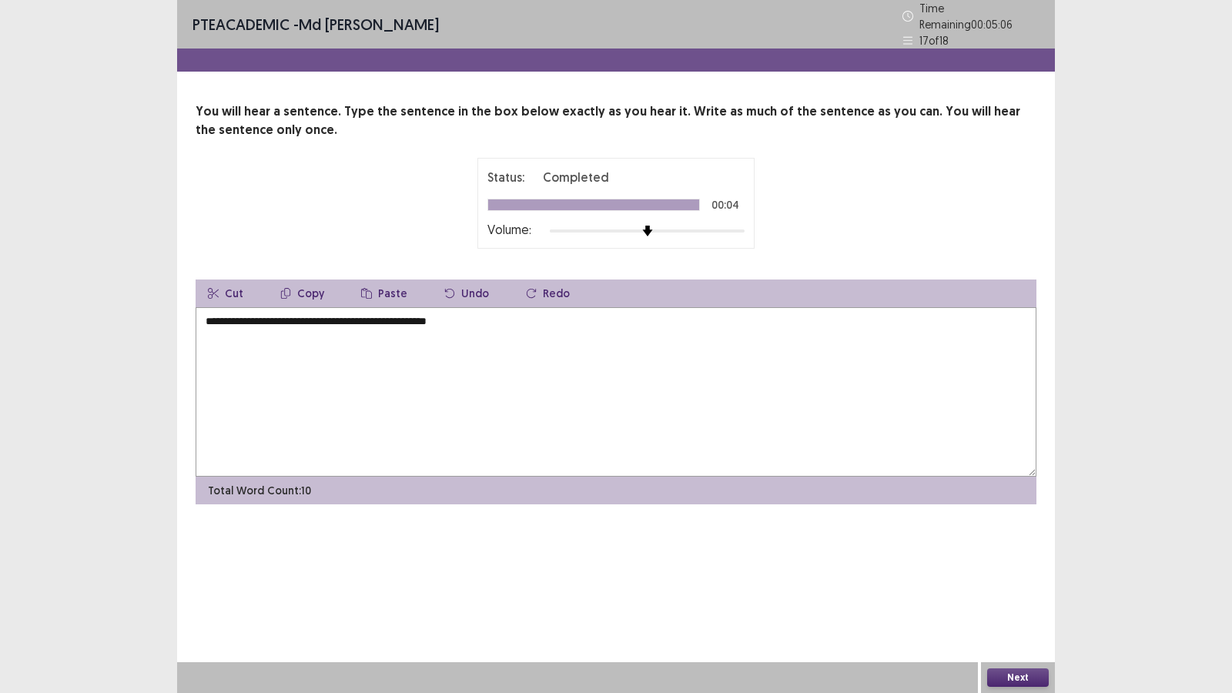
click at [536, 323] on textarea "**********" at bounding box center [616, 391] width 841 height 169
type textarea "**********"
click at [1016, 669] on button "Next" at bounding box center [1018, 677] width 62 height 18
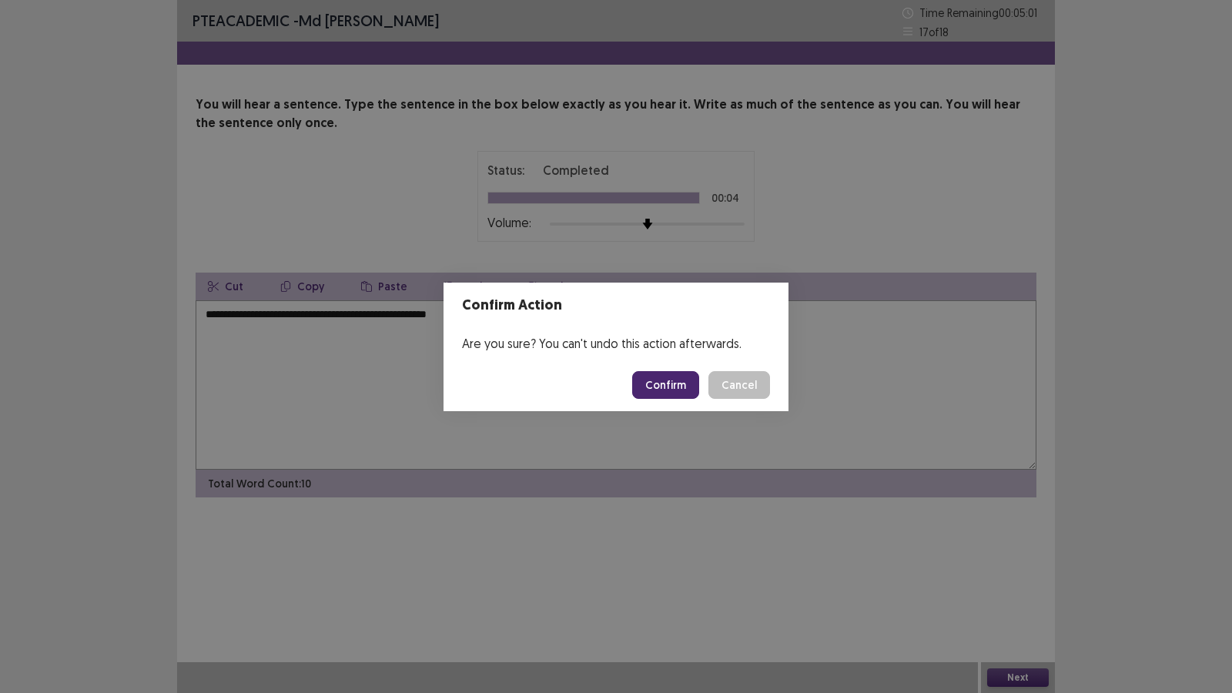
click at [670, 394] on button "Confirm" at bounding box center [665, 385] width 67 height 28
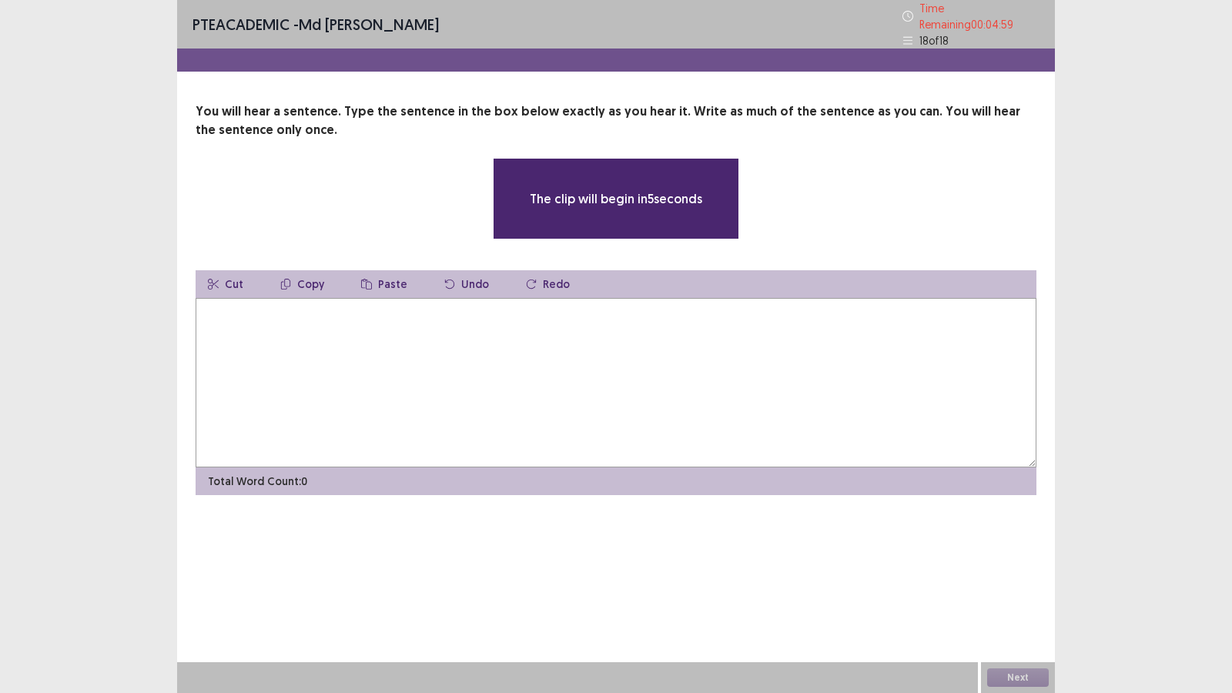
click at [396, 326] on textarea at bounding box center [616, 382] width 841 height 169
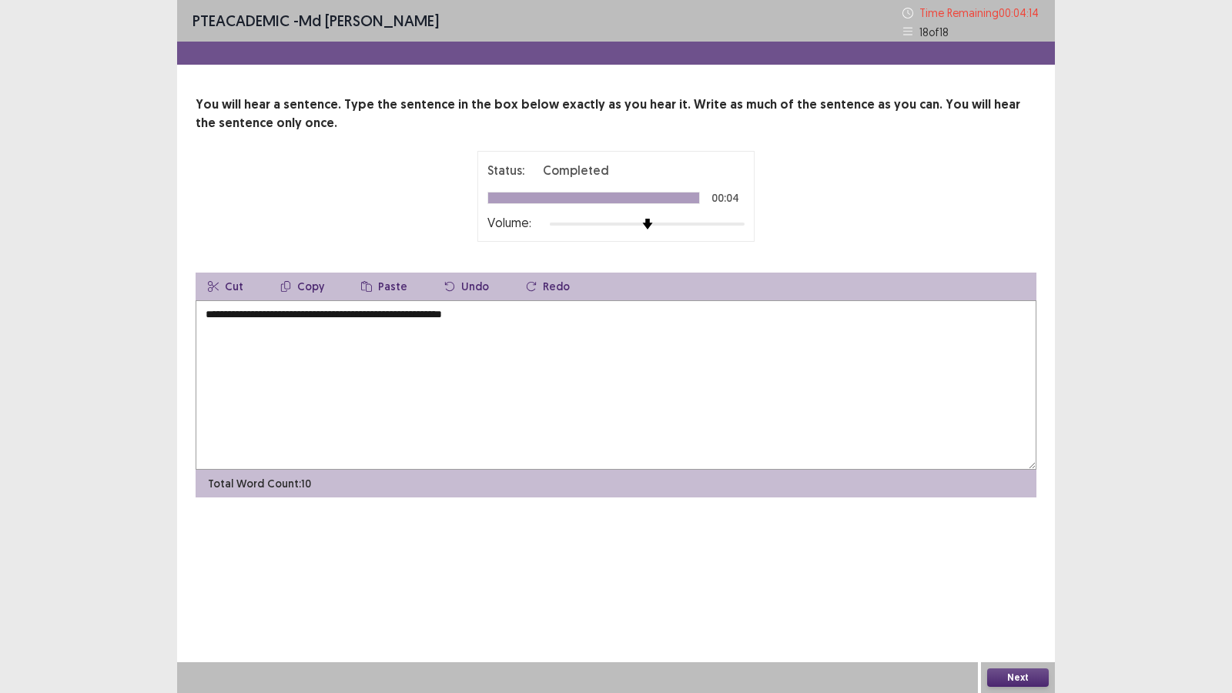
click at [211, 317] on textarea "**********" at bounding box center [616, 384] width 841 height 169
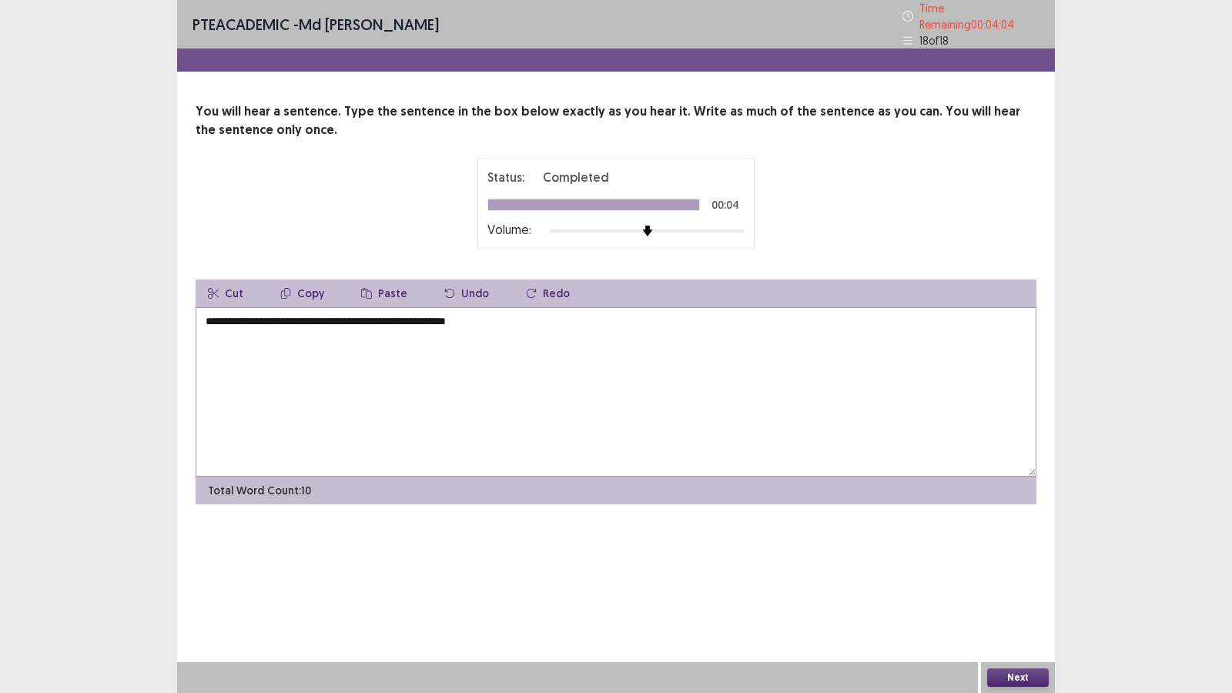
click at [278, 316] on textarea "**********" at bounding box center [616, 391] width 841 height 169
click at [393, 314] on textarea "**********" at bounding box center [616, 391] width 841 height 169
click at [417, 310] on textarea "**********" at bounding box center [616, 391] width 841 height 169
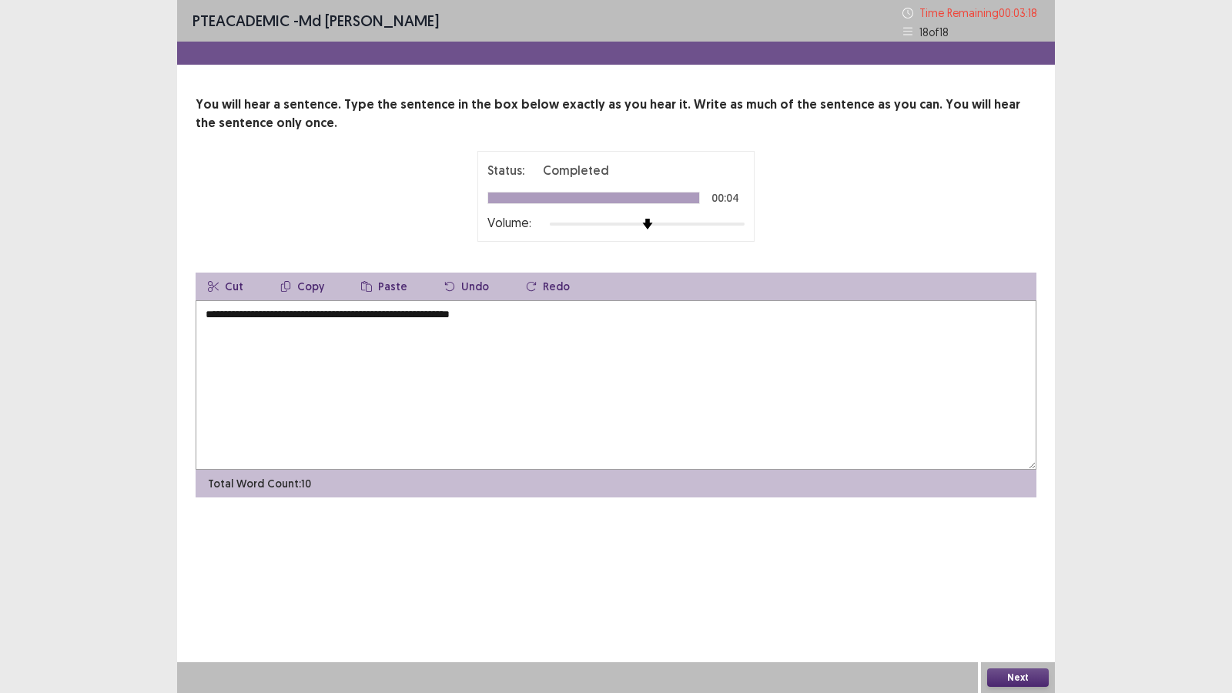
type textarea "**********"
click at [1019, 670] on button "Next" at bounding box center [1018, 677] width 62 height 18
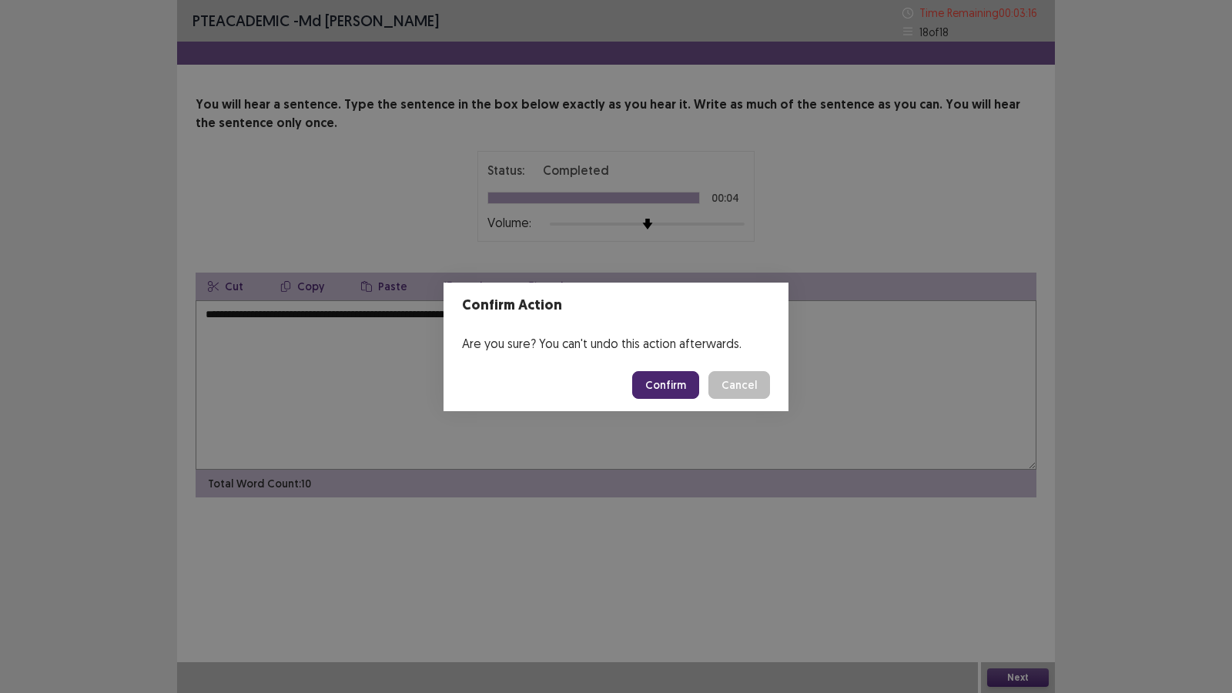
click at [671, 388] on button "Confirm" at bounding box center [665, 385] width 67 height 28
